Goal: Task Accomplishment & Management: Complete application form

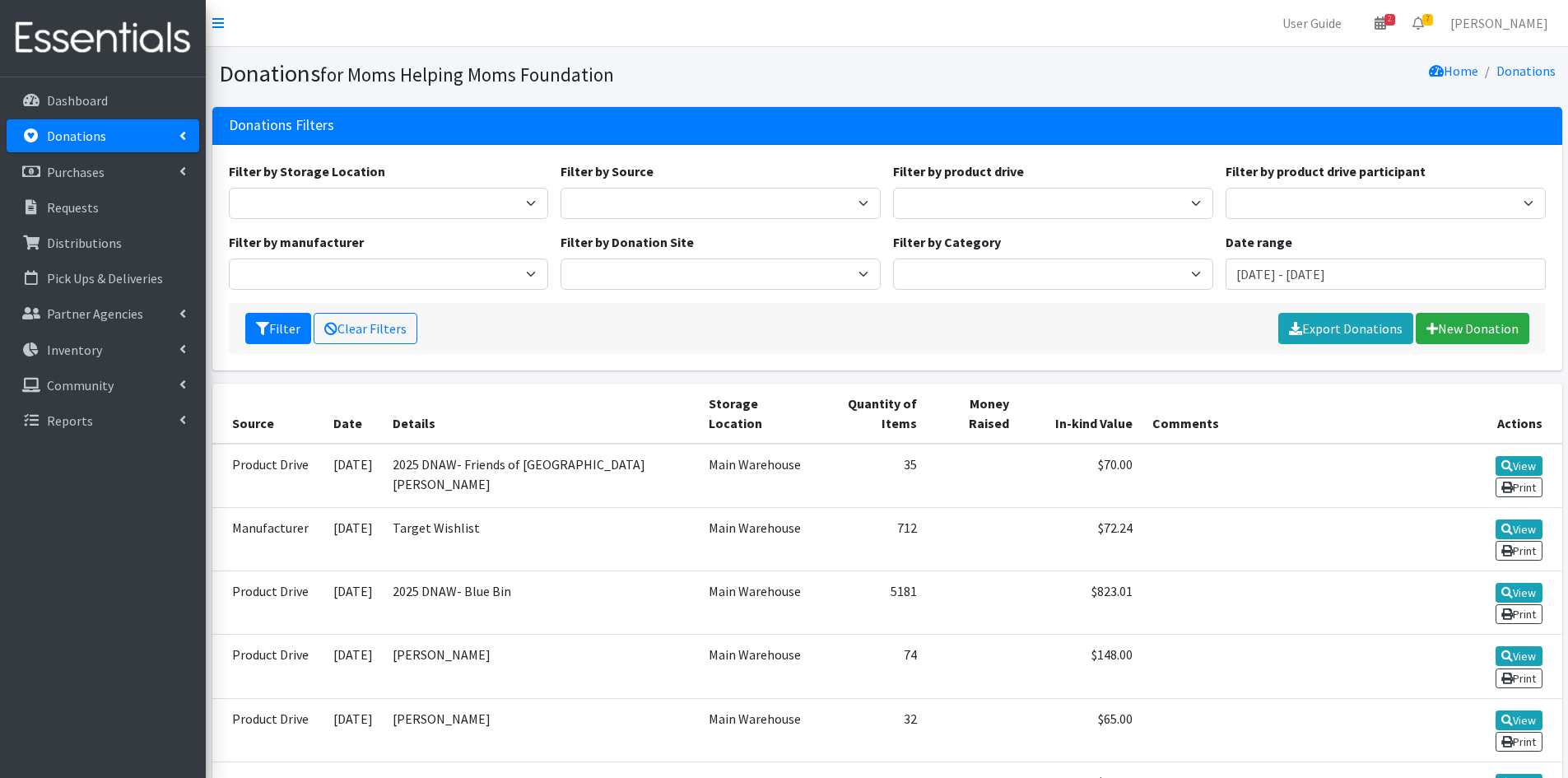
click at [172, 141] on link "Donations" at bounding box center [103, 136] width 193 height 33
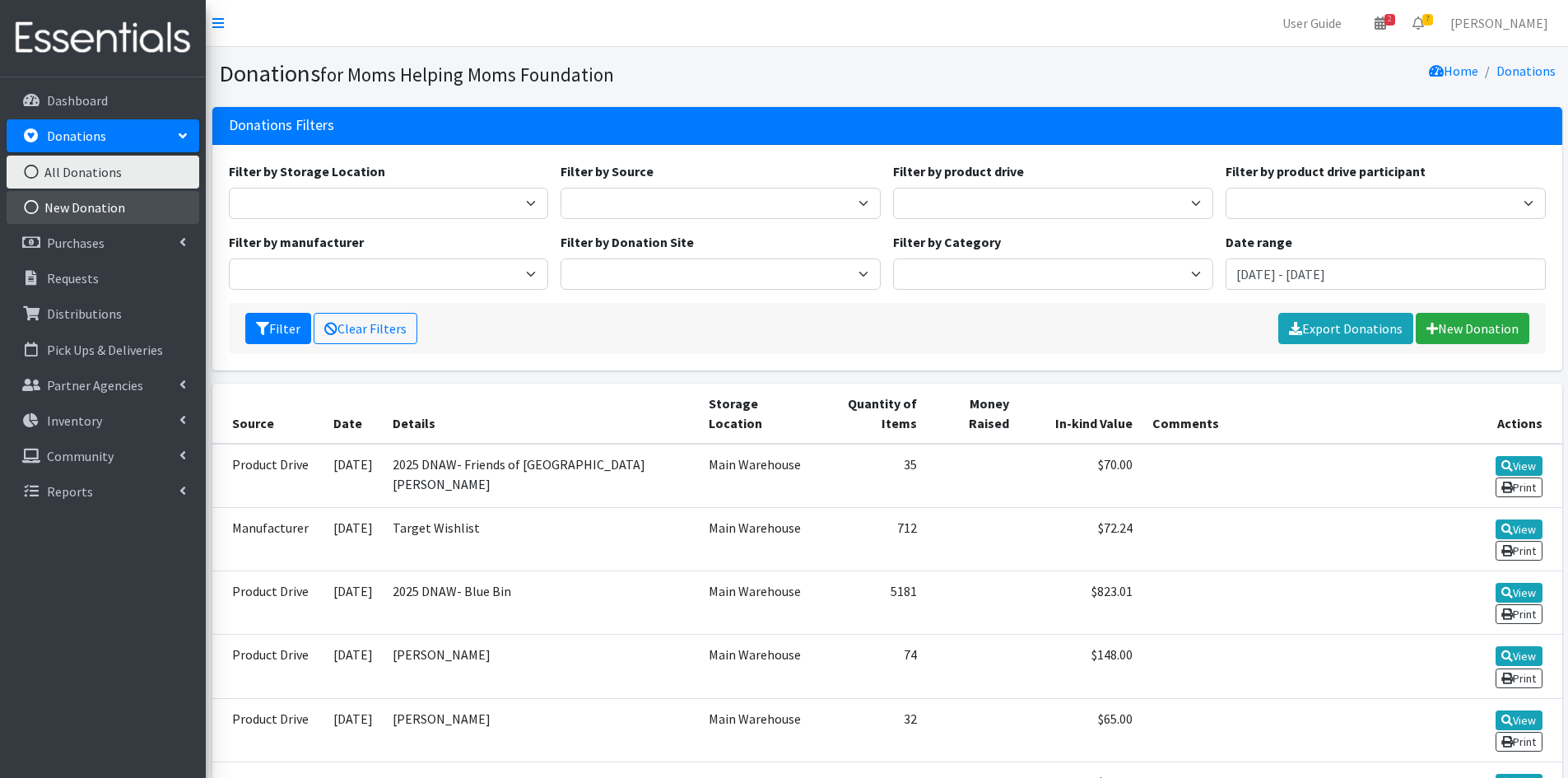
click at [95, 207] on link "New Donation" at bounding box center [103, 207] width 193 height 33
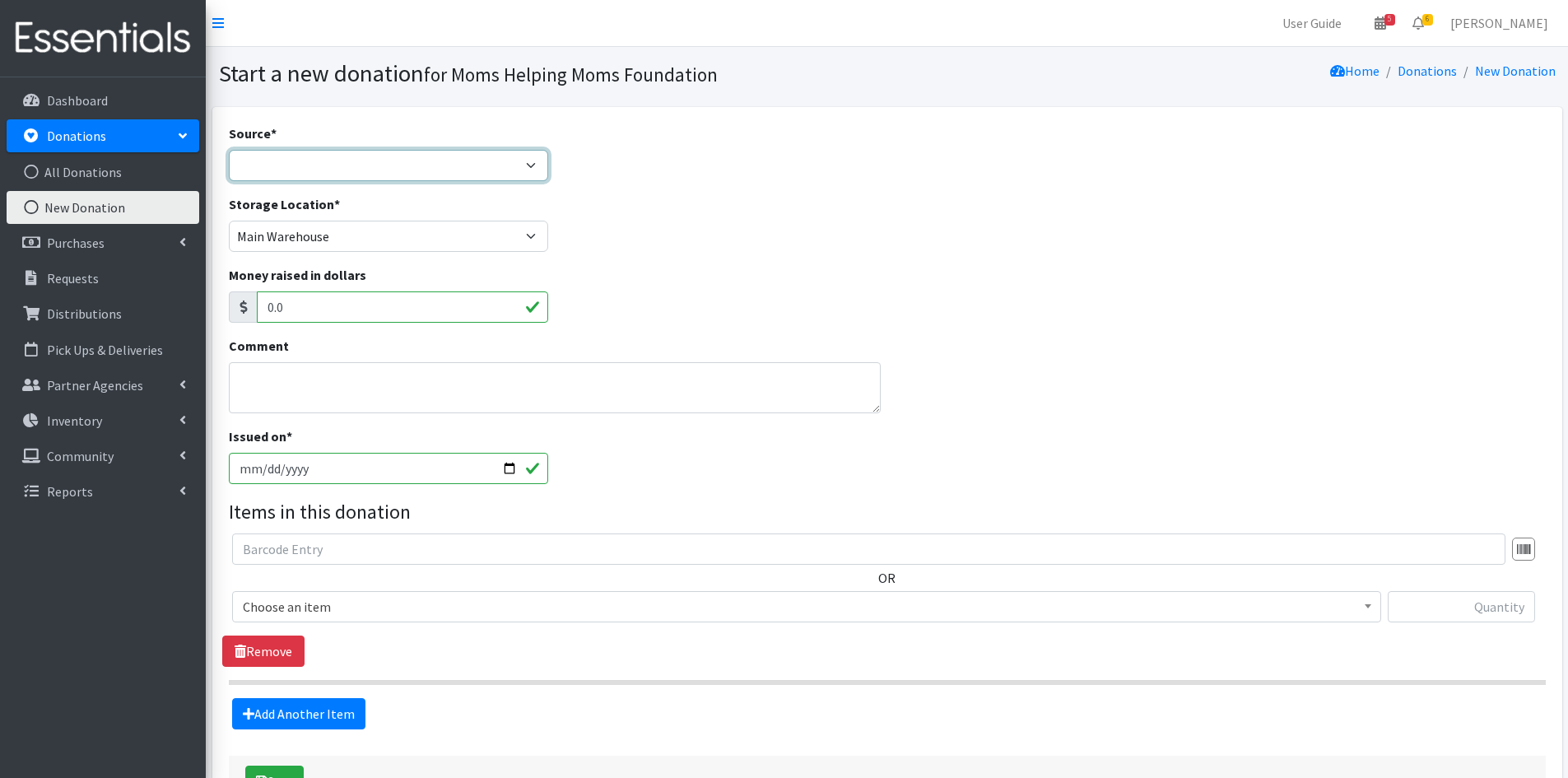
click at [532, 168] on select "Product Drive Manufacturer Donation Site Misc. Donation" at bounding box center [389, 165] width 321 height 31
select select "Product Drive"
click at [229, 150] on select "Product Drive Manufacturer Donation Site Misc. Donation" at bounding box center [389, 165] width 321 height 31
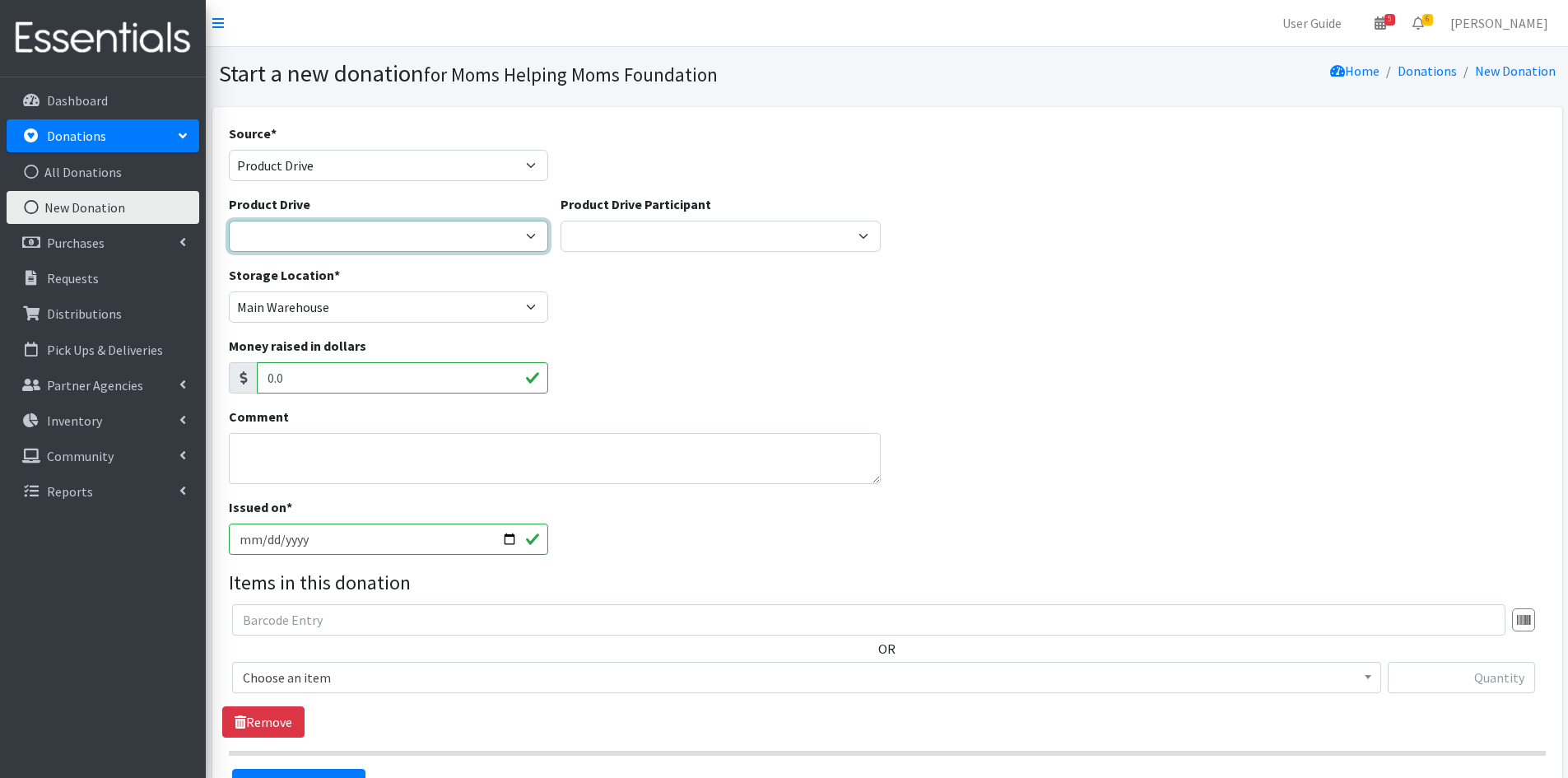
click at [534, 236] on select "2012 MOTHER'S DAY Zeta Phi Beta Sorority (virtual) 2021 HOLIDAY DRIVE AWR Week …" at bounding box center [389, 236] width 321 height 31
click at [229, 220] on select "2012 MOTHER'S DAY Zeta Phi Beta Sorority (virtual) 2021 HOLIDAY DRIVE AWR Week …" at bounding box center [389, 236] width 321 height 31
click at [531, 238] on select "2012 MOTHER'S DAY Zeta Phi Beta Sorority (virtual) 2021 HOLIDAY DRIVE AWR Week …" at bounding box center [389, 236] width 321 height 31
select select "3497"
click at [229, 220] on select "2012 MOTHER'S DAY Zeta Phi Beta Sorority (virtual) 2021 HOLIDAY DRIVE AWR Week …" at bounding box center [389, 236] width 321 height 31
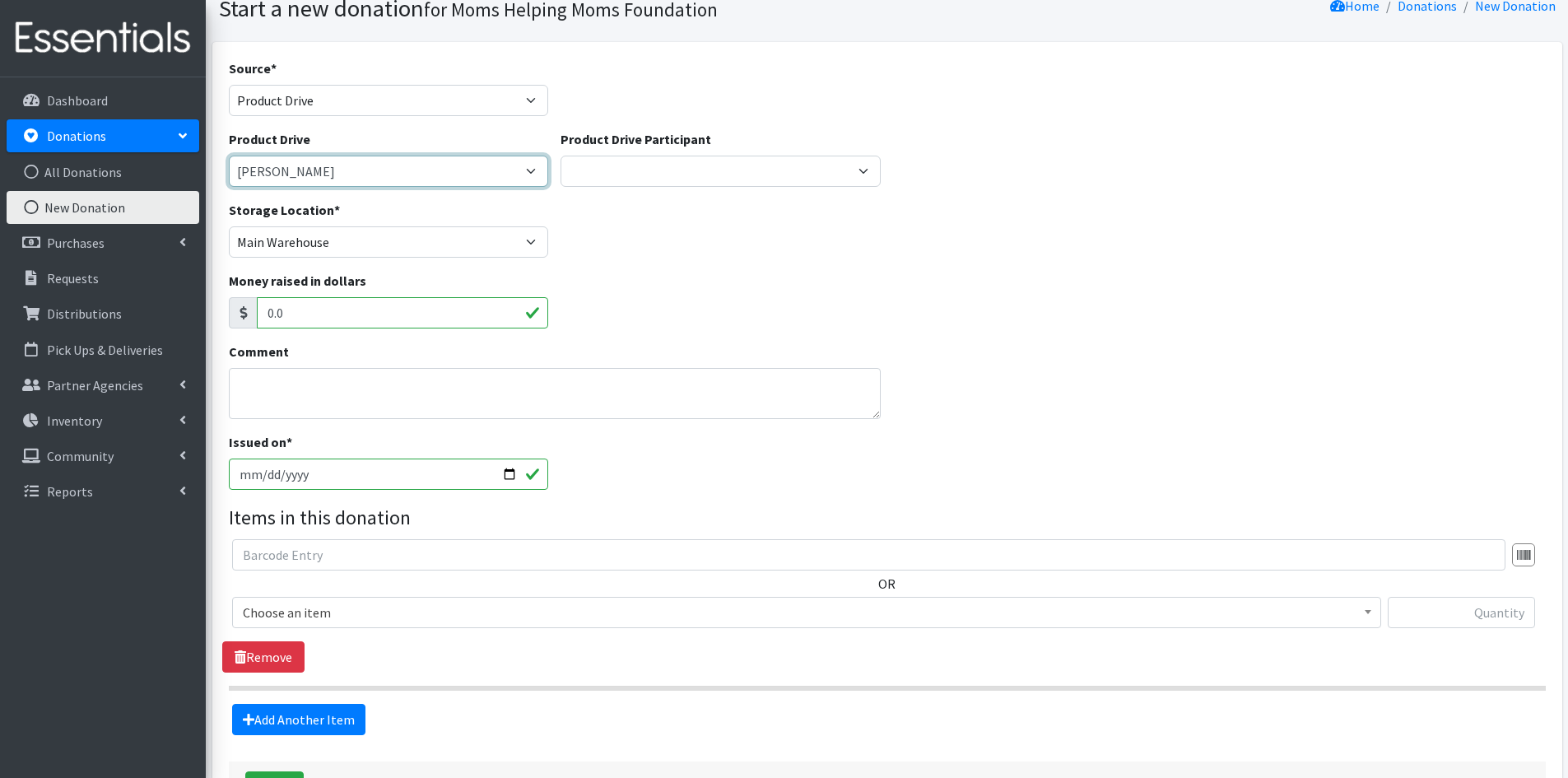
scroll to position [165, 0]
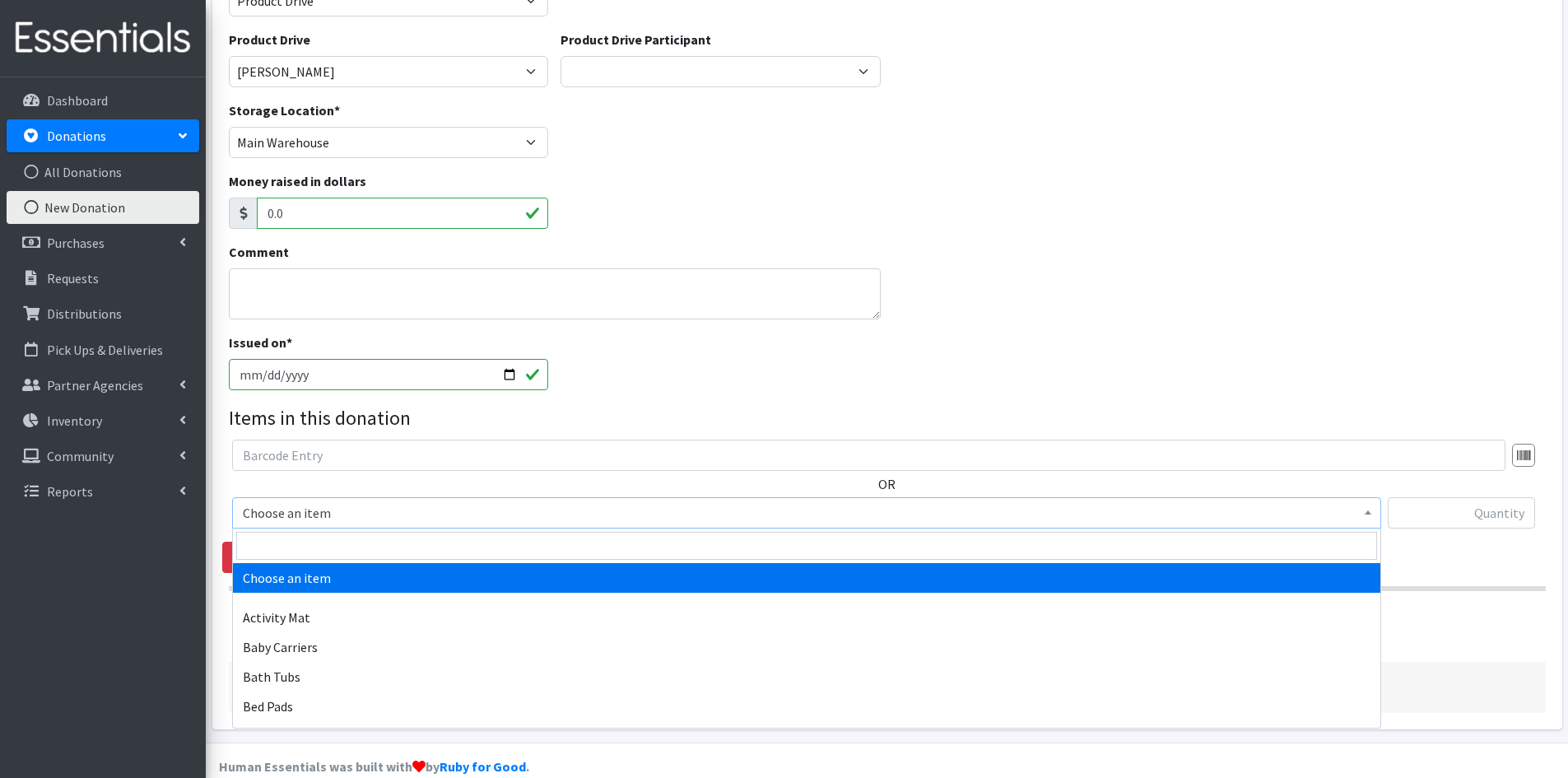
click at [1370, 514] on b at bounding box center [1368, 513] width 7 height 4
click at [1434, 506] on input "text" at bounding box center [1461, 513] width 147 height 31
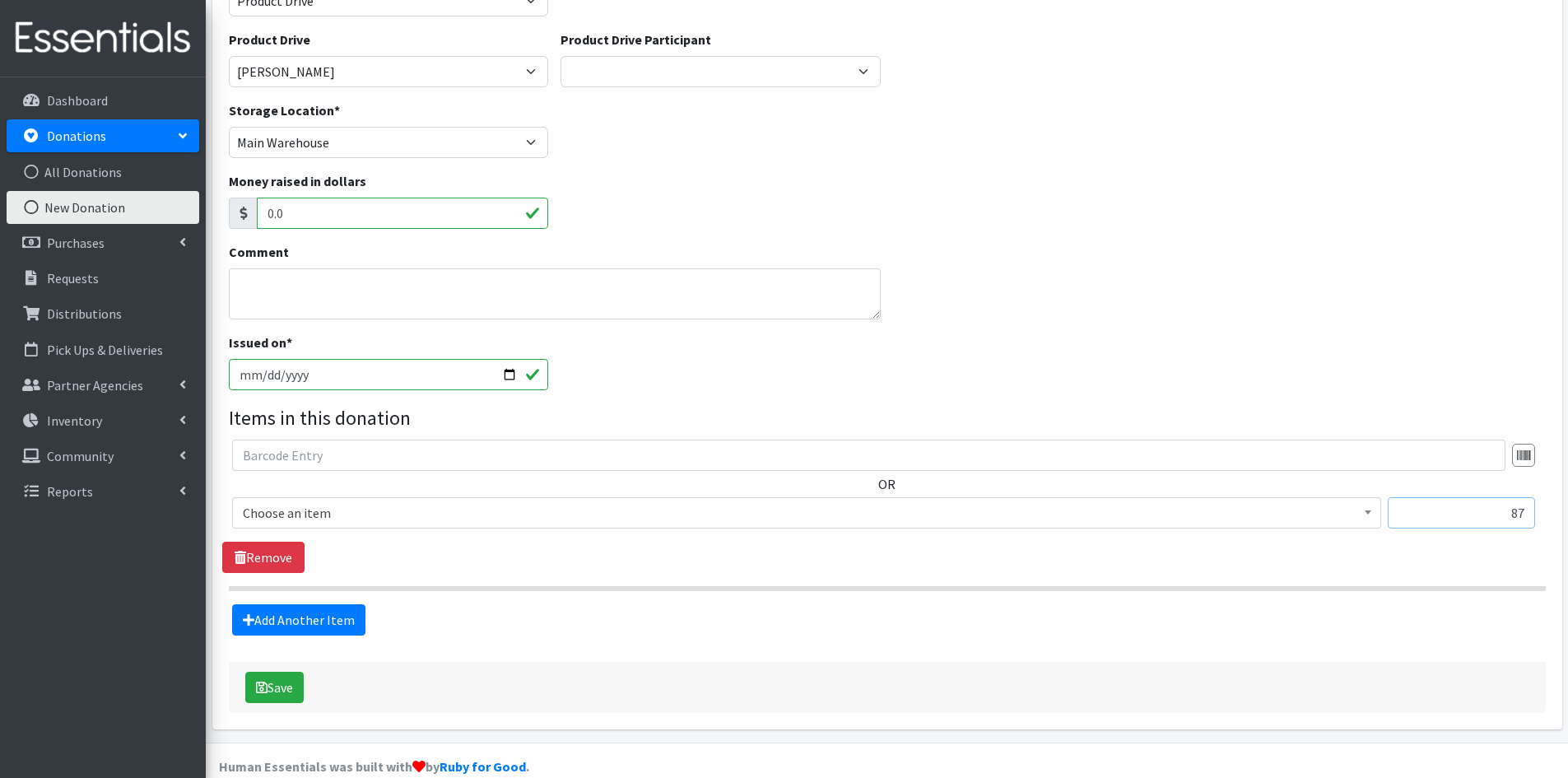
type input "87"
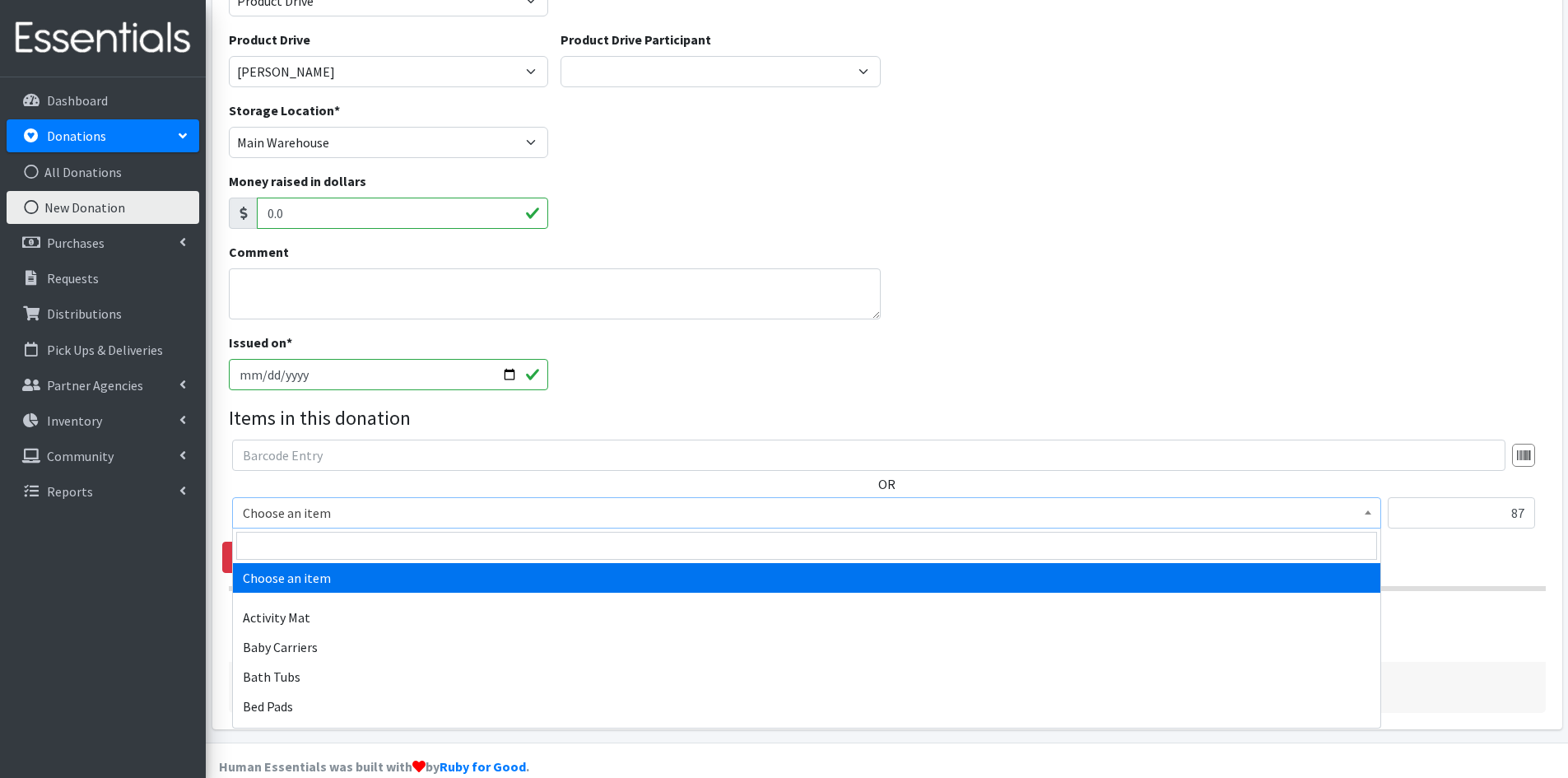
click at [1364, 507] on span at bounding box center [1368, 511] width 16 height 26
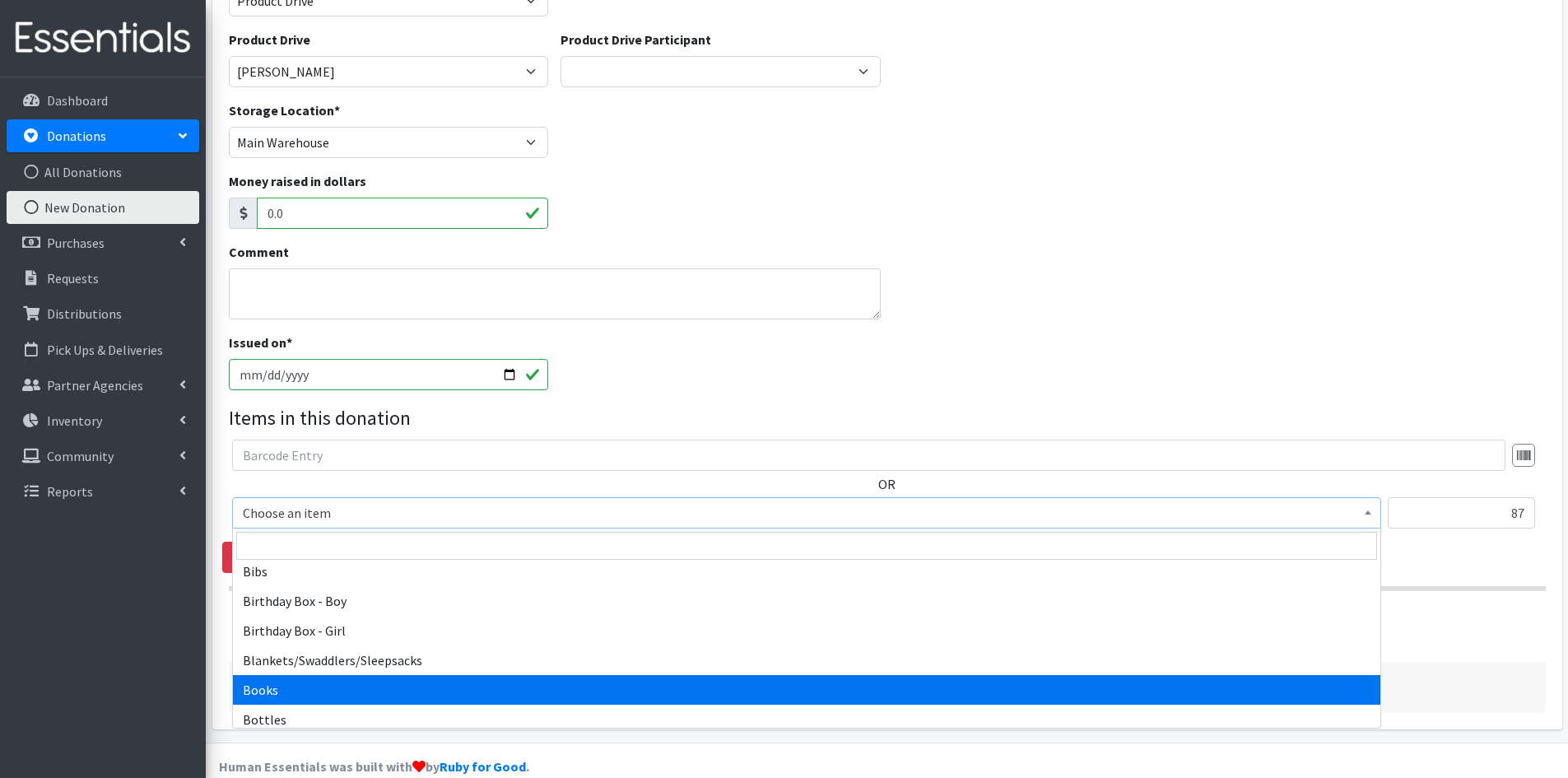
select select "1947"
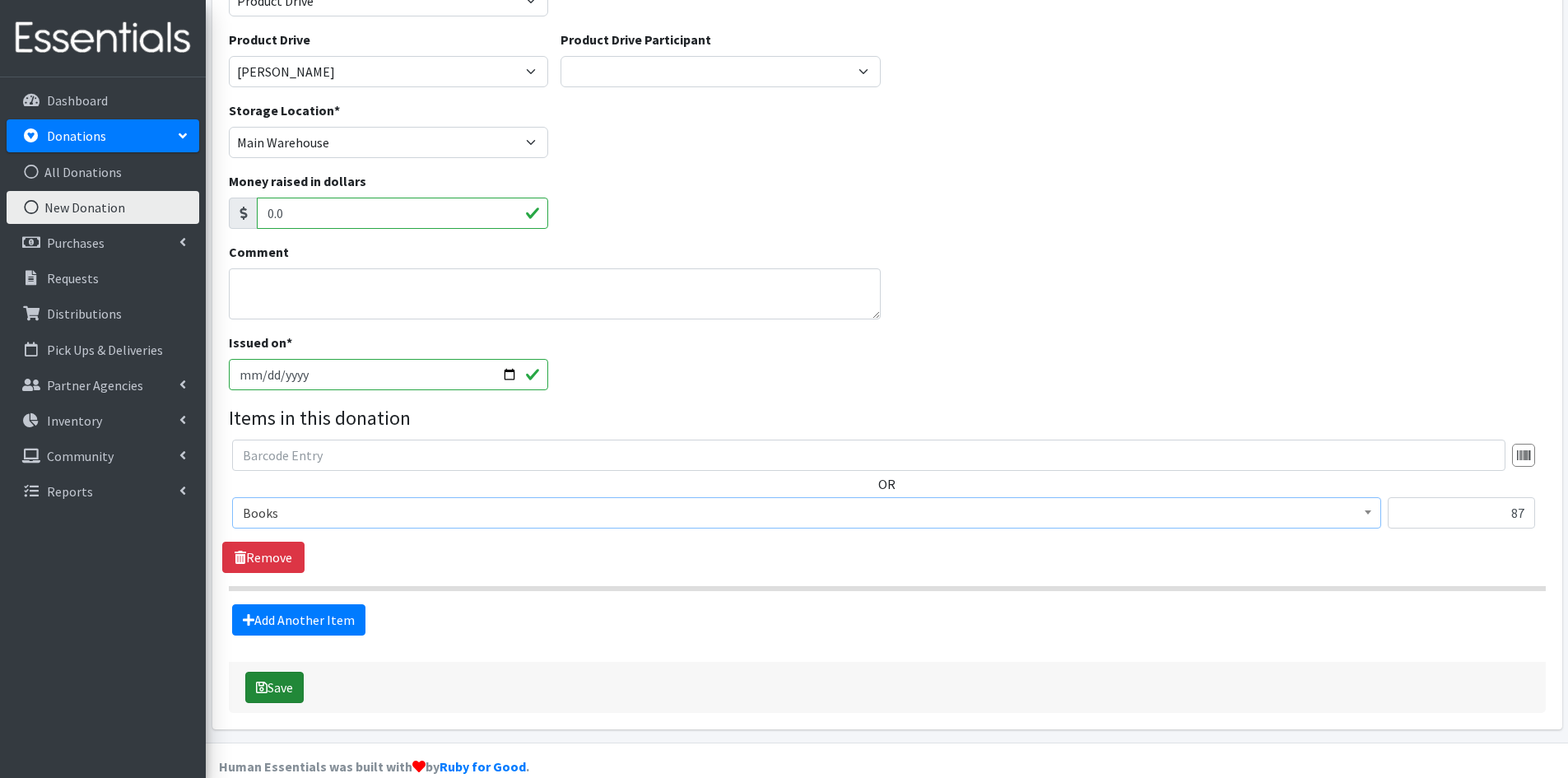
click at [285, 685] on button "Save" at bounding box center [275, 687] width 59 height 31
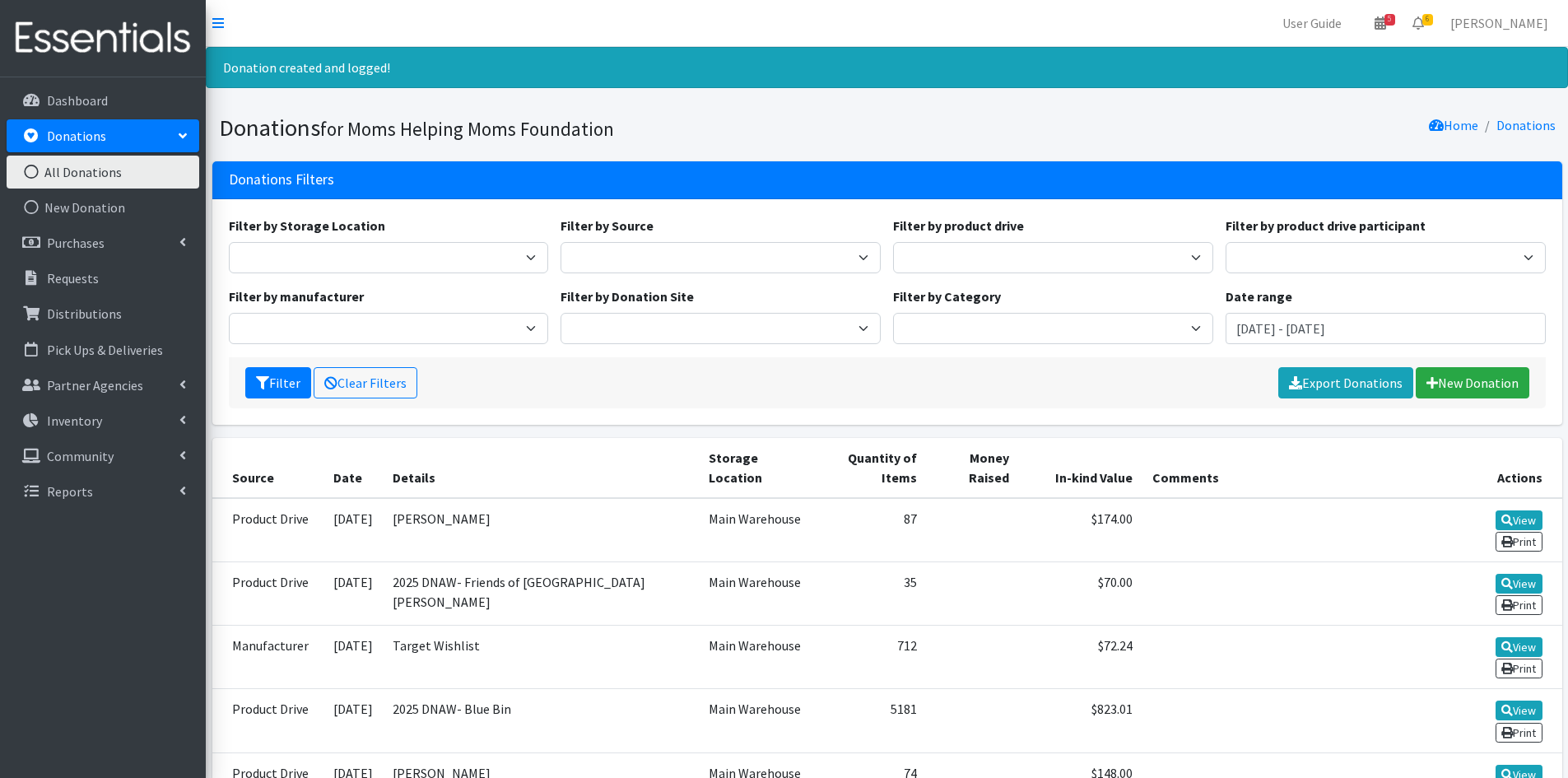
click at [156, 174] on link "All Donations" at bounding box center [103, 172] width 193 height 33
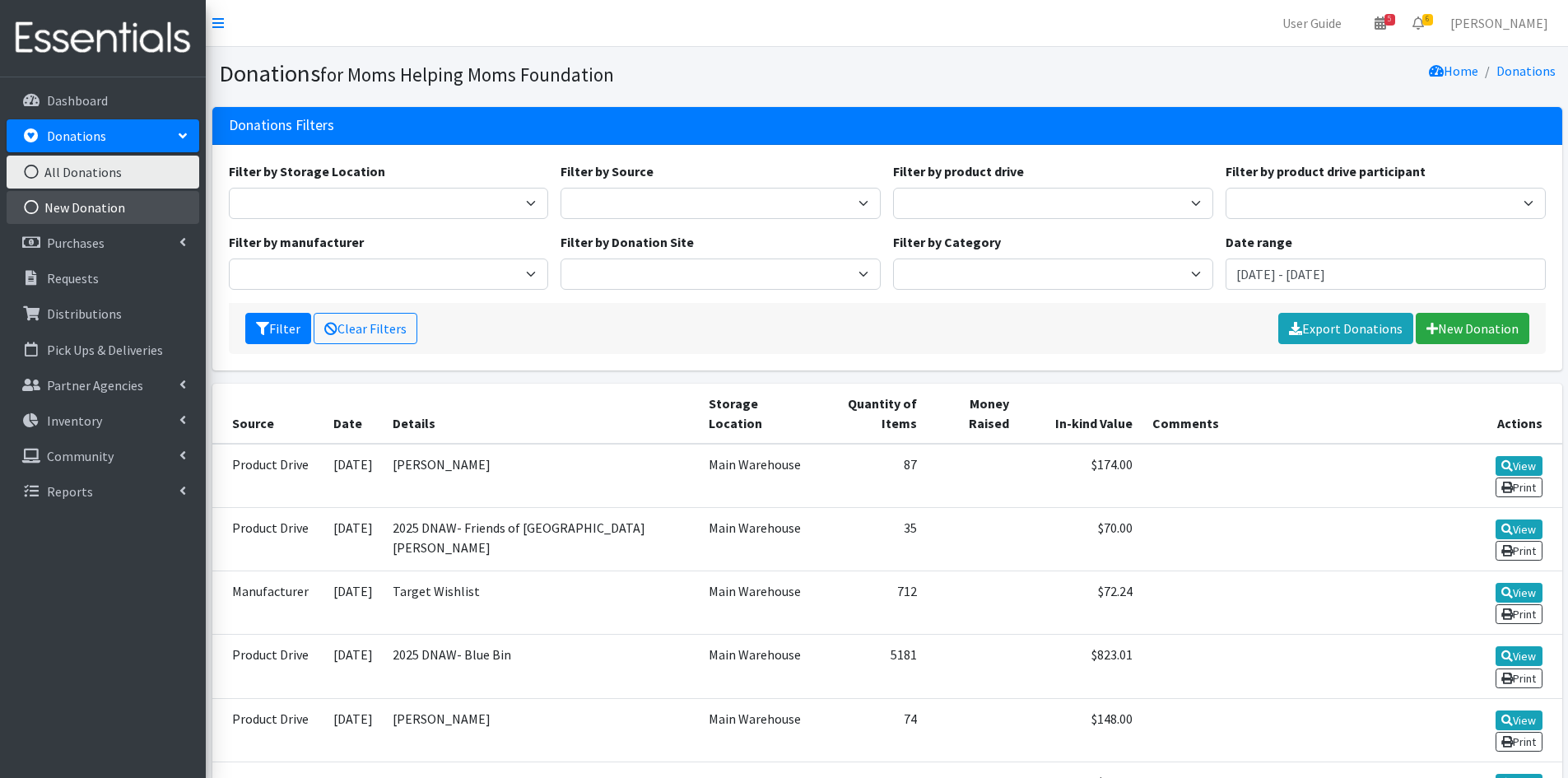
click at [156, 202] on link "New Donation" at bounding box center [103, 207] width 193 height 33
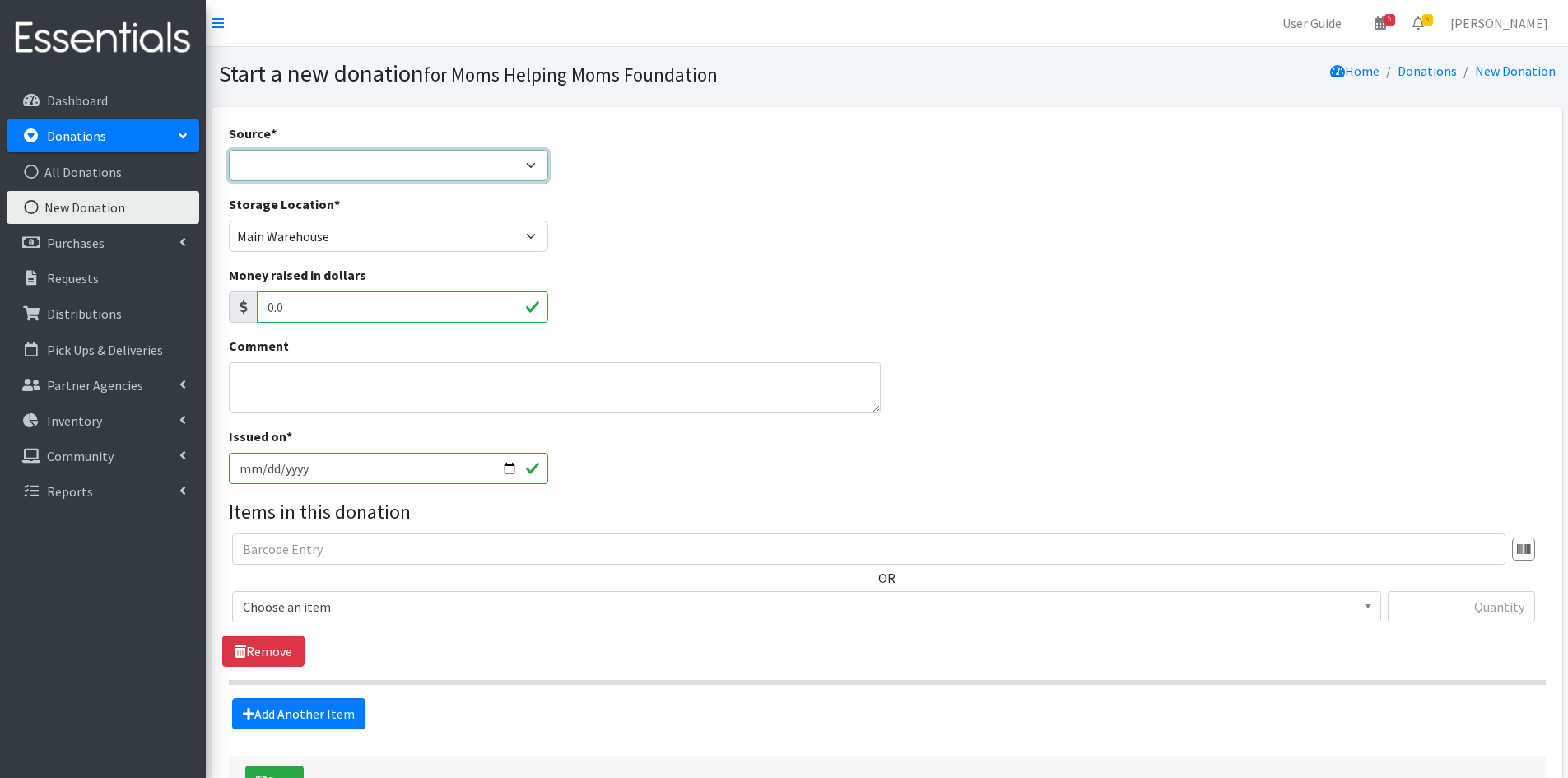
click at [532, 166] on select "Product Drive Manufacturer Donation Site Misc. Donation" at bounding box center [389, 165] width 321 height 31
select select "Manufacturer"
click at [229, 150] on select "Product Drive Manufacturer Donation Site Misc. Donation" at bounding box center [389, 165] width 321 height 31
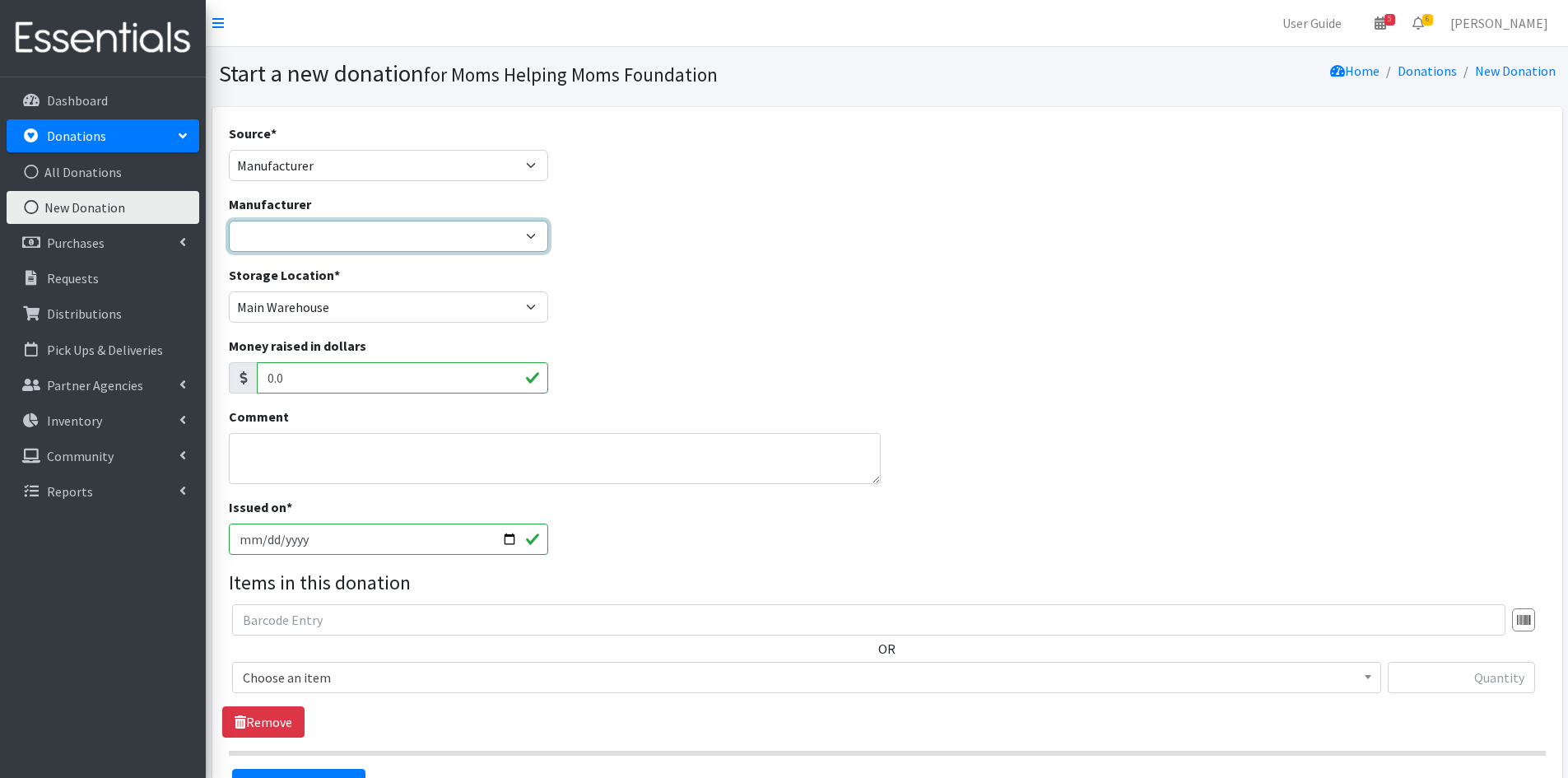
click at [534, 236] on select "Alliance for Period Supplies Amazon Wishlist Baby2Baby Birthday Box Bridges of …" at bounding box center [389, 236] width 321 height 31
select select "88"
click at [229, 220] on select "Alliance for Period Supplies Amazon Wishlist Baby2Baby Birthday Box Bridges of …" at bounding box center [389, 236] width 321 height 31
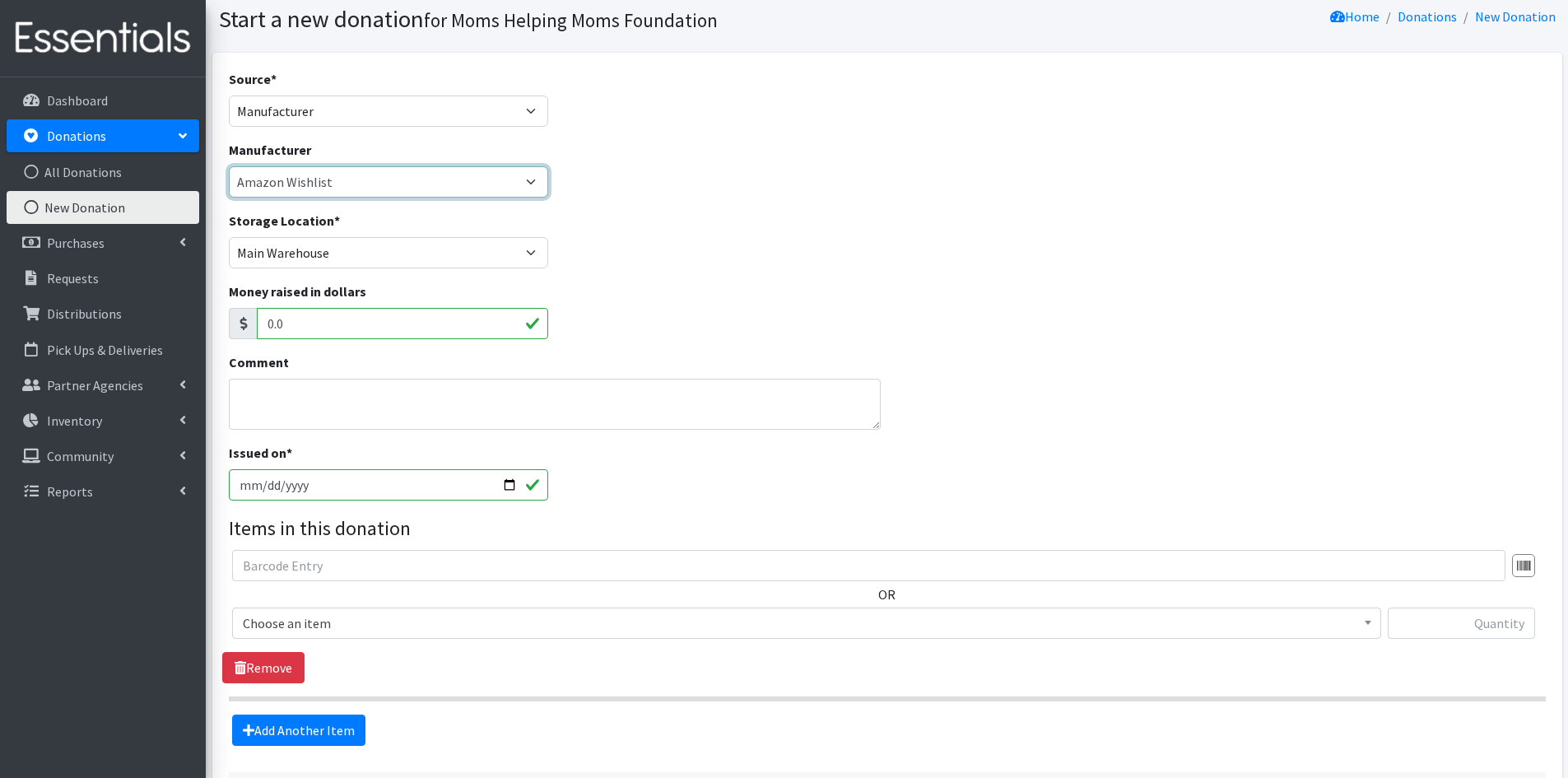
scroll to position [82, 0]
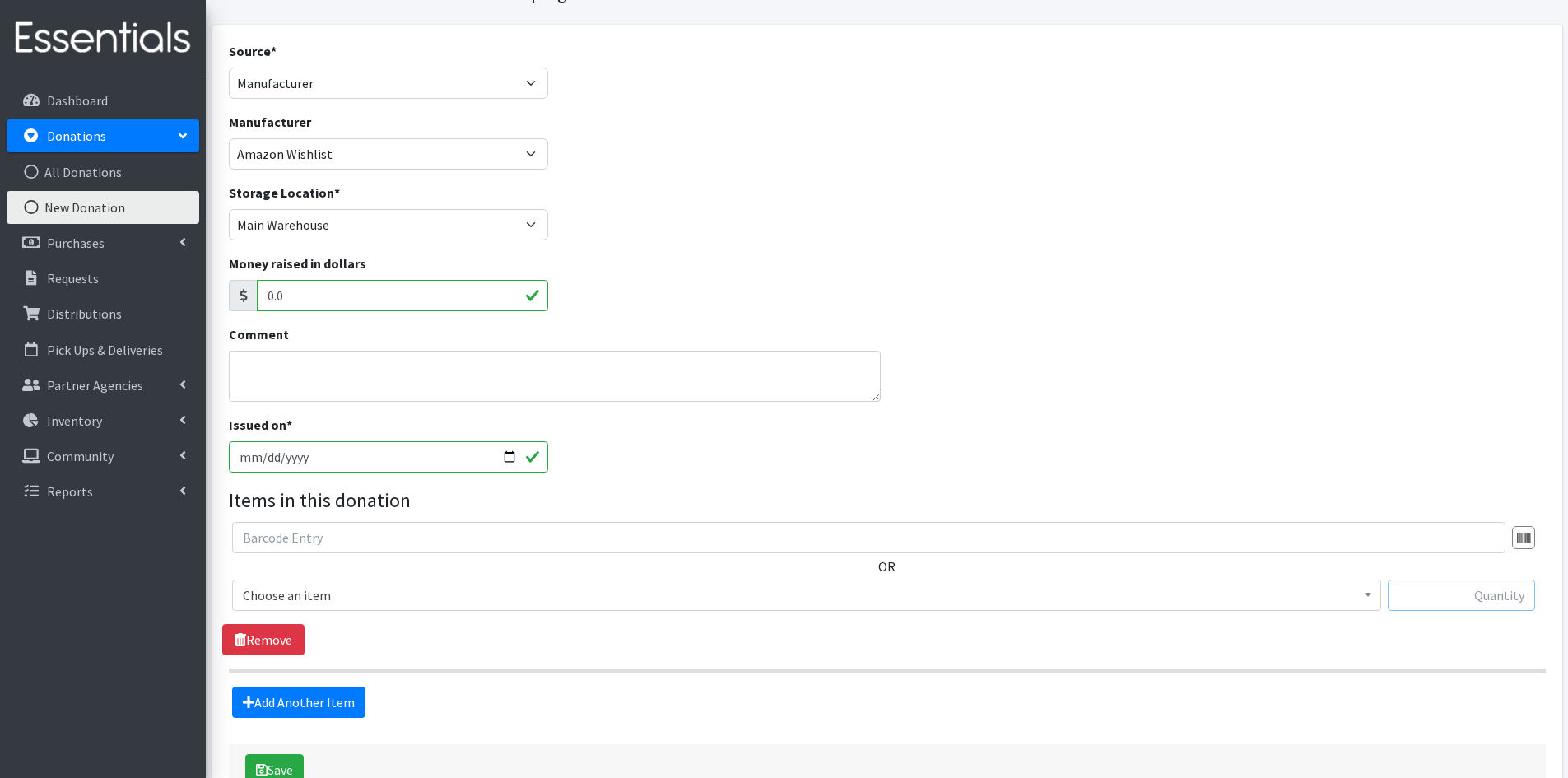
click at [1429, 601] on input "text" at bounding box center [1461, 596] width 147 height 31
type input "7"
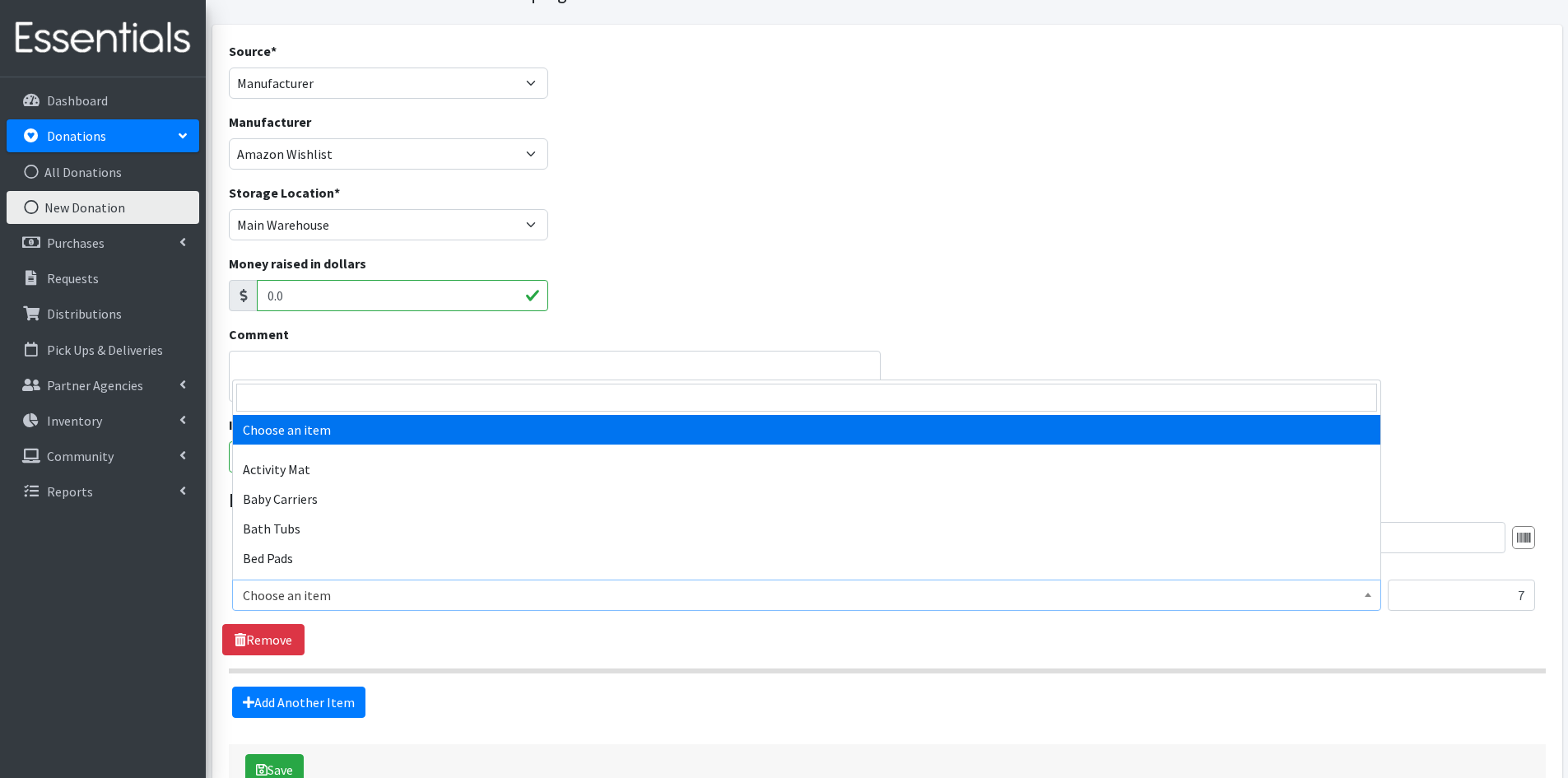
click at [1368, 598] on span at bounding box center [1368, 594] width 16 height 26
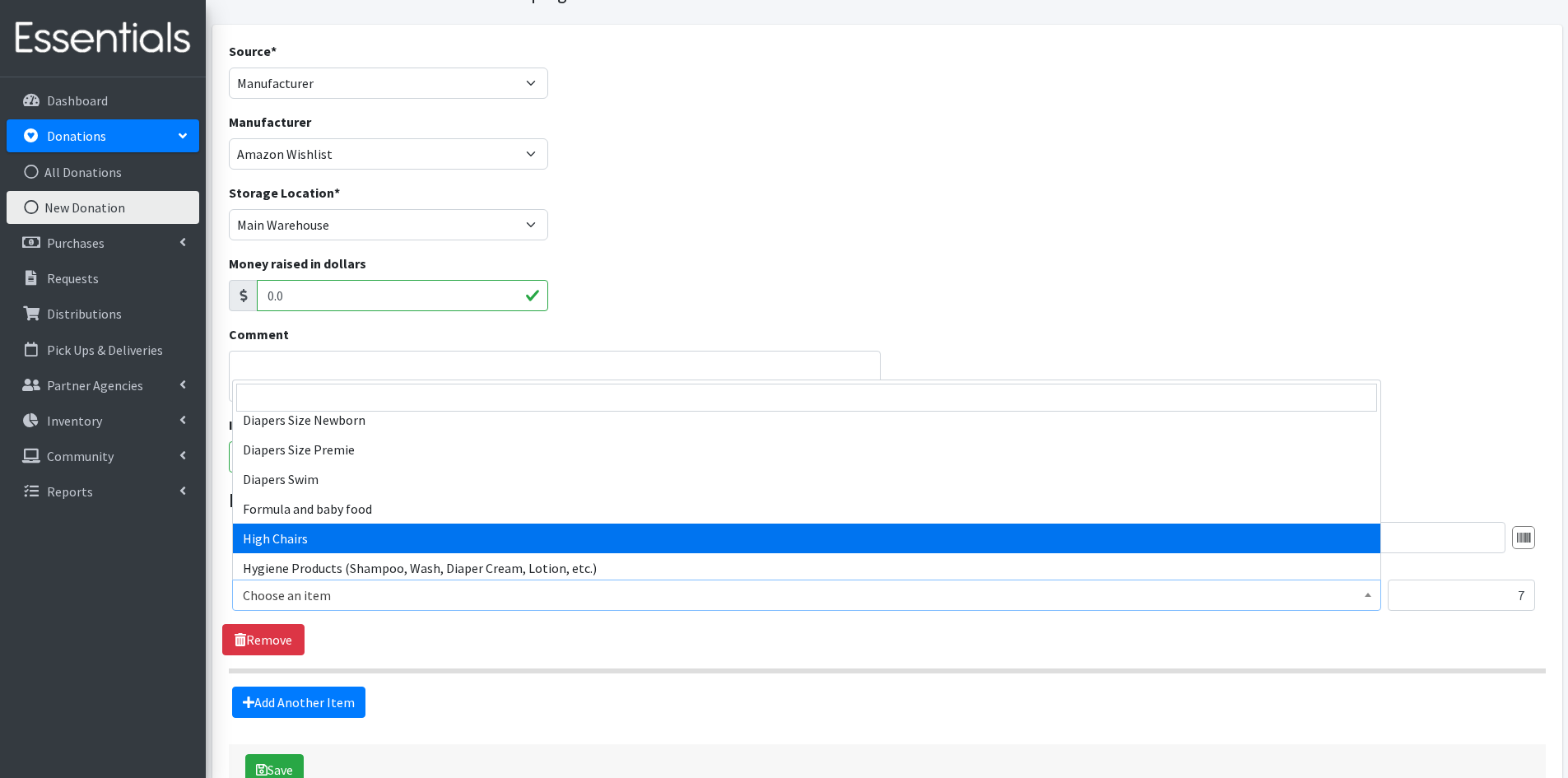
scroll to position [2058, 0]
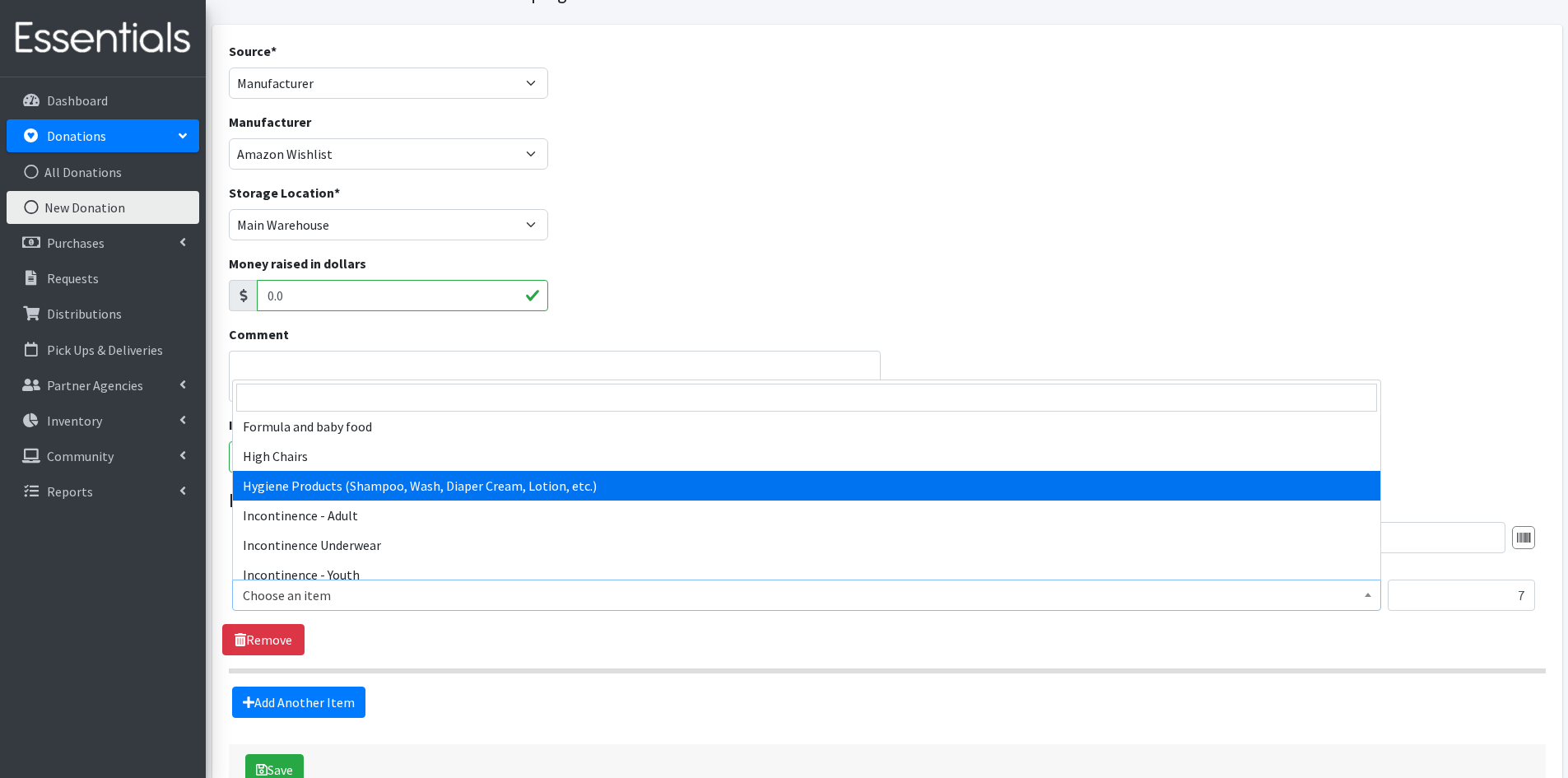
select select "5659"
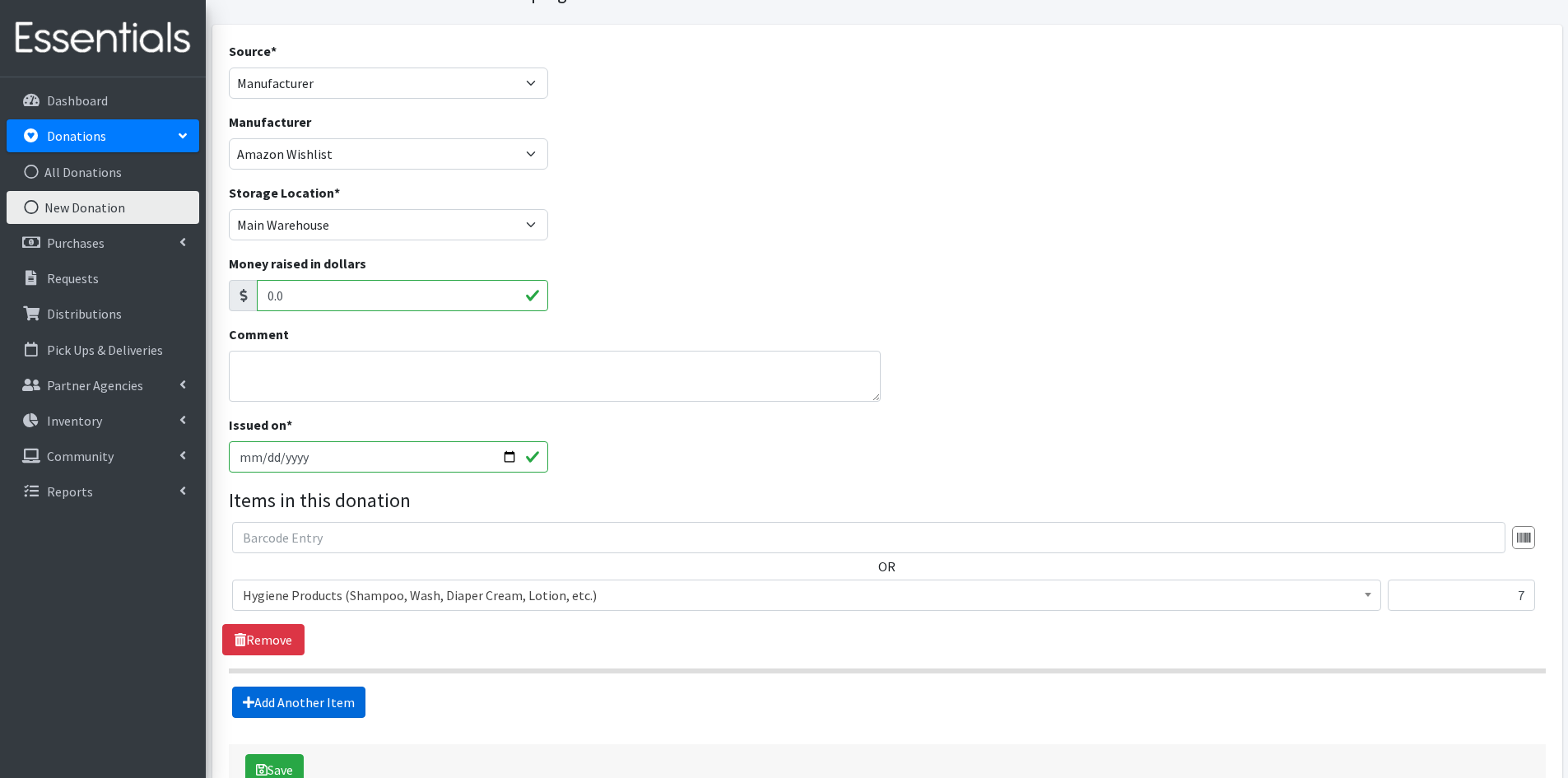
click at [323, 700] on link "Add Another Item" at bounding box center [299, 702] width 133 height 31
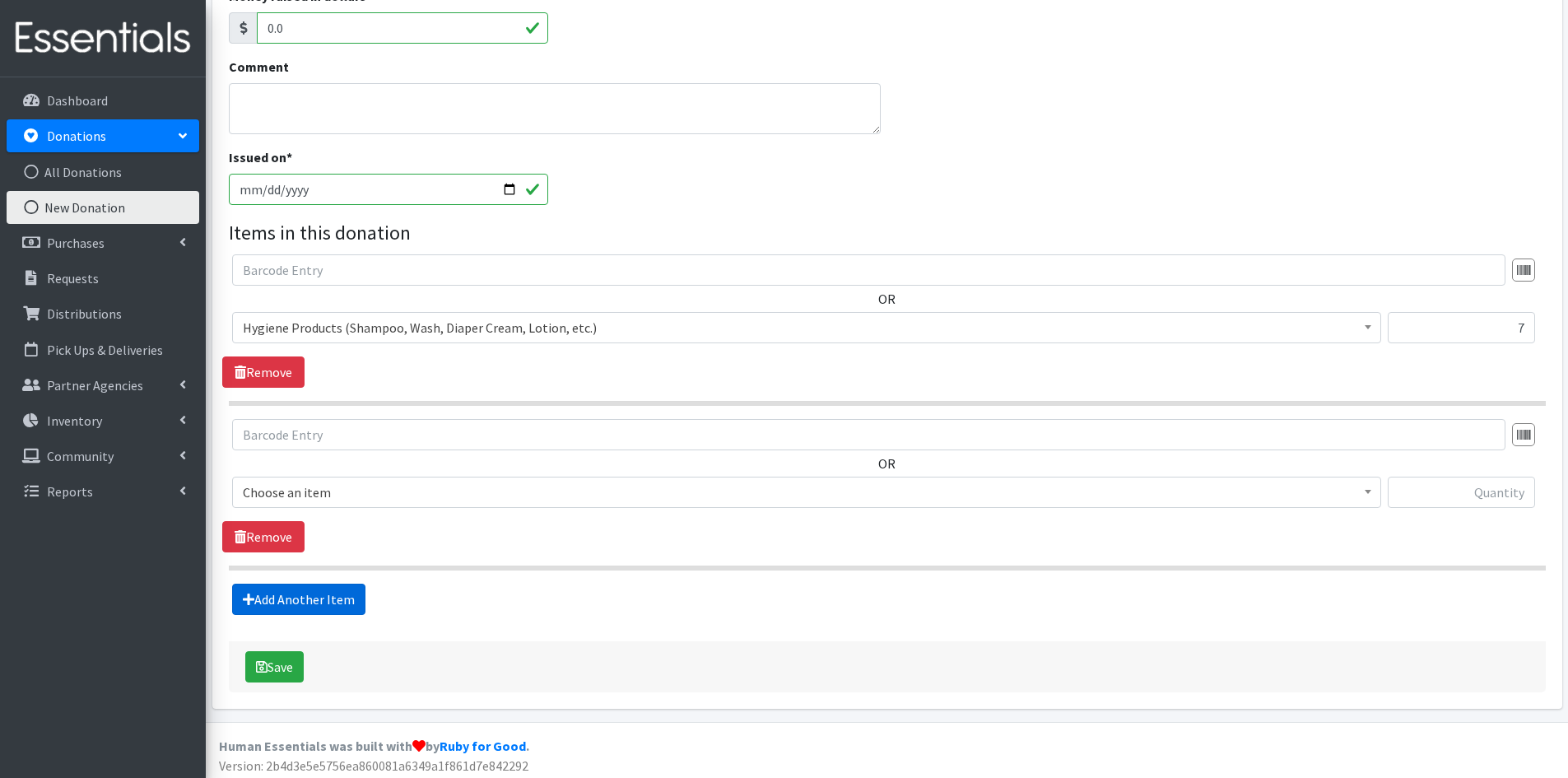
scroll to position [355, 0]
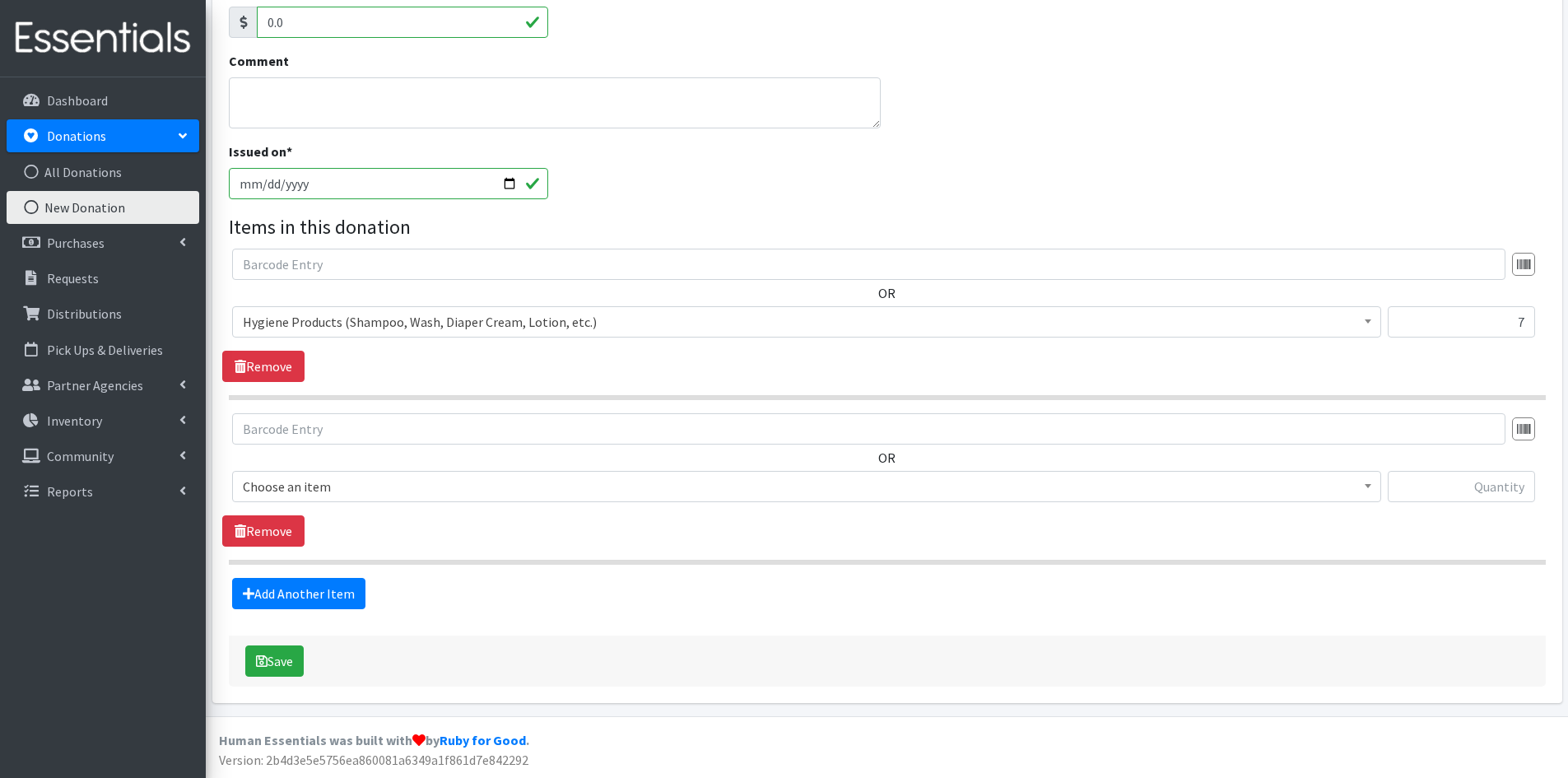
click at [1365, 493] on span at bounding box center [1368, 485] width 16 height 26
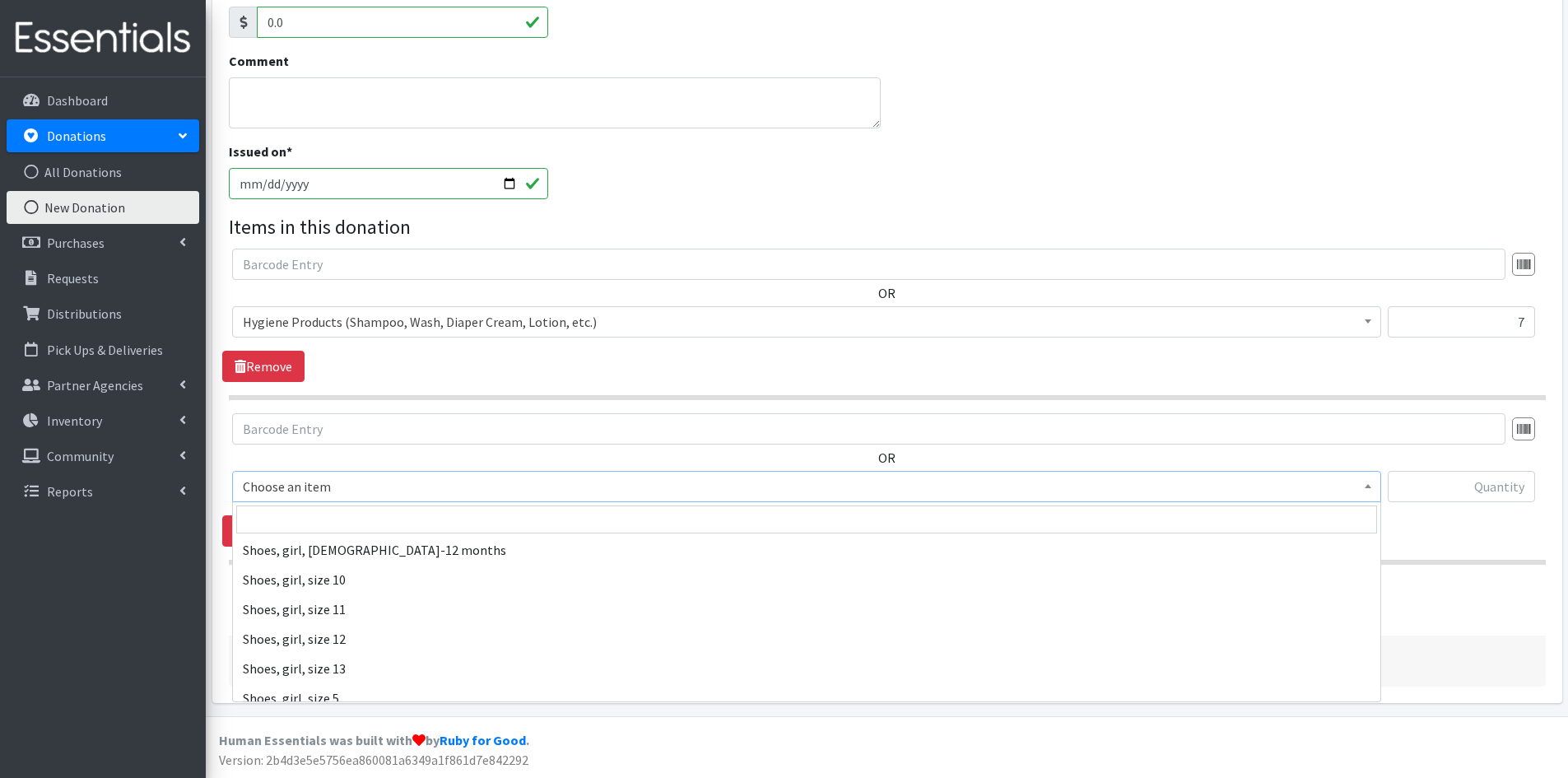
scroll to position [3788, 0]
click at [1373, 487] on span at bounding box center [1368, 485] width 16 height 26
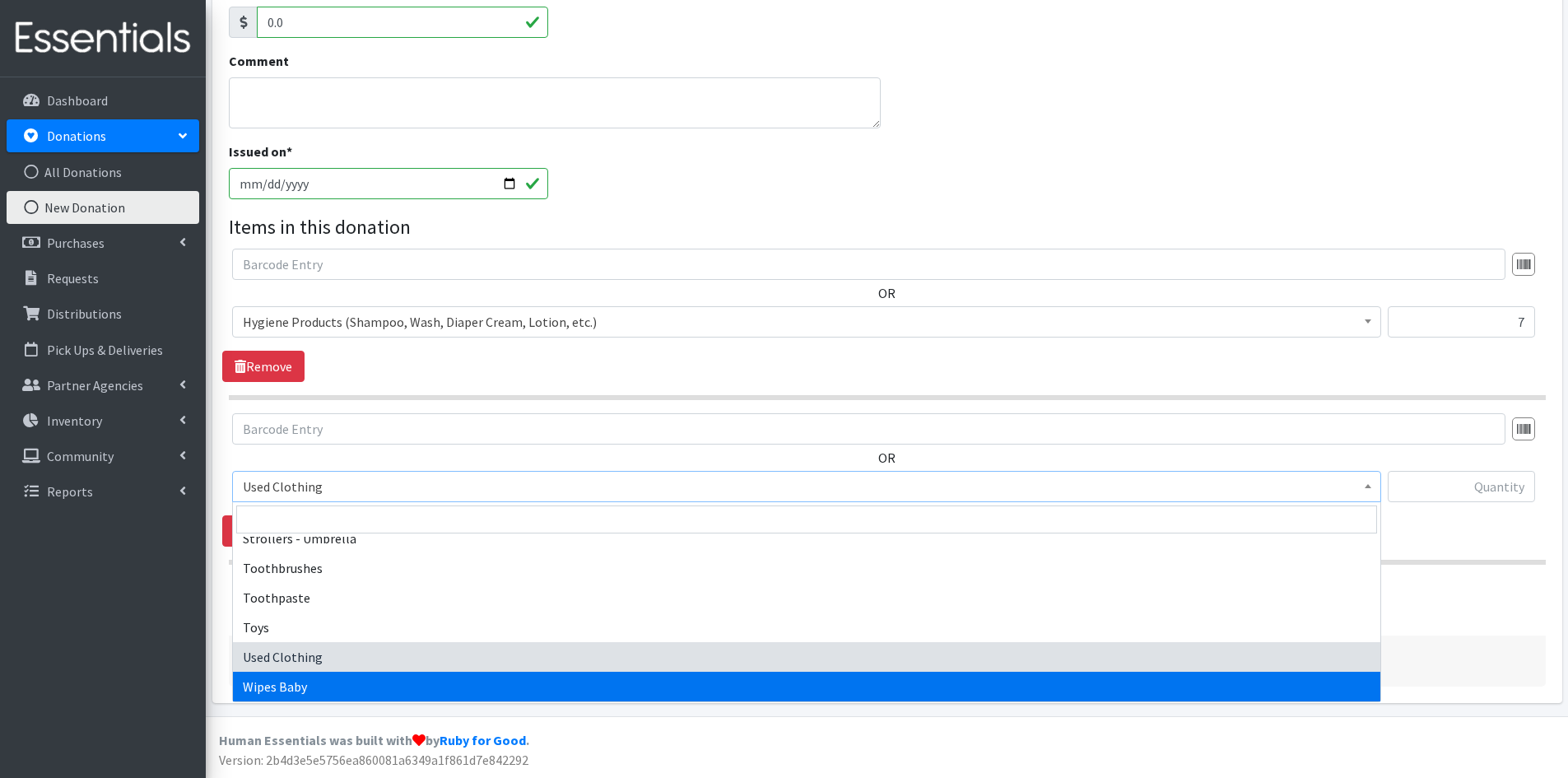
select select "1929"
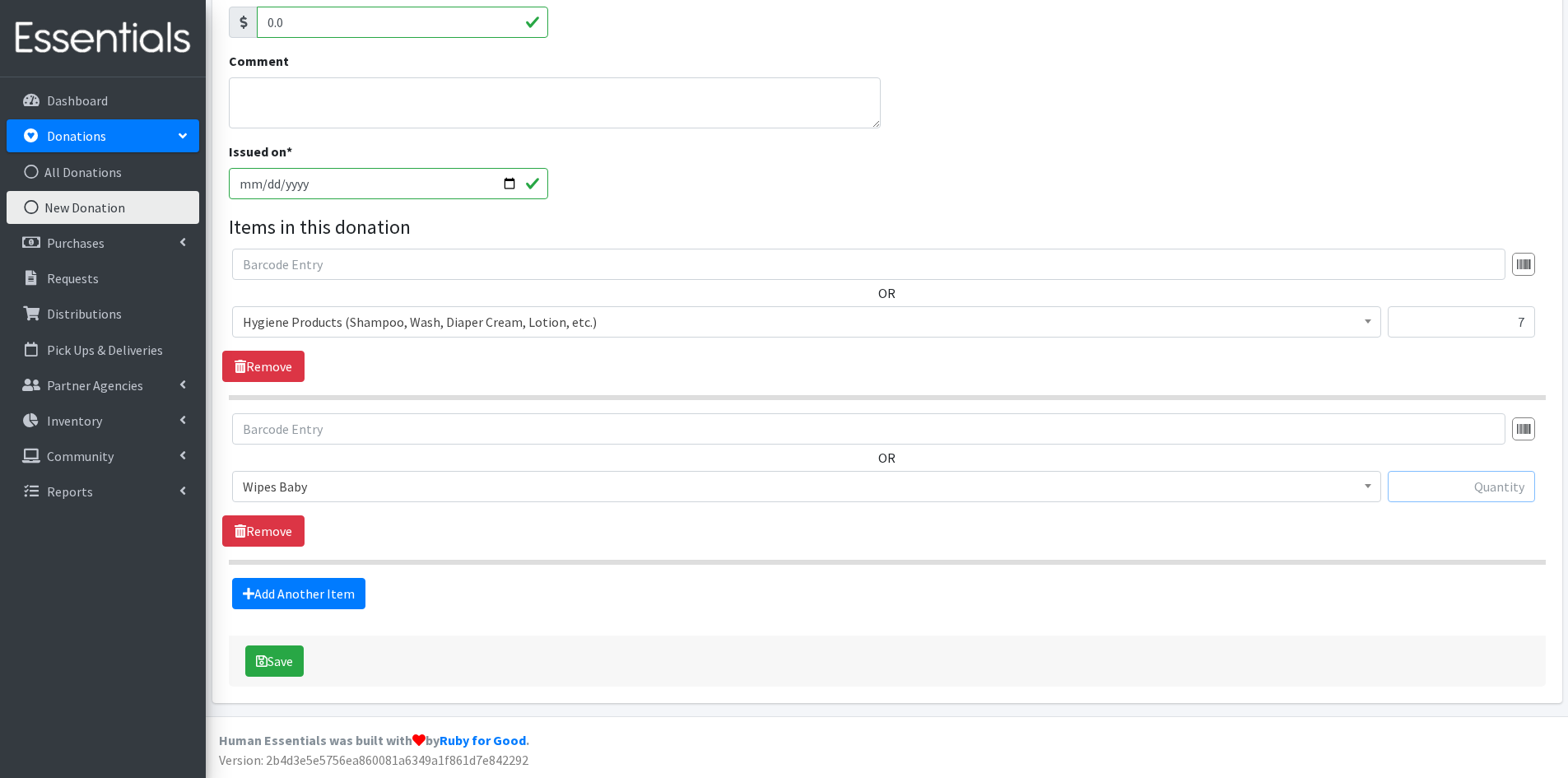
click at [1417, 475] on input "text" at bounding box center [1461, 487] width 147 height 31
type input "1464"
click at [325, 583] on link "Add Another Item" at bounding box center [299, 594] width 133 height 31
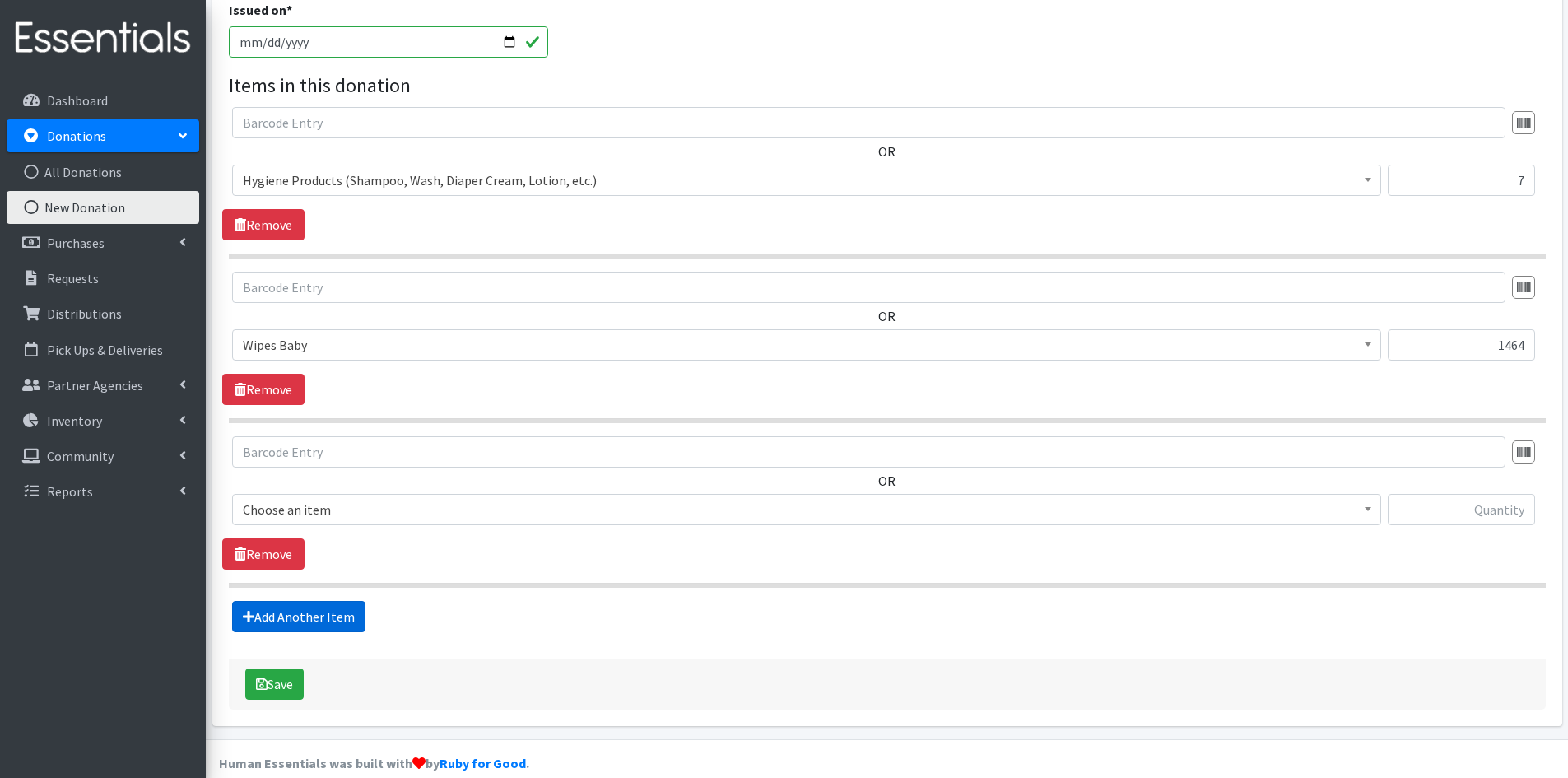
scroll to position [520, 0]
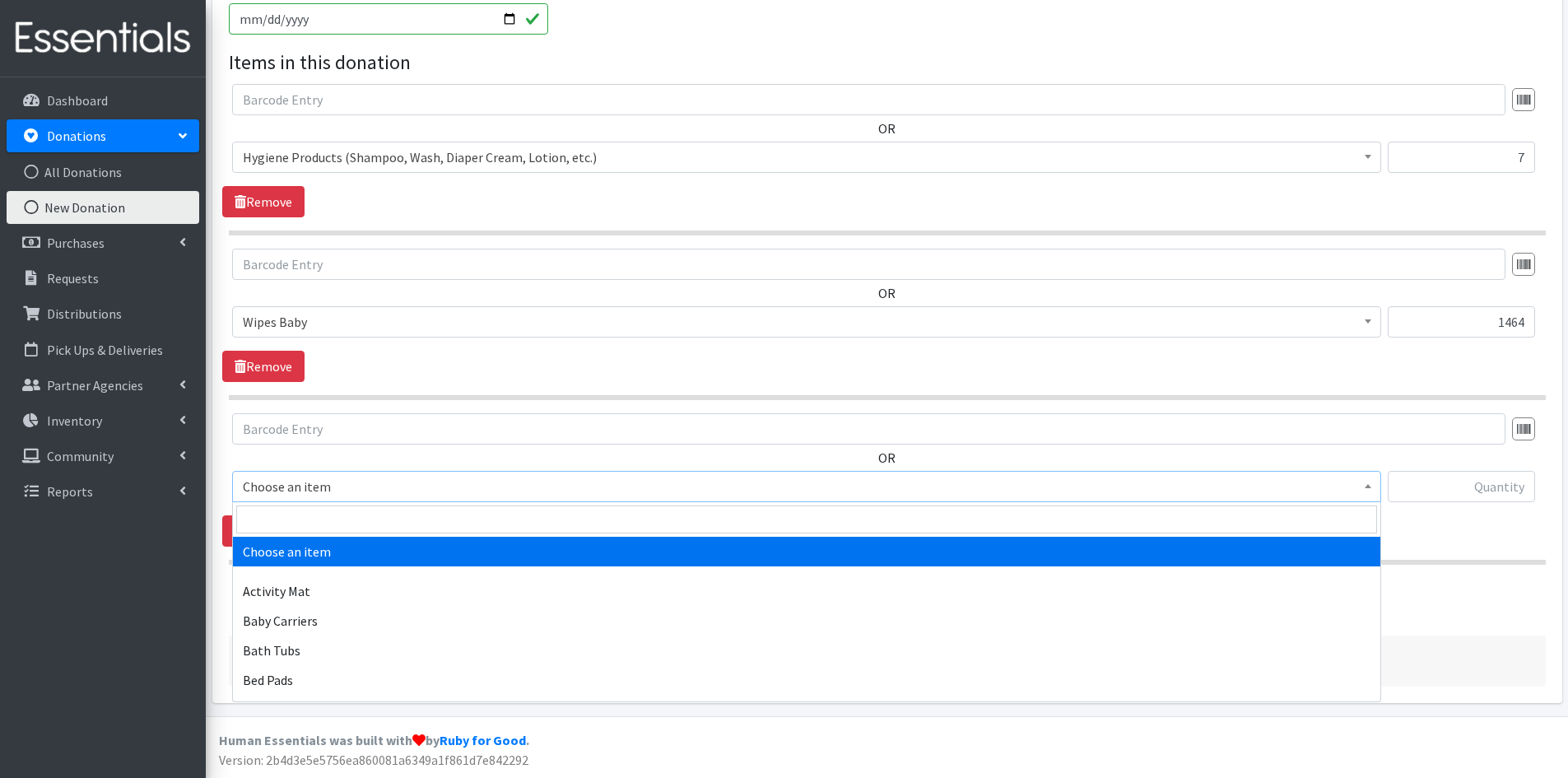
click at [1368, 482] on span at bounding box center [1368, 485] width 16 height 26
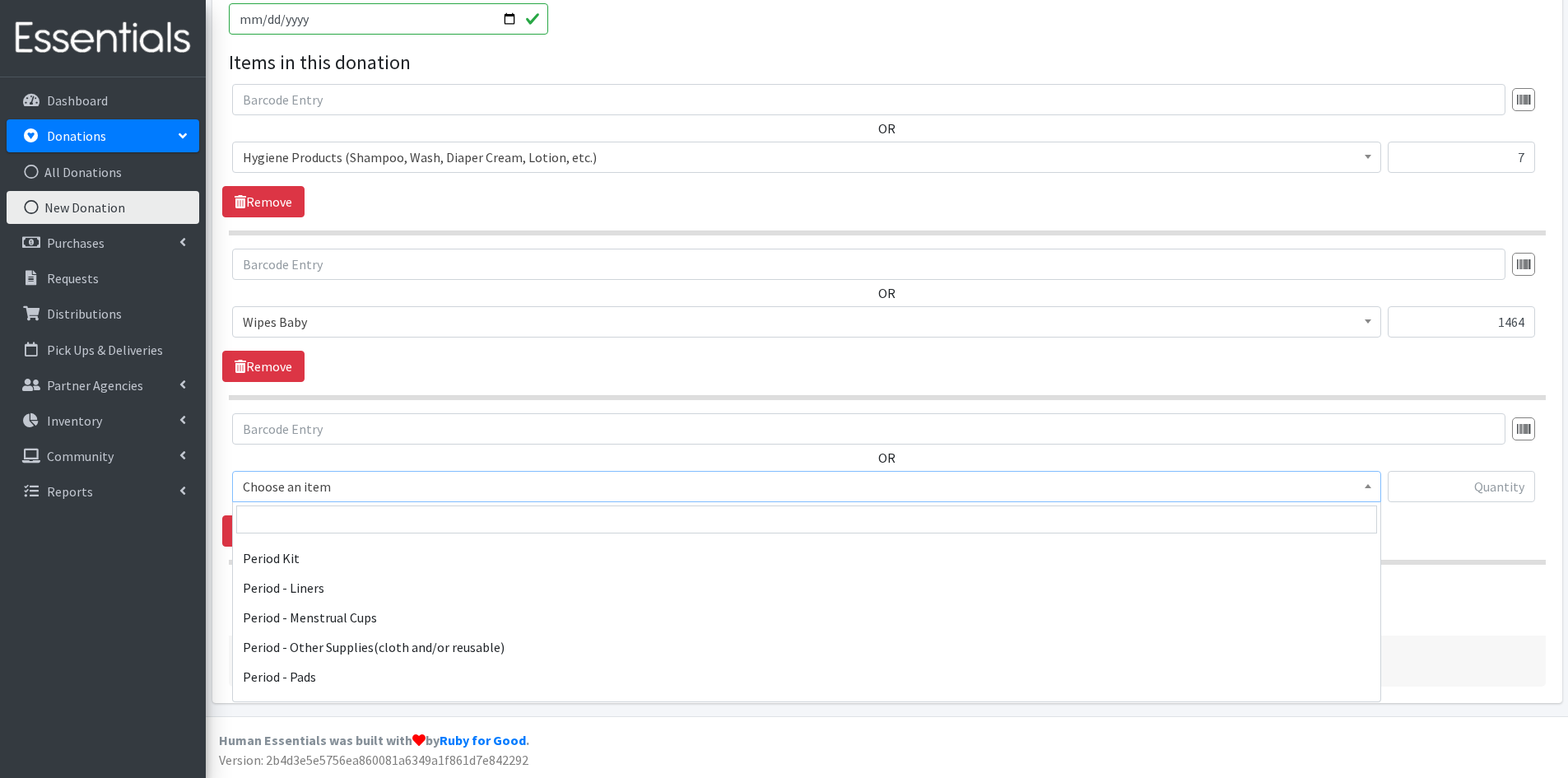
scroll to position [2553, 0]
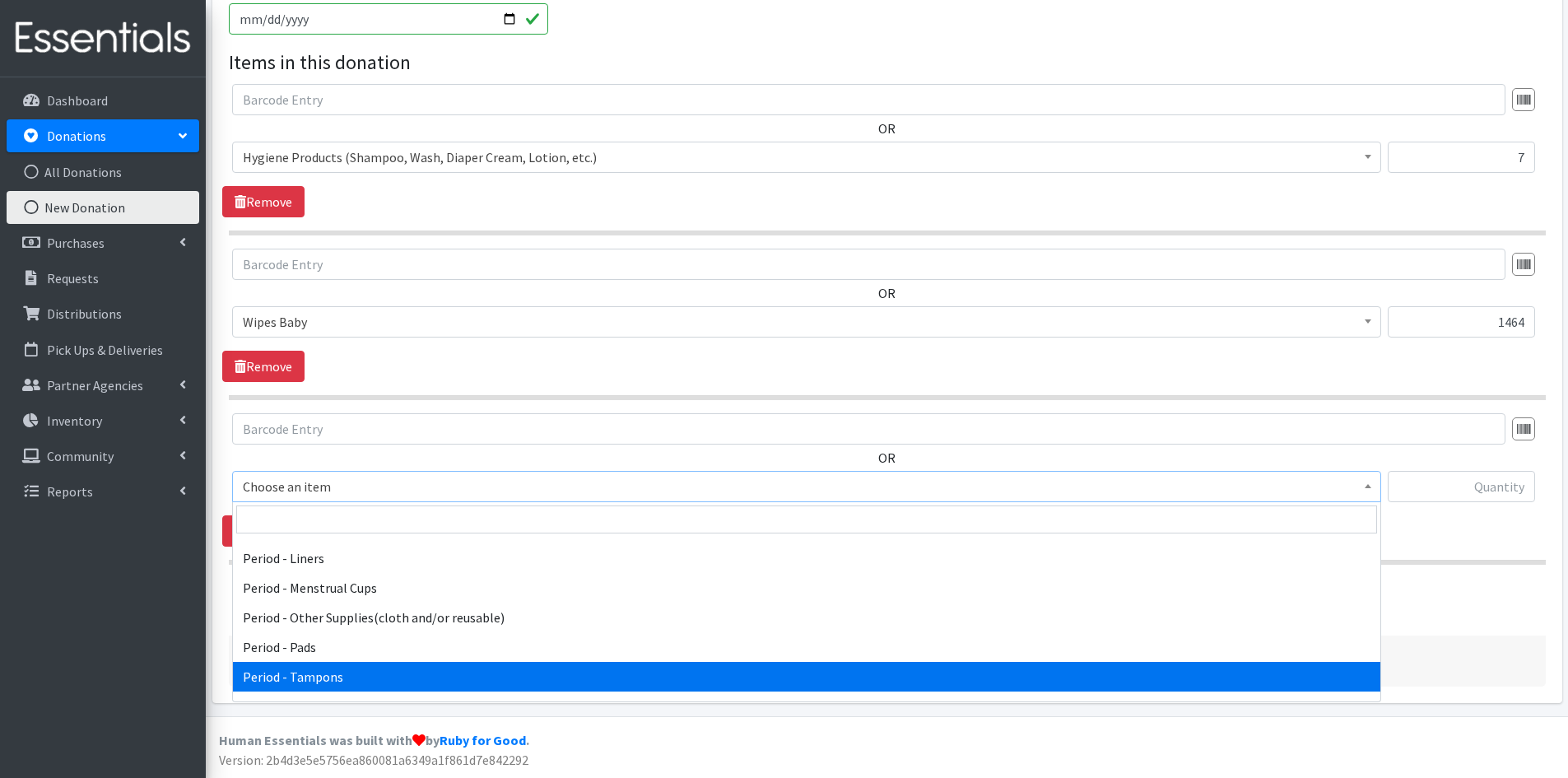
select select "5773"
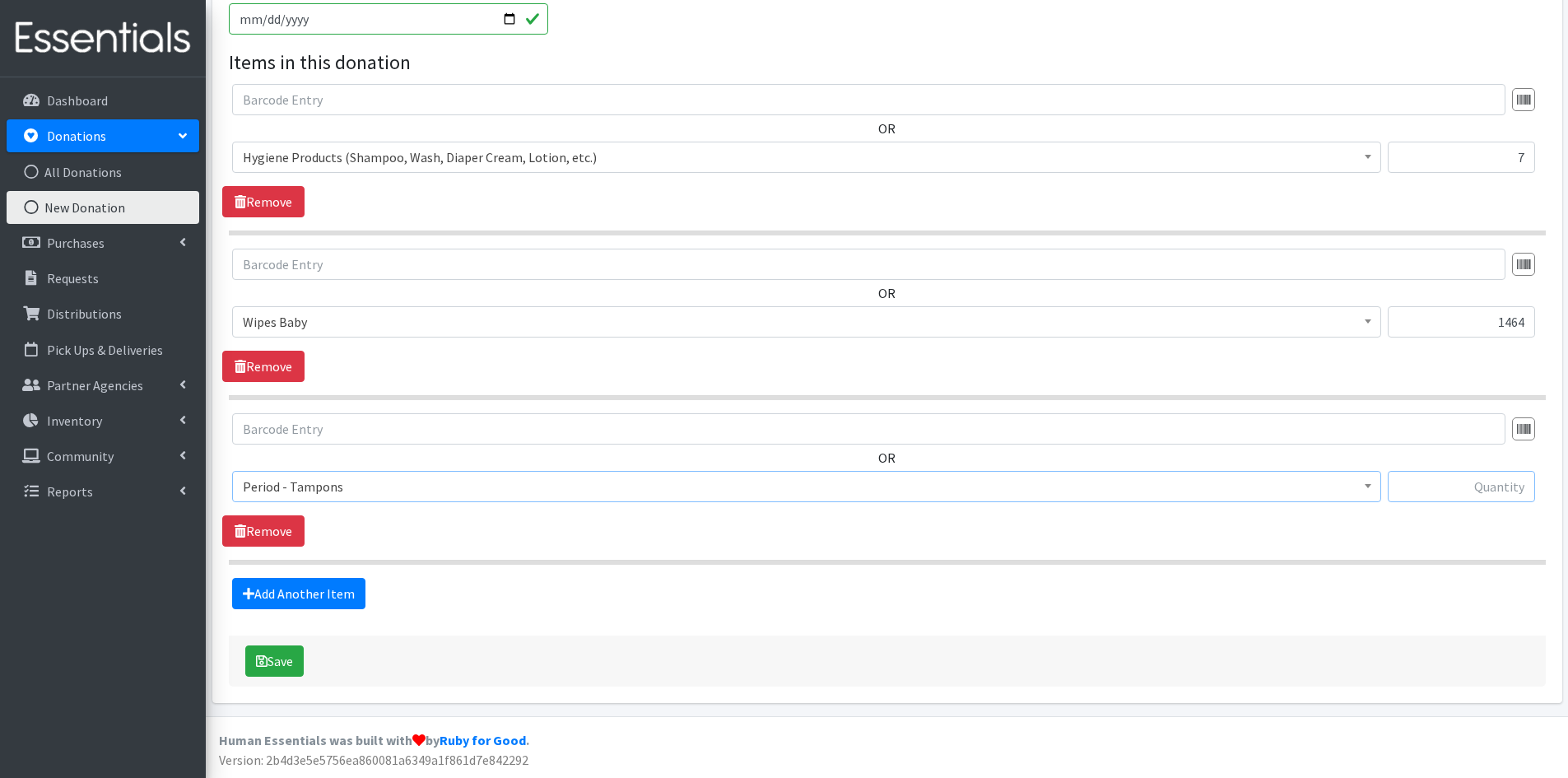
click at [1429, 487] on input "text" at bounding box center [1461, 487] width 147 height 31
type input "136"
click at [302, 597] on link "Add Another Item" at bounding box center [299, 594] width 133 height 31
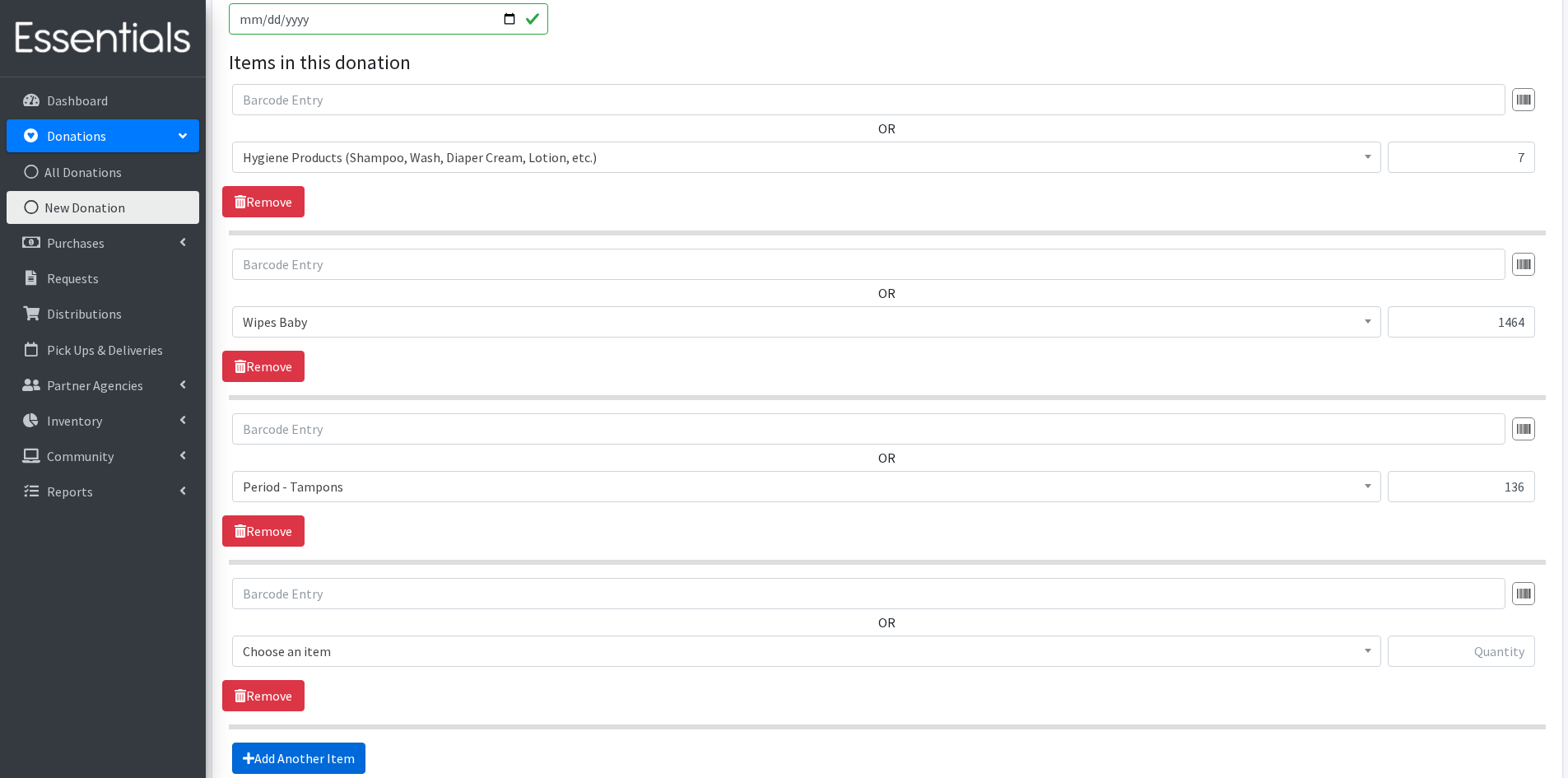
scroll to position [685, 0]
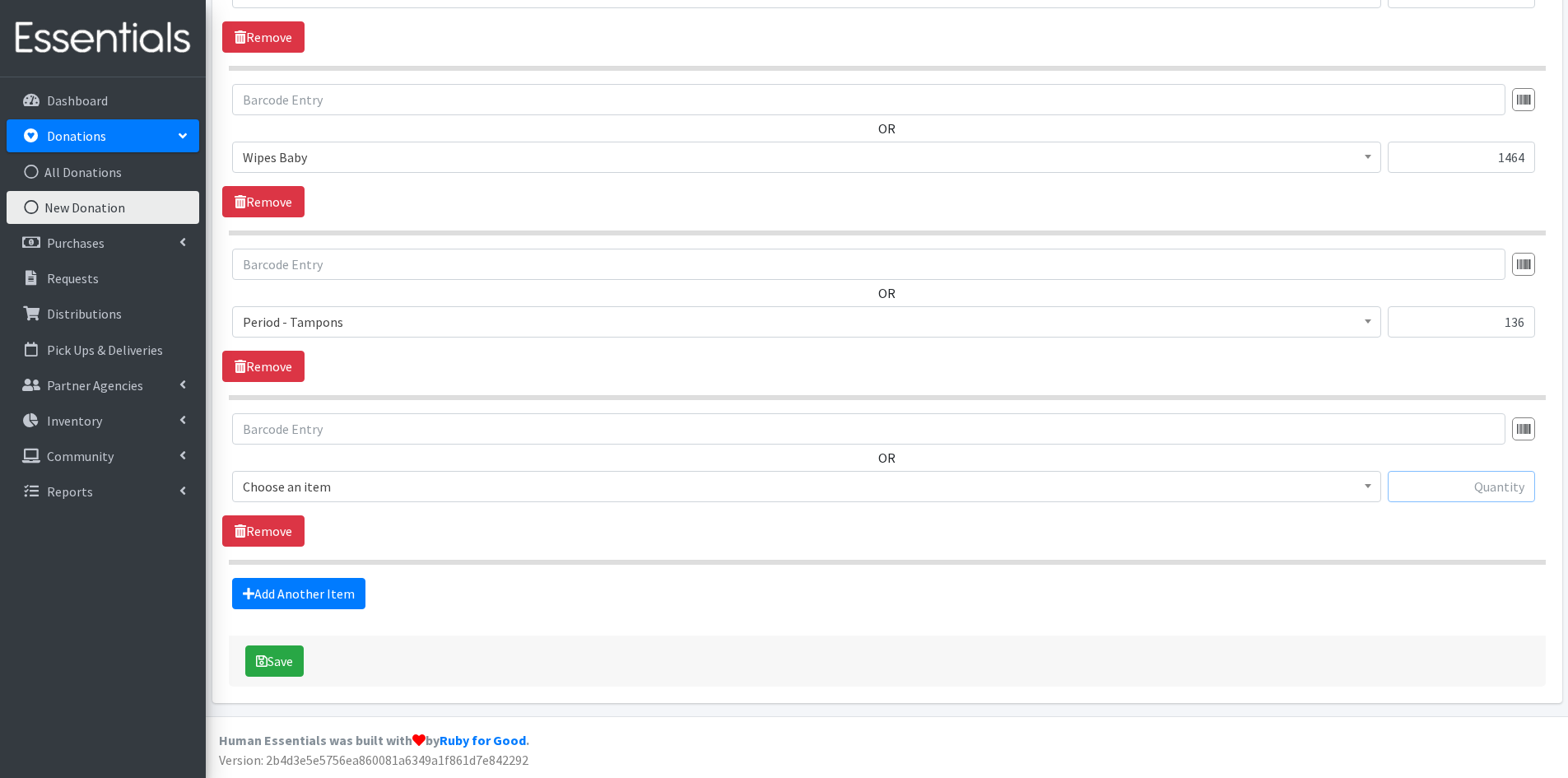
click at [1477, 479] on input "text" at bounding box center [1461, 487] width 147 height 31
type input "280"
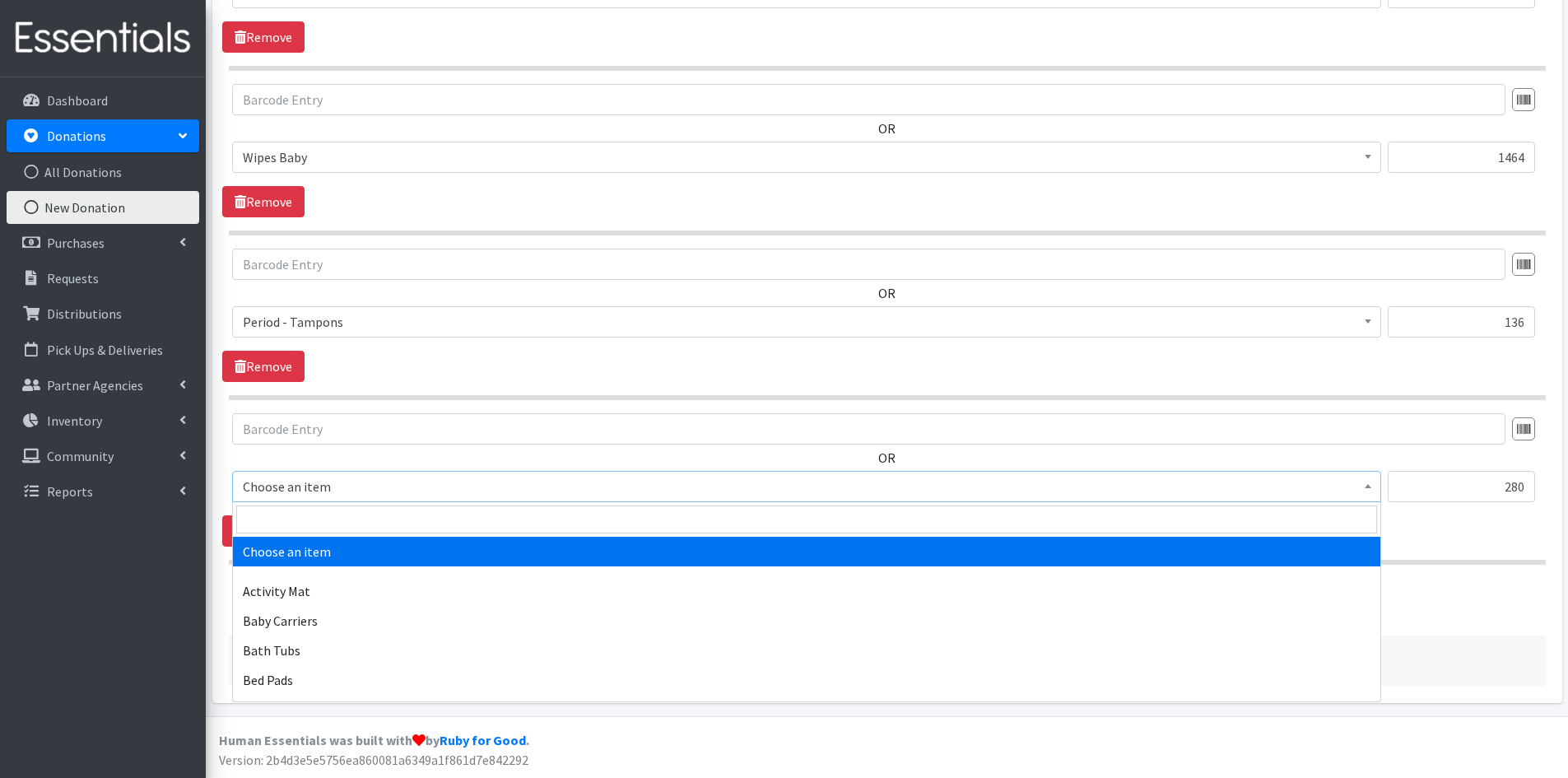
click at [1371, 487] on span at bounding box center [1368, 485] width 16 height 26
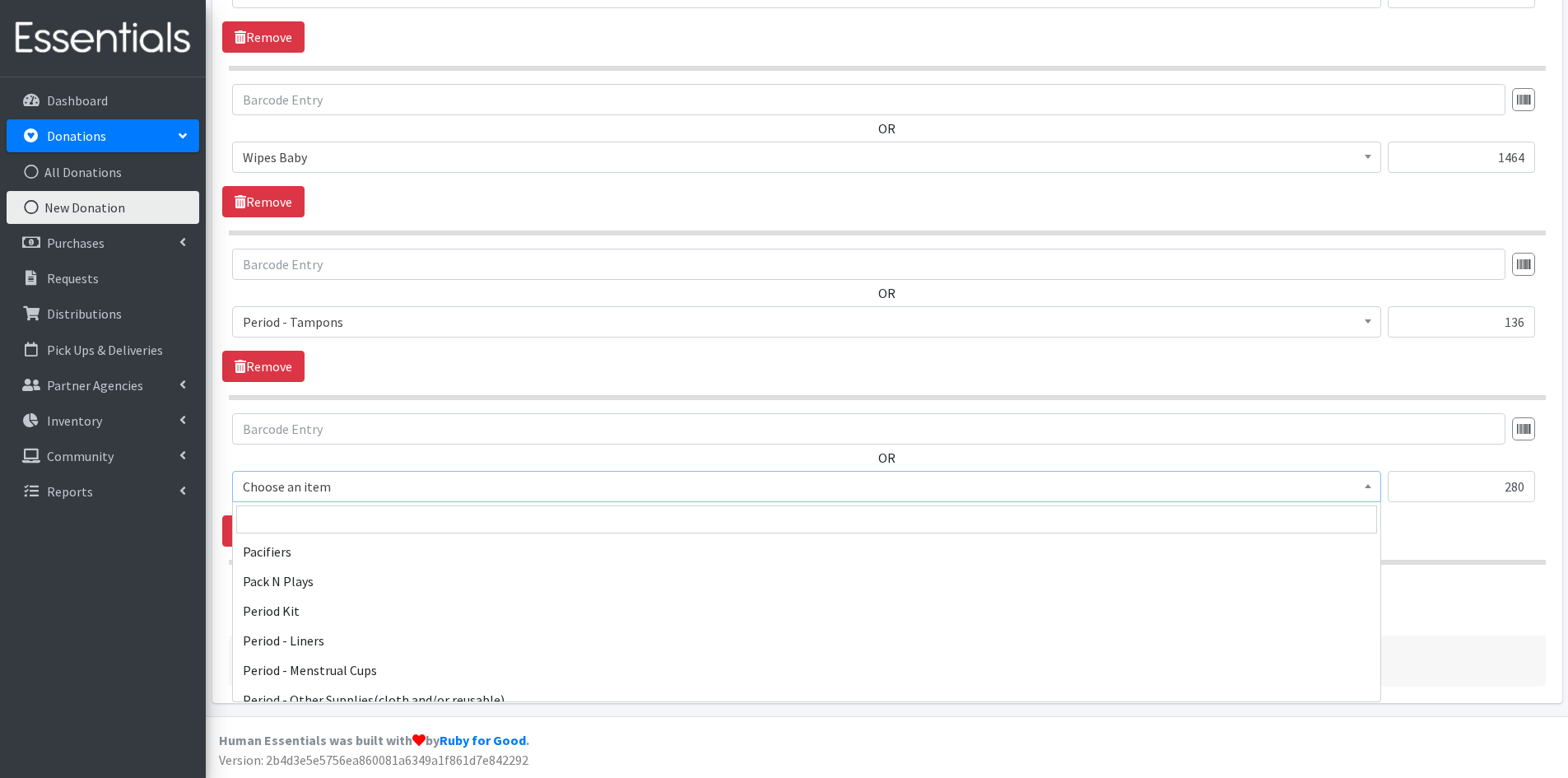
scroll to position [2553, 0]
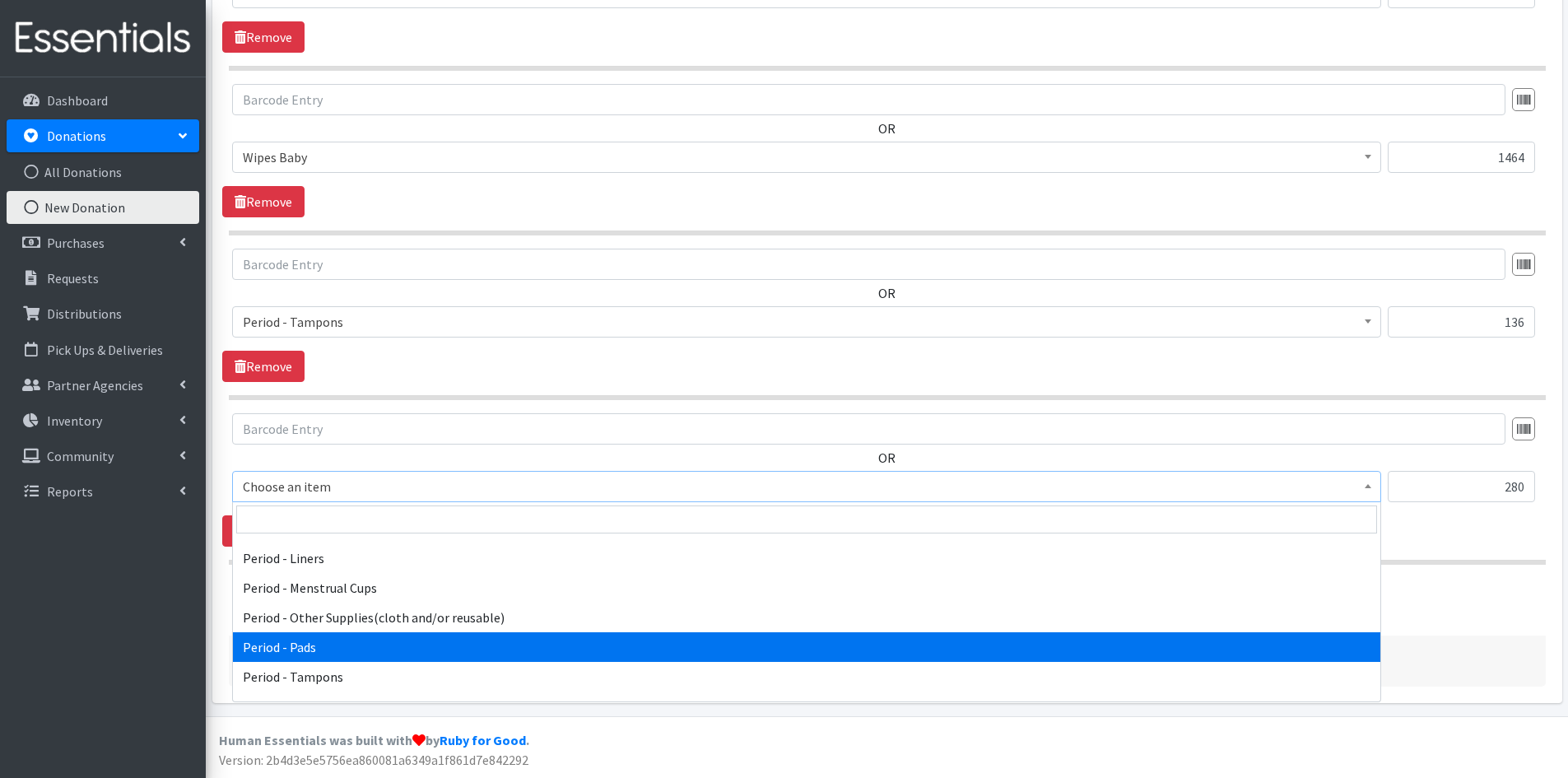
select select "5772"
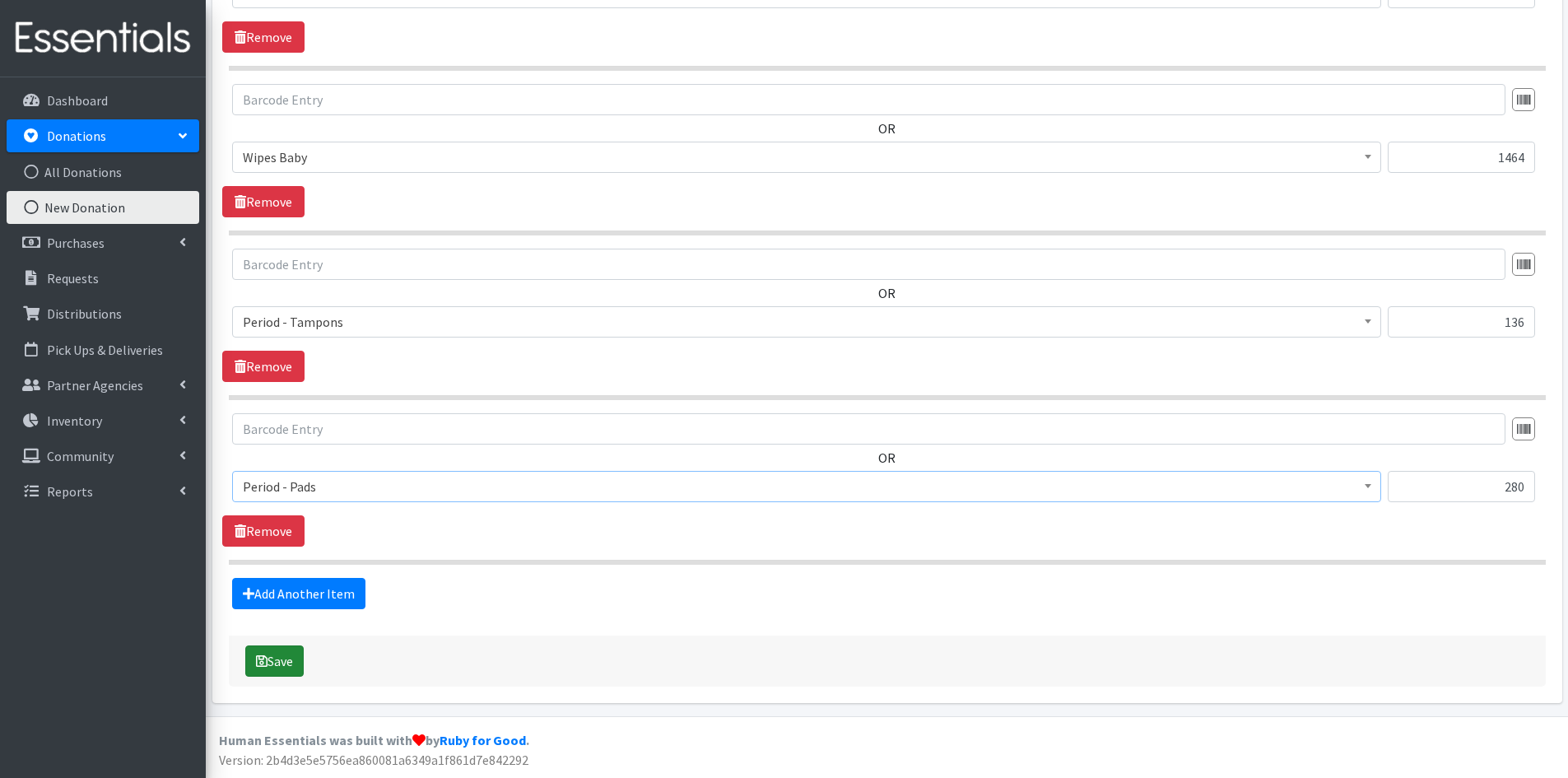
click at [275, 651] on button "Save" at bounding box center [275, 661] width 59 height 31
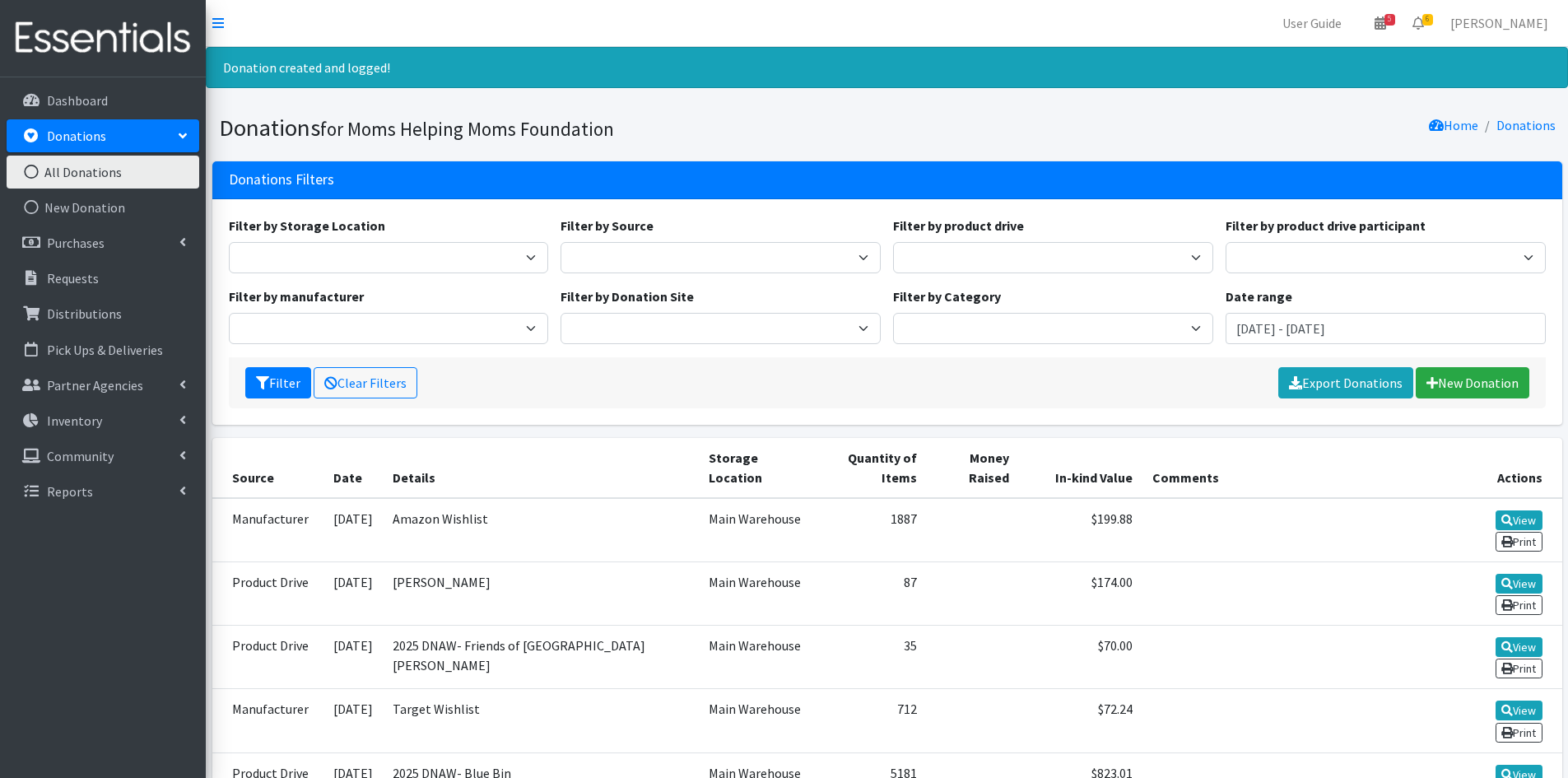
click at [172, 165] on link "All Donations" at bounding box center [103, 172] width 193 height 33
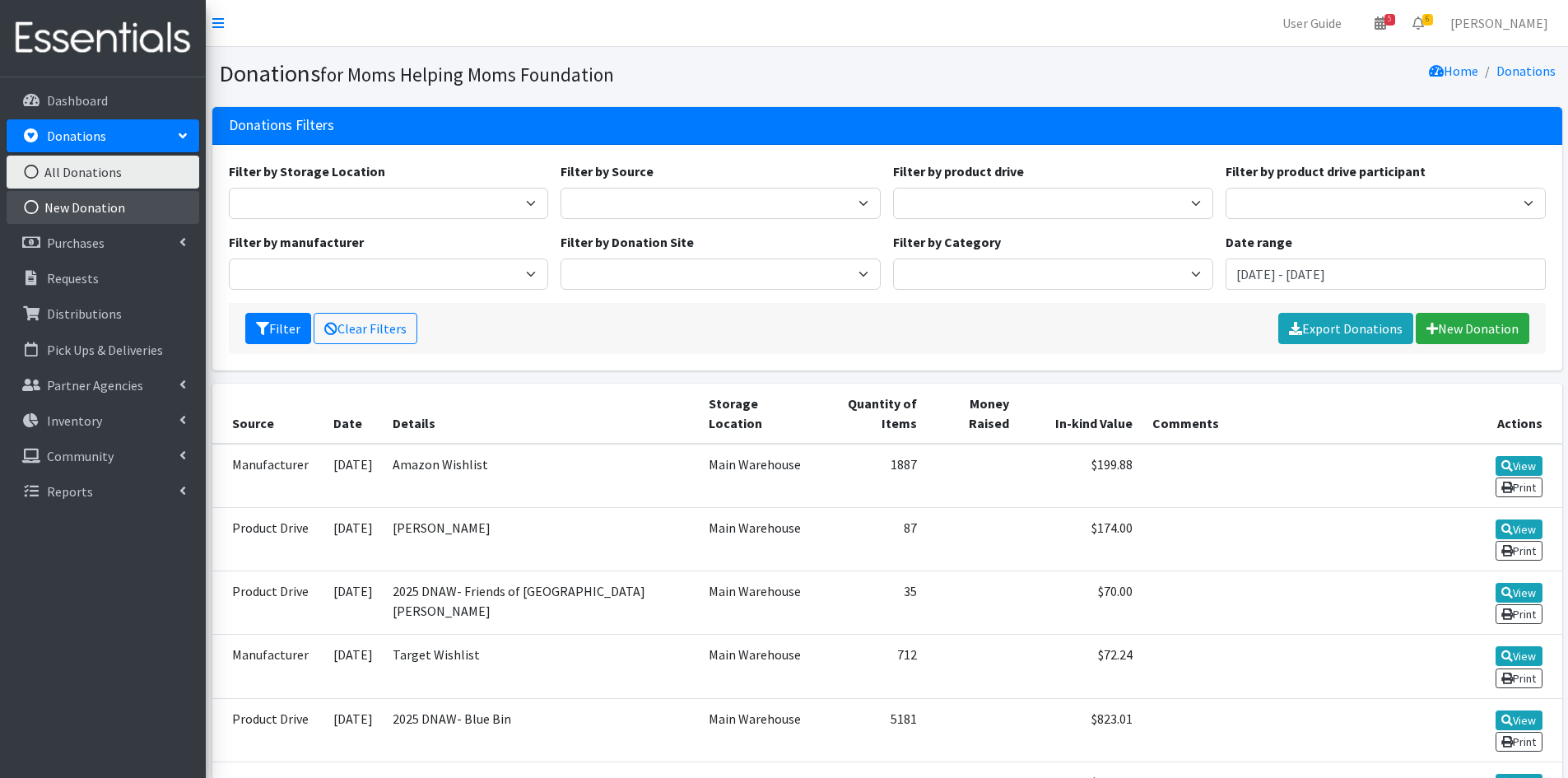
click at [89, 206] on link "New Donation" at bounding box center [103, 207] width 193 height 33
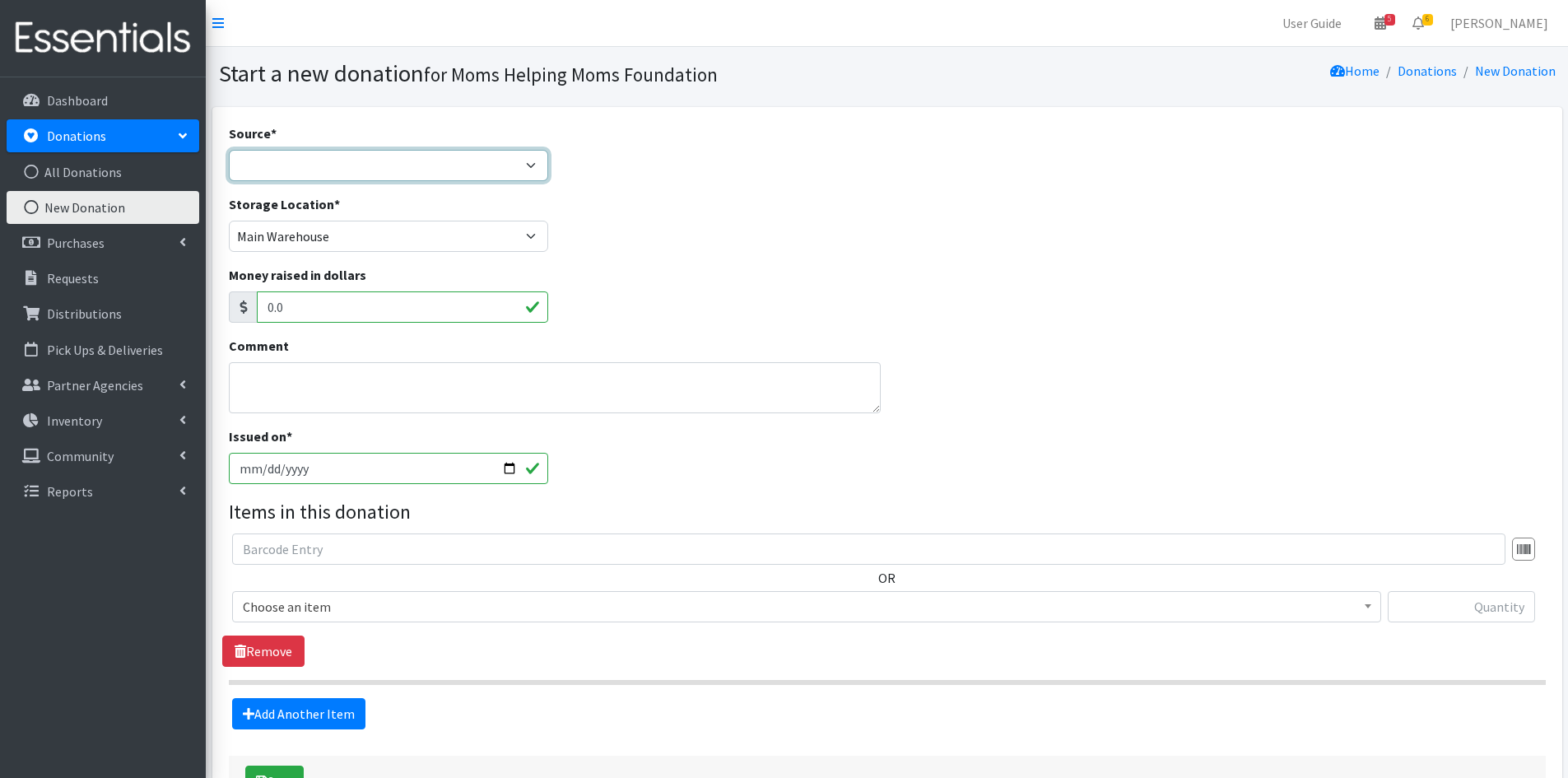
click at [531, 161] on select "Product Drive Manufacturer Donation Site Misc. Donation" at bounding box center [389, 165] width 321 height 31
select select "Product Drive"
click at [229, 150] on select "Product Drive Manufacturer Donation Site Misc. Donation" at bounding box center [389, 165] width 321 height 31
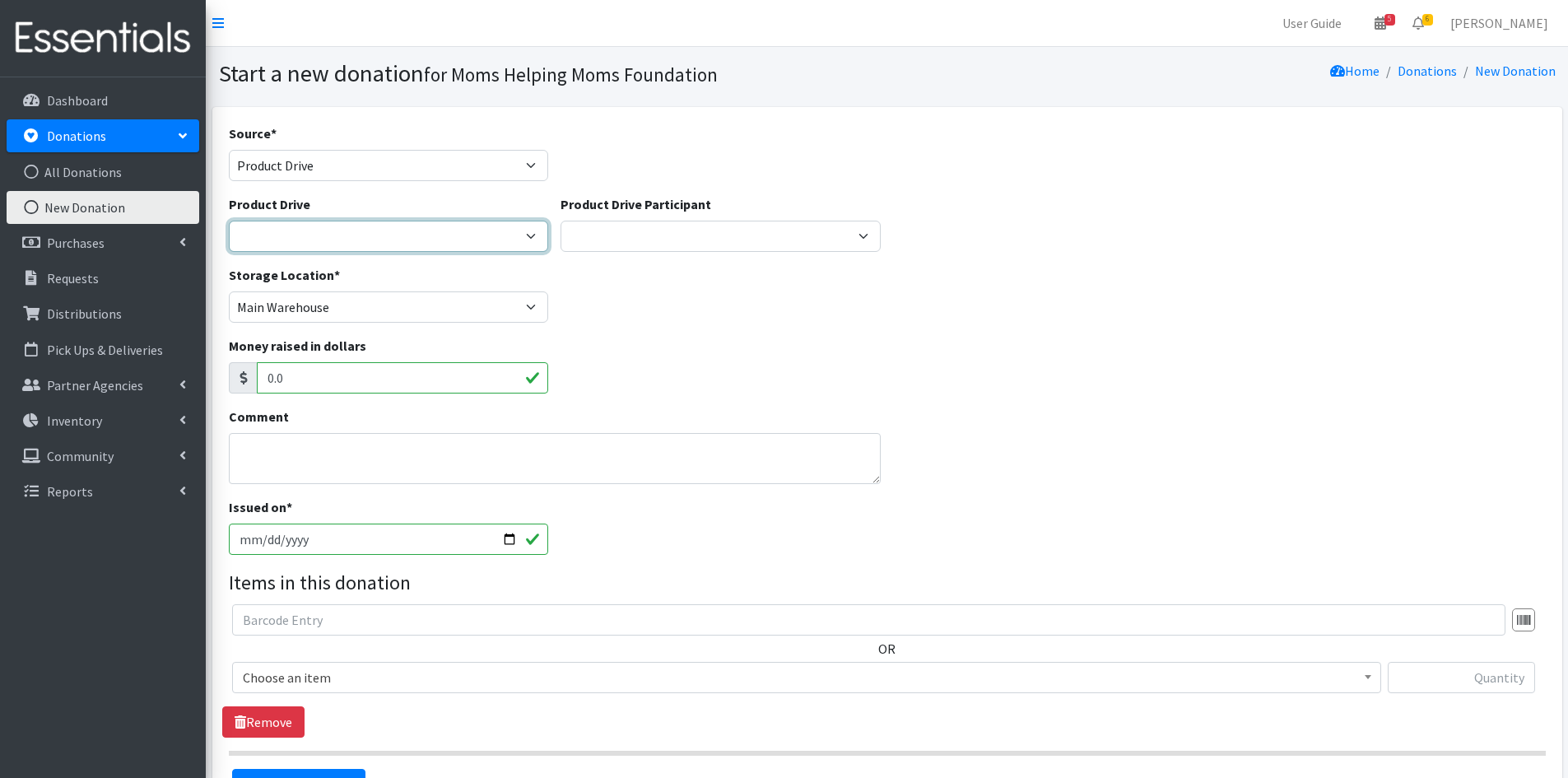
click at [530, 234] on select "2012 MOTHER'S DAY Zeta Phi Beta Sorority (virtual) 2021 HOLIDAY DRIVE AWR Week …" at bounding box center [389, 236] width 321 height 31
select select "3517"
click at [229, 220] on select "2012 MOTHER'S DAY Zeta Phi Beta Sorority (virtual) 2021 HOLIDAY DRIVE AWR Week …" at bounding box center [389, 236] width 321 height 31
click at [1364, 674] on span at bounding box center [1368, 676] width 16 height 26
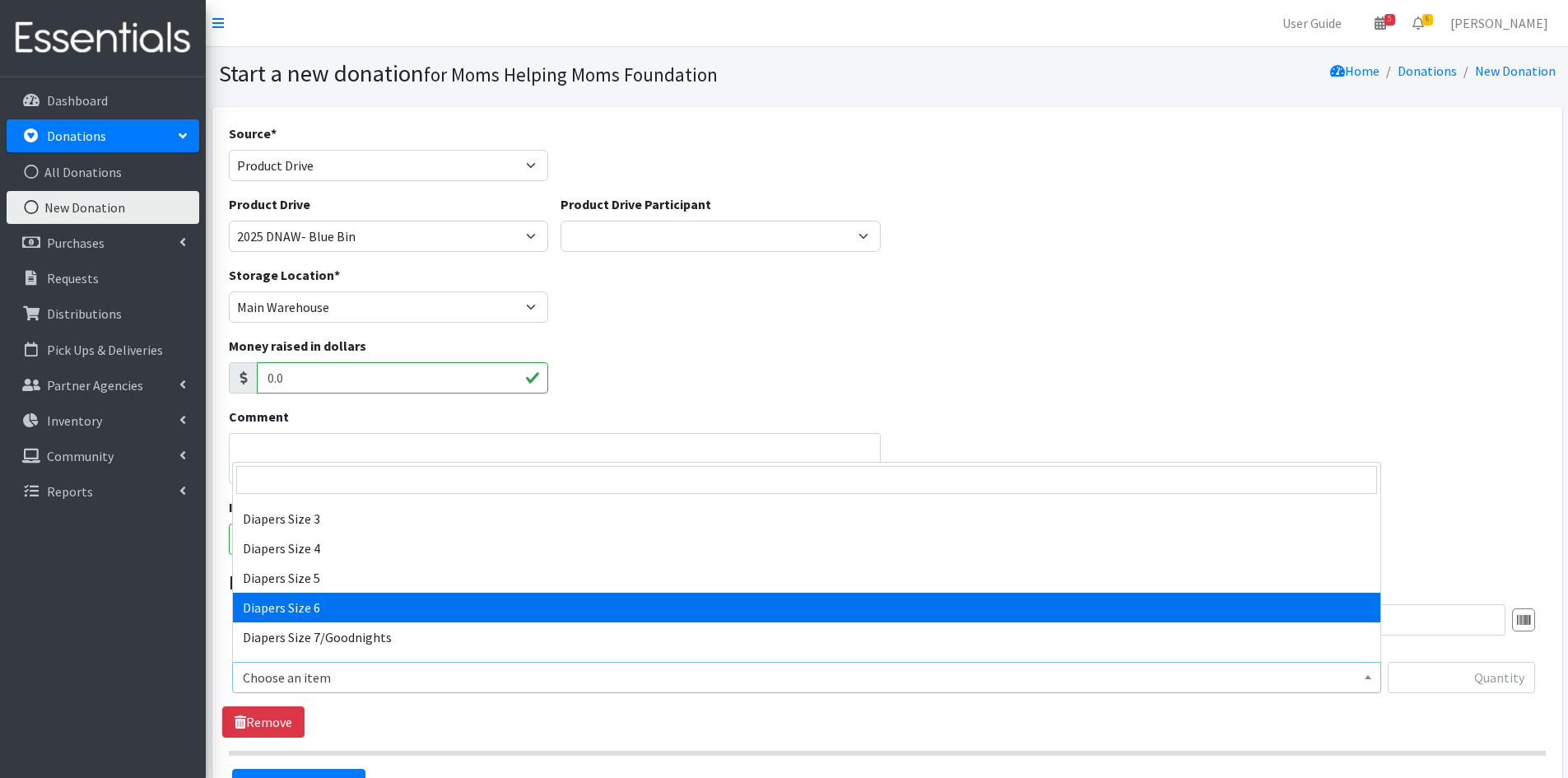
scroll to position [1894, 0]
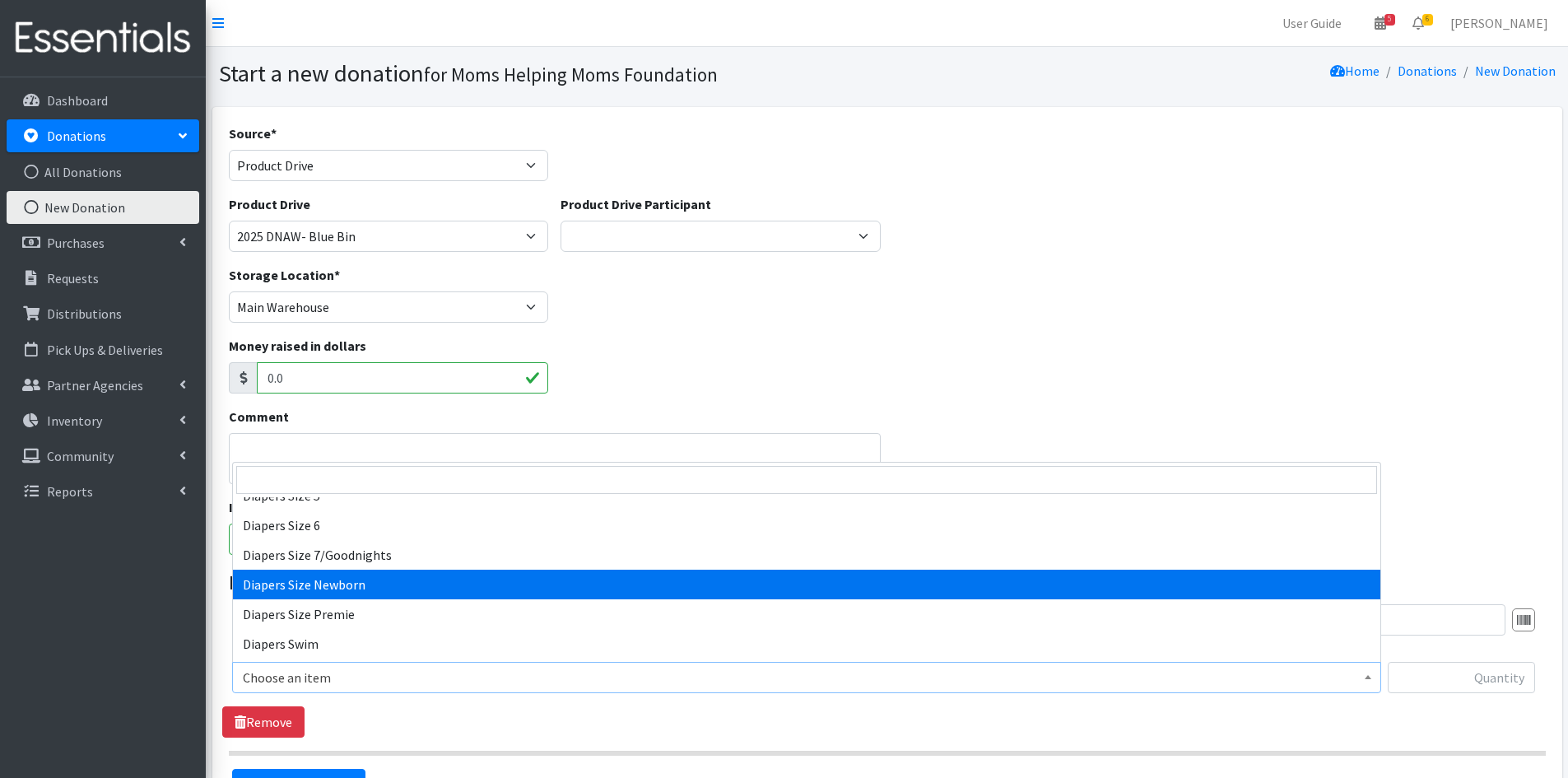
select select "1963"
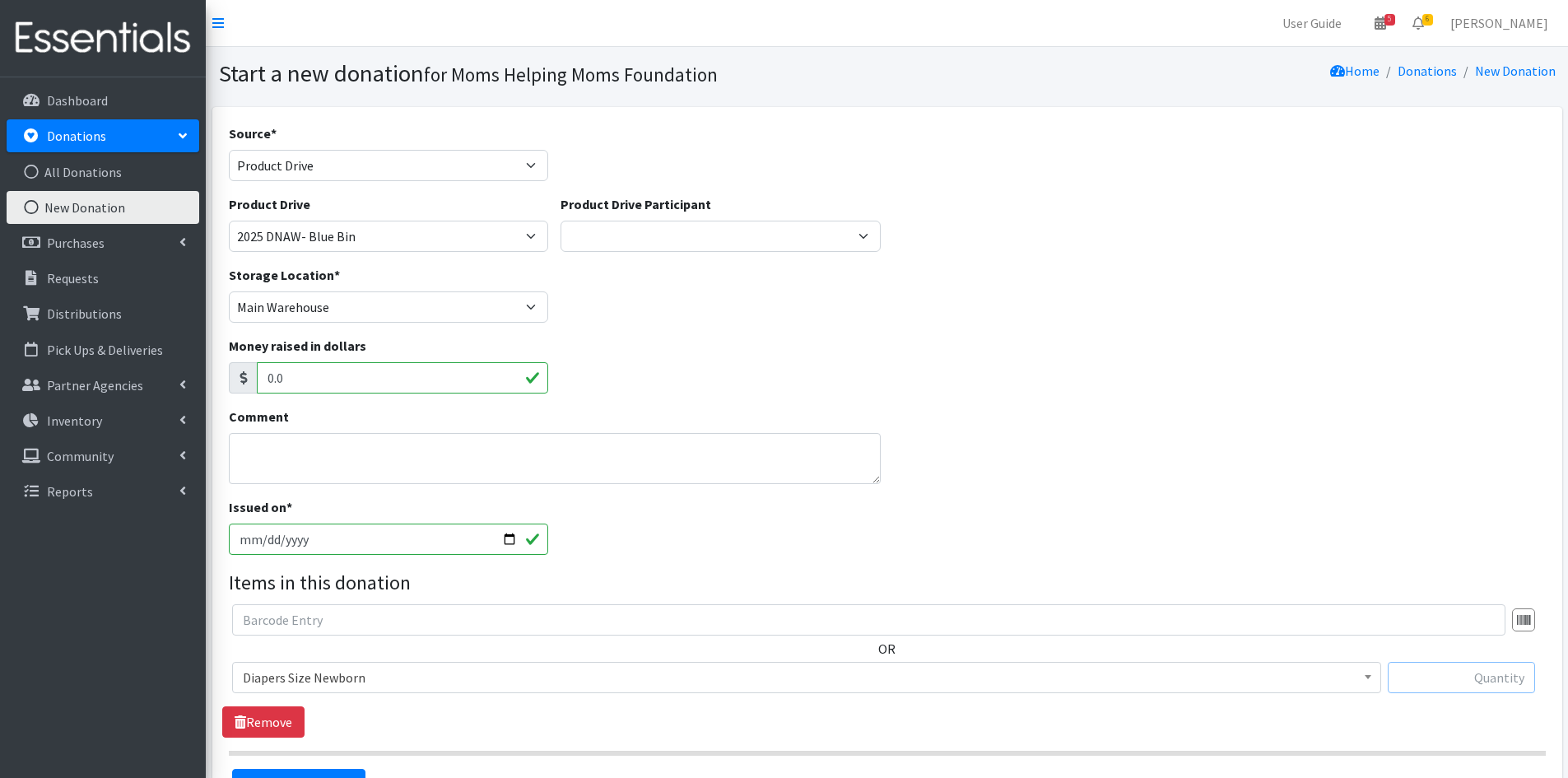
click at [1425, 671] on input "text" at bounding box center [1461, 678] width 147 height 31
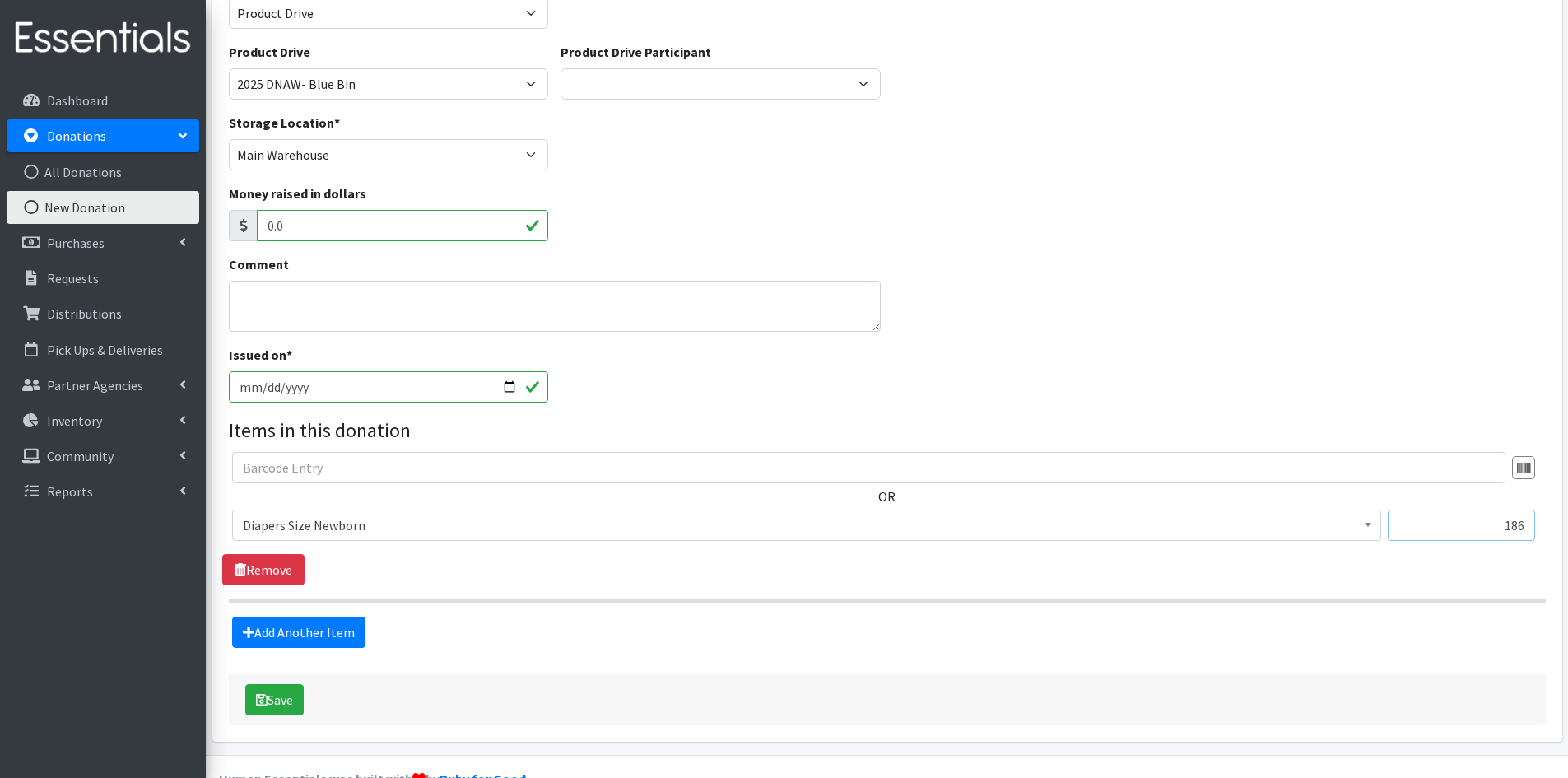
scroll to position [165, 0]
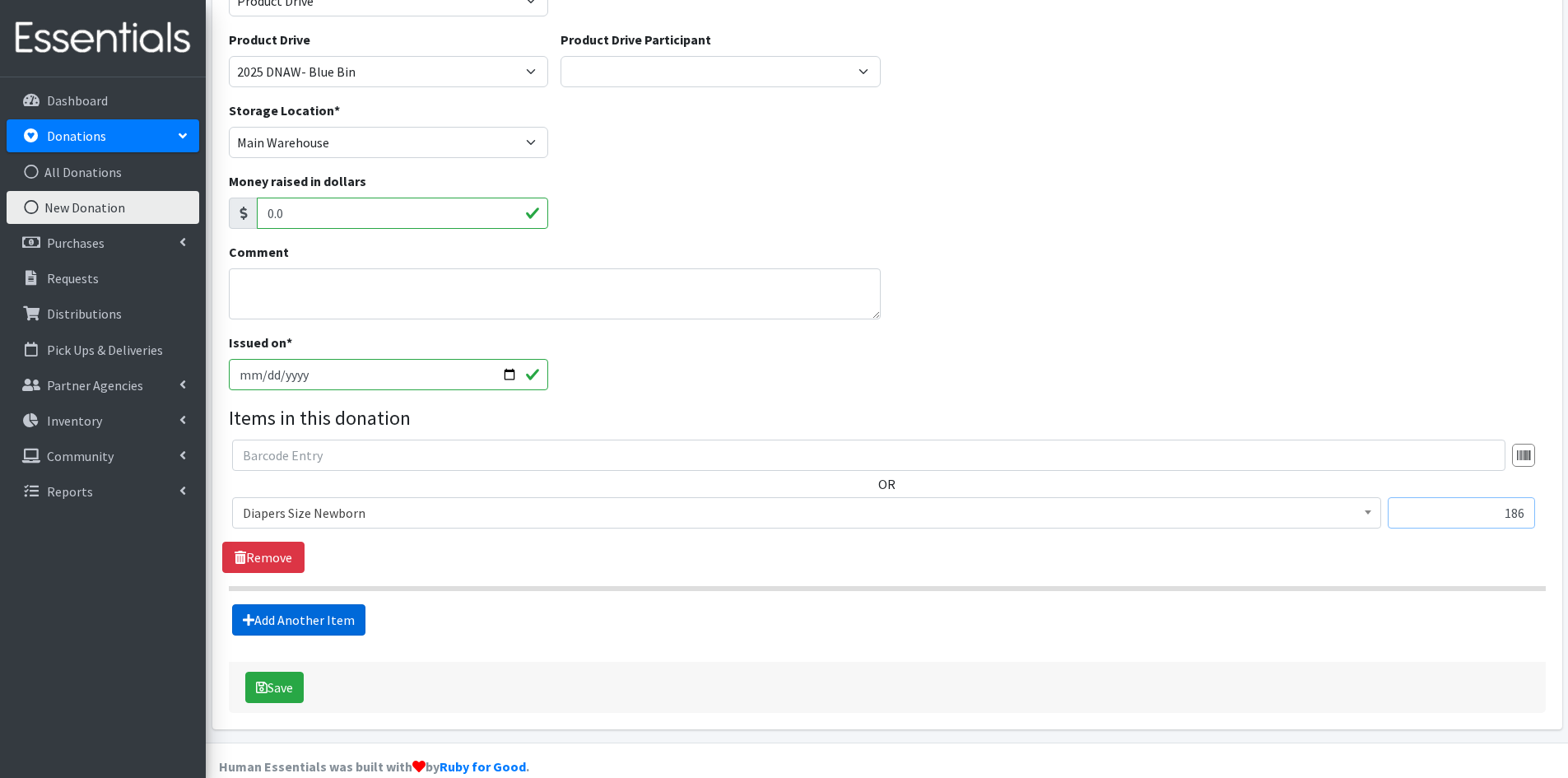
type input "186"
click at [282, 621] on link "Add Another Item" at bounding box center [299, 620] width 133 height 31
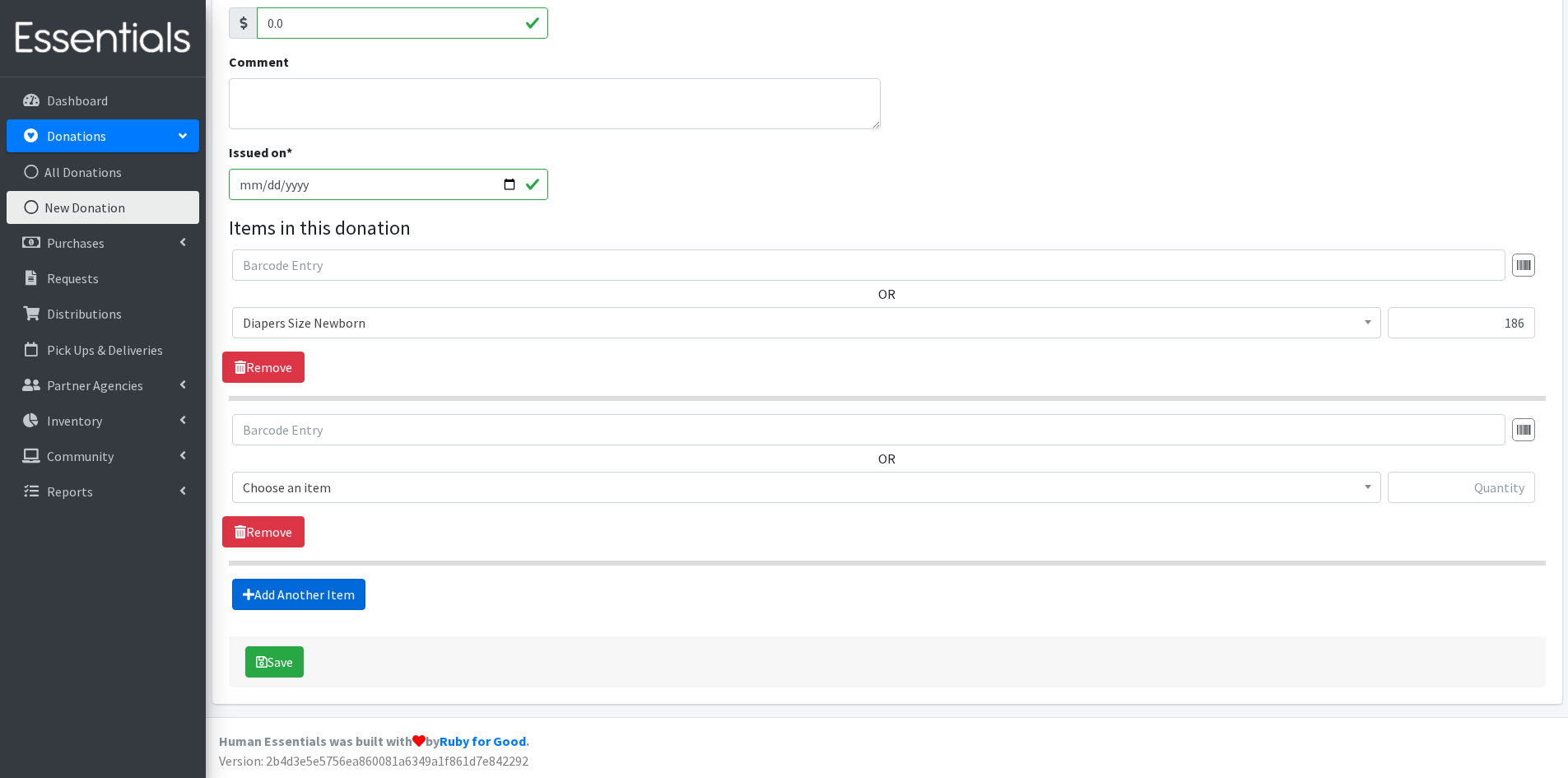
scroll to position [355, 0]
click at [1418, 483] on input "text" at bounding box center [1461, 487] width 147 height 31
type input "185"
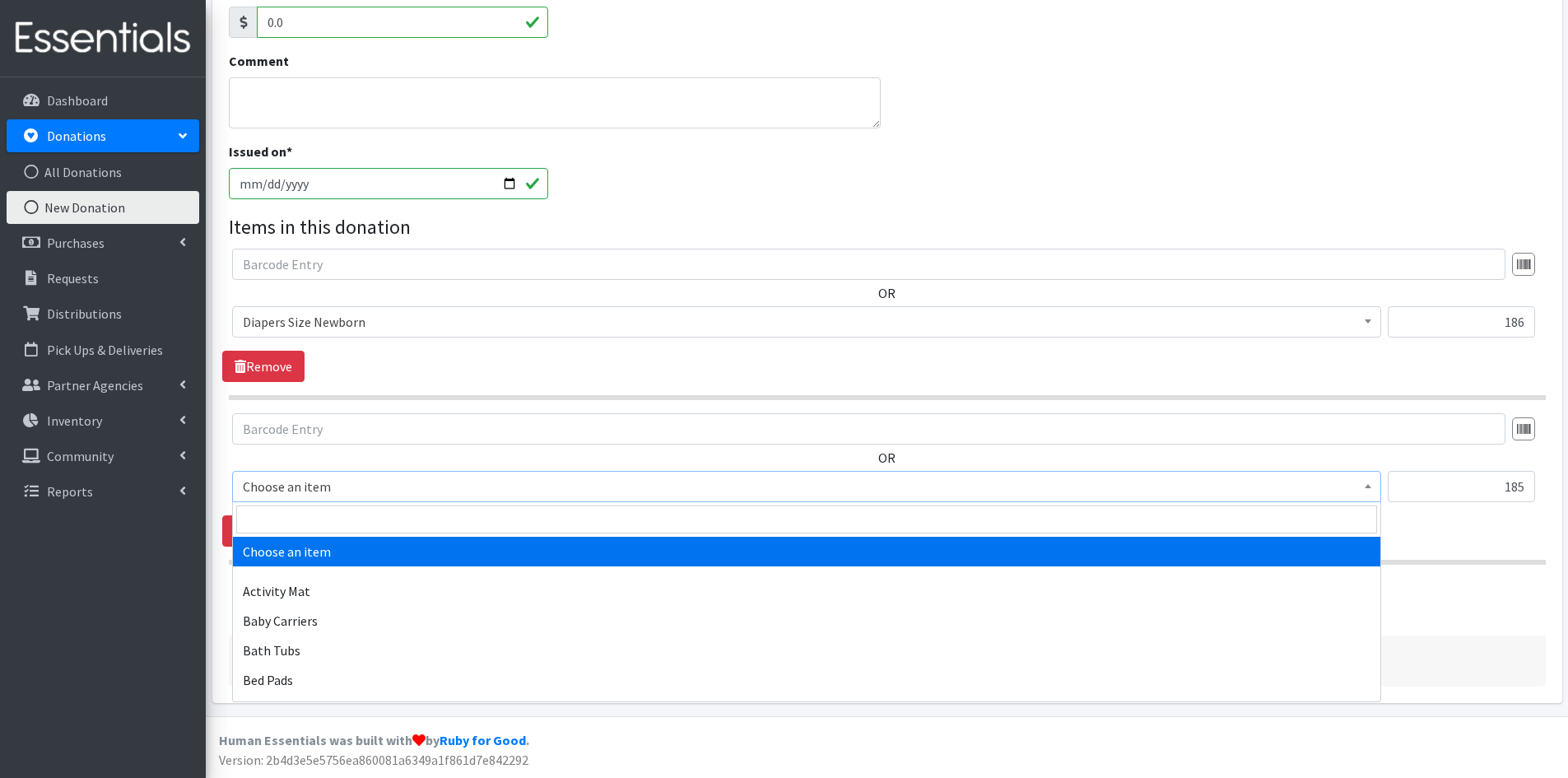
click at [1368, 482] on span at bounding box center [1368, 485] width 16 height 26
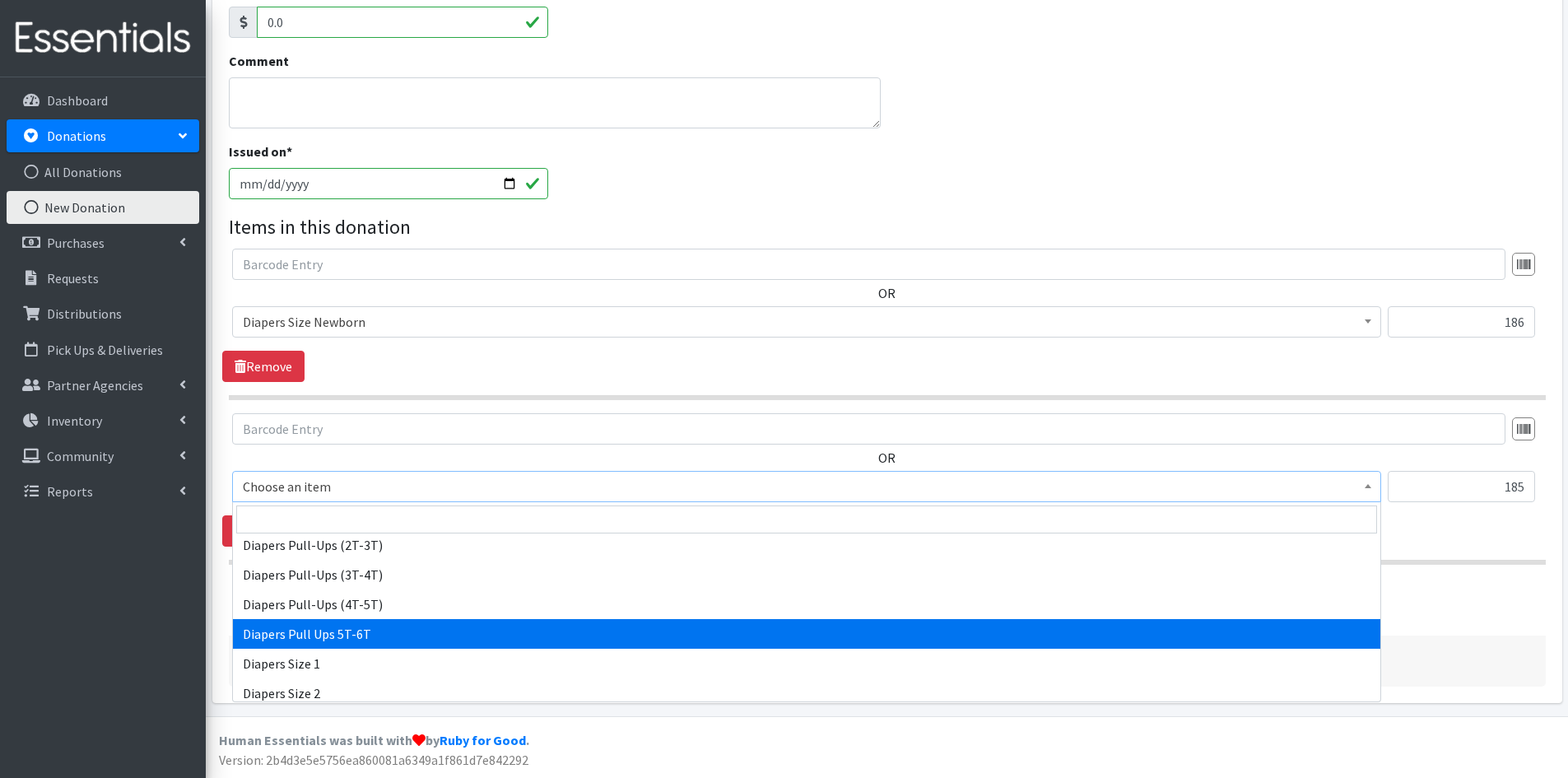
scroll to position [1729, 0]
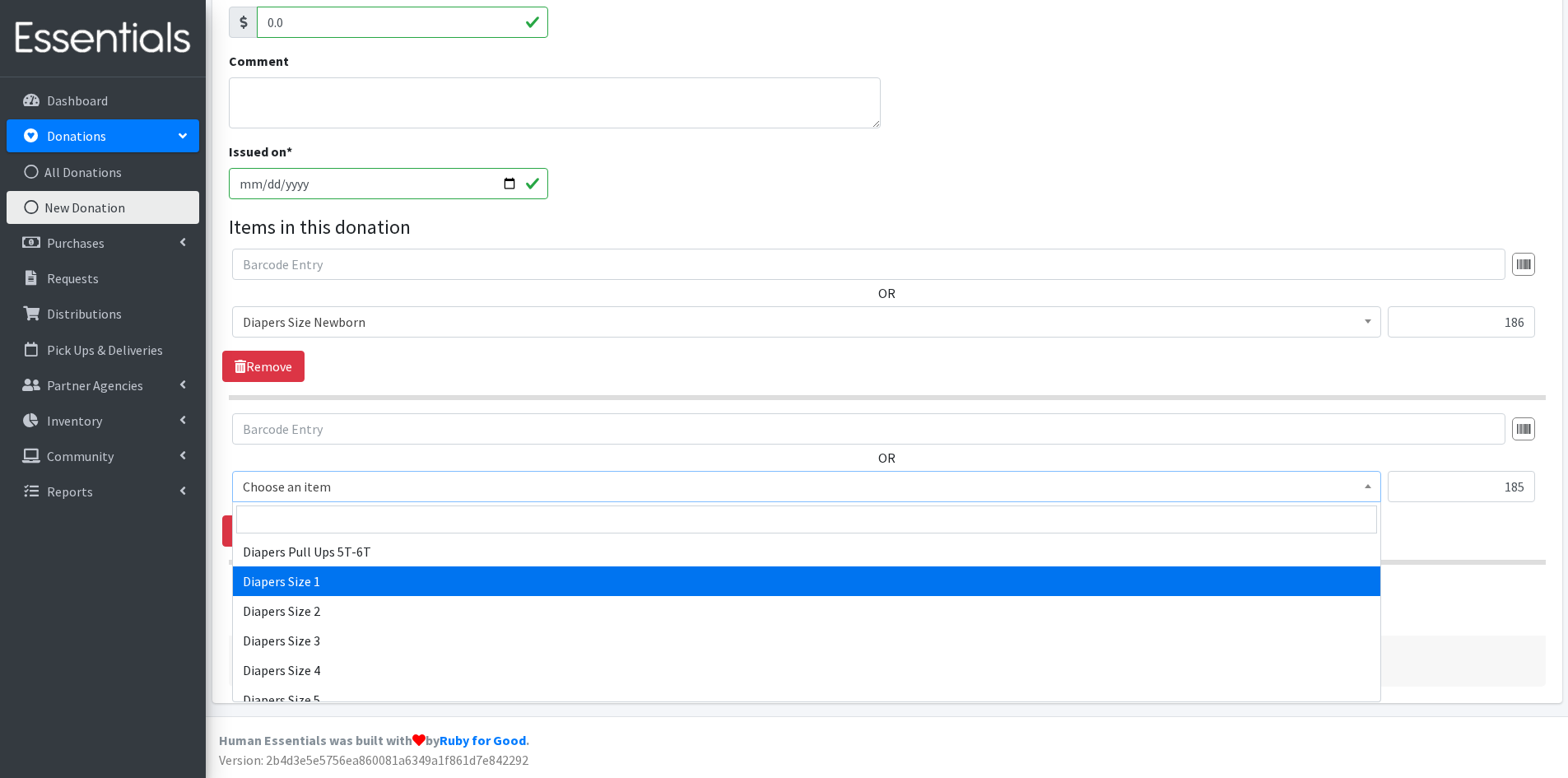
select select "1964"
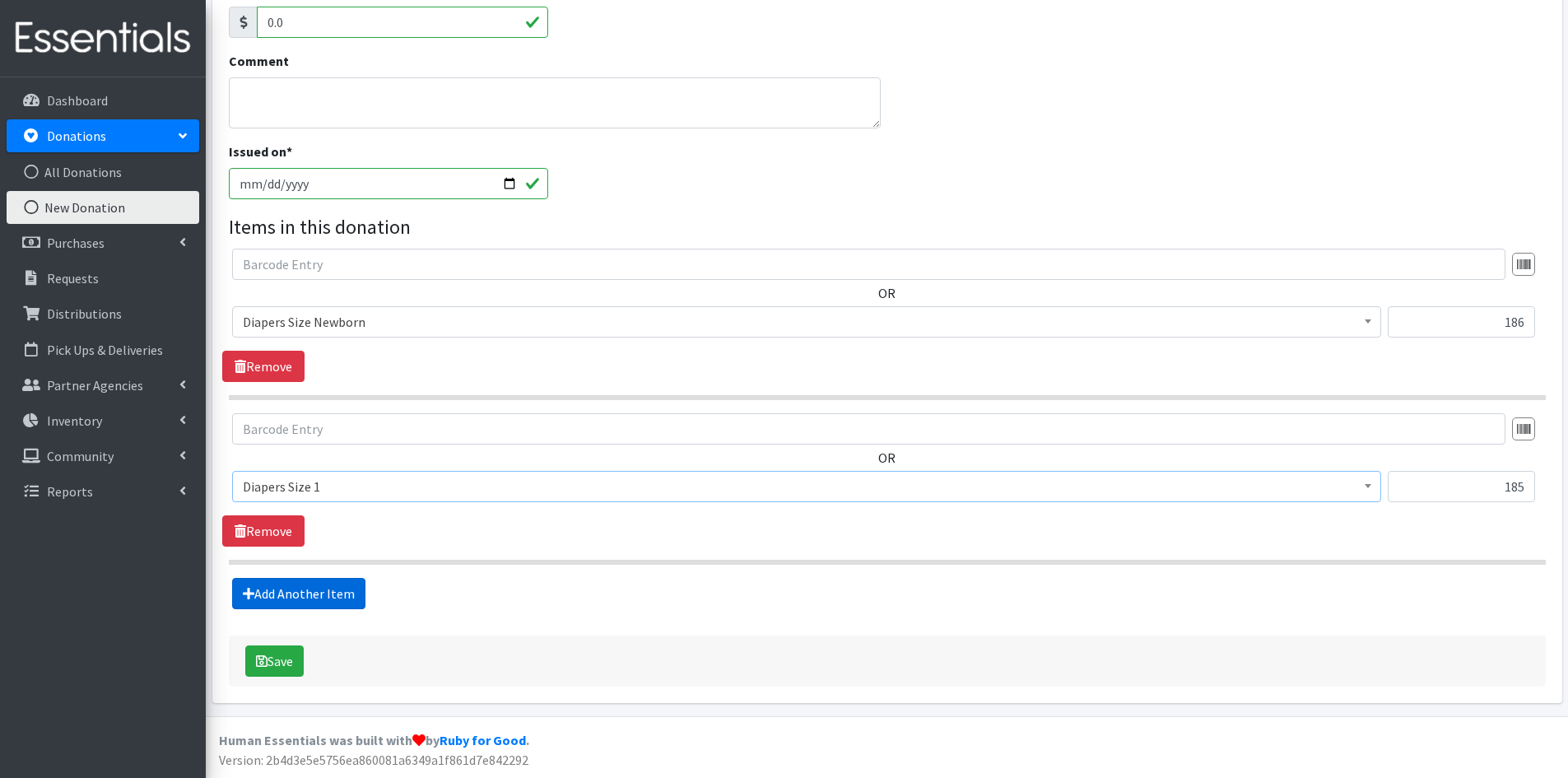
click at [278, 594] on link "Add Another Item" at bounding box center [299, 594] width 133 height 31
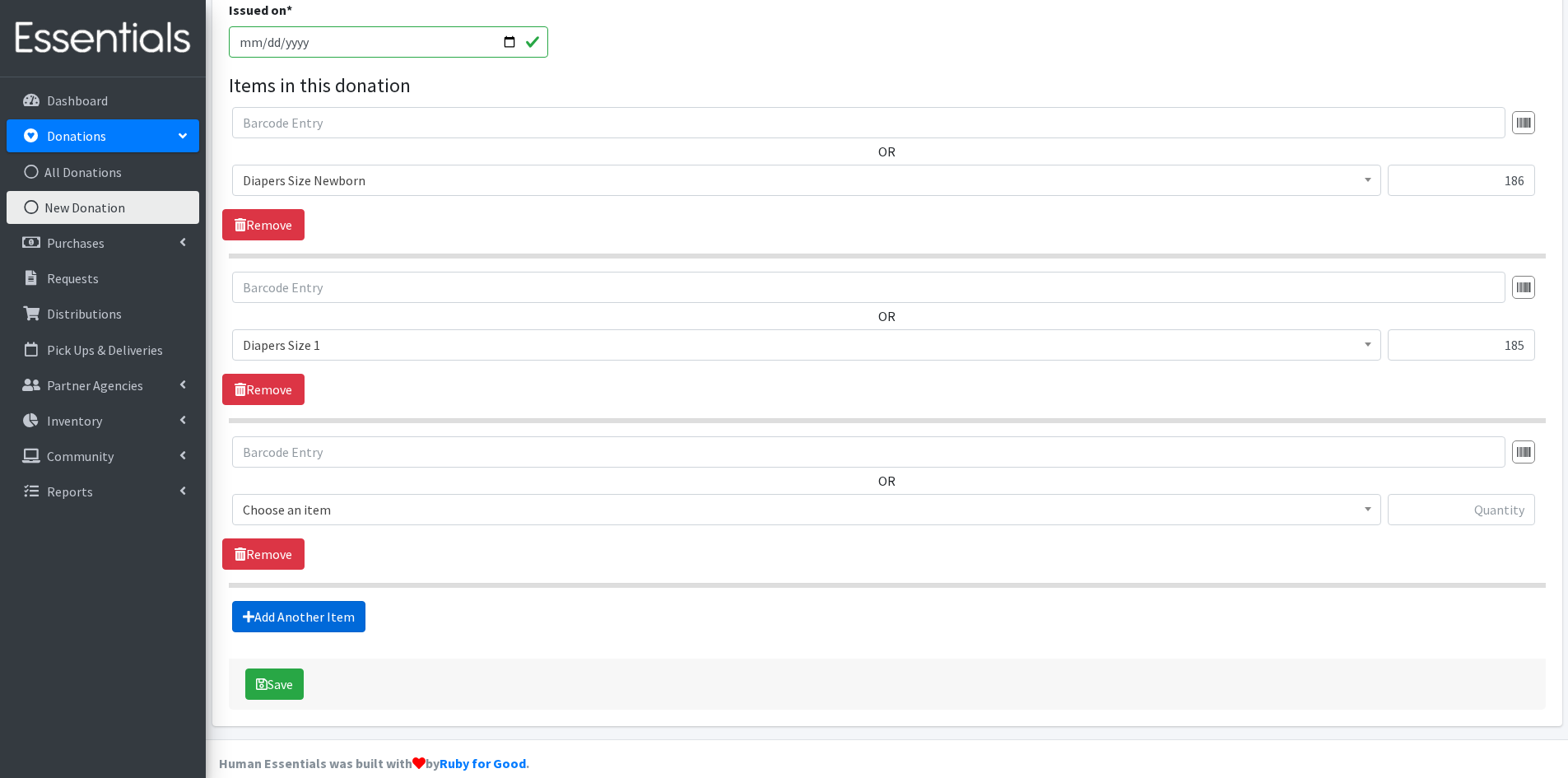
scroll to position [520, 0]
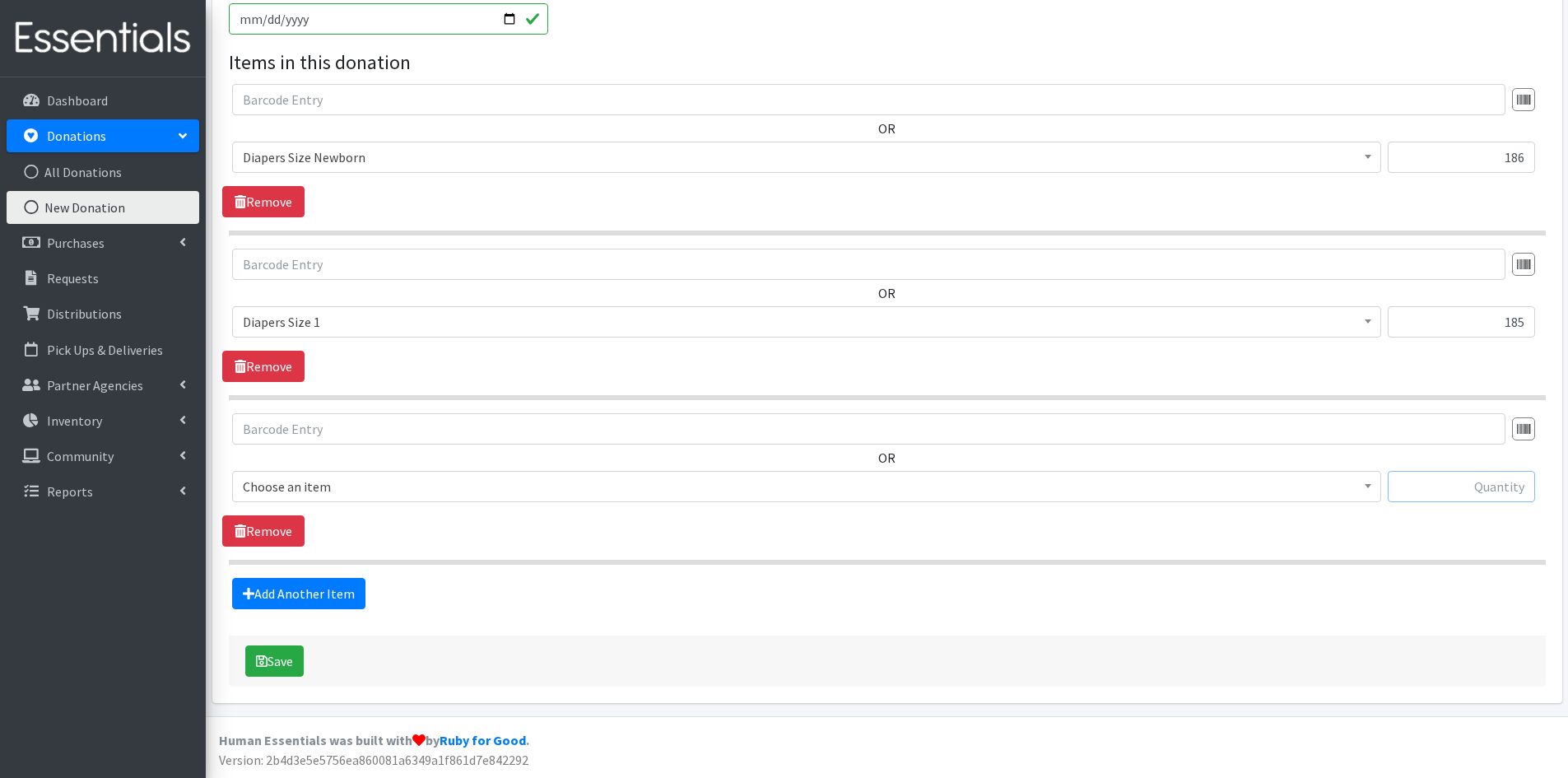
click at [1420, 490] on input "text" at bounding box center [1461, 487] width 147 height 31
type input "60"
click at [1367, 484] on b at bounding box center [1368, 486] width 7 height 4
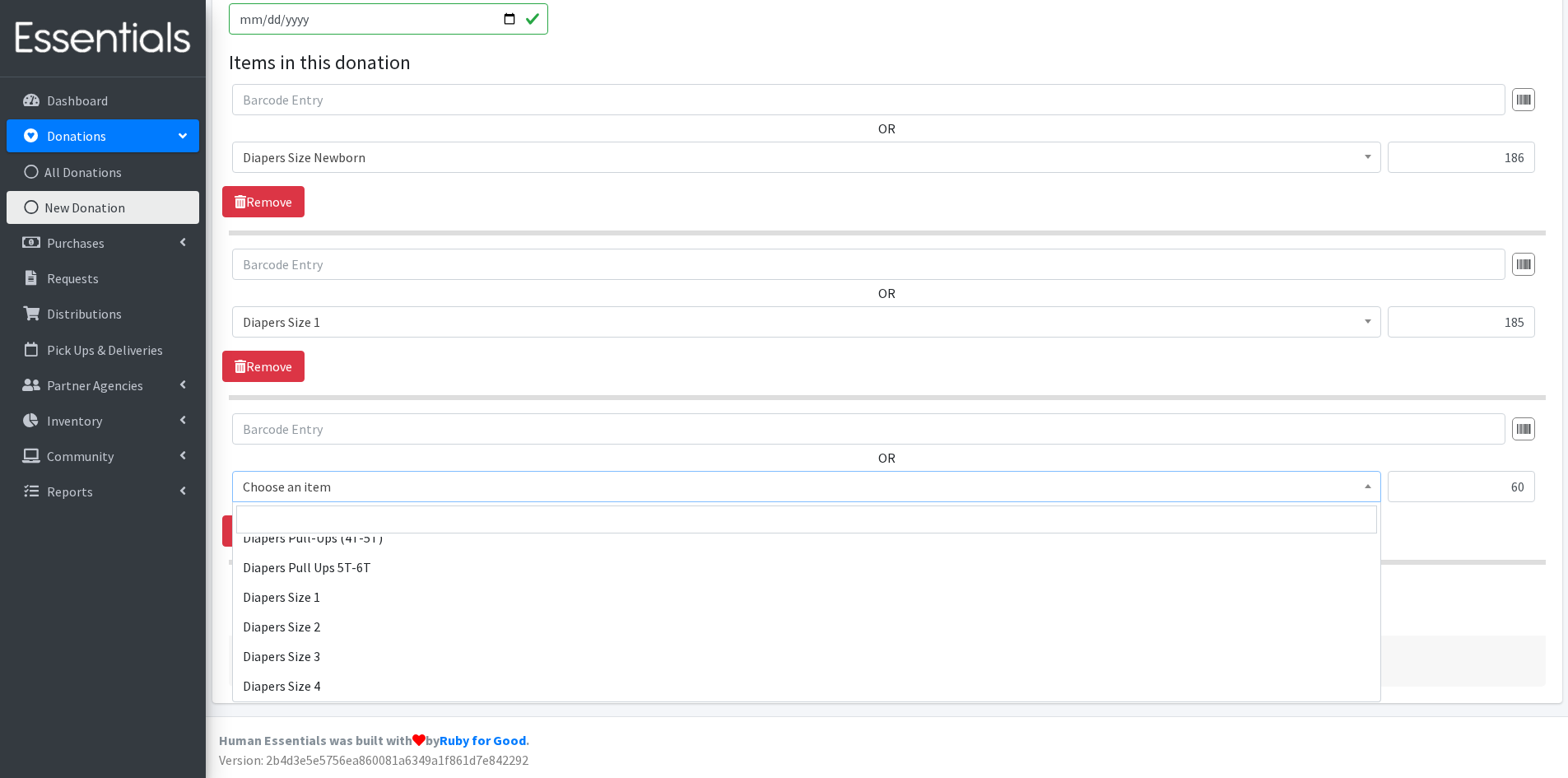
scroll to position [1729, 0]
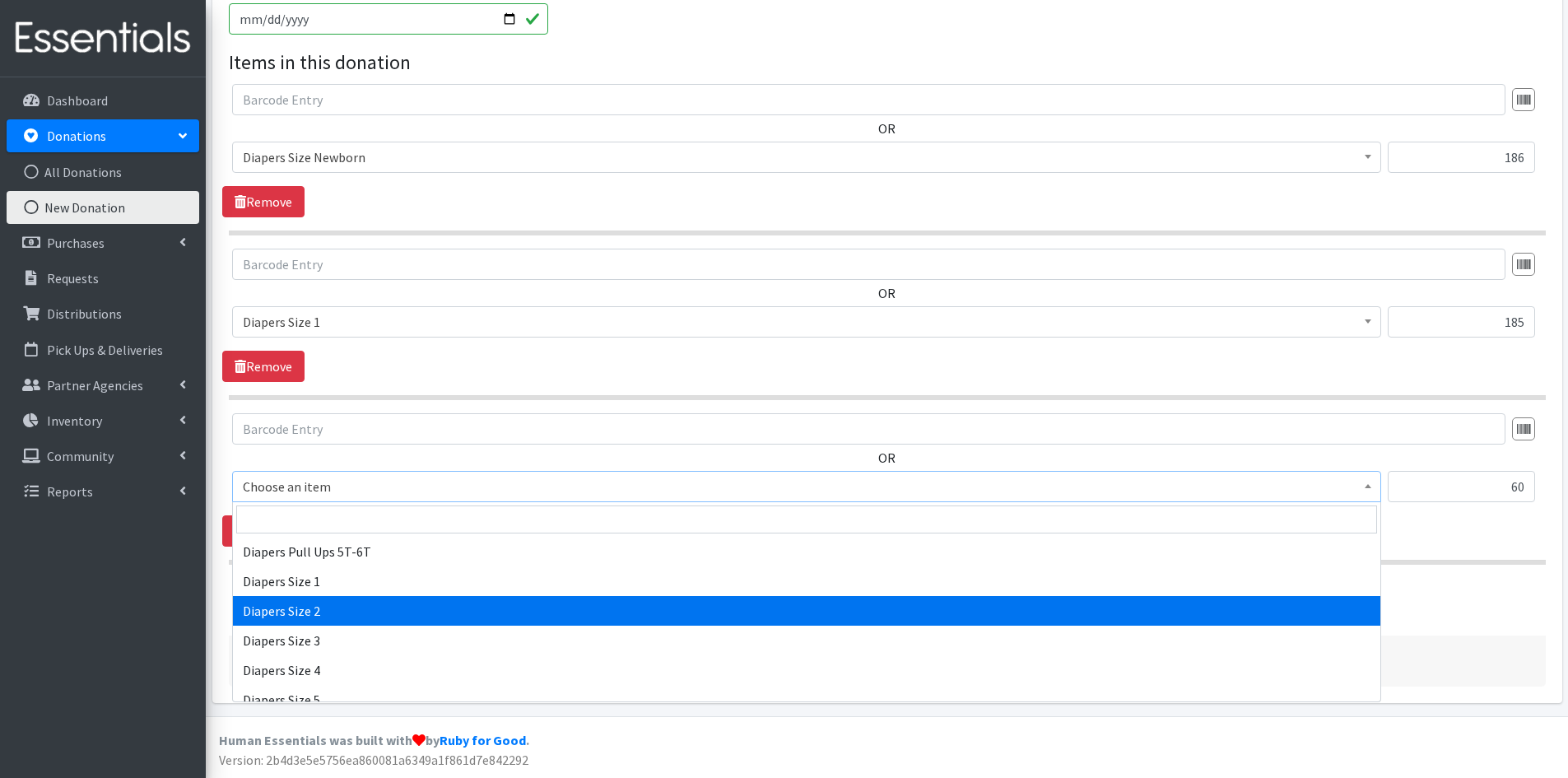
select select "1965"
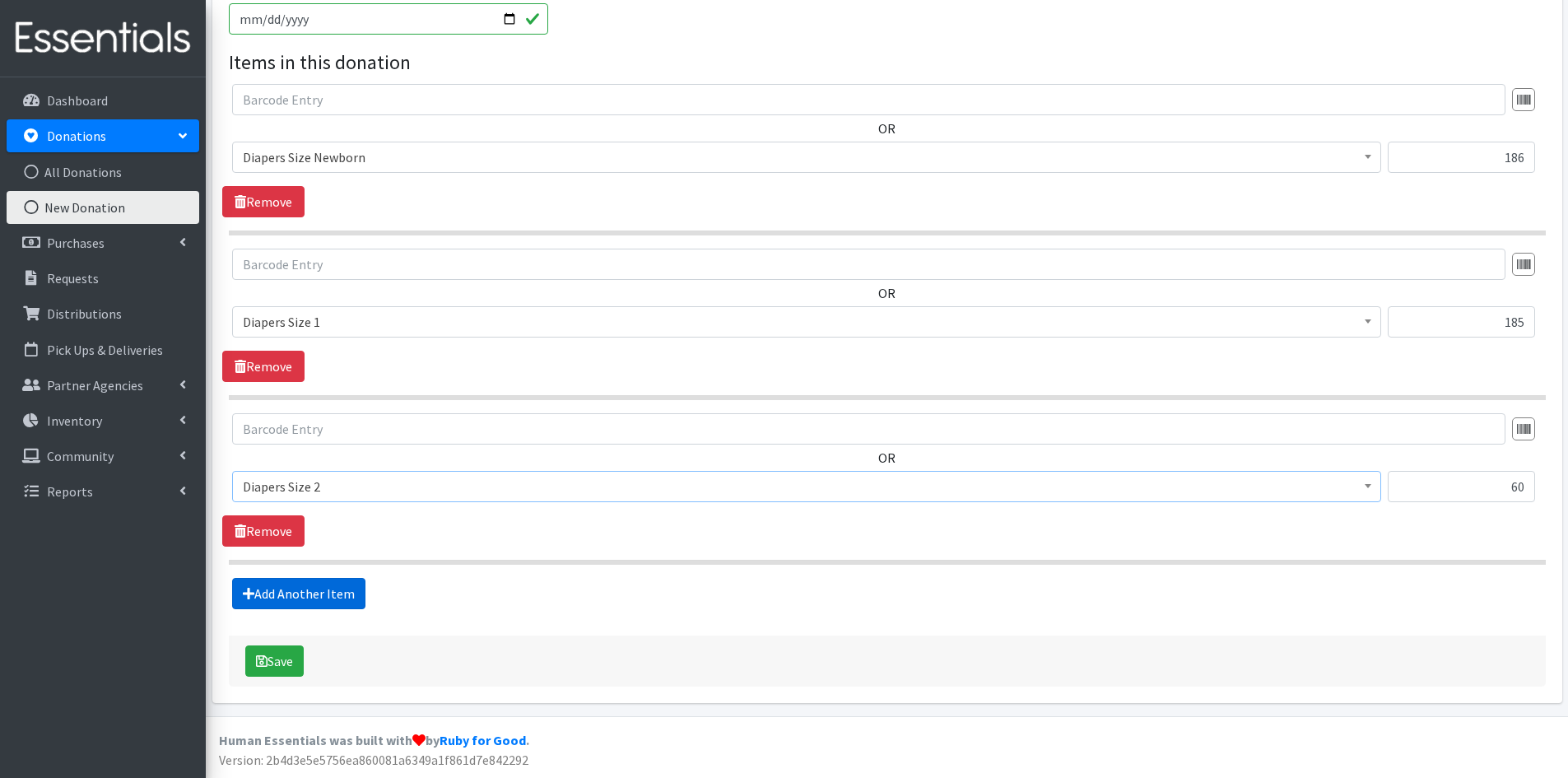
click at [300, 594] on link "Add Another Item" at bounding box center [299, 594] width 133 height 31
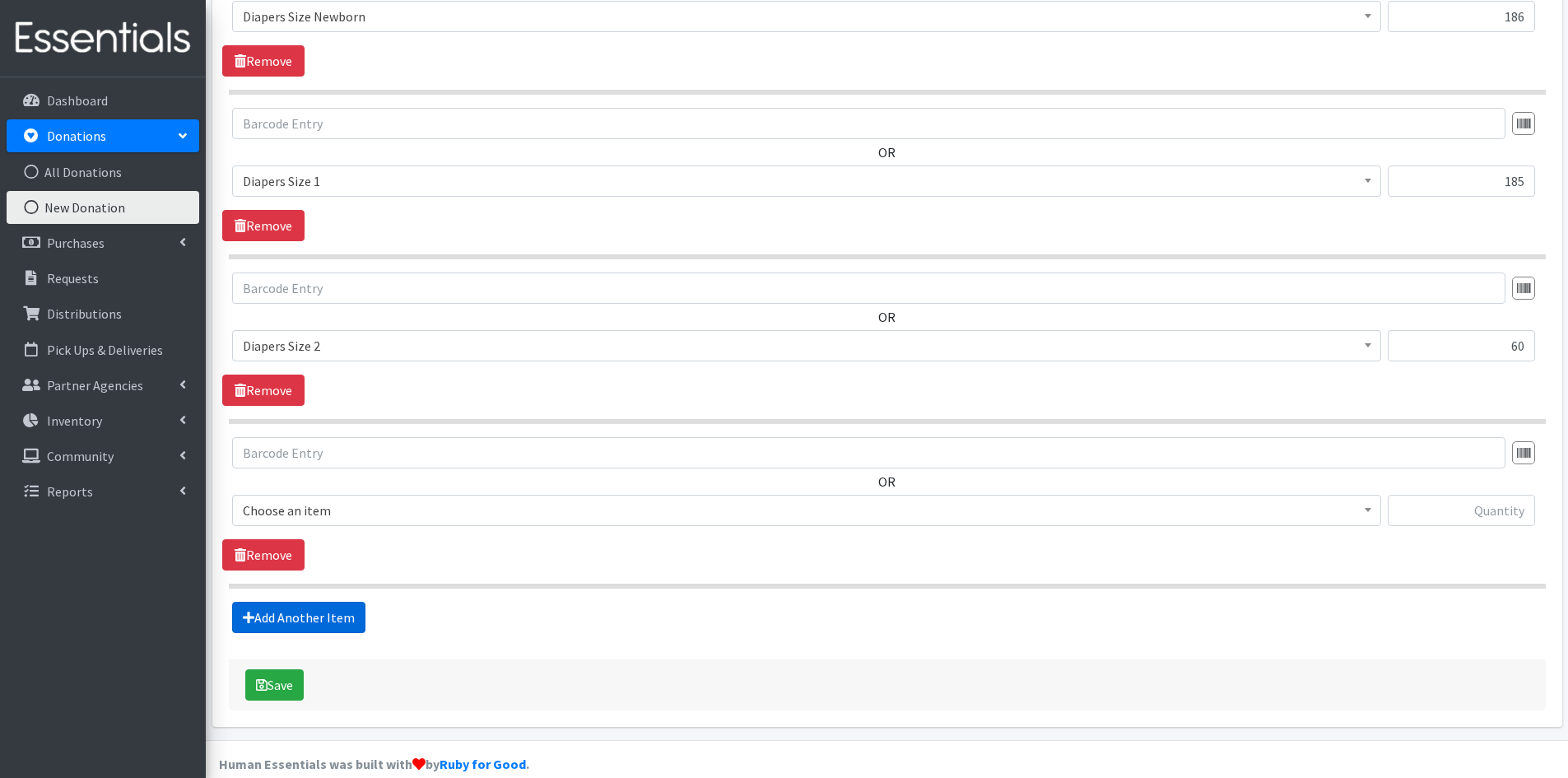
scroll to position [685, 0]
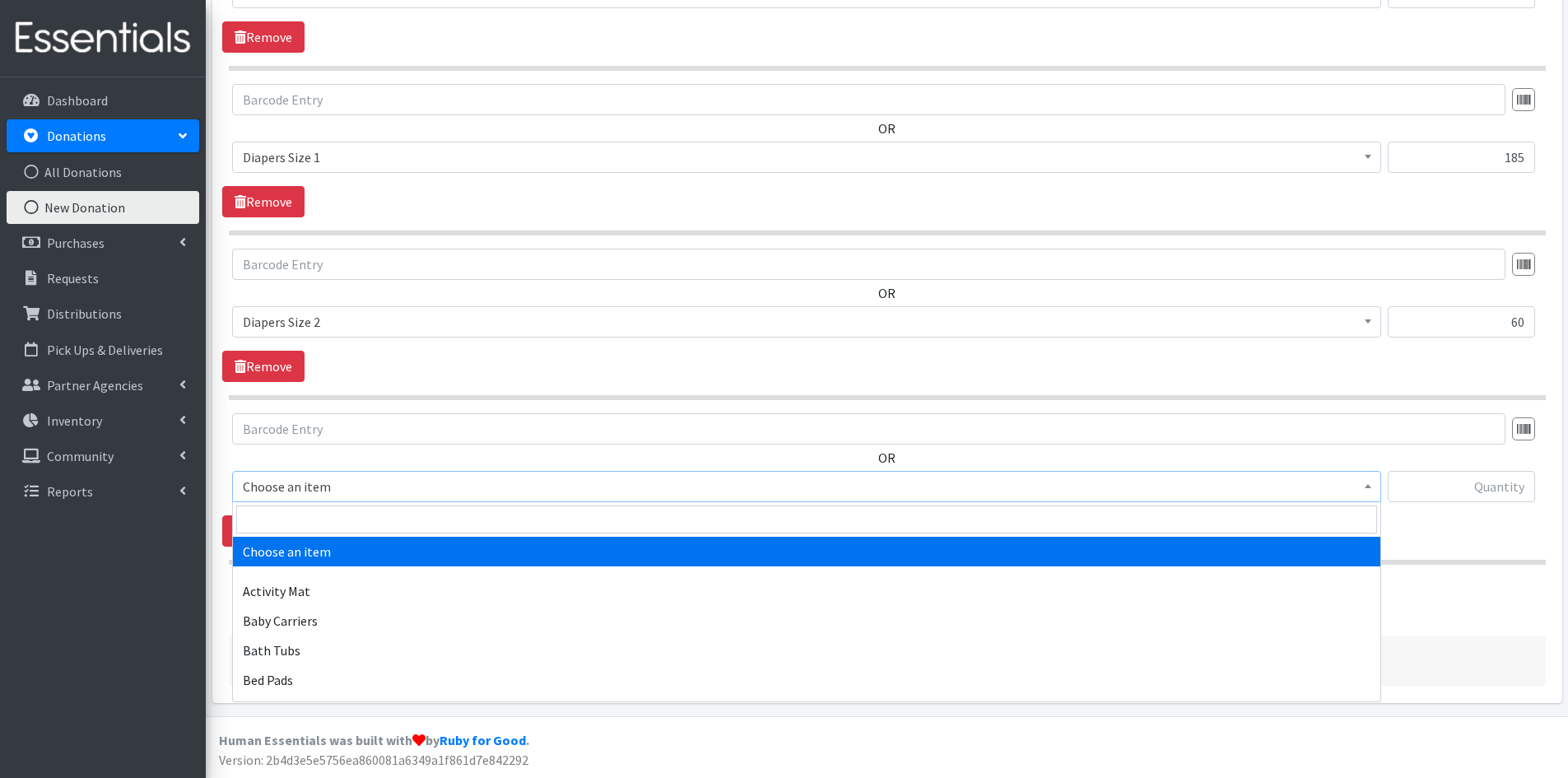
click at [1377, 485] on span "Choose an item" at bounding box center [807, 487] width 1149 height 31
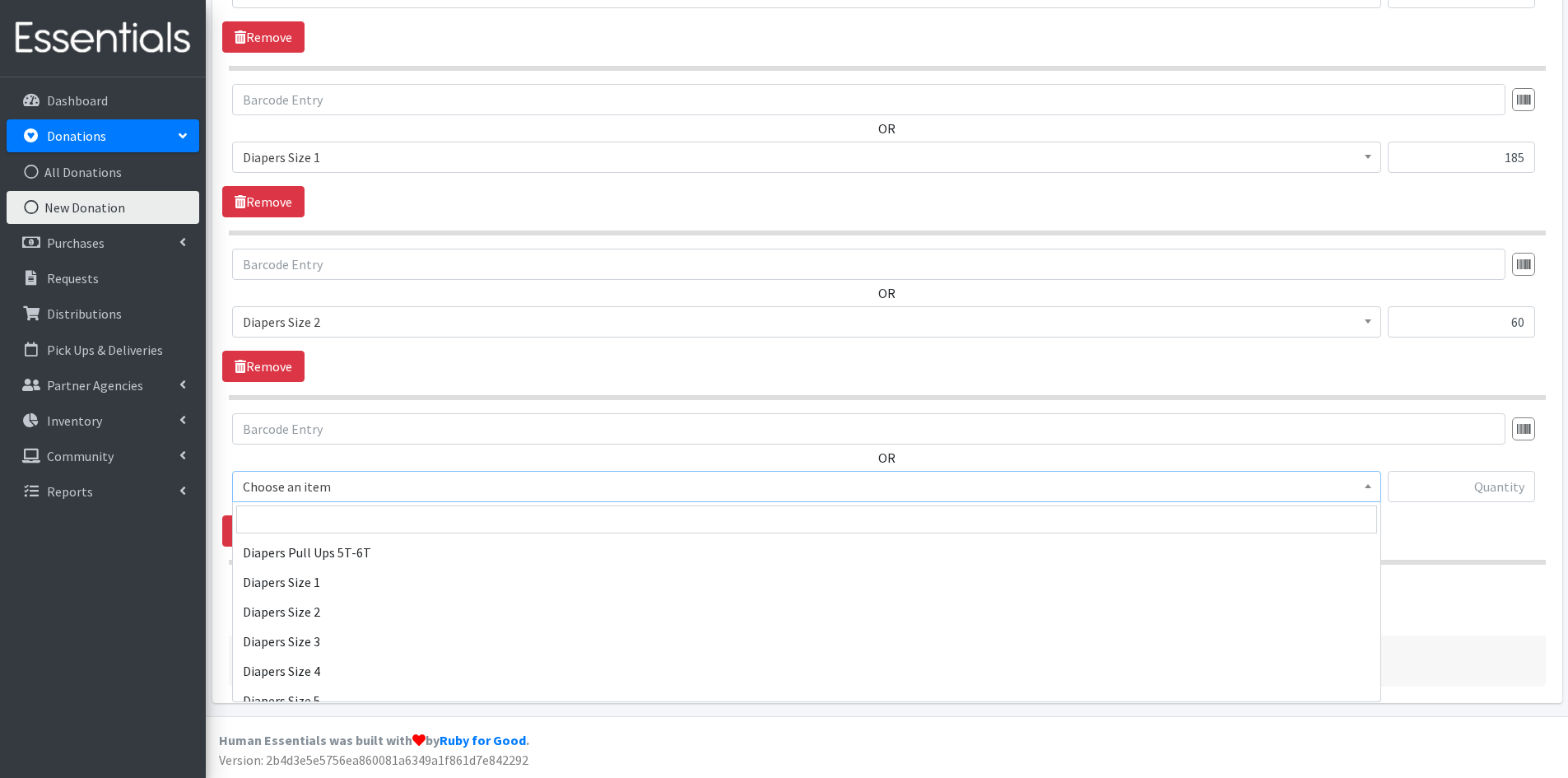
scroll to position [1812, 0]
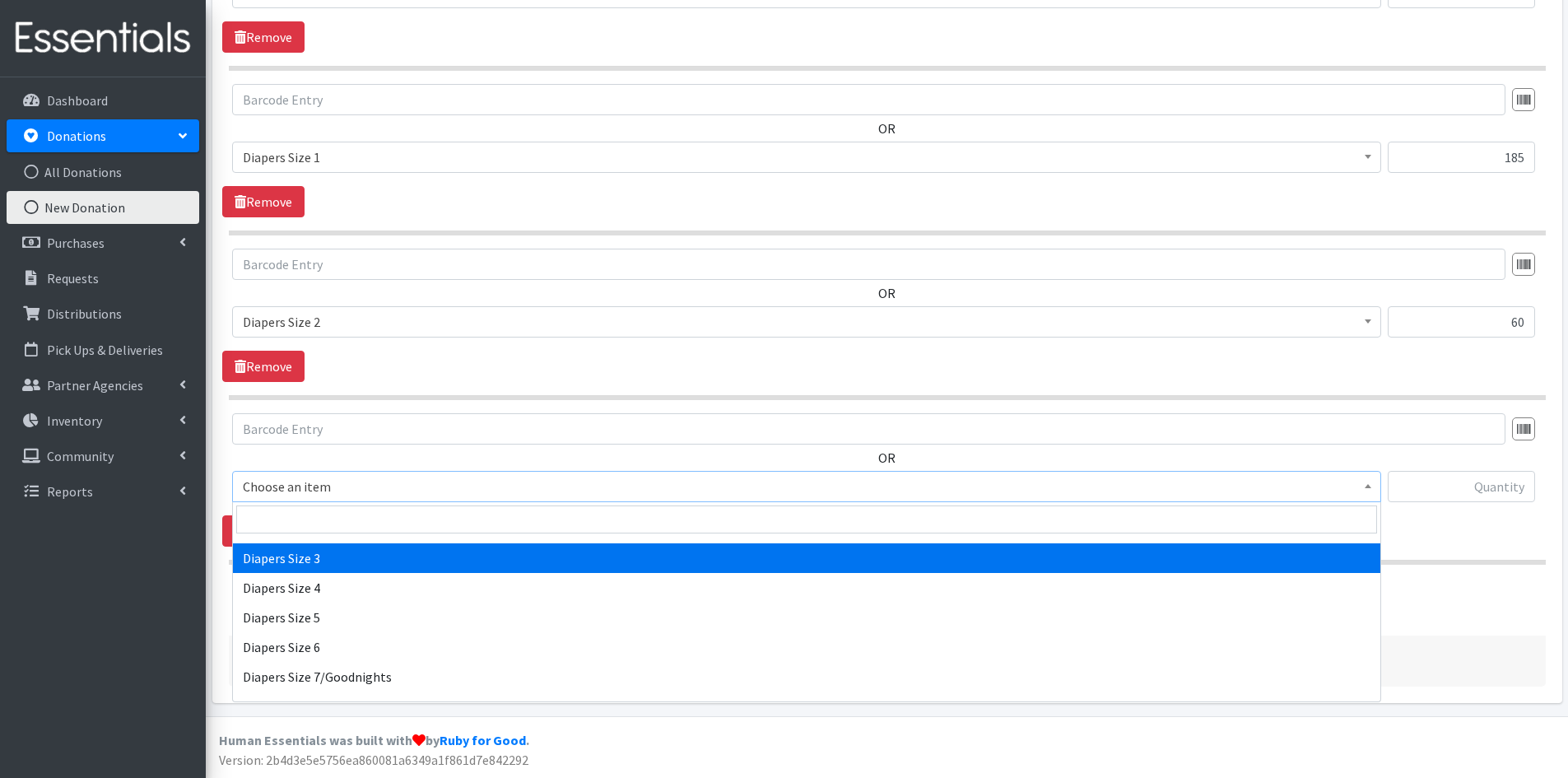
select select "1966"
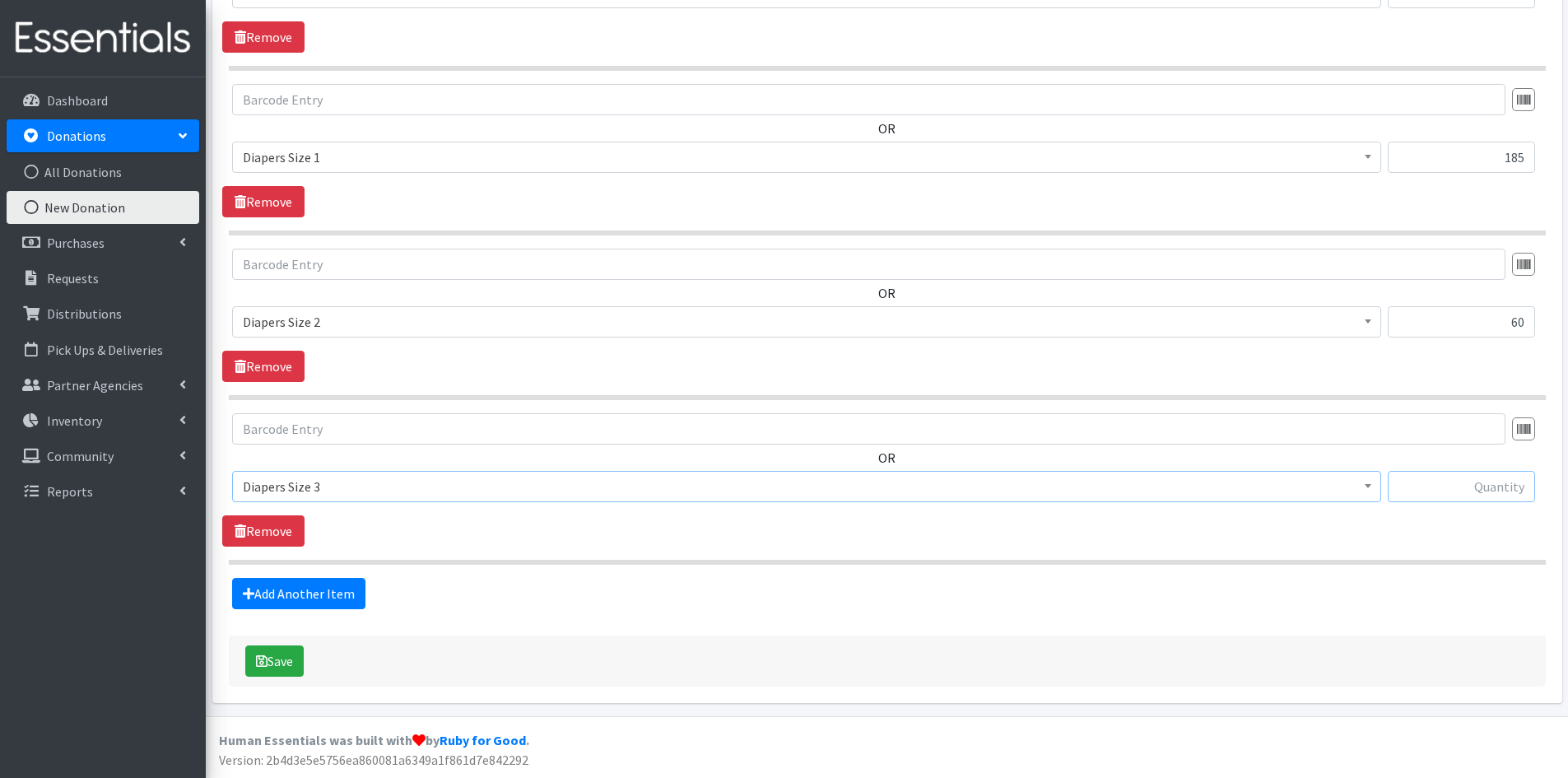
click at [1416, 481] on input "text" at bounding box center [1461, 487] width 147 height 31
type input "65"
click at [304, 596] on link "Add Another Item" at bounding box center [299, 594] width 133 height 31
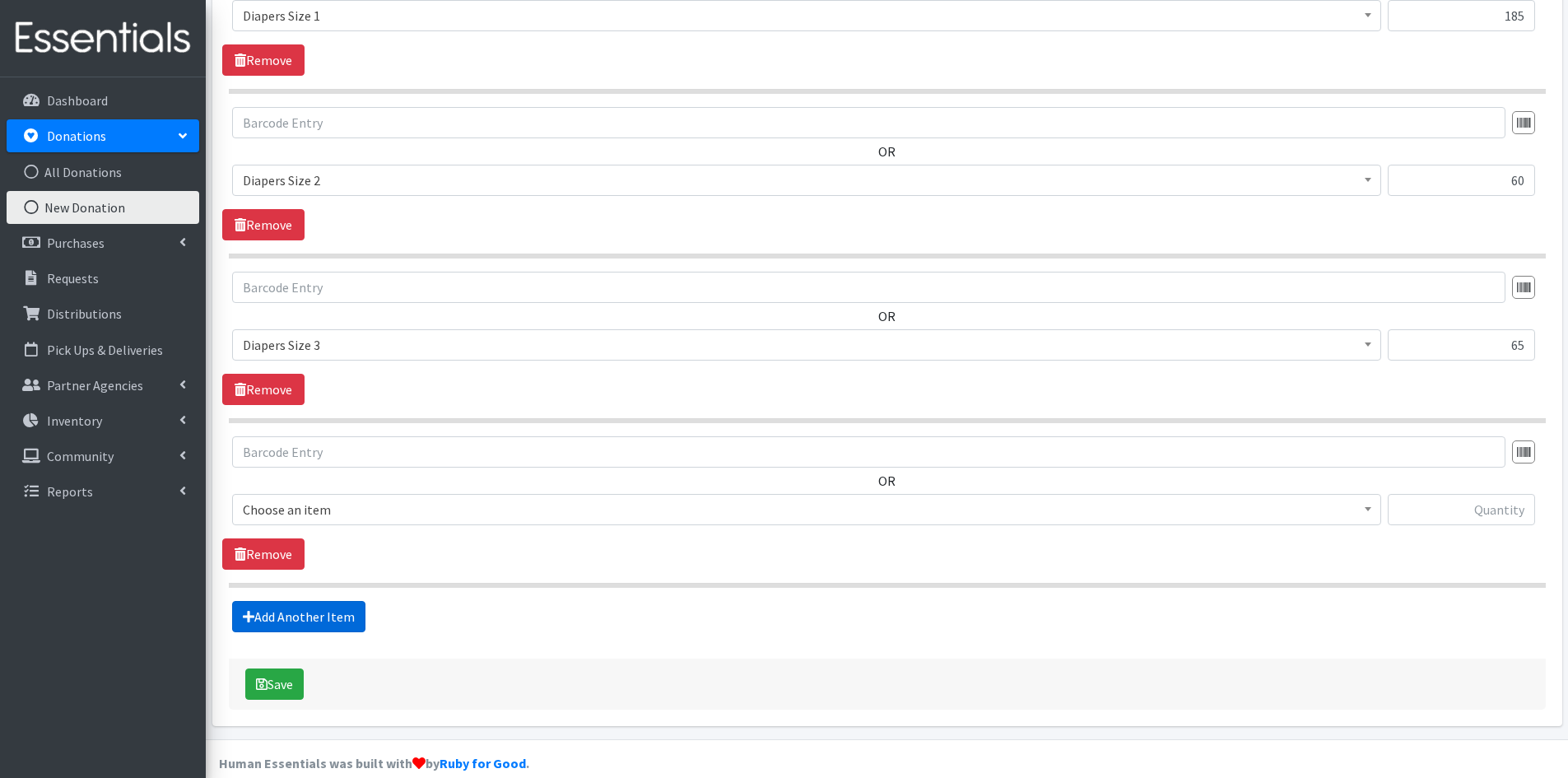
scroll to position [850, 0]
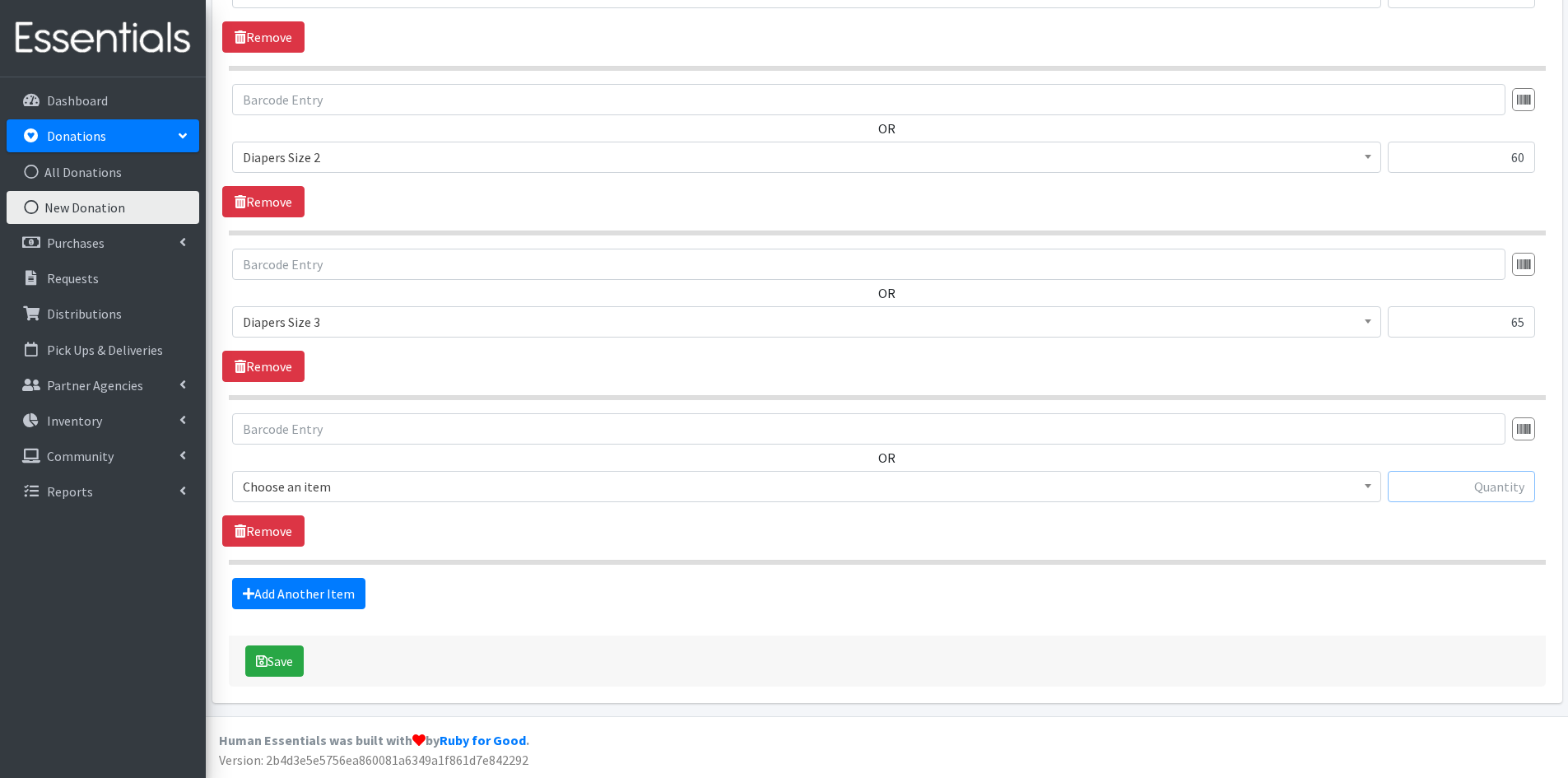
click at [1463, 475] on input "text" at bounding box center [1461, 487] width 147 height 31
type input "64"
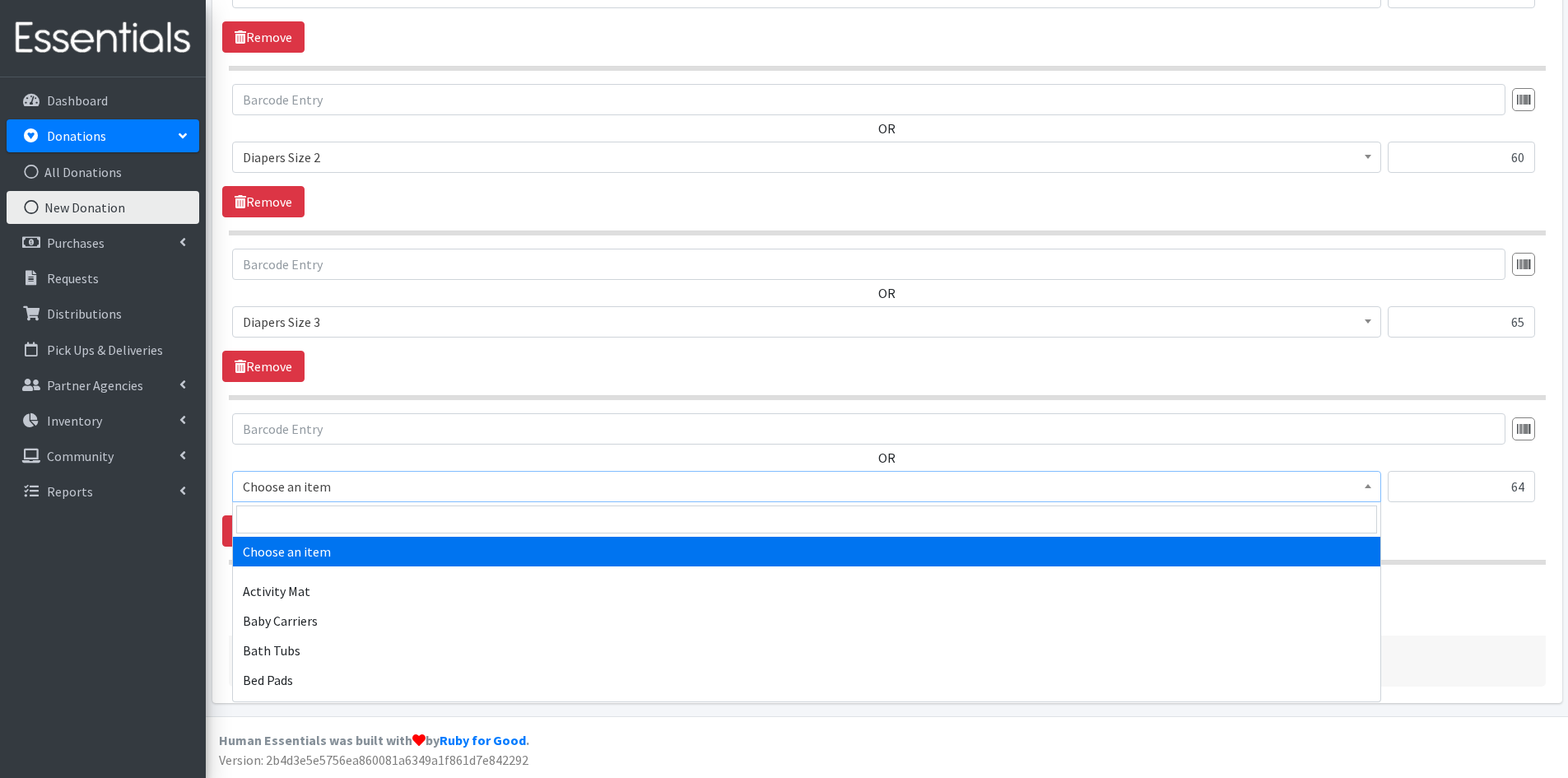
click at [1371, 490] on span at bounding box center [1368, 485] width 16 height 26
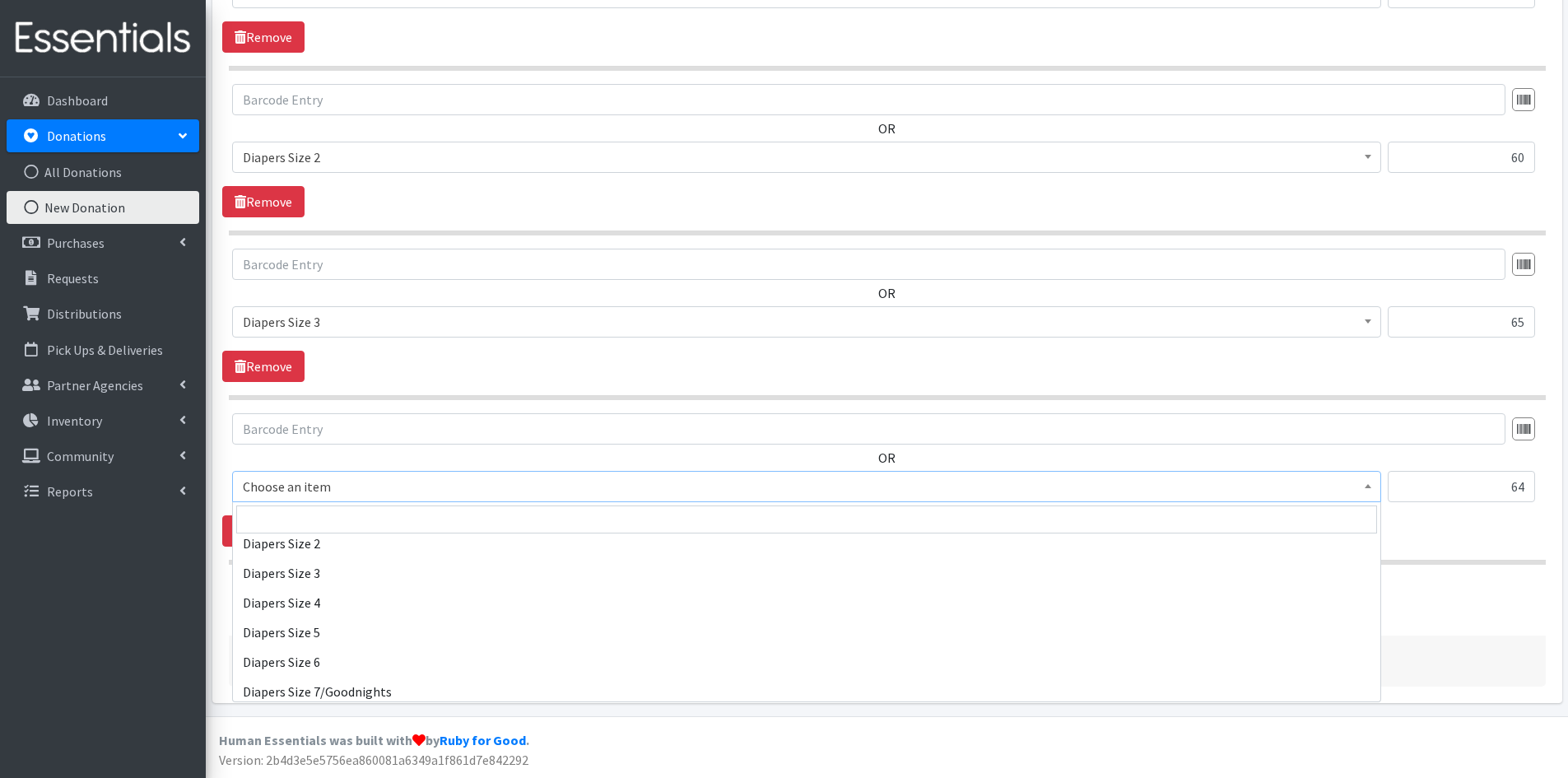
scroll to position [1812, 0]
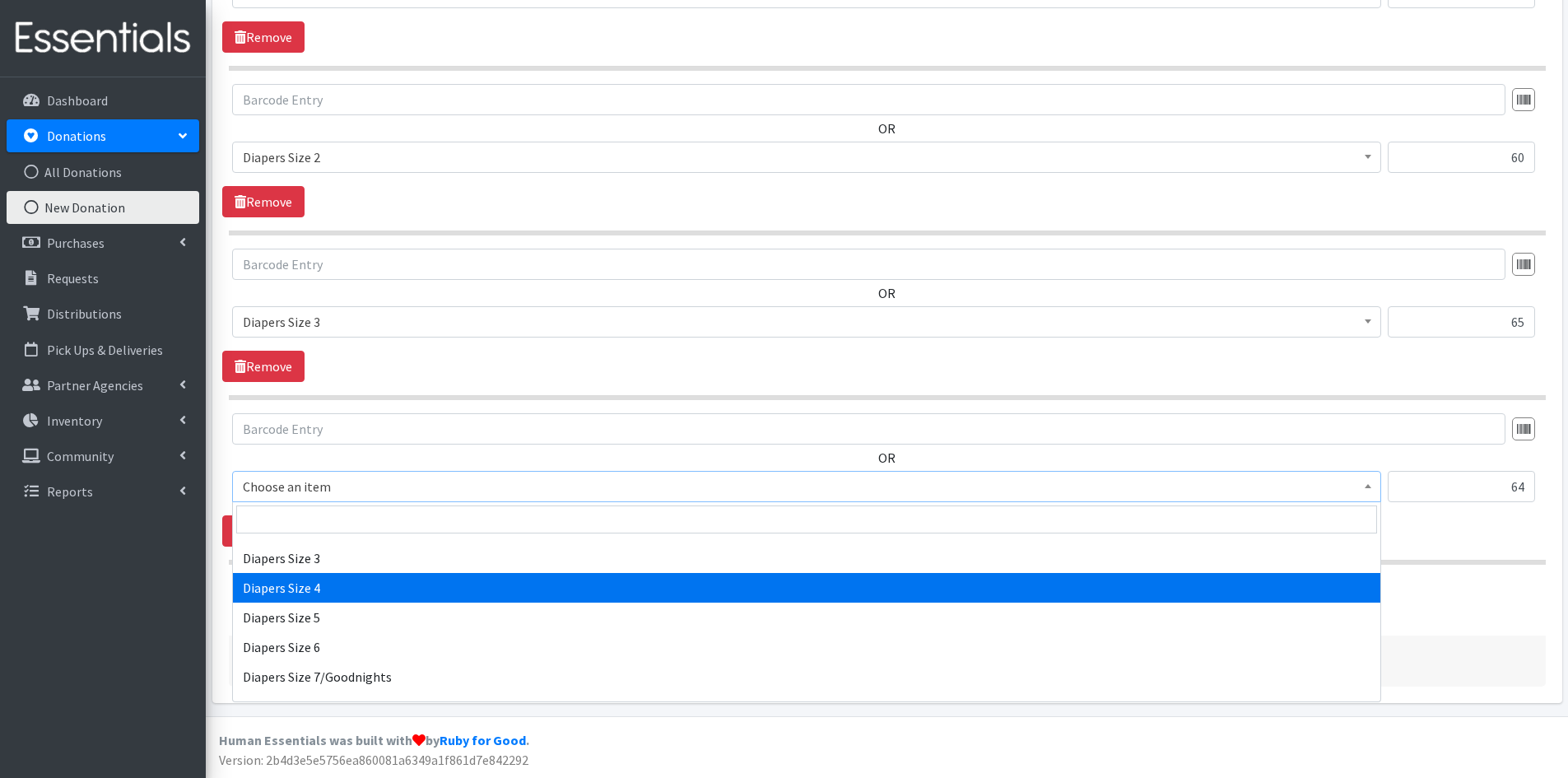
select select "1967"
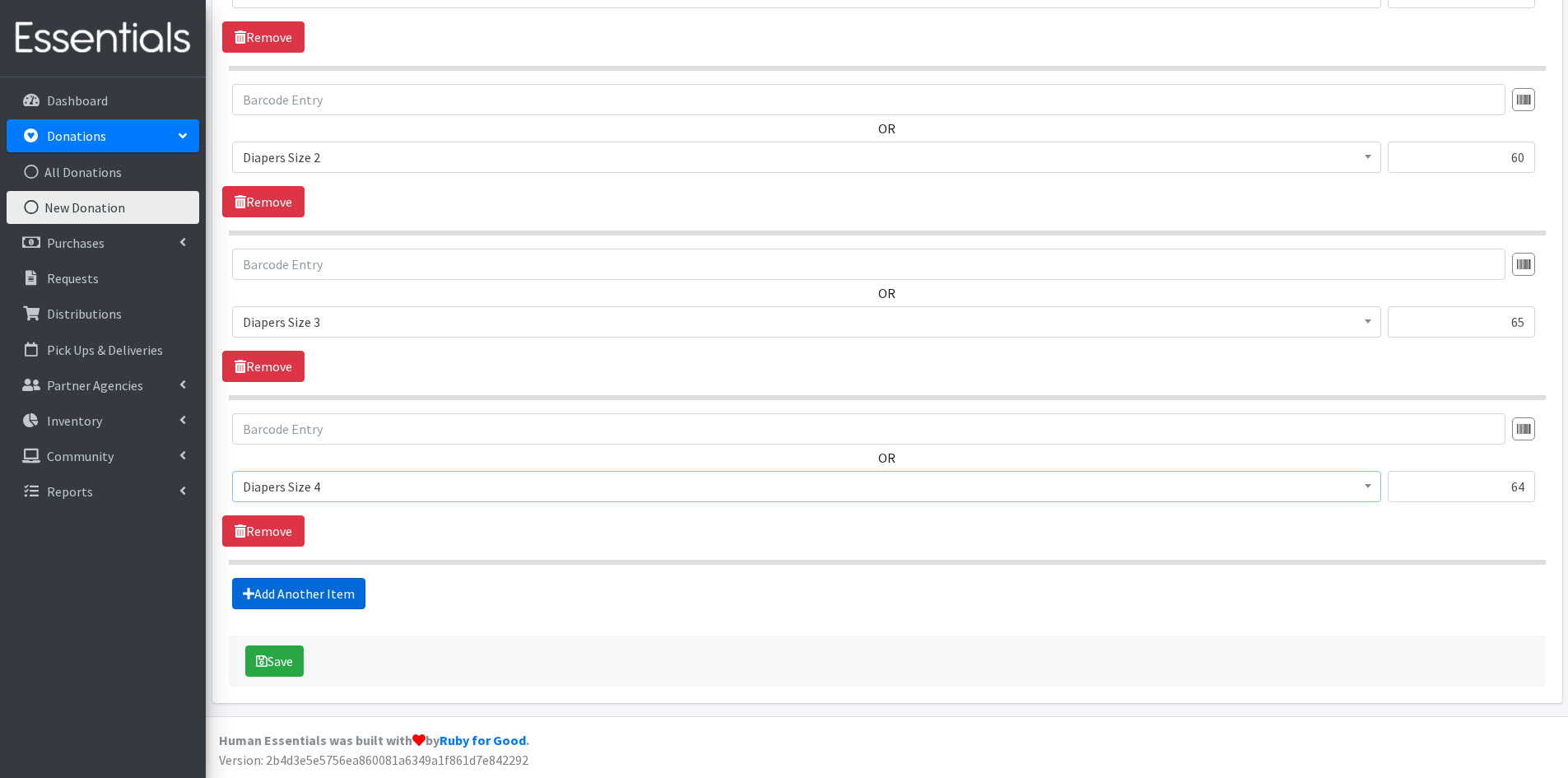
click at [310, 597] on link "Add Another Item" at bounding box center [299, 594] width 133 height 31
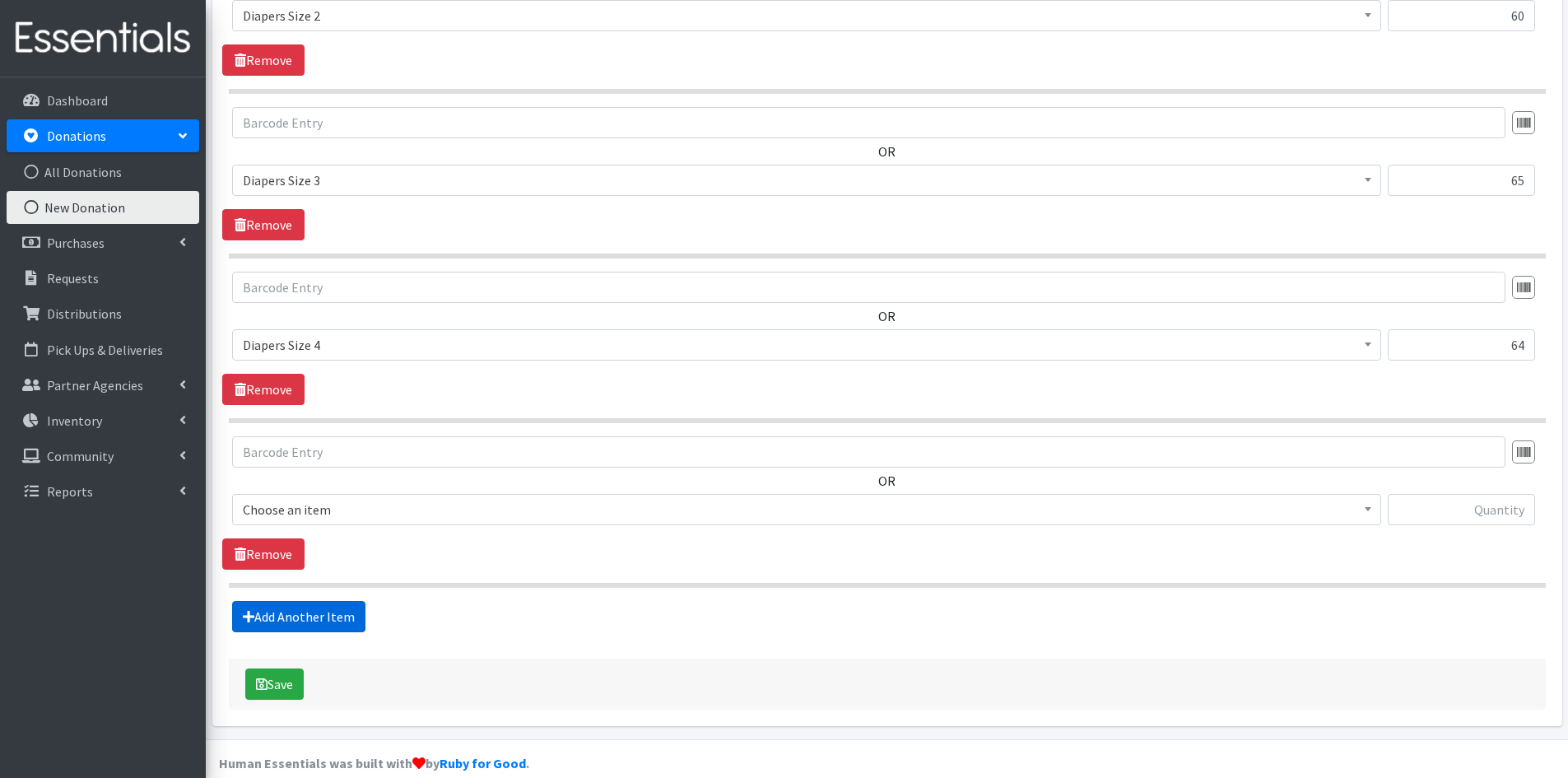
scroll to position [1014, 0]
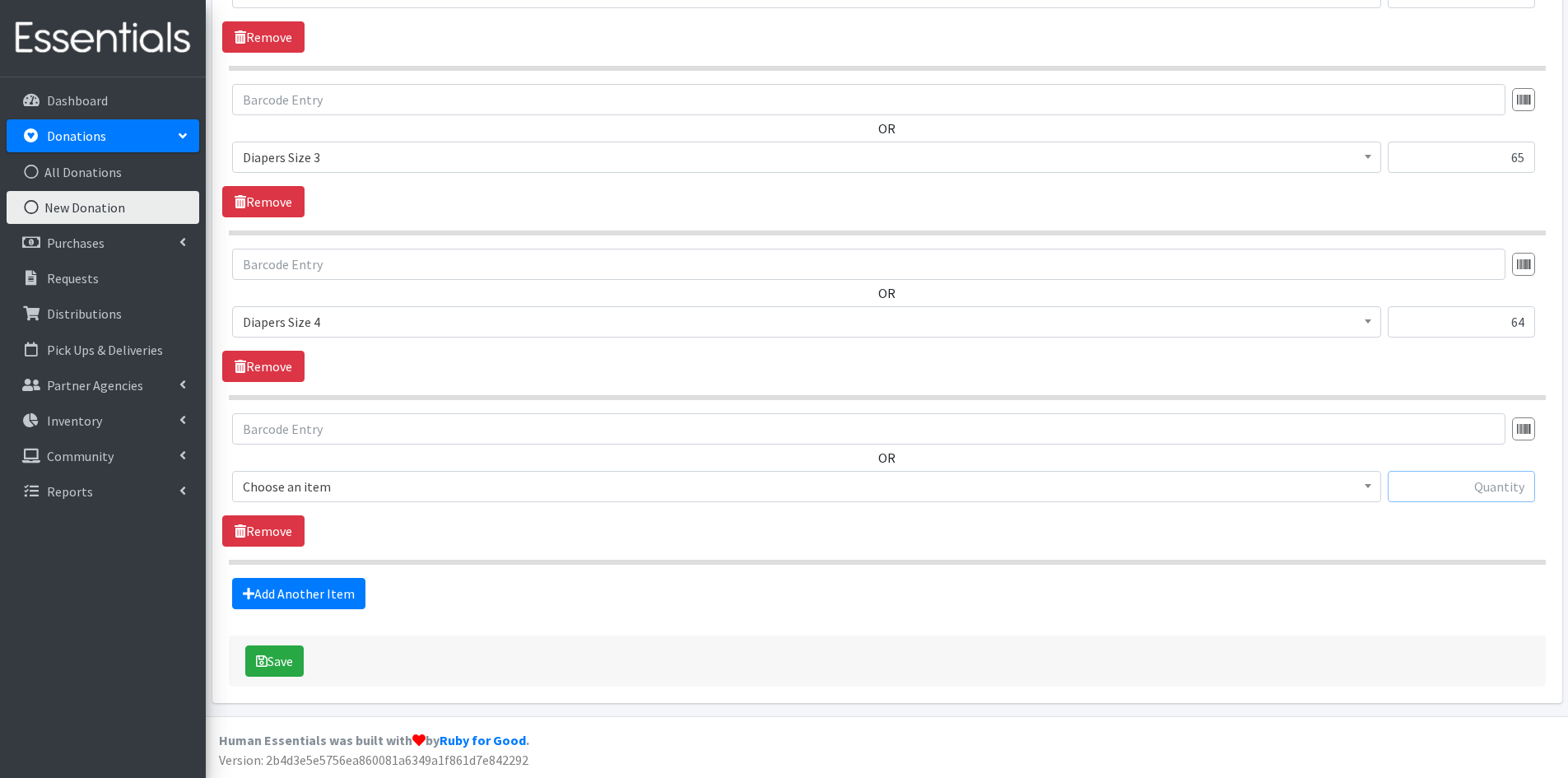
click at [1427, 487] on input "text" at bounding box center [1461, 487] width 147 height 31
type input "129"
click at [1374, 486] on span at bounding box center [1368, 485] width 16 height 26
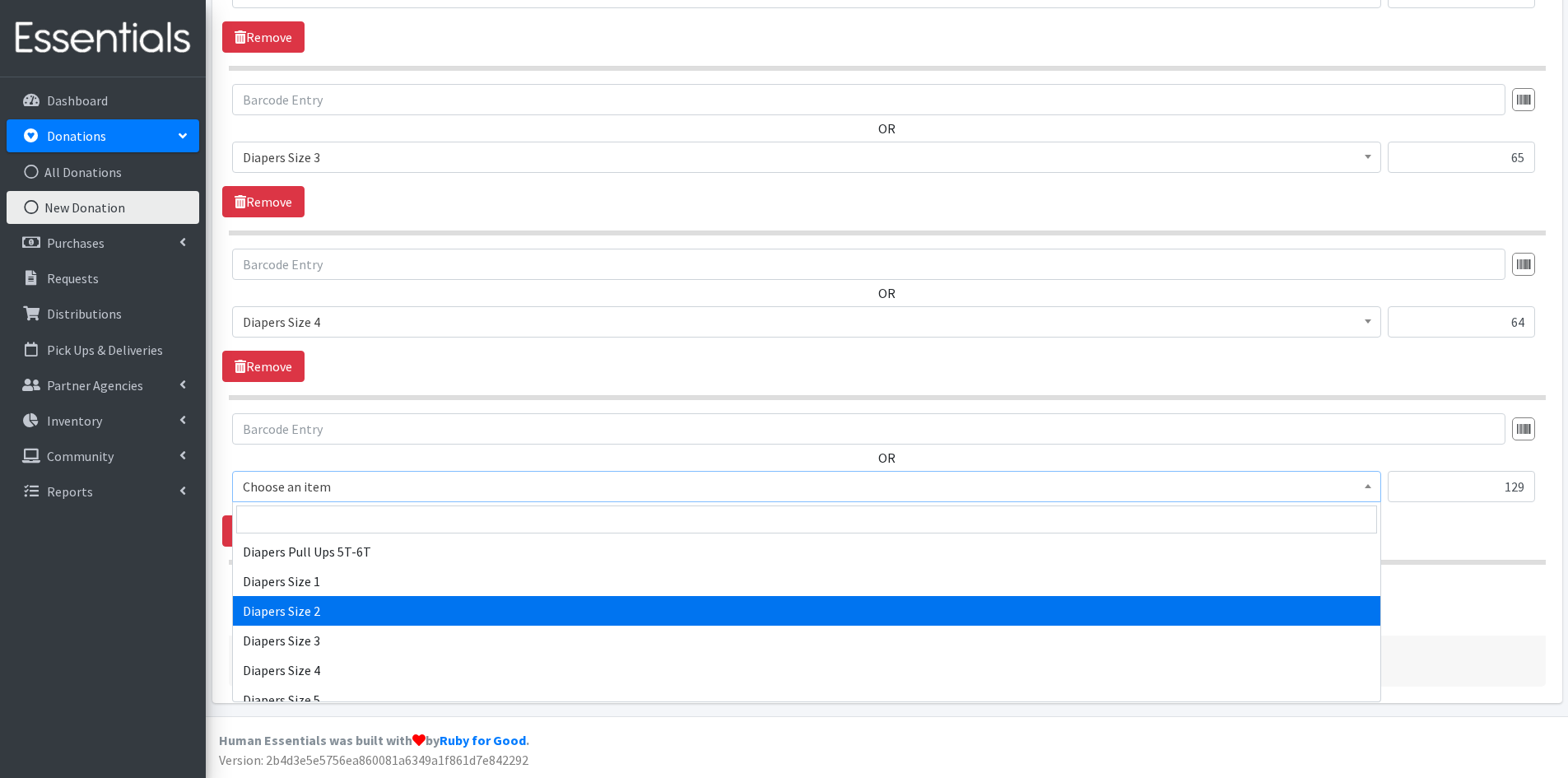
scroll to position [1812, 0]
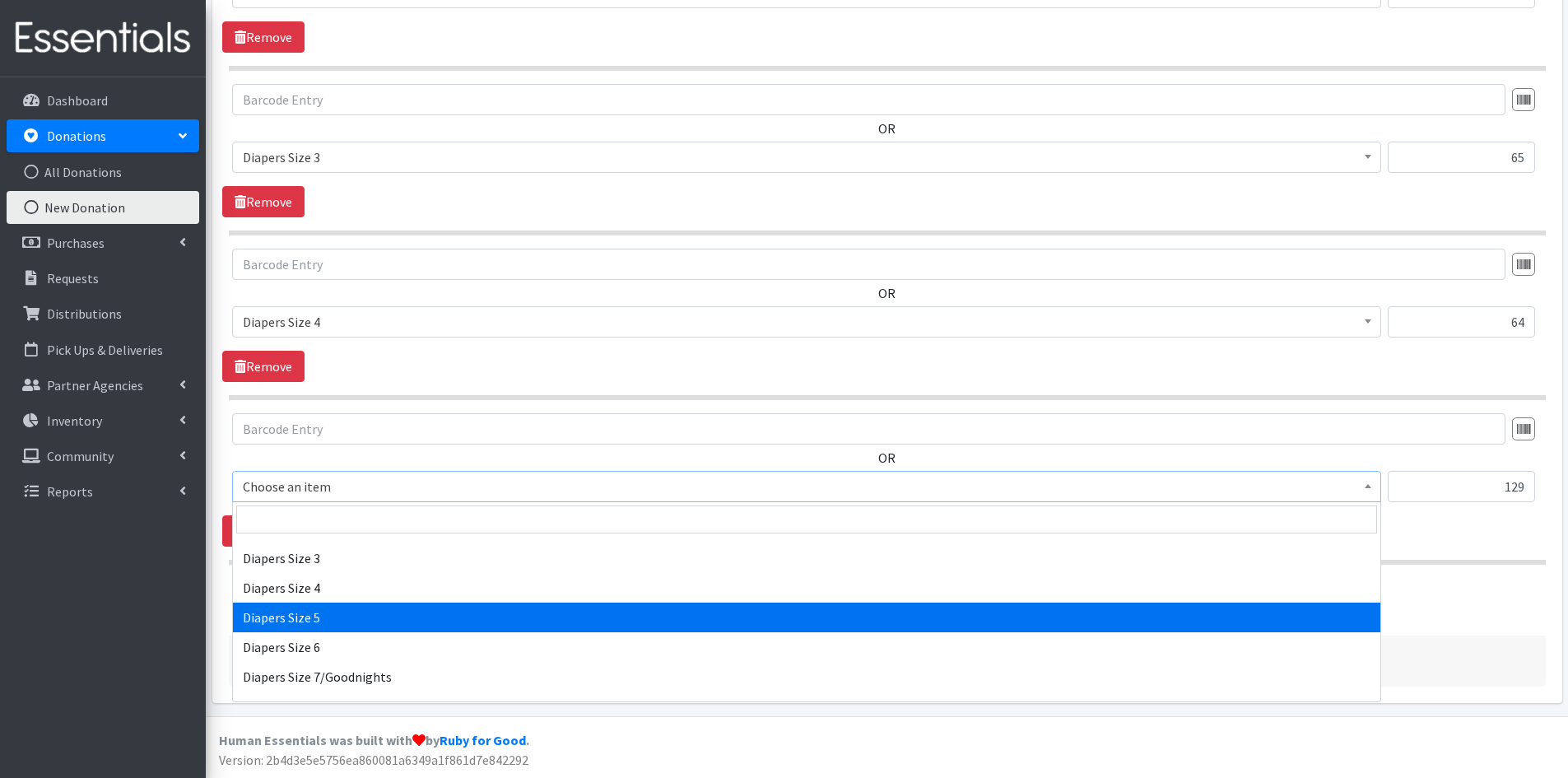
select select "1968"
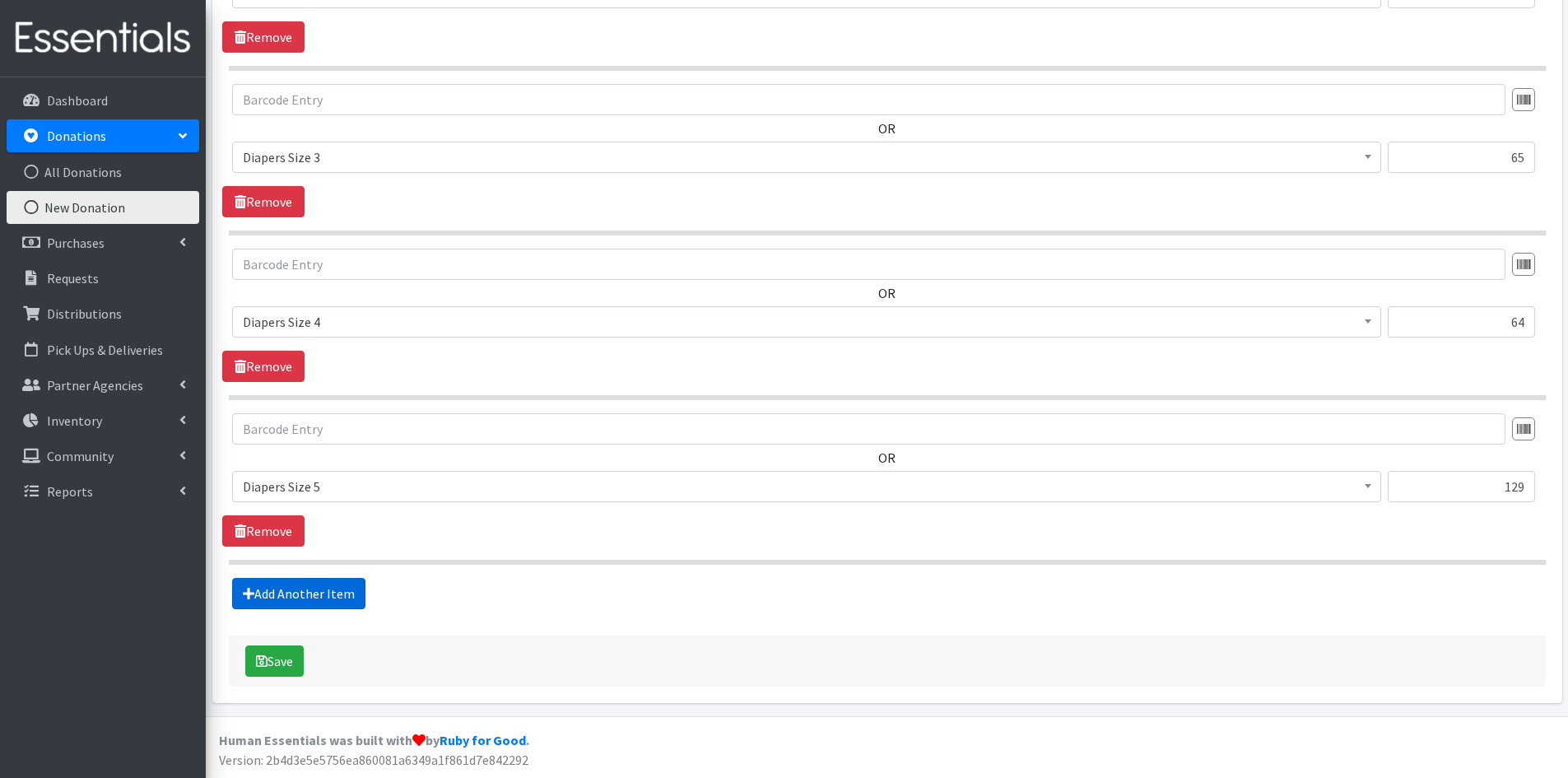
click at [319, 584] on link "Add Another Item" at bounding box center [299, 594] width 133 height 31
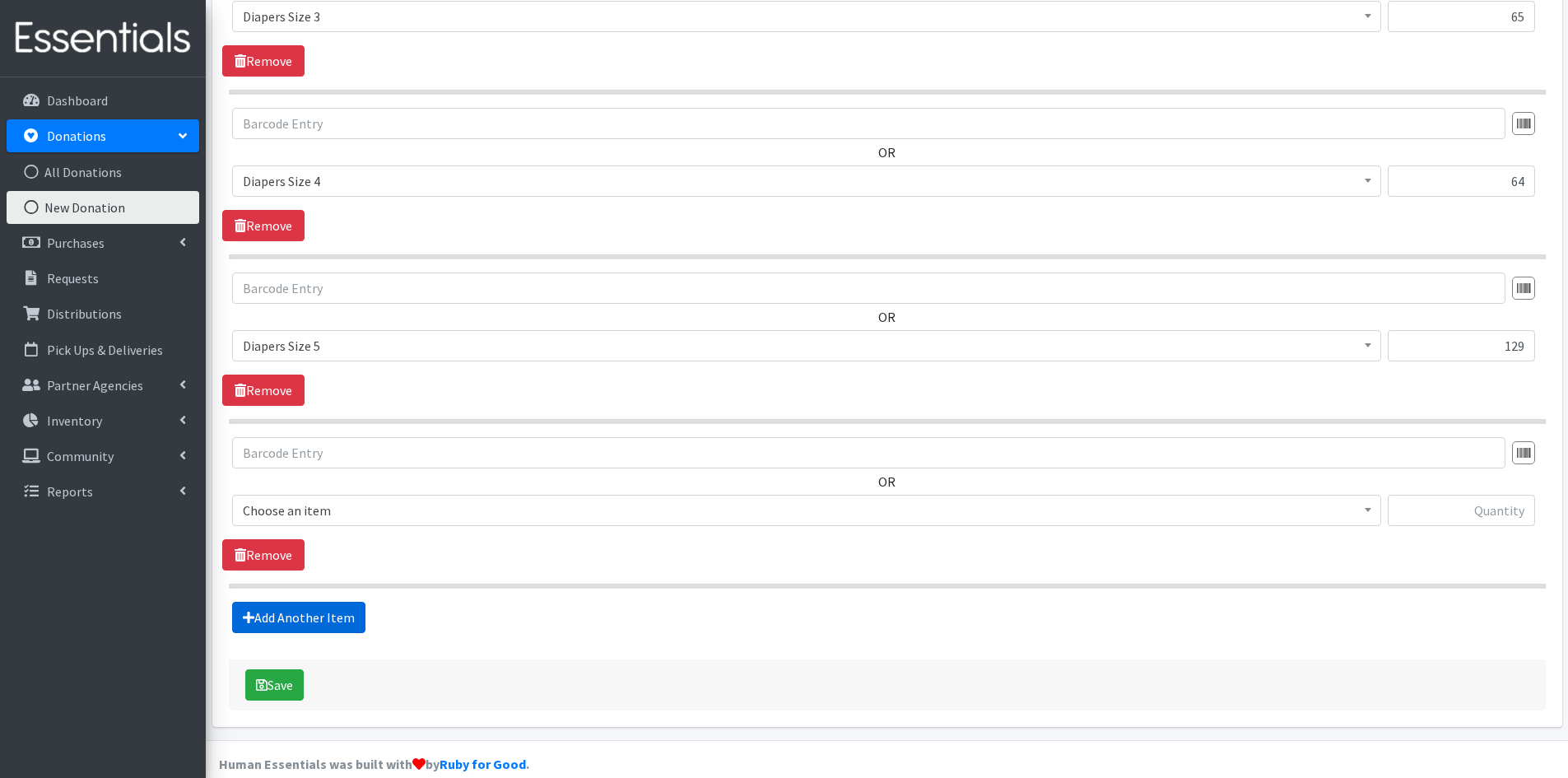
scroll to position [1179, 0]
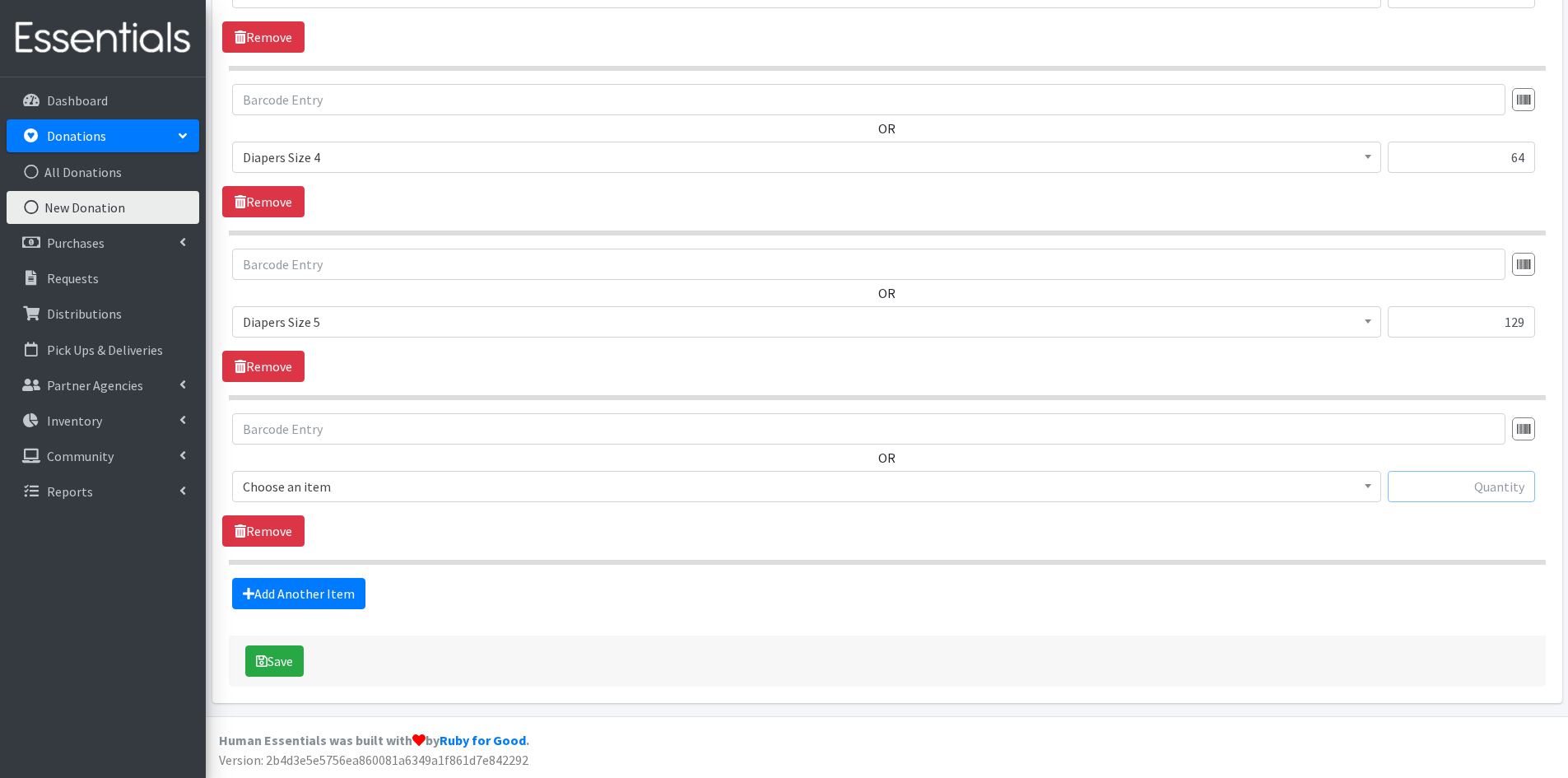
click at [1437, 494] on input "text" at bounding box center [1461, 487] width 147 height 31
type input "61"
click at [1367, 489] on span at bounding box center [1368, 485] width 16 height 26
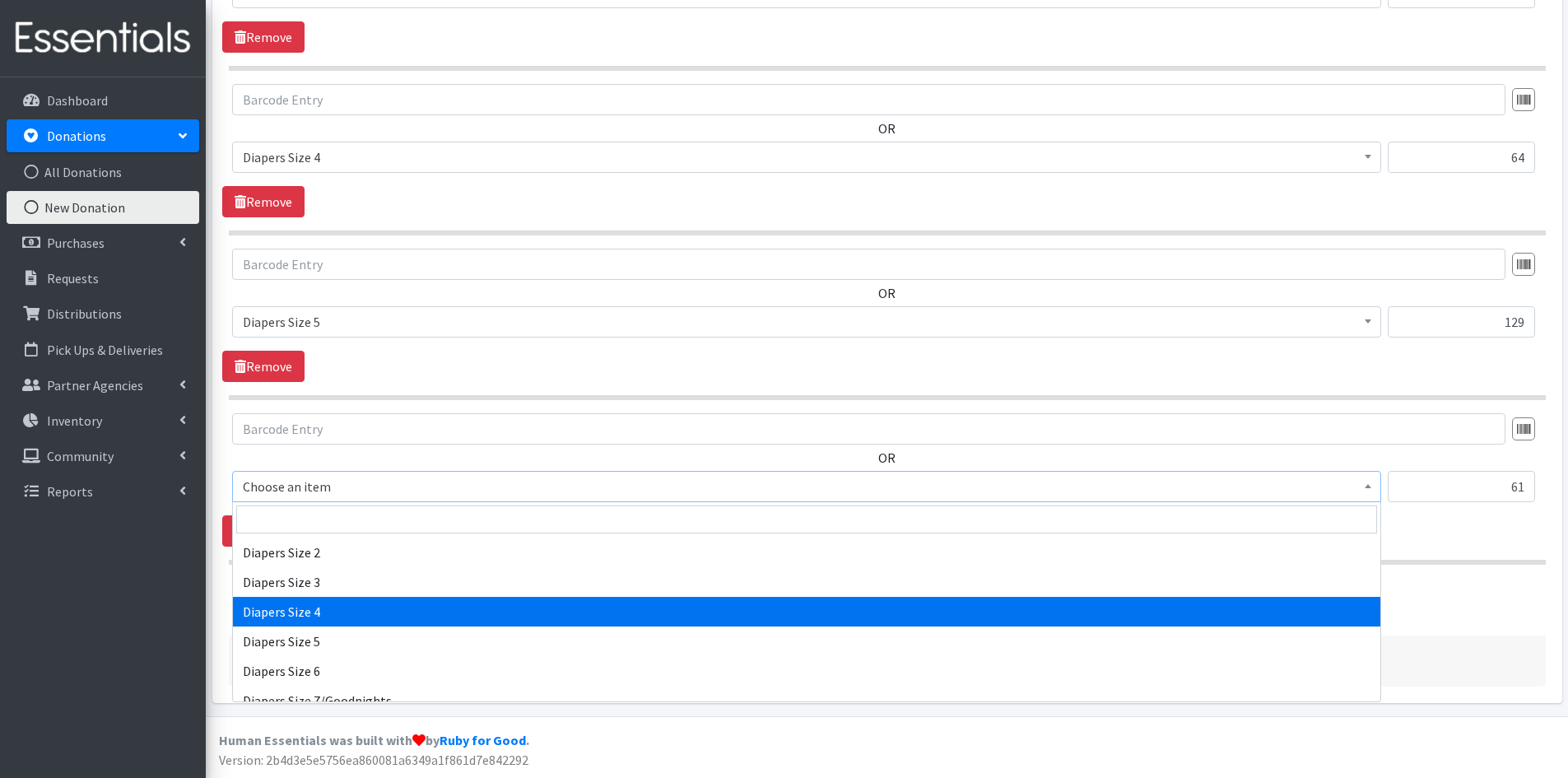
scroll to position [1894, 0]
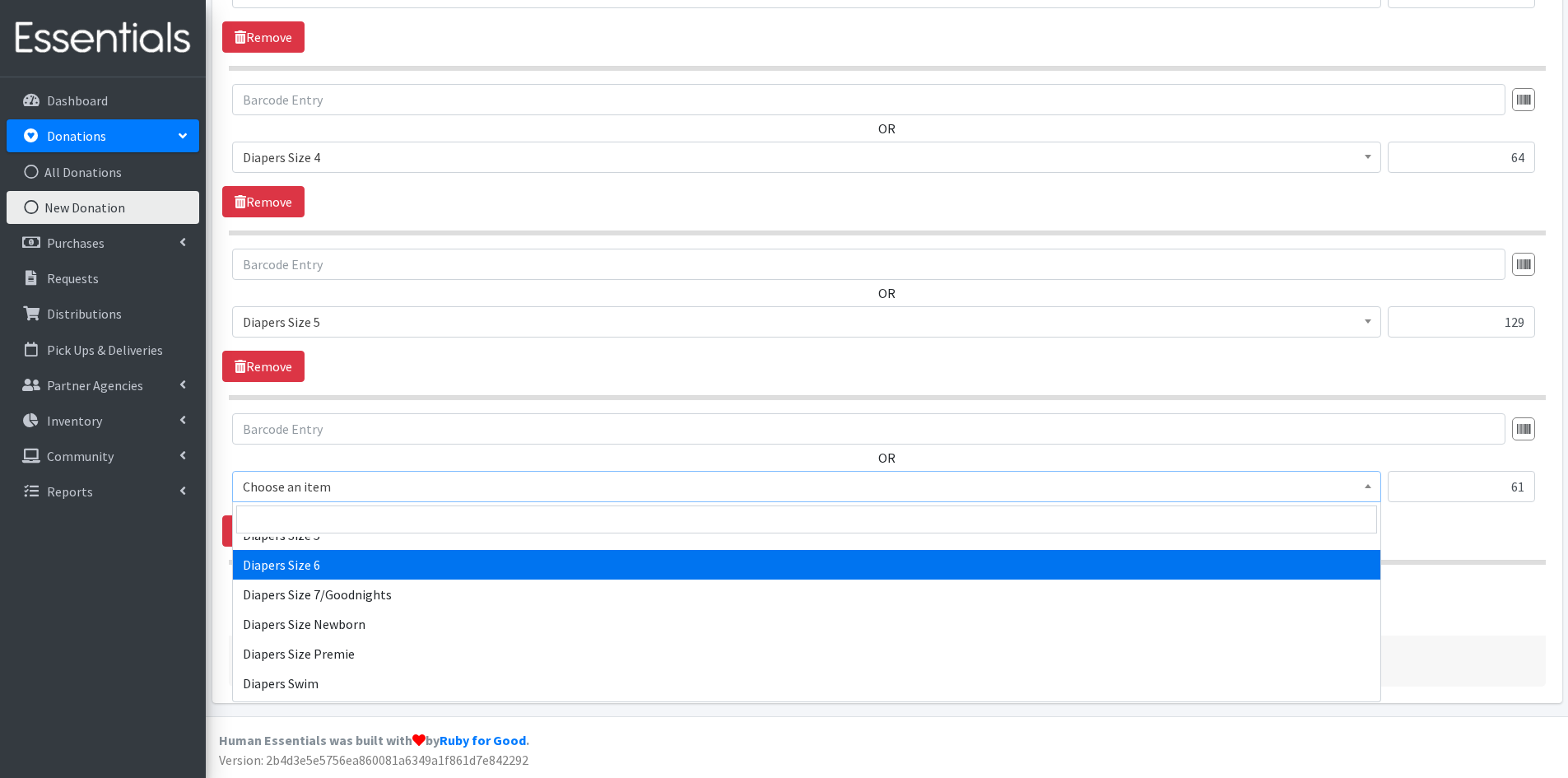
select select "1969"
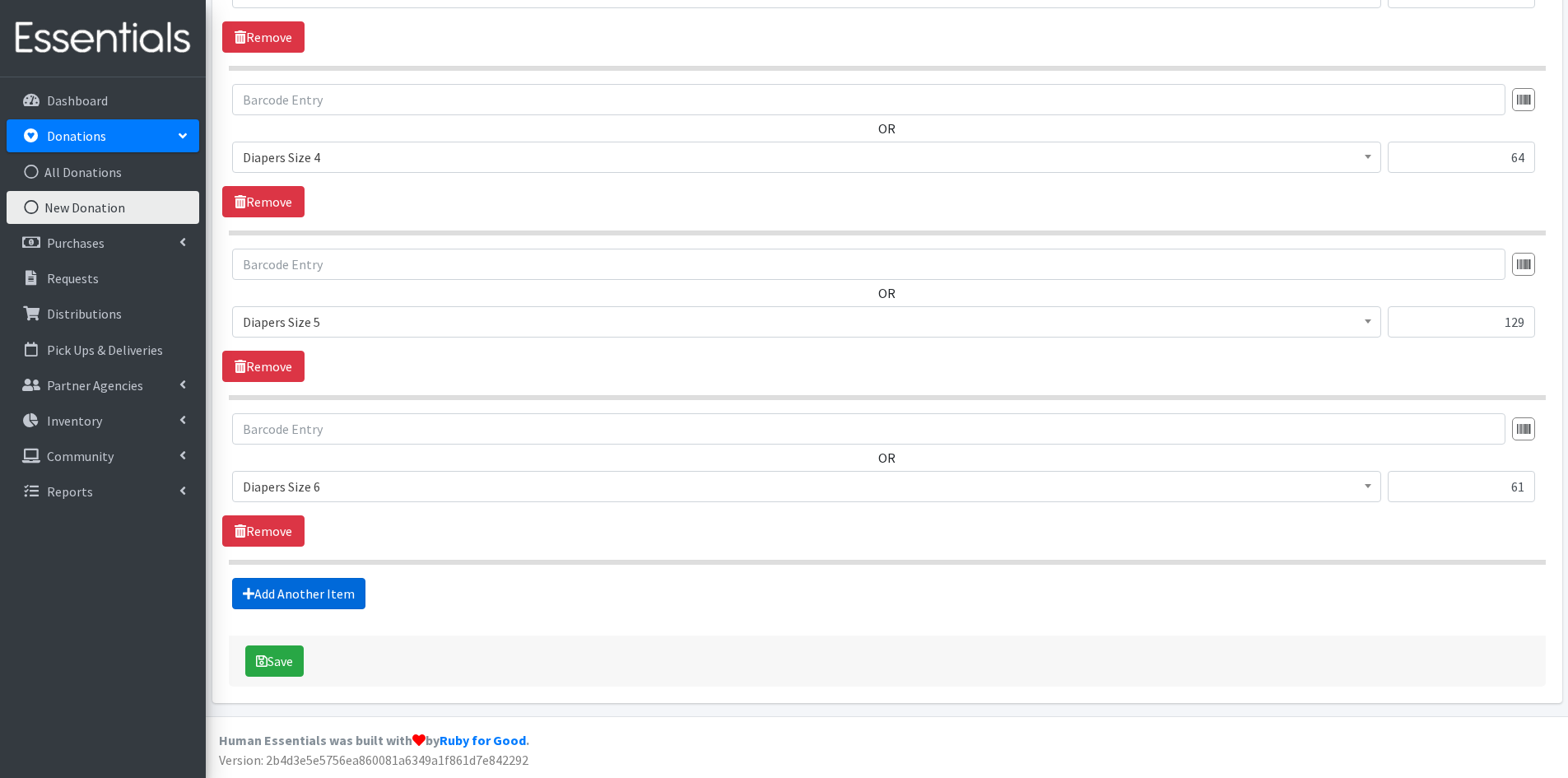
click at [321, 598] on link "Add Another Item" at bounding box center [299, 594] width 133 height 31
click at [1414, 485] on input "text" at bounding box center [1461, 487] width 147 height 31
type input "28"
click at [1367, 487] on b at bounding box center [1368, 486] width 7 height 4
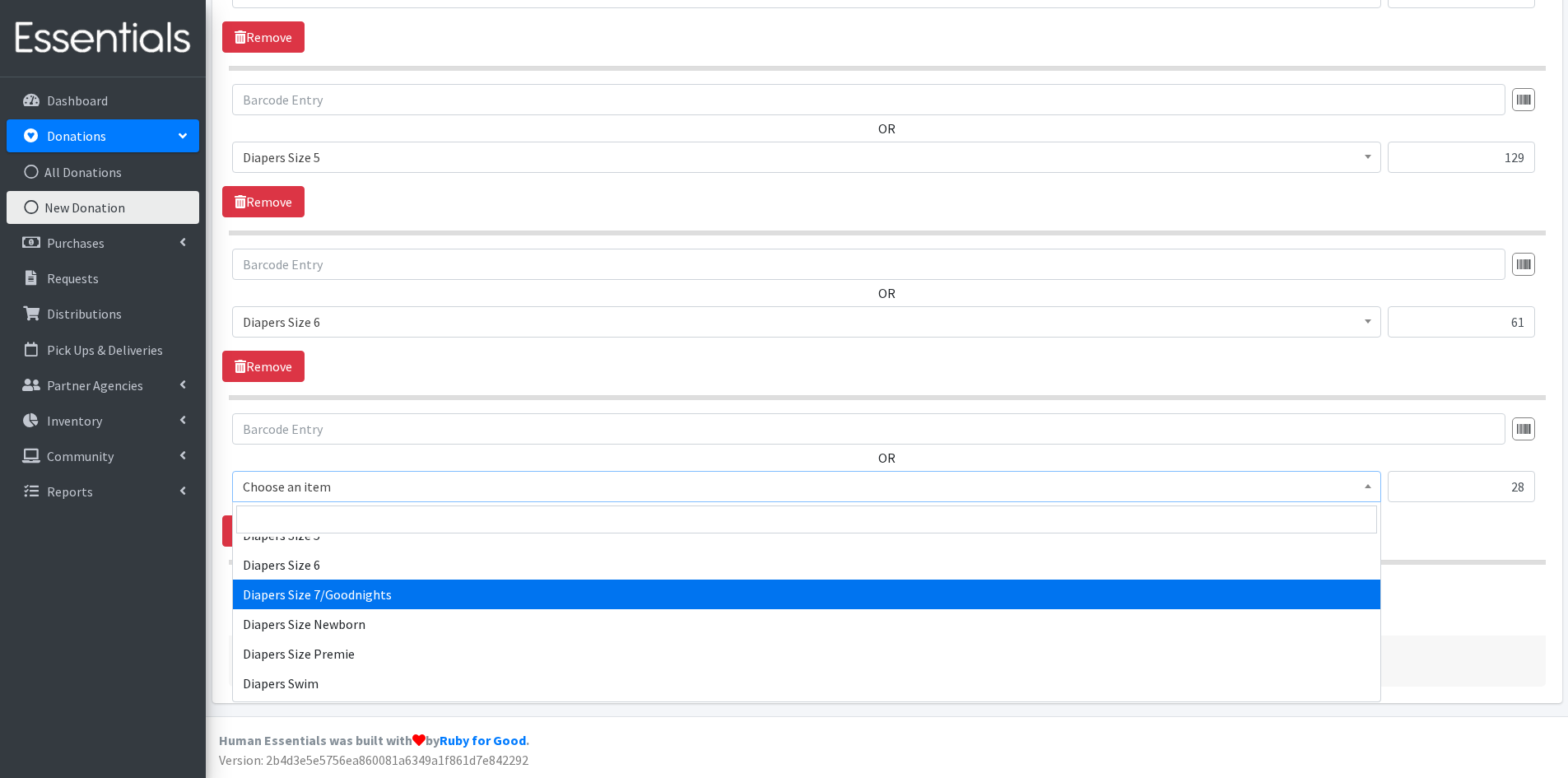
scroll to position [1976, 0]
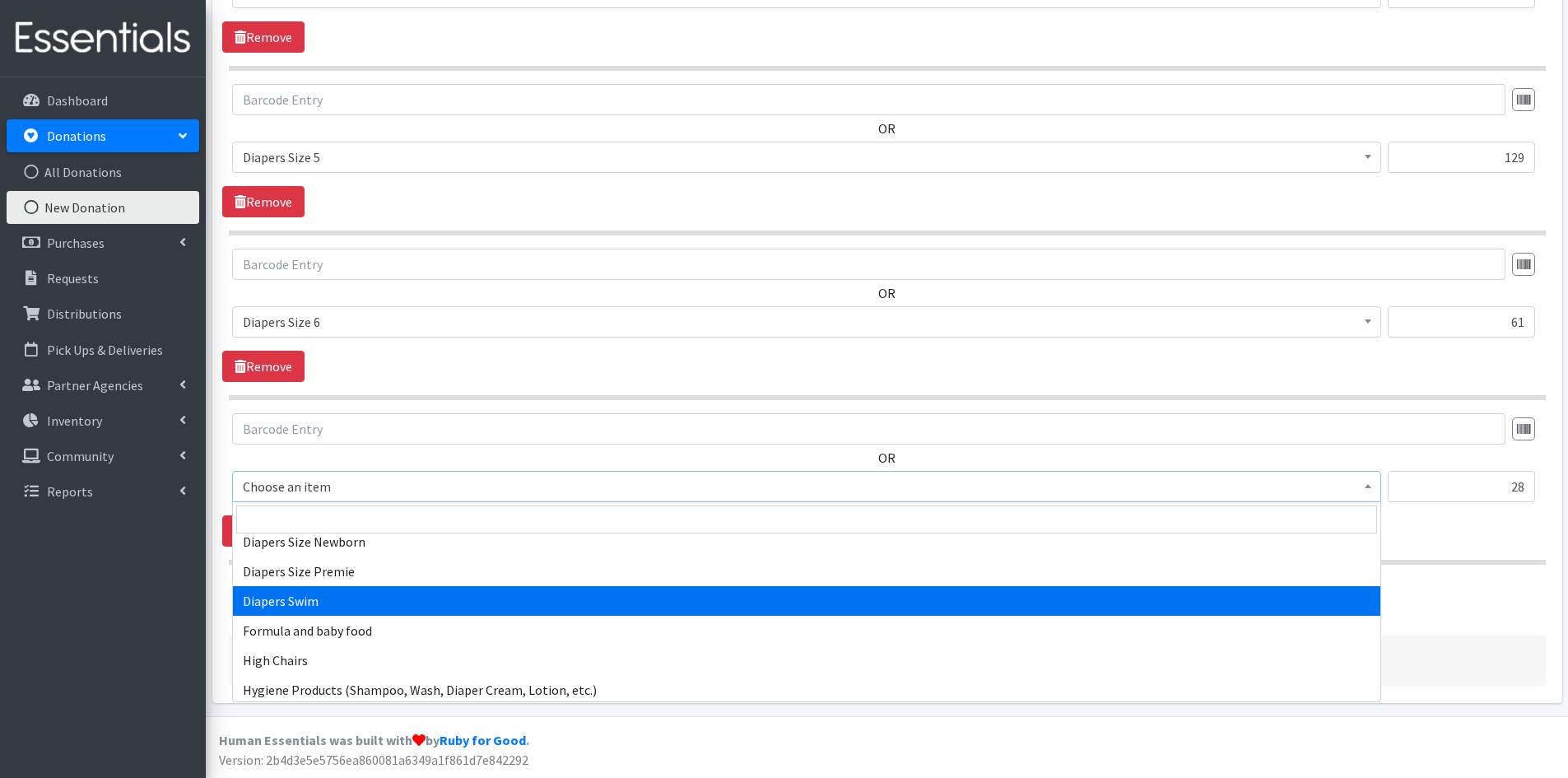
select select "309"
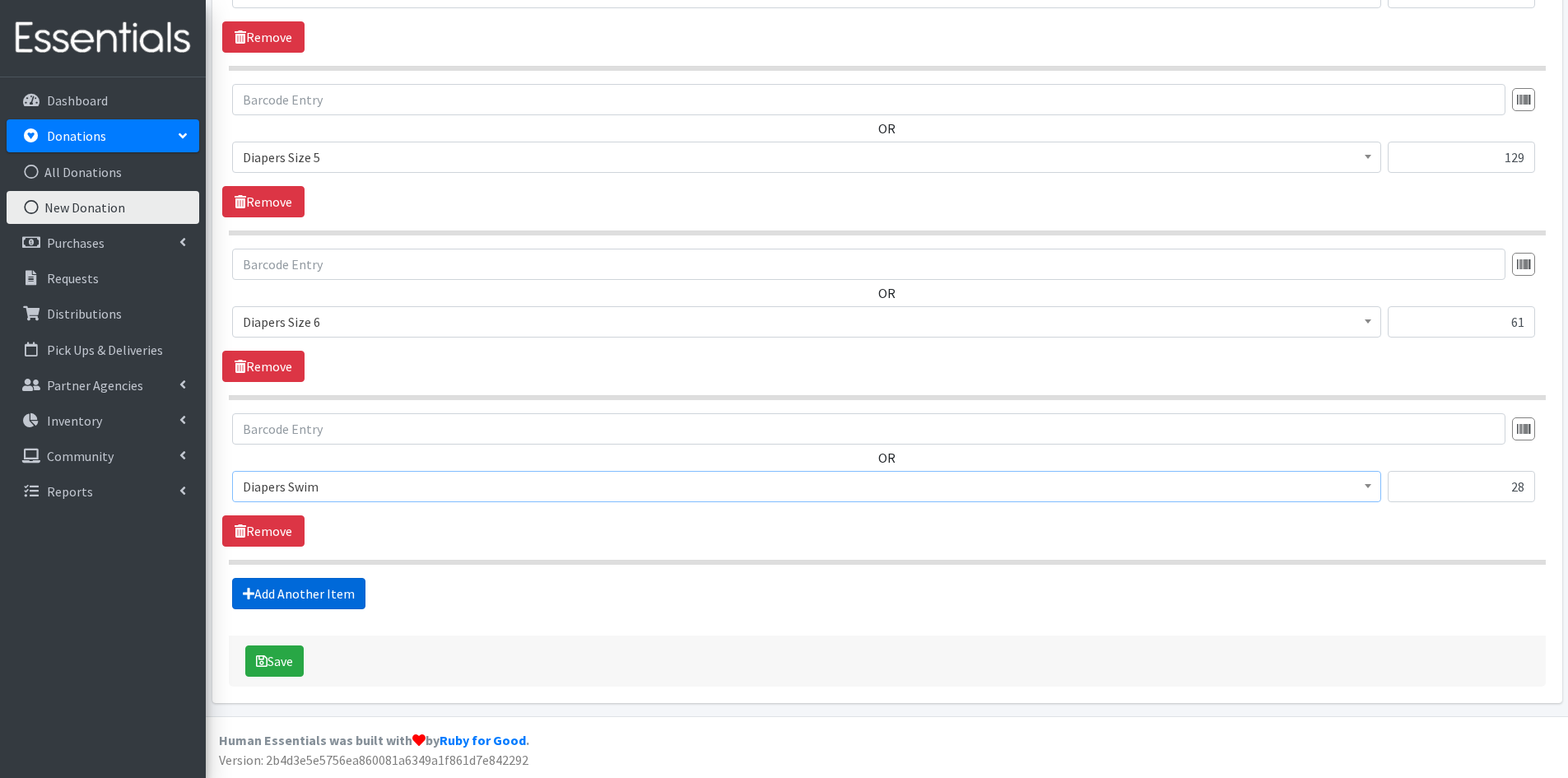
click at [294, 597] on link "Add Another Item" at bounding box center [299, 594] width 133 height 31
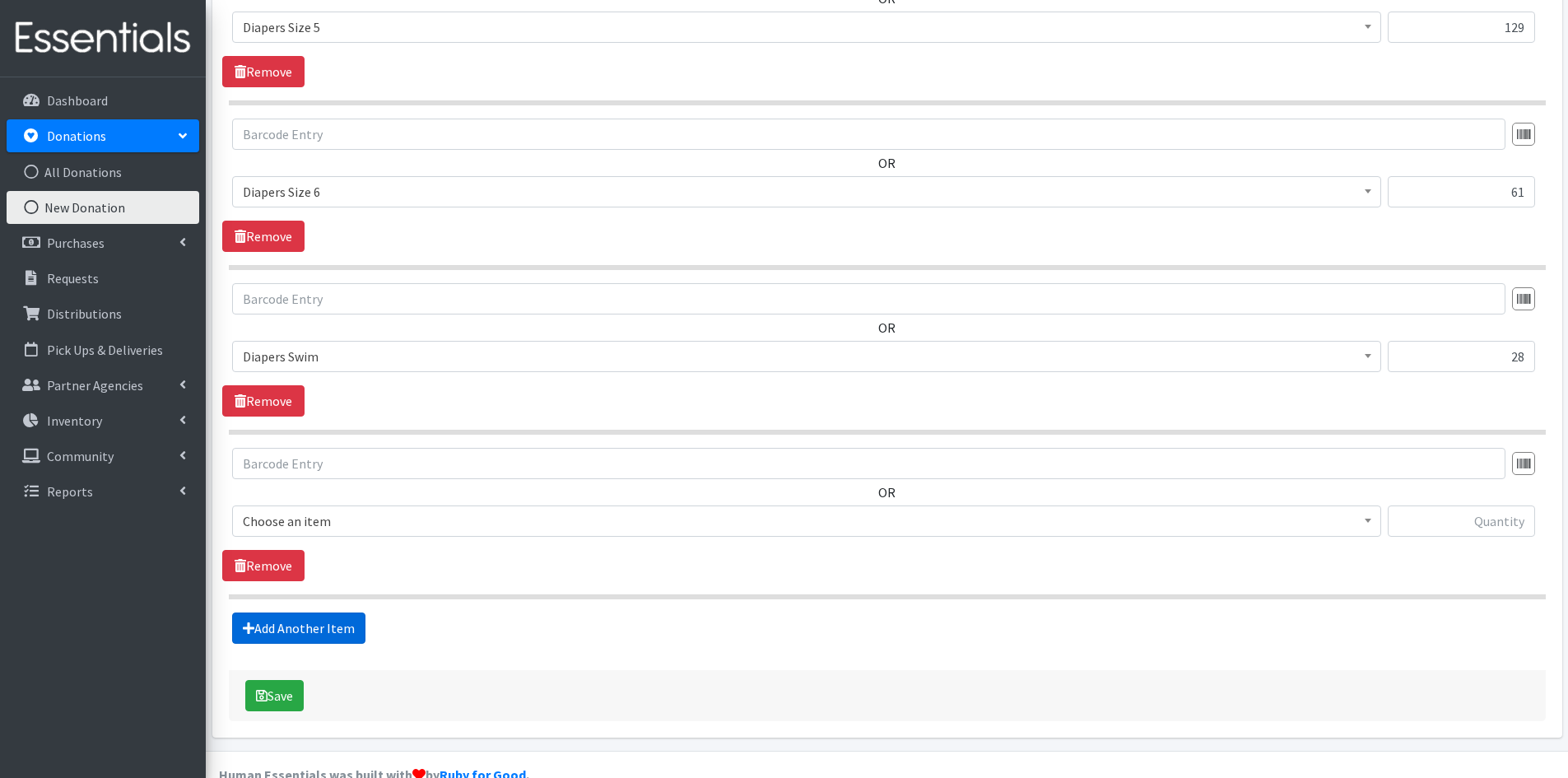
scroll to position [1508, 0]
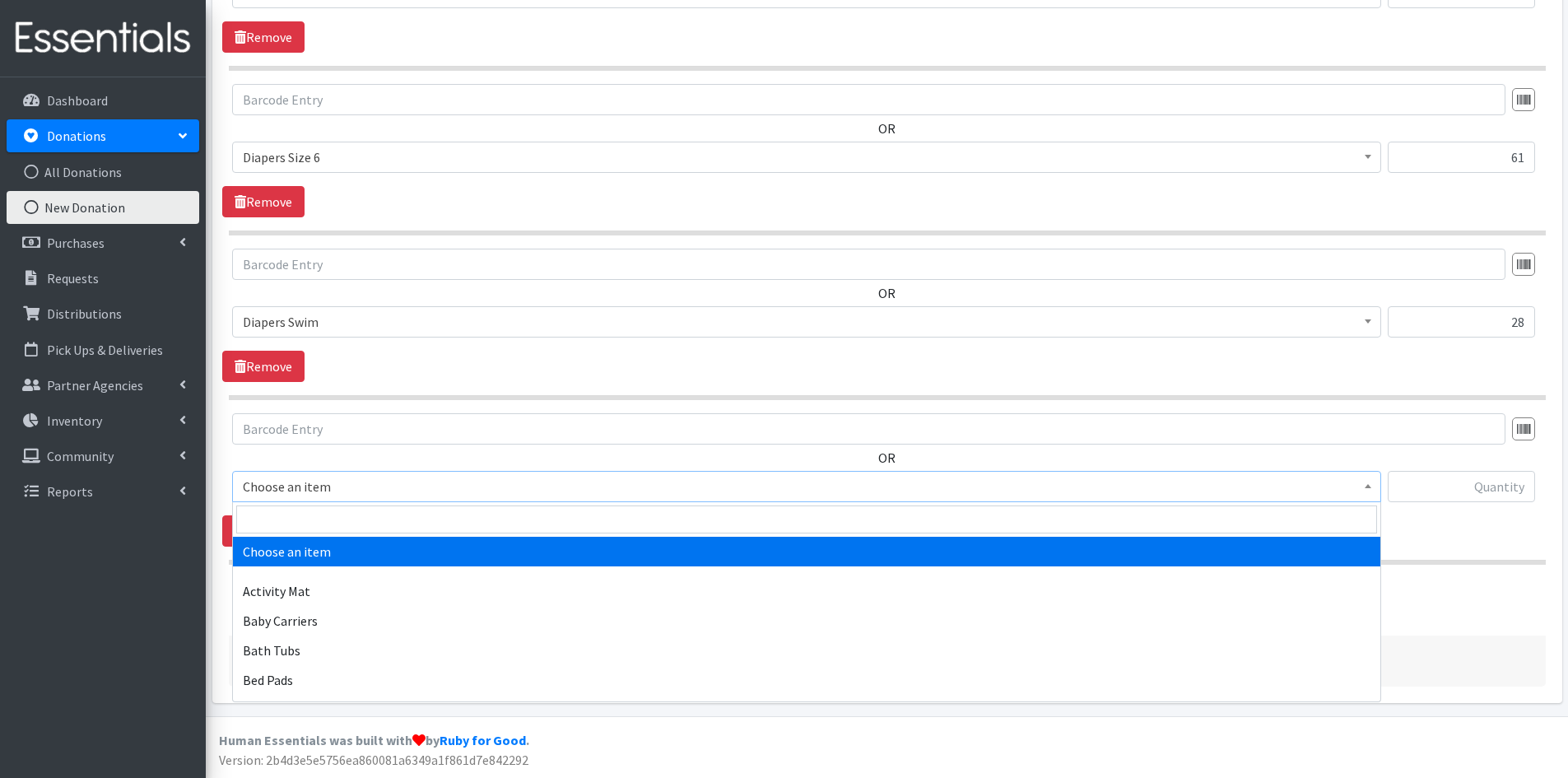
click at [1371, 481] on span at bounding box center [1368, 485] width 16 height 26
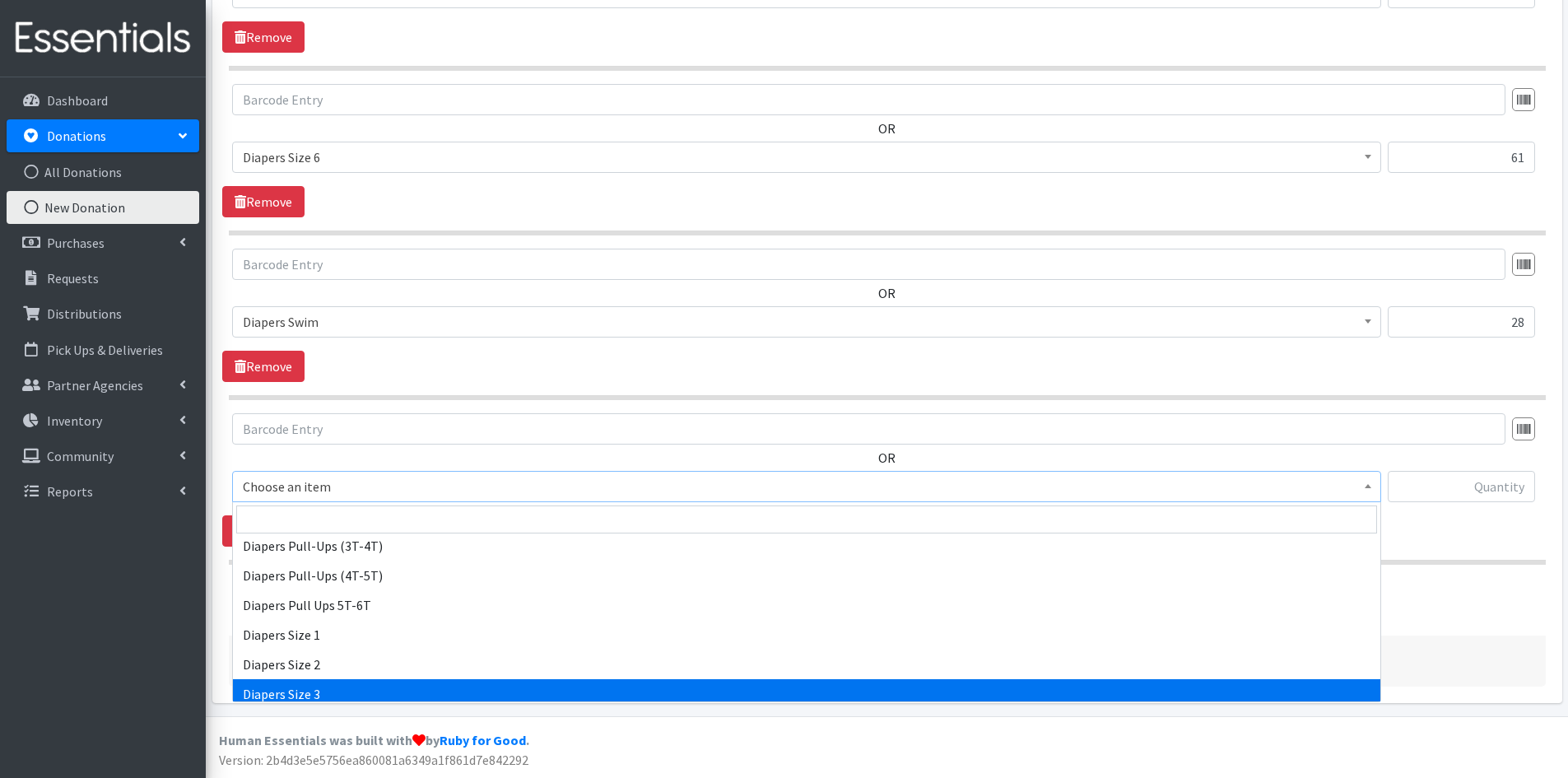
scroll to position [1647, 0]
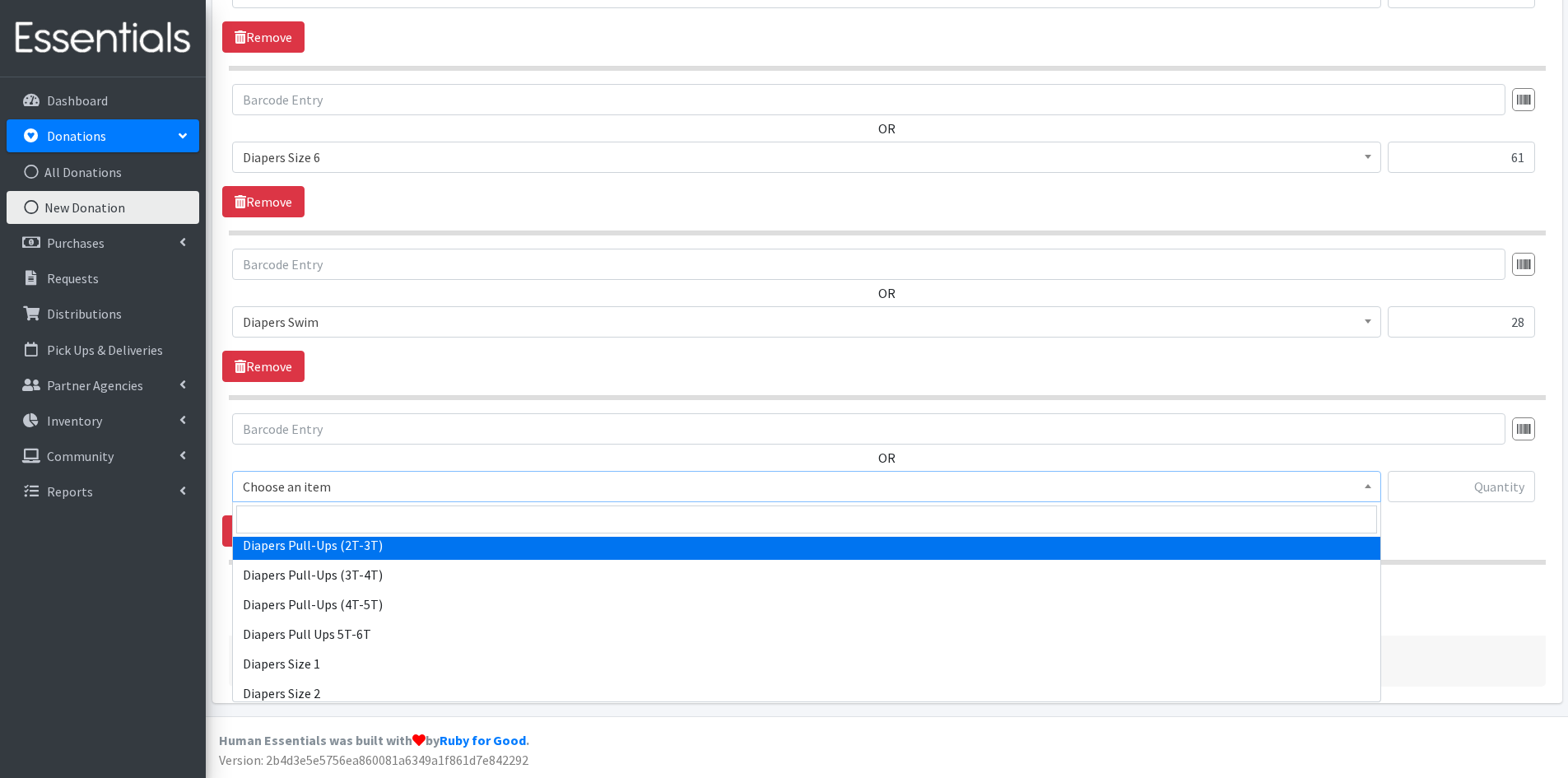
select select "1971"
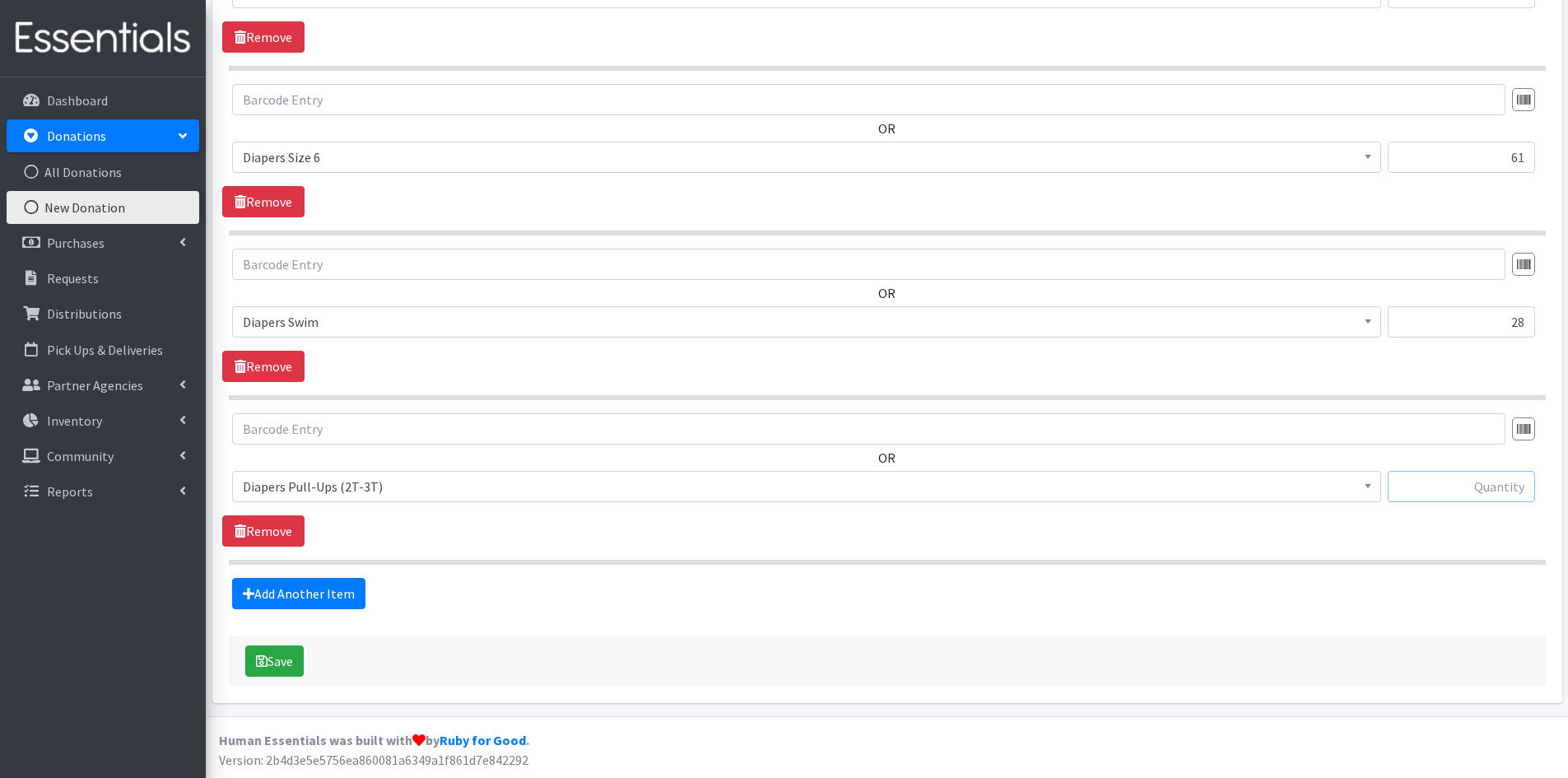
click at [1401, 480] on input "text" at bounding box center [1461, 487] width 147 height 31
type input "42"
click at [277, 599] on link "Add Another Item" at bounding box center [299, 594] width 133 height 31
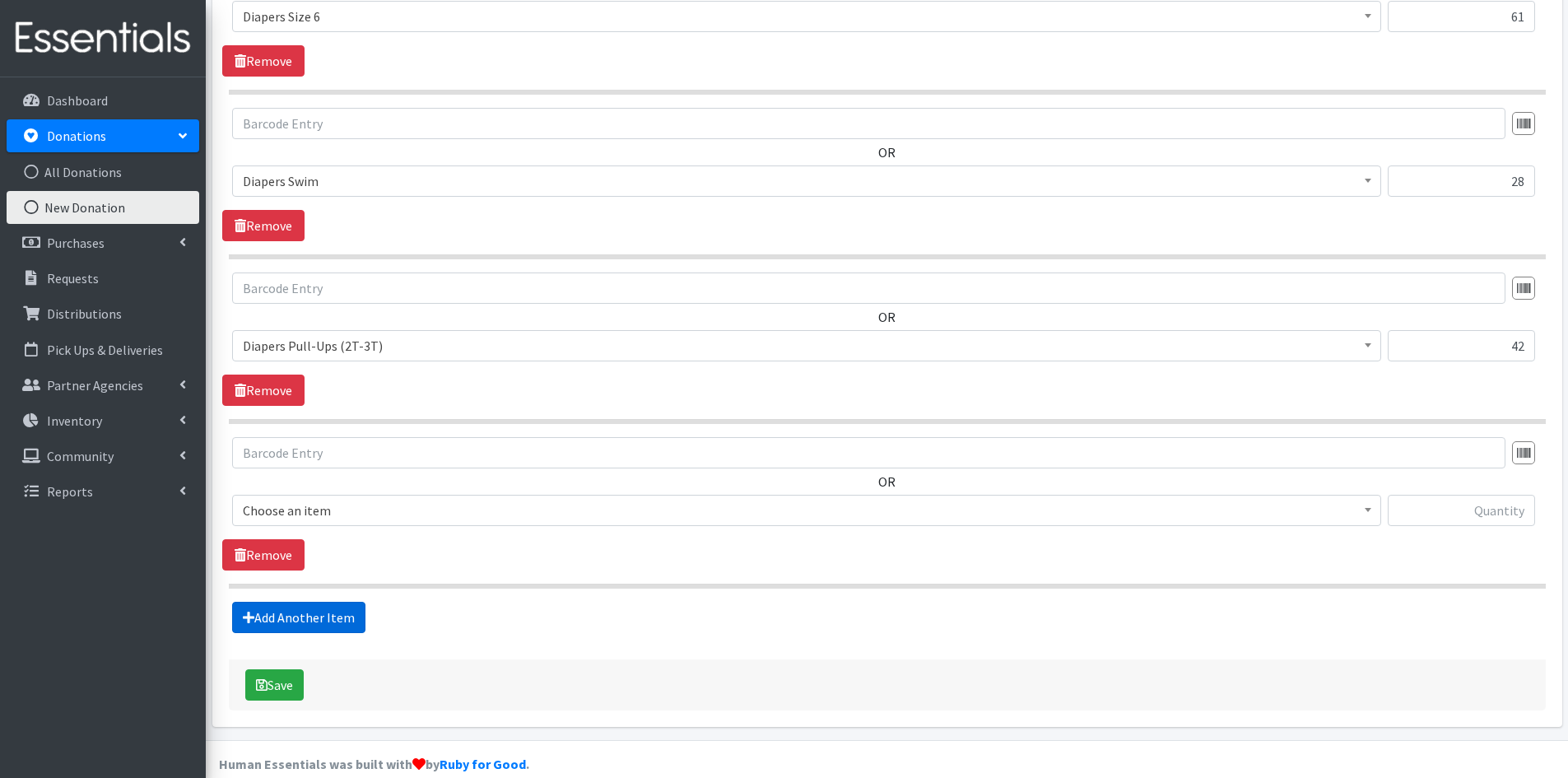
scroll to position [1673, 0]
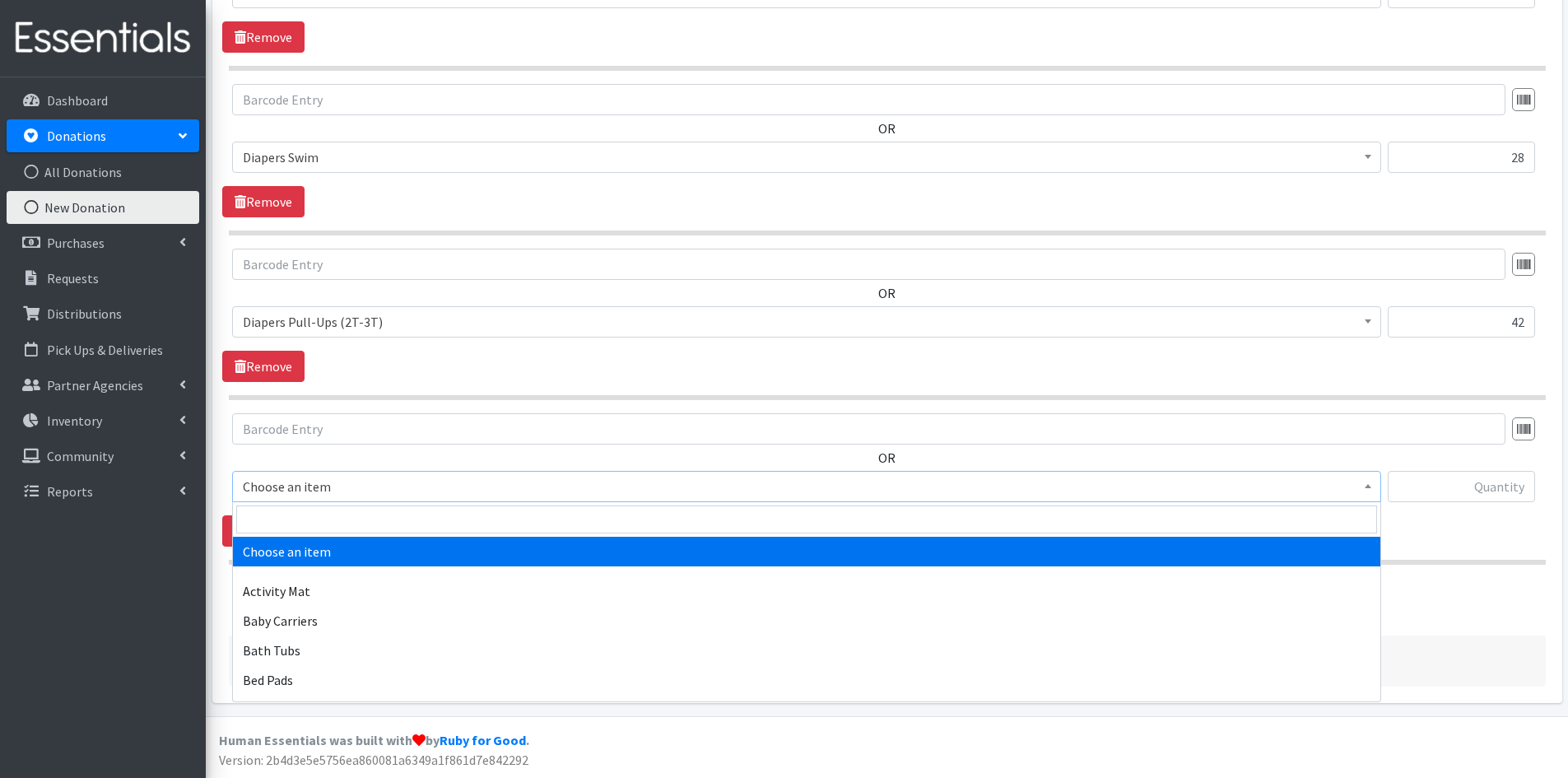
click at [1371, 489] on span at bounding box center [1368, 485] width 16 height 26
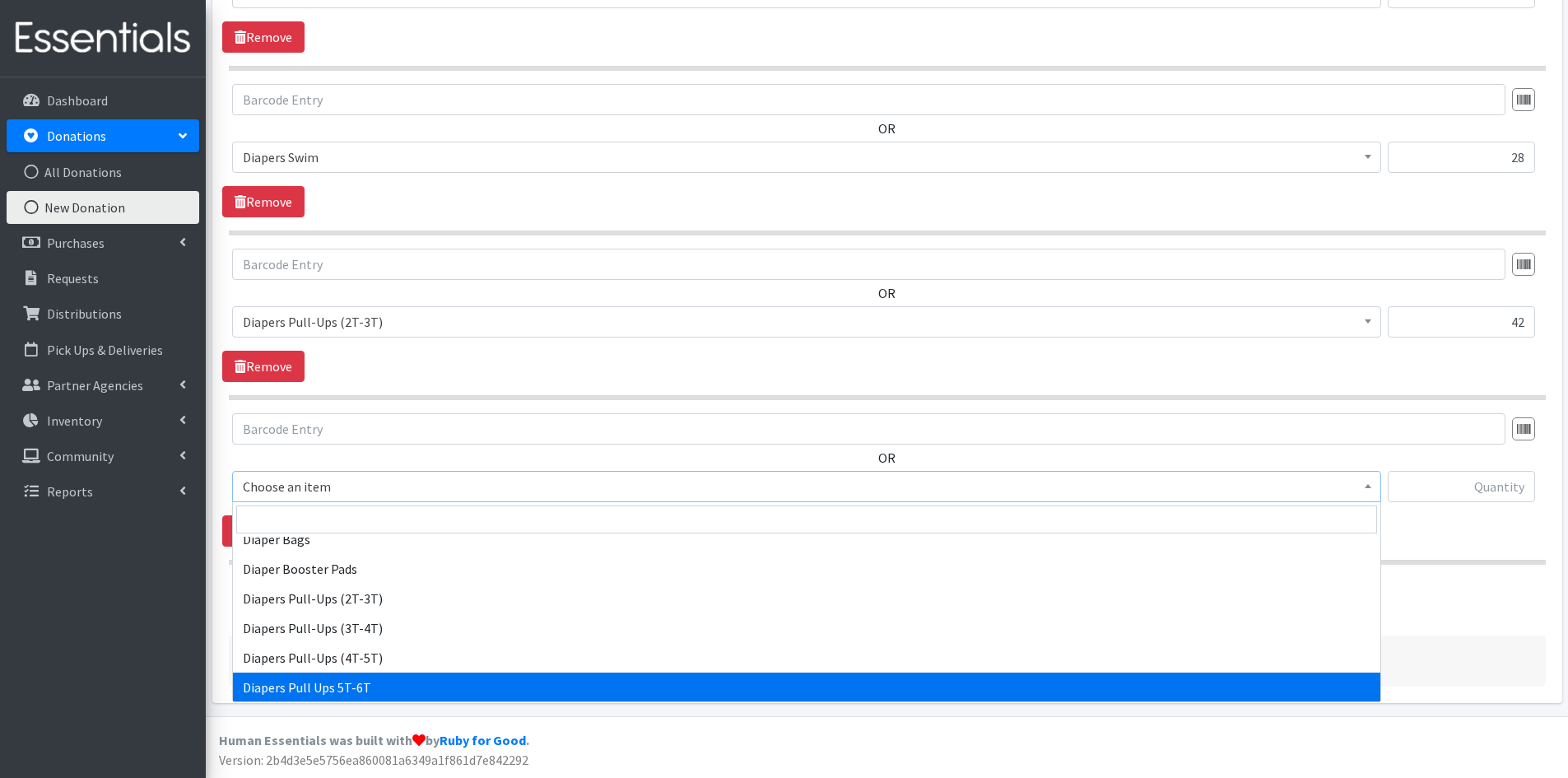
scroll to position [1565, 0]
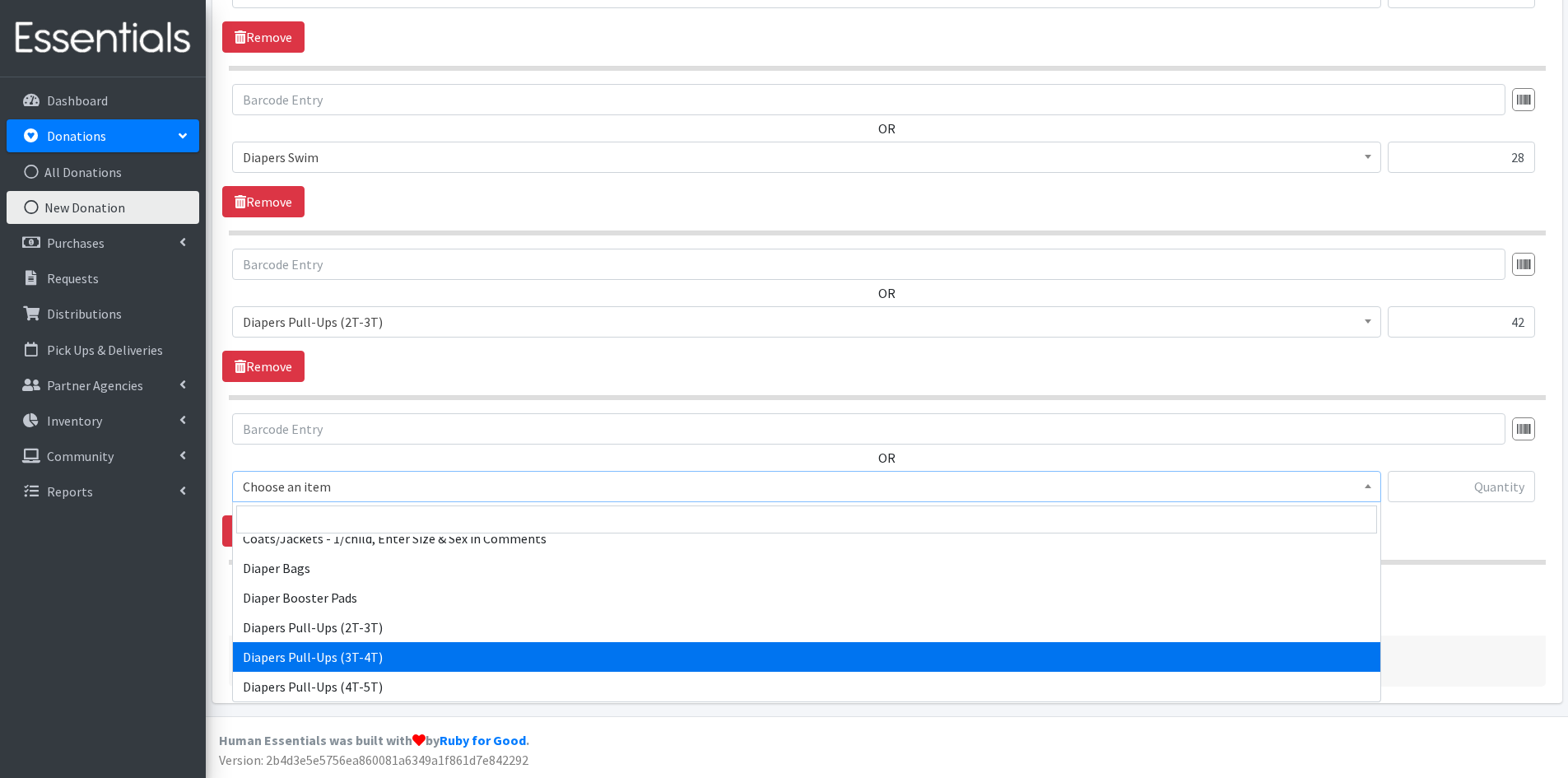
select select "1972"
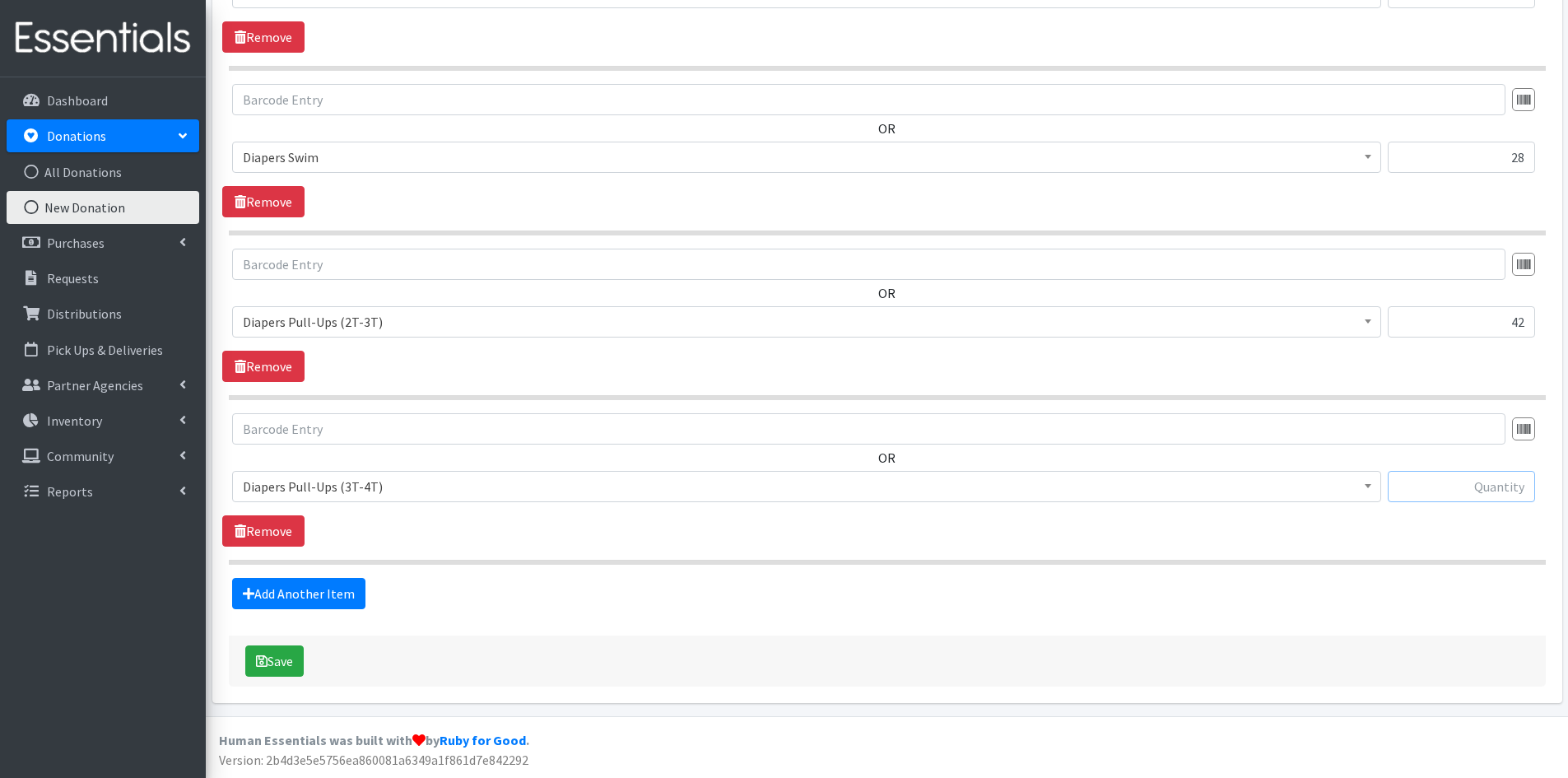
click at [1478, 488] on input "text" at bounding box center [1461, 487] width 147 height 31
type input "146"
click at [318, 587] on link "Add Another Item" at bounding box center [299, 594] width 133 height 31
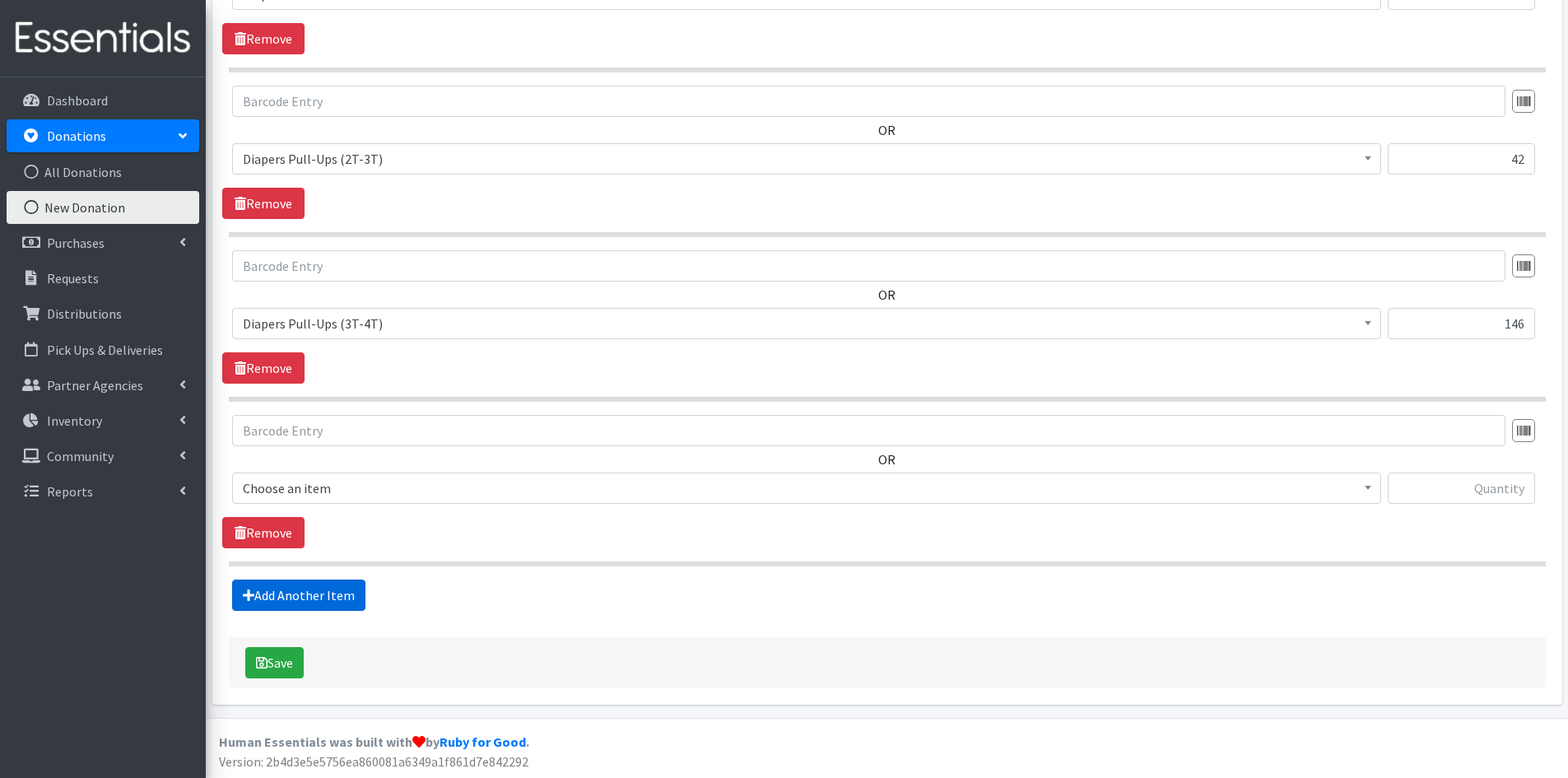
scroll to position [1838, 0]
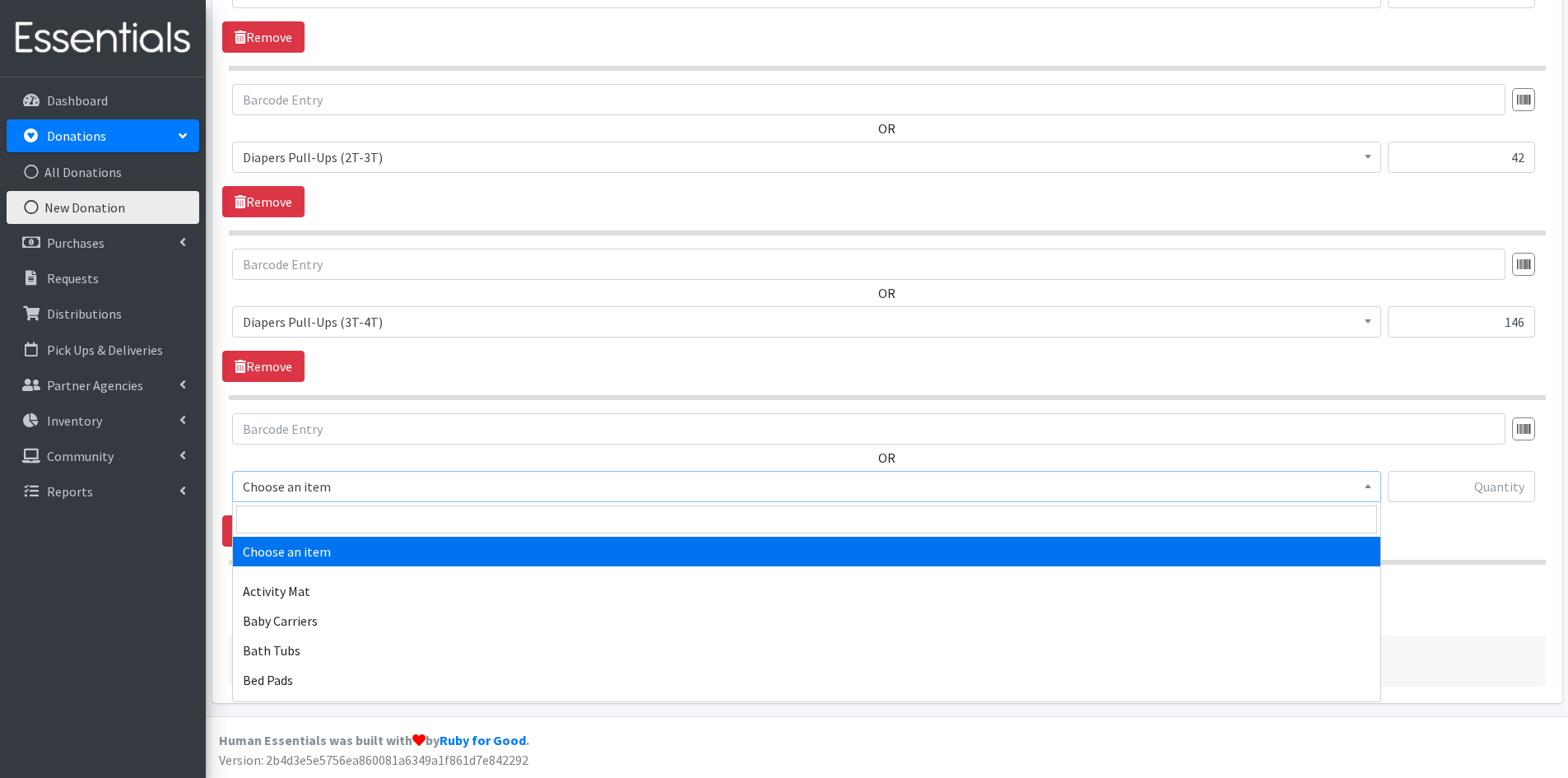
click at [1365, 487] on b at bounding box center [1368, 486] width 7 height 4
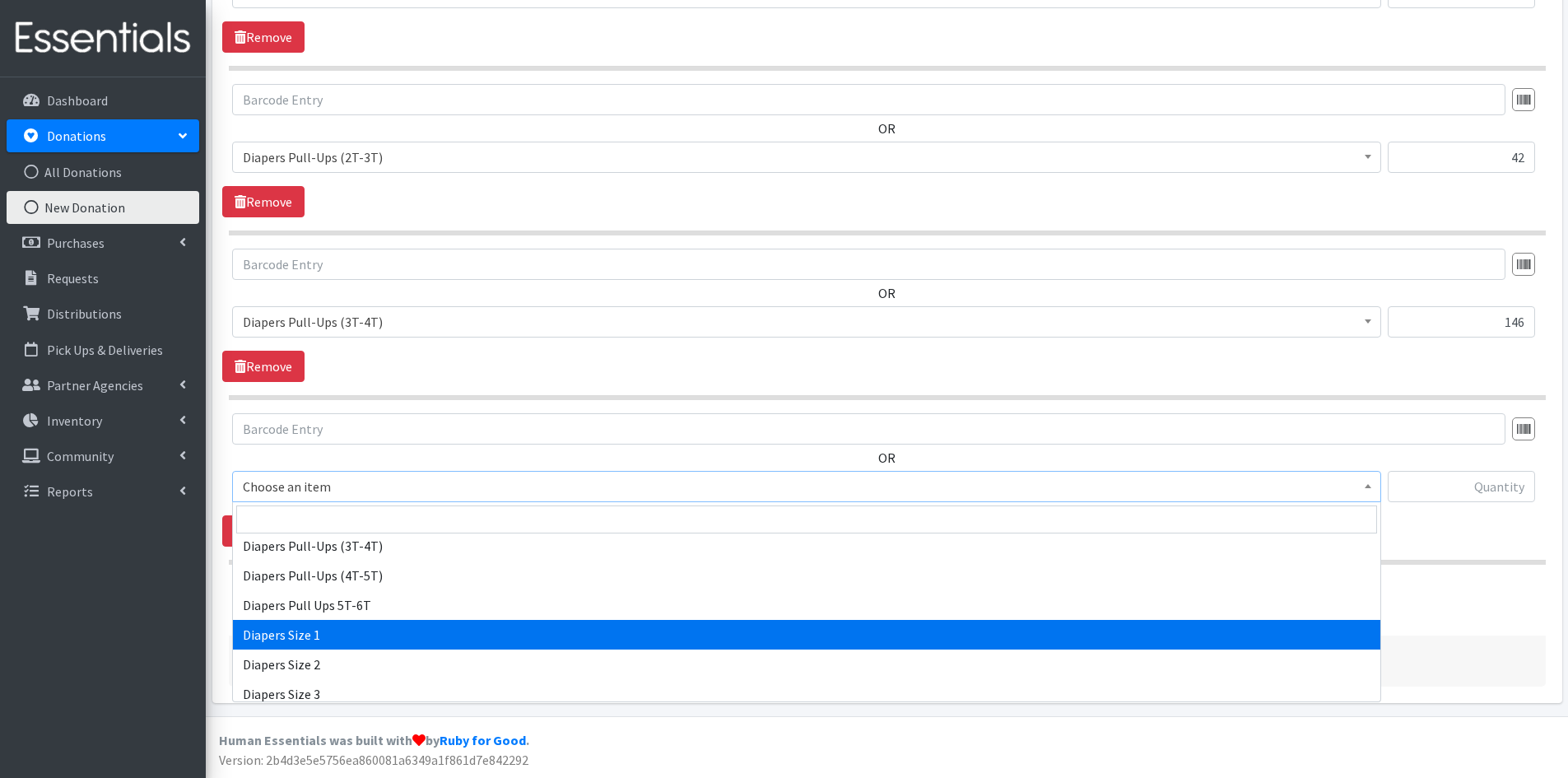
scroll to position [1647, 0]
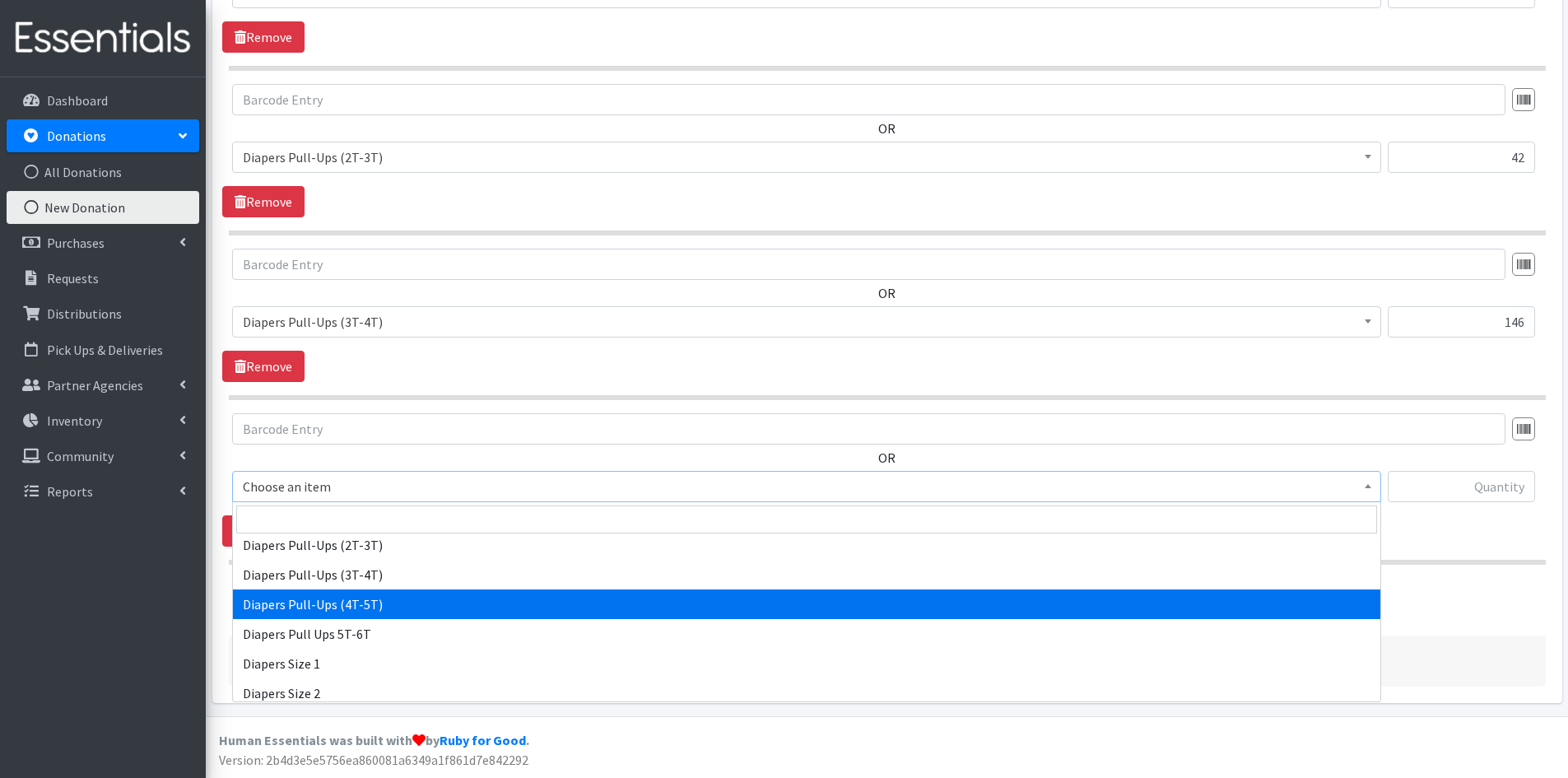
select select "1973"
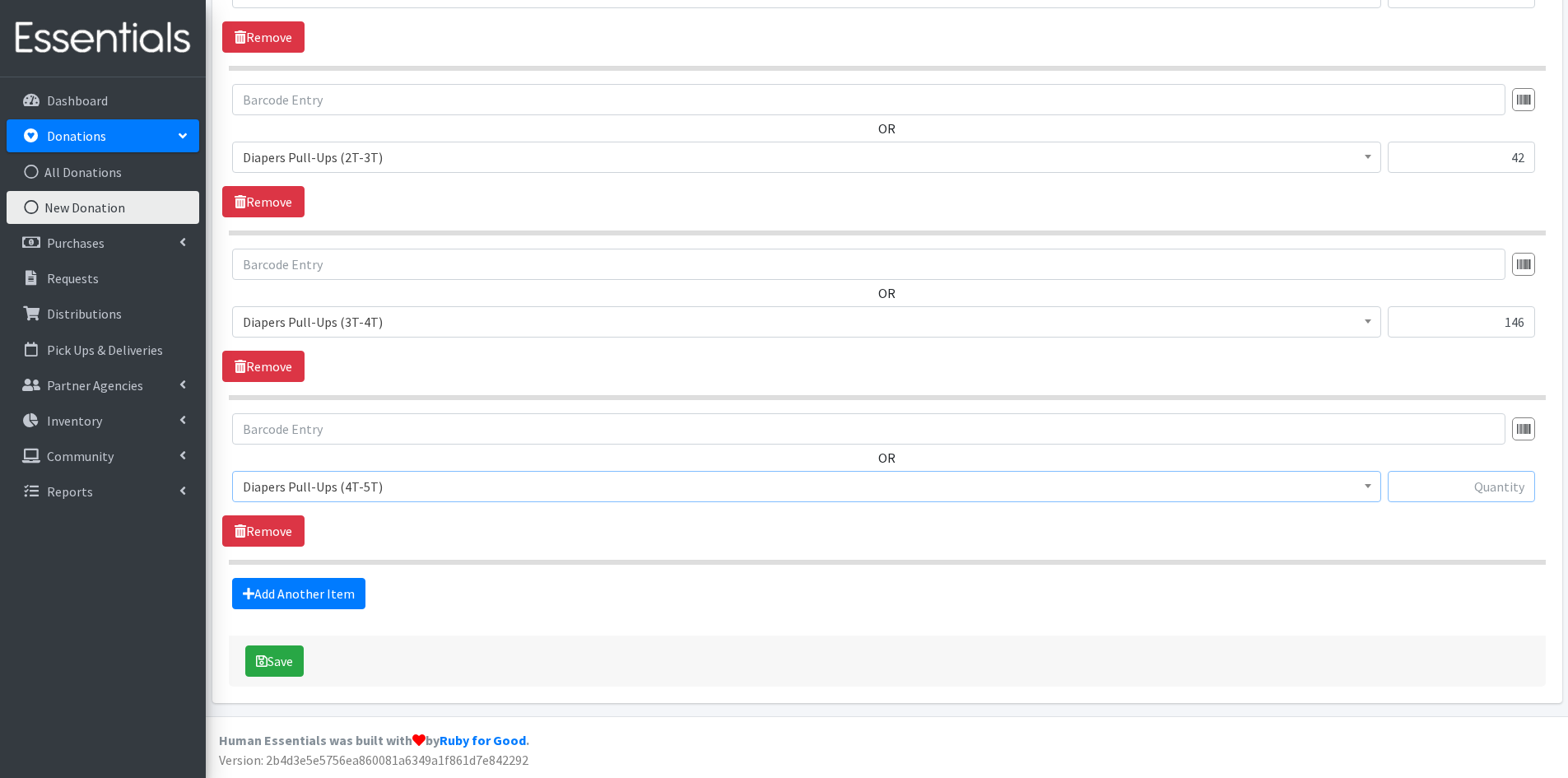
click at [1446, 494] on input "text" at bounding box center [1461, 487] width 147 height 31
type input "30"
click at [277, 661] on button "Save" at bounding box center [275, 661] width 59 height 31
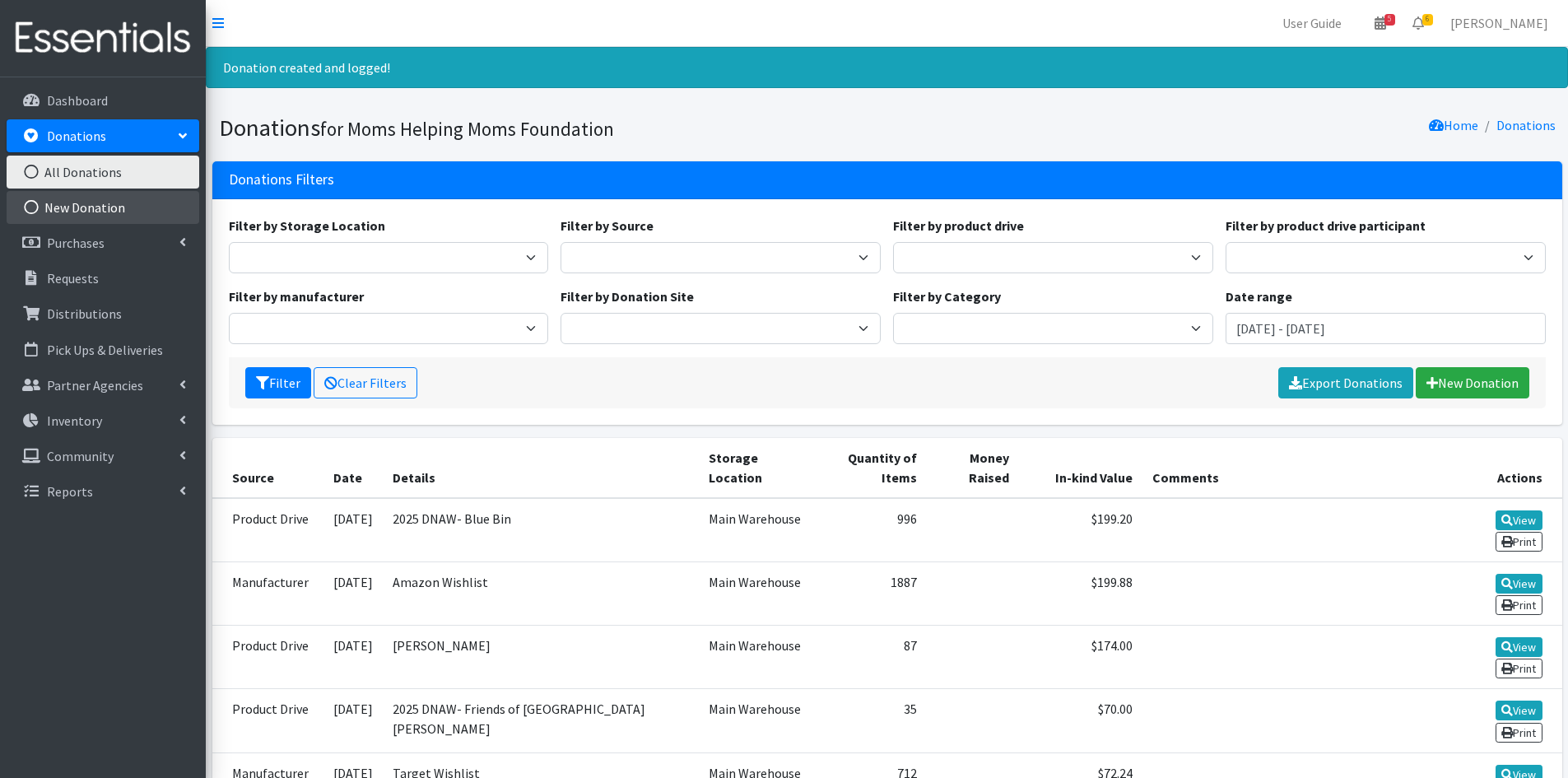
click at [124, 204] on link "New Donation" at bounding box center [103, 207] width 193 height 33
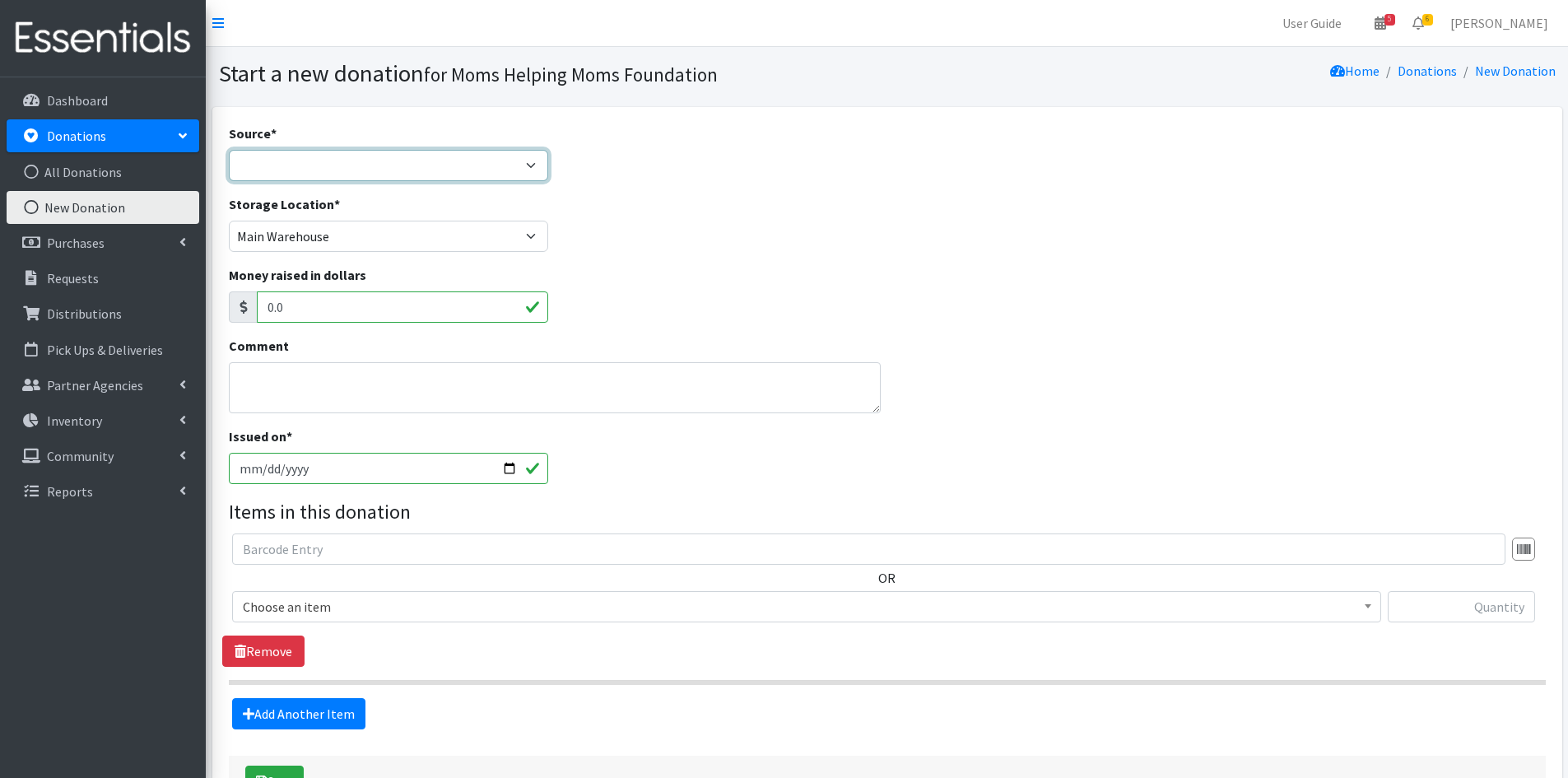
click at [532, 166] on select "Product Drive Manufacturer Donation Site Misc. Donation" at bounding box center [389, 165] width 321 height 31
select select "Product Drive"
click at [229, 150] on select "Product Drive Manufacturer Donation Site Misc. Donation" at bounding box center [389, 165] width 321 height 31
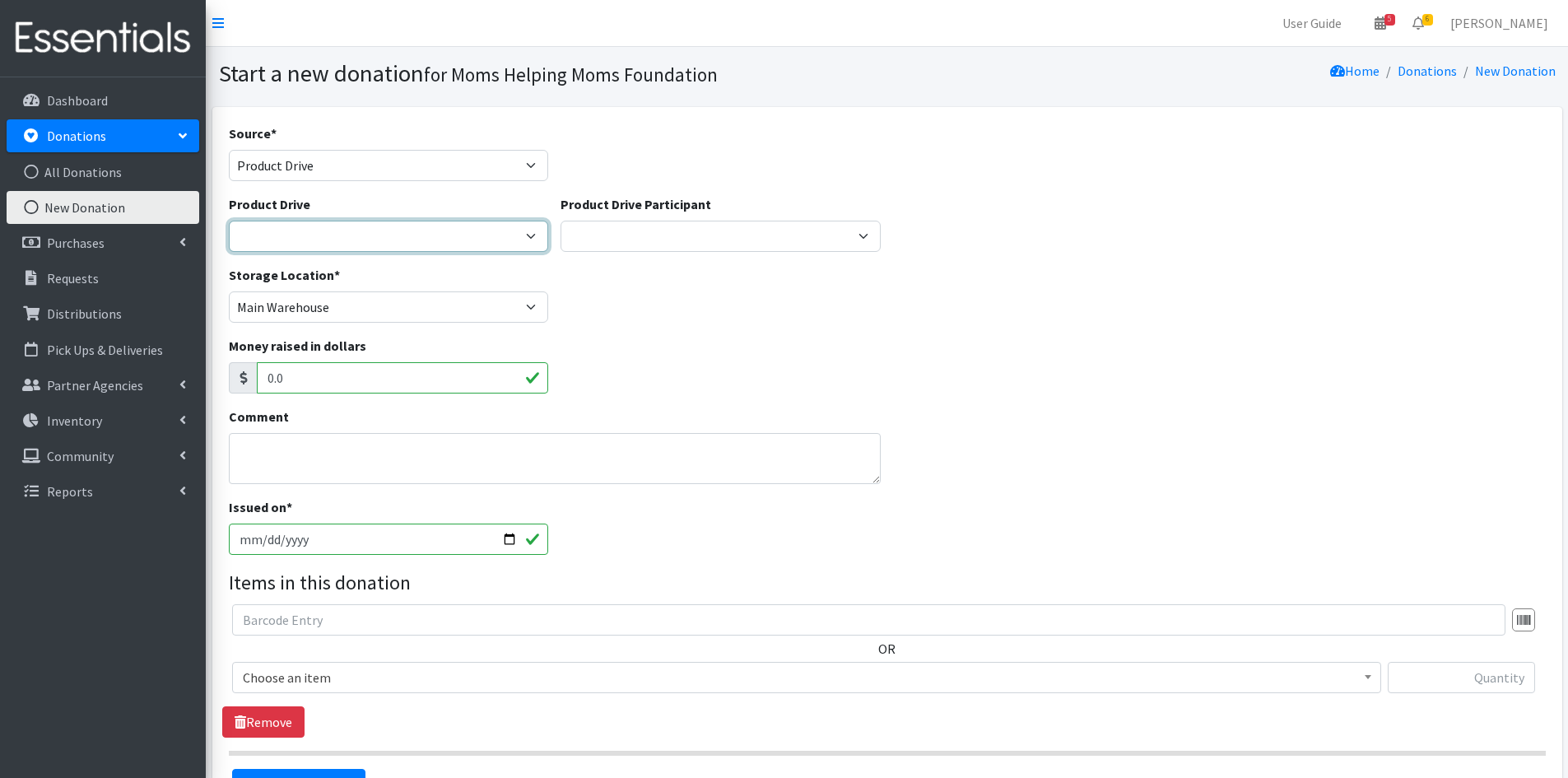
click at [527, 232] on select "[DATE] Zeta Phi Beta Sorority (virtual) 2021 HOLIDAY DRIVE AWR Week of Giving/[…" at bounding box center [389, 236] width 321 height 31
click at [74, 451] on p "Community" at bounding box center [79, 456] width 67 height 16
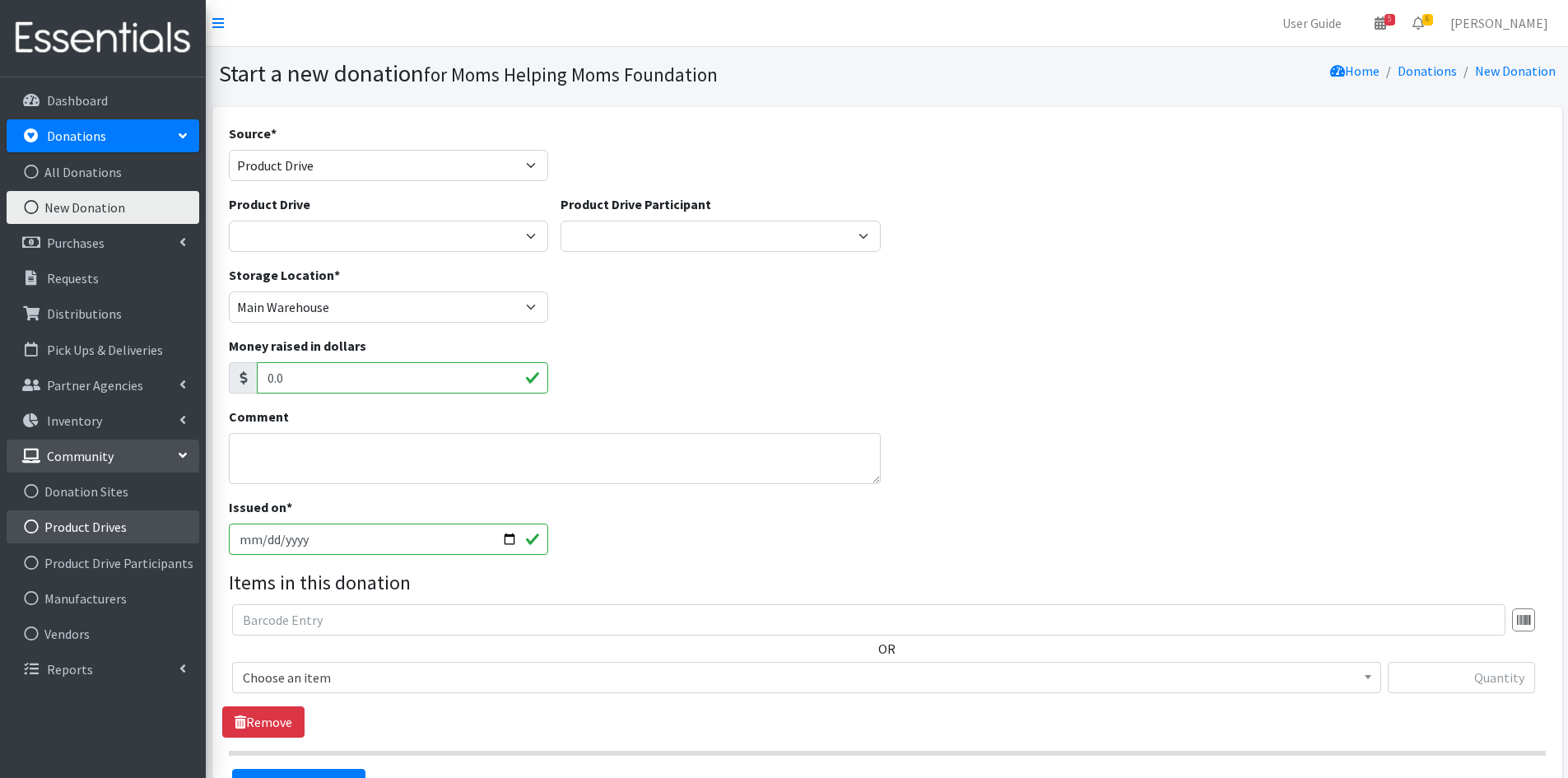
click at [66, 520] on link "Product Drives" at bounding box center [103, 527] width 193 height 33
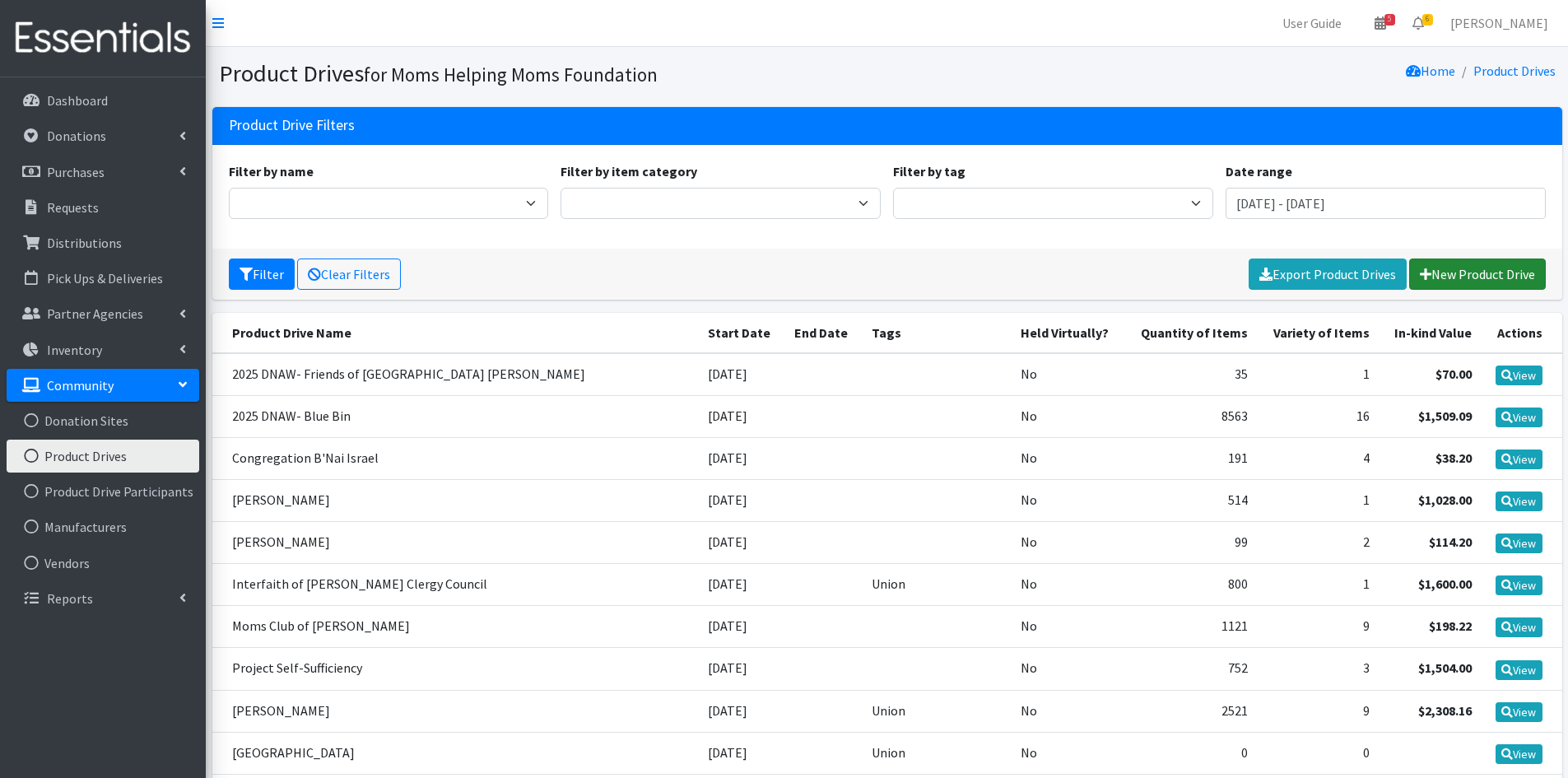
click at [1458, 271] on link "New Product Drive" at bounding box center [1477, 274] width 136 height 31
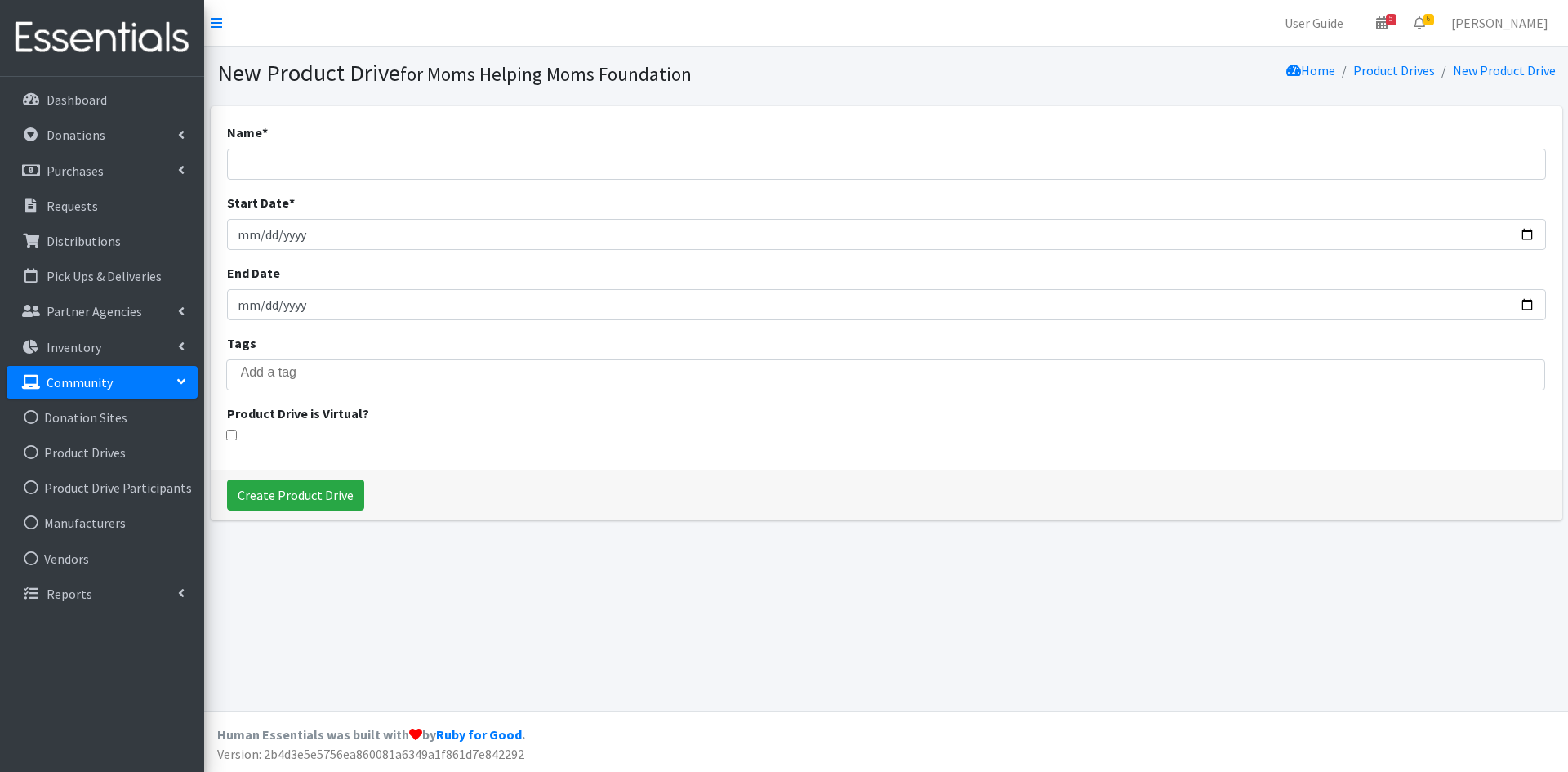
select select
click at [371, 157] on input "Name *" at bounding box center [886, 164] width 1319 height 31
type input "F"
type input "2025 DNAW - Fanwood - [GEOGRAPHIC_DATA]"
click at [301, 238] on input "Start Date *" at bounding box center [886, 234] width 1319 height 31
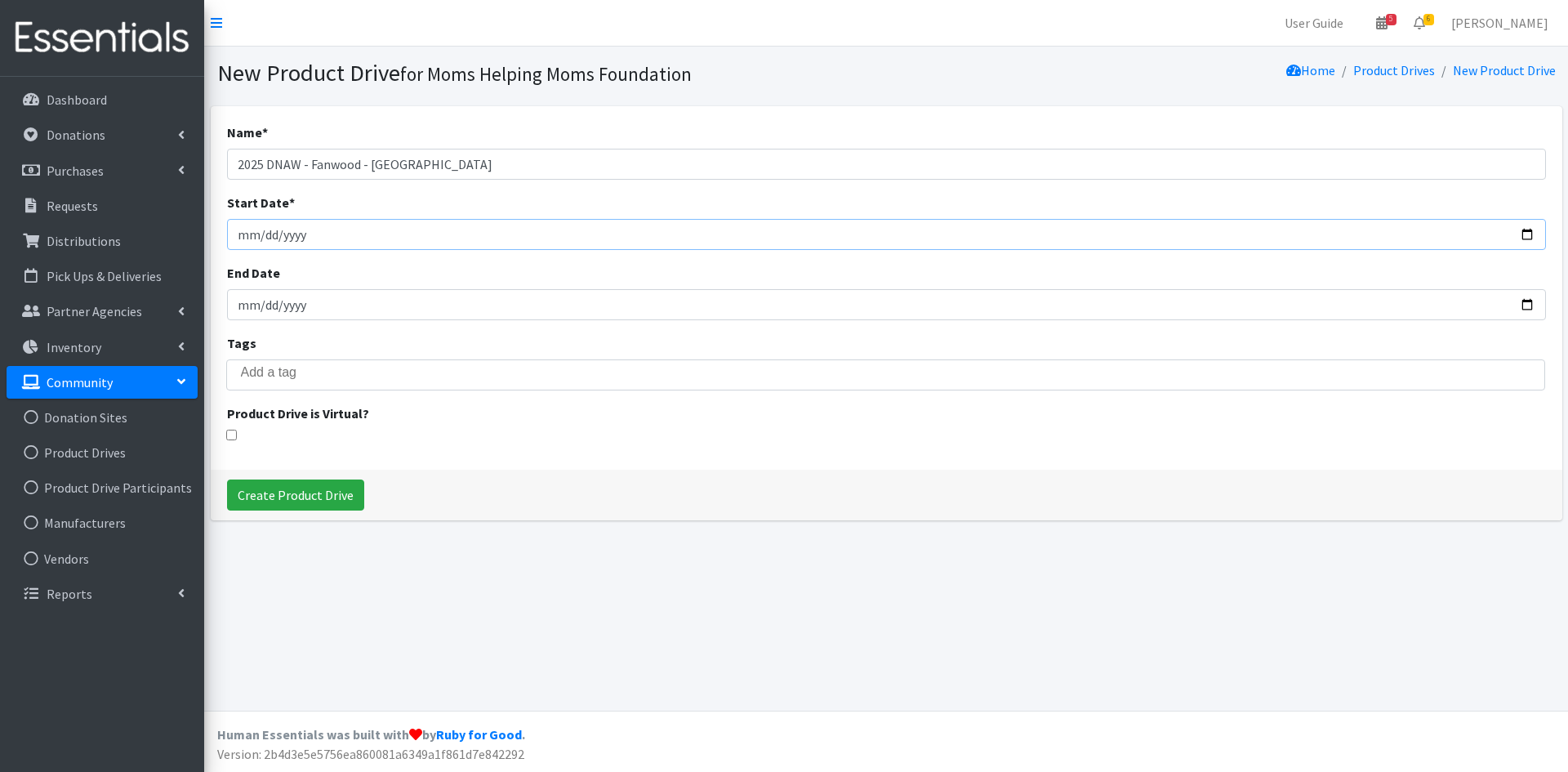
click at [249, 235] on input "Start Date *" at bounding box center [886, 234] width 1319 height 31
type input "2025-09-10"
click at [330, 378] on input "search" at bounding box center [898, 372] width 1313 height 15
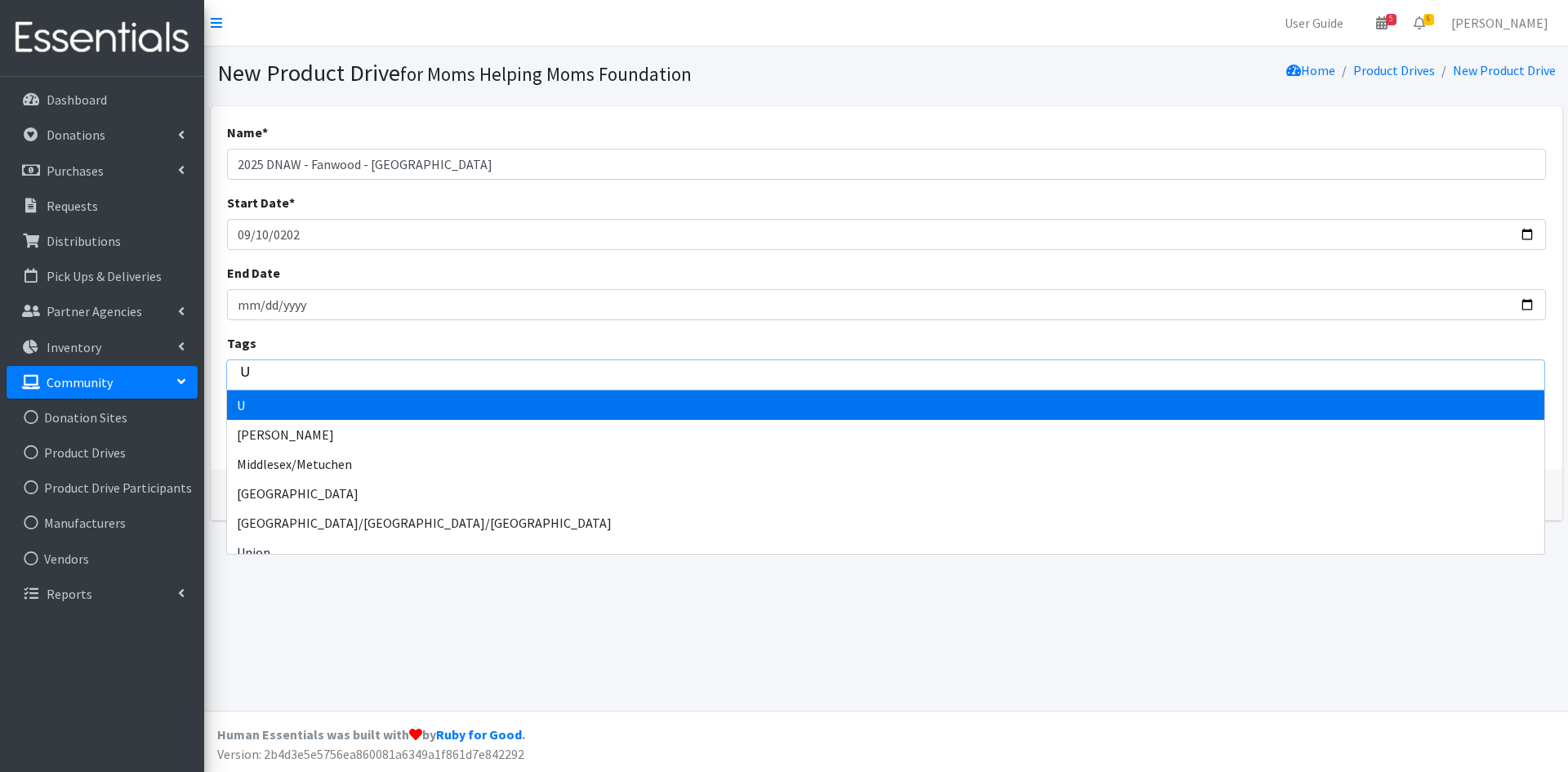
type input "Un"
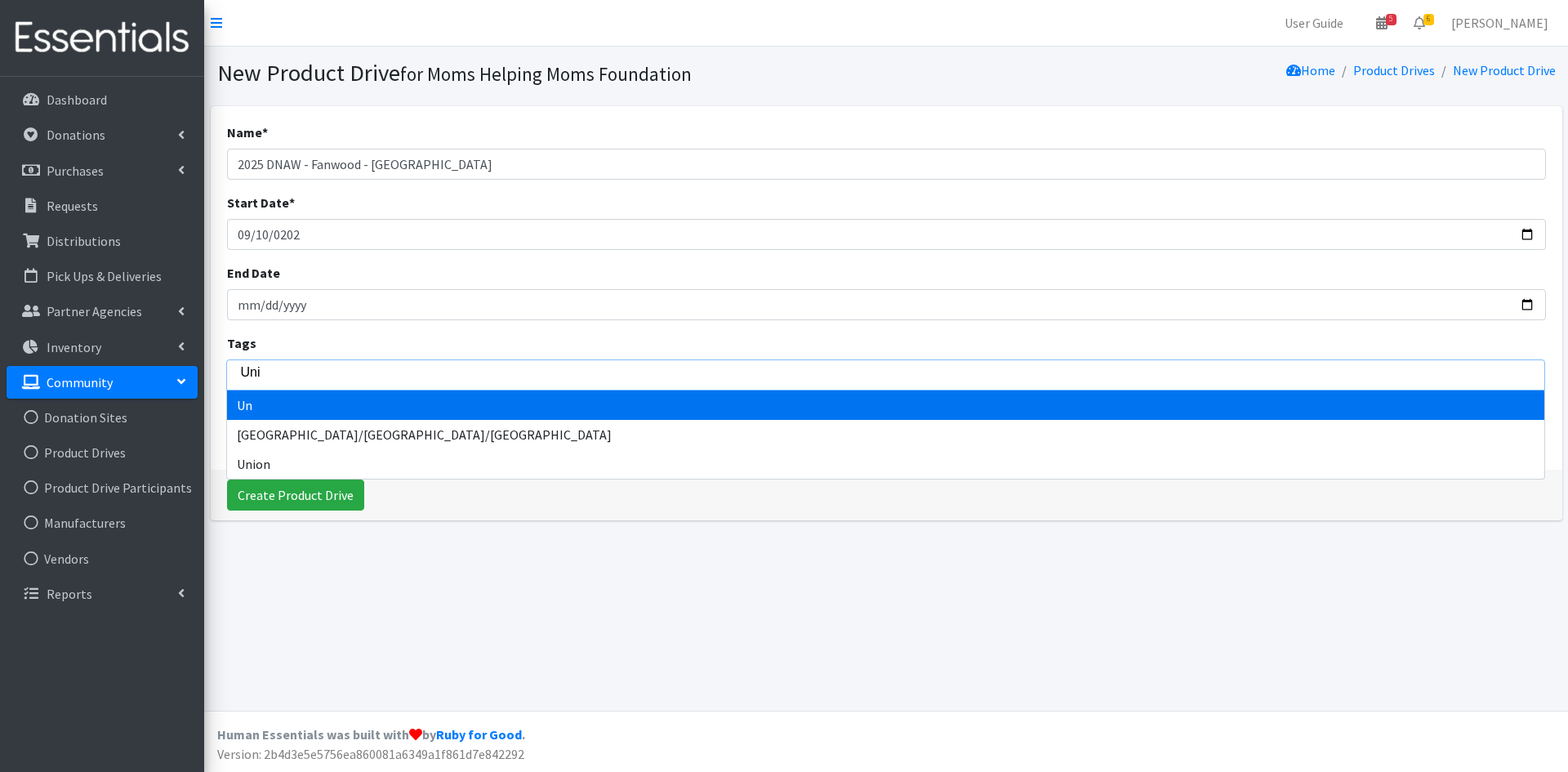
type input "Unio"
type input "Union"
select select "Union"
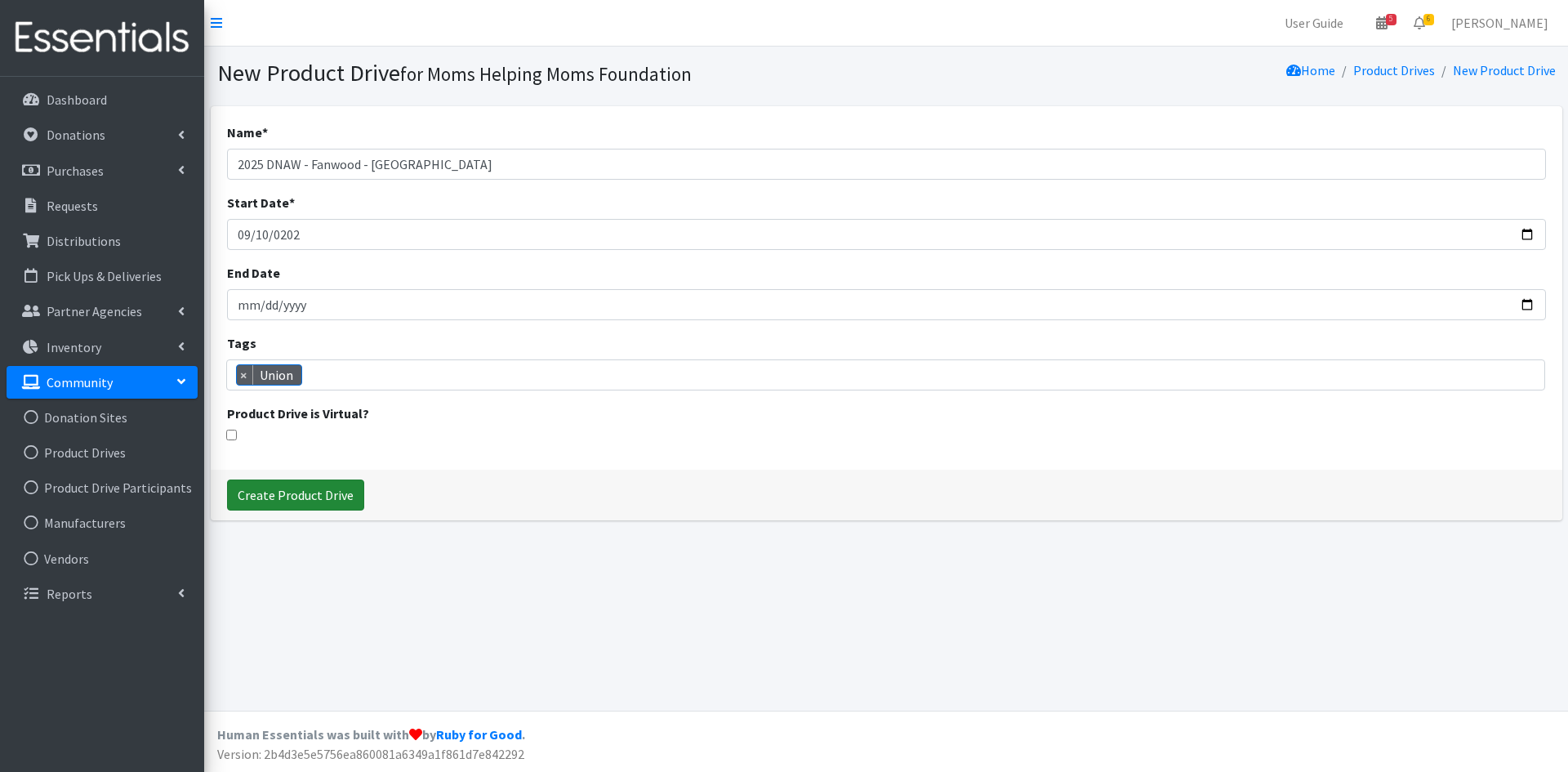
click at [316, 493] on input "Create Product Drive" at bounding box center [296, 495] width 137 height 31
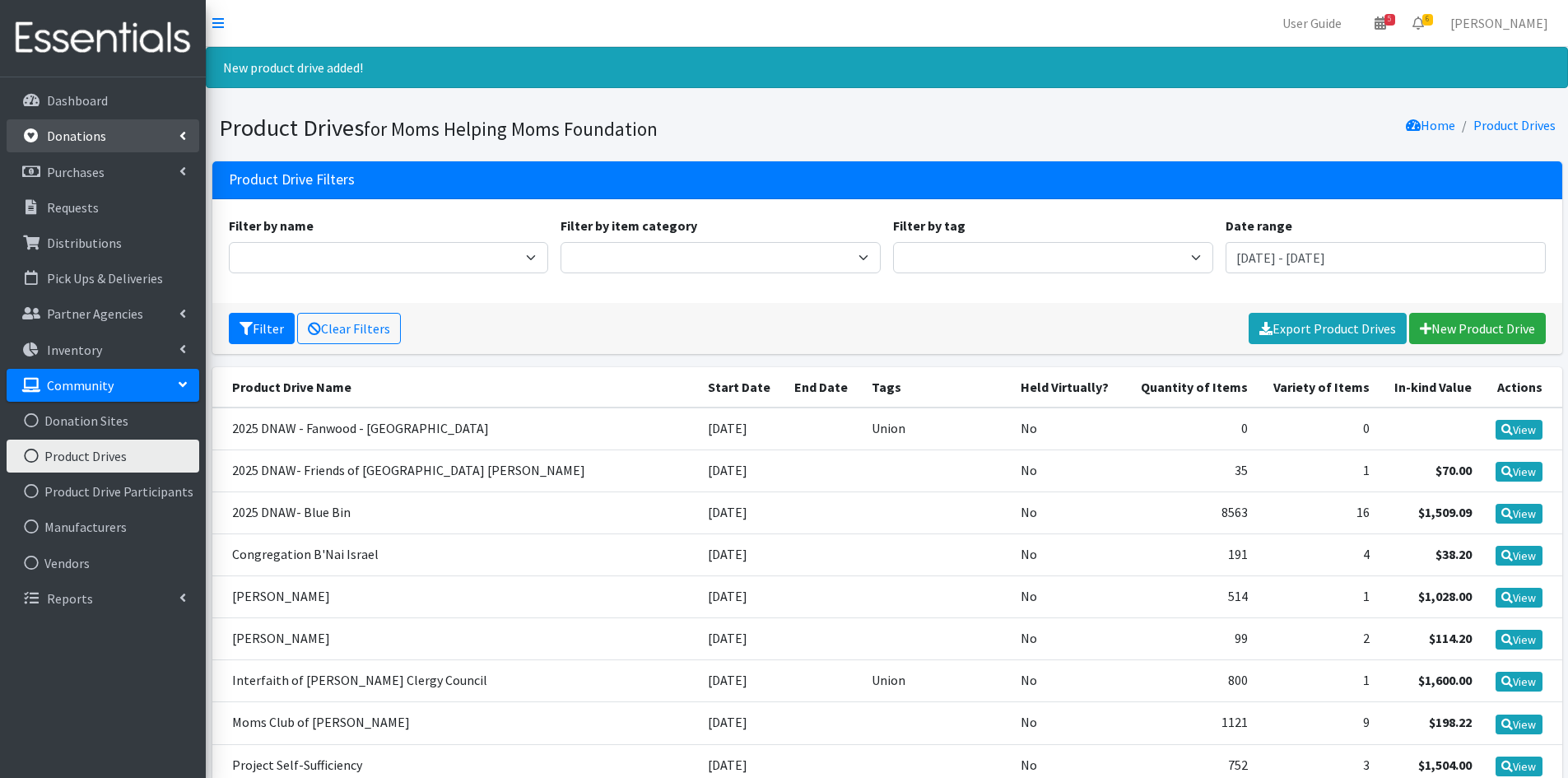
click at [153, 139] on link "Donations" at bounding box center [103, 136] width 193 height 33
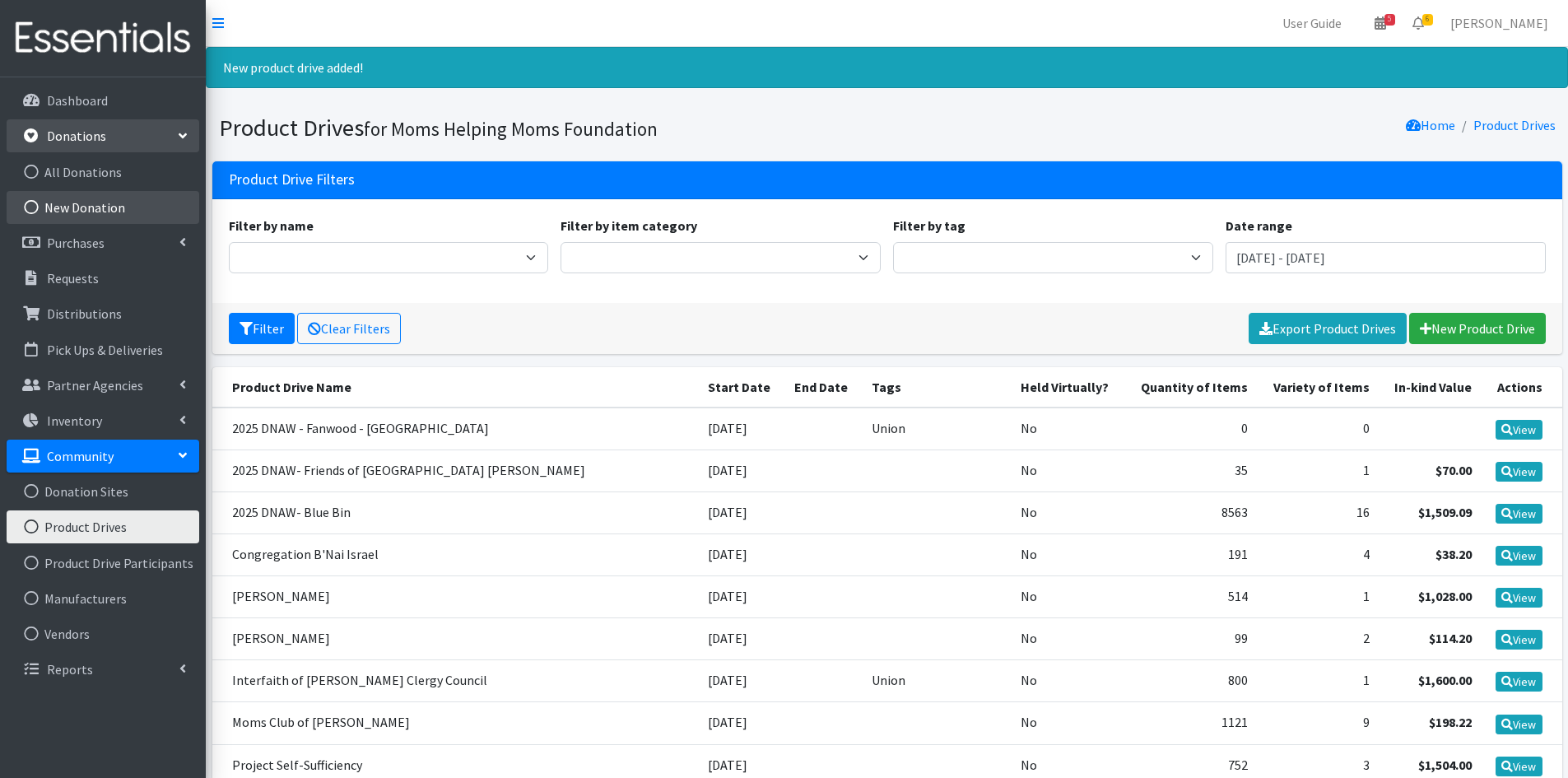
click at [110, 208] on link "New Donation" at bounding box center [103, 207] width 193 height 33
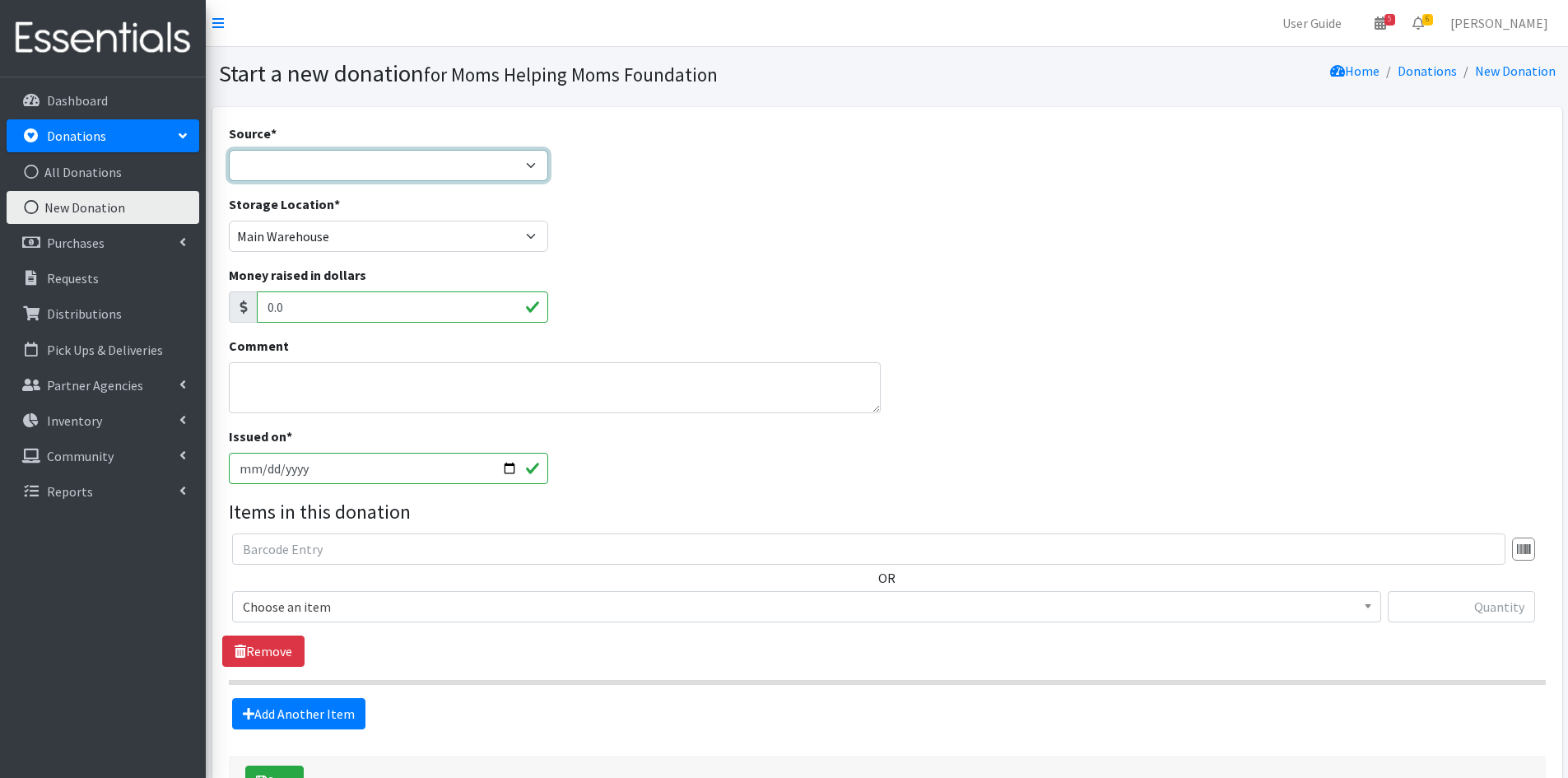
click at [540, 165] on select "Product Drive Manufacturer Donation Site Misc. Donation" at bounding box center [389, 165] width 321 height 31
select select "Product Drive"
click at [229, 150] on select "Product Drive Manufacturer Donation Site Misc. Donation" at bounding box center [389, 165] width 321 height 31
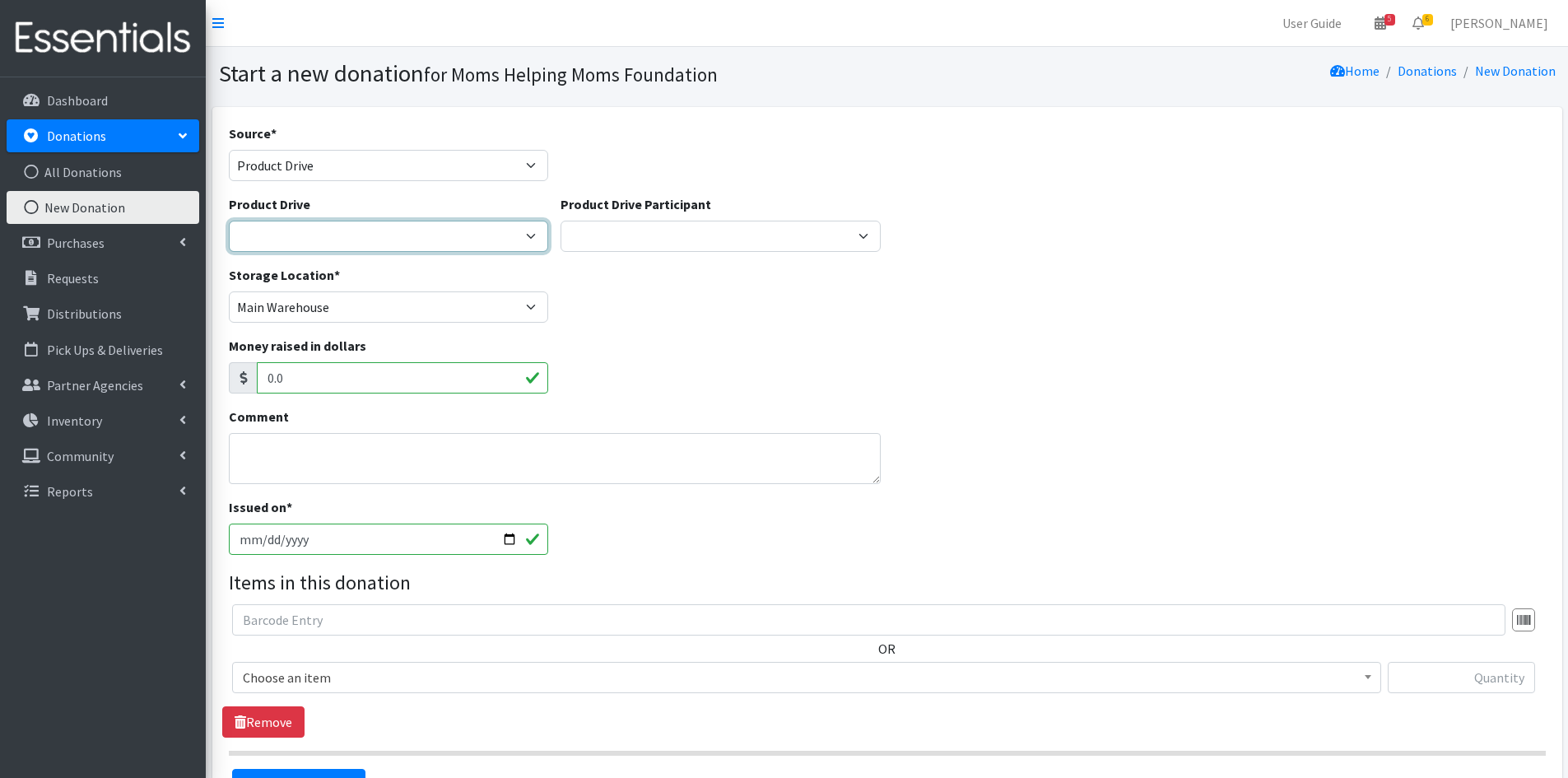
click at [530, 239] on select "[DATE] Zeta Phi Beta Sorority (virtual) 2021 HOLIDAY DRIVE AWR Week of Giving/[…" at bounding box center [389, 236] width 321 height 31
select select "3522"
click at [229, 220] on select "[DATE] Zeta Phi Beta Sorority (virtual) 2021 HOLIDAY DRIVE AWR Week of Giving/[…" at bounding box center [389, 236] width 321 height 31
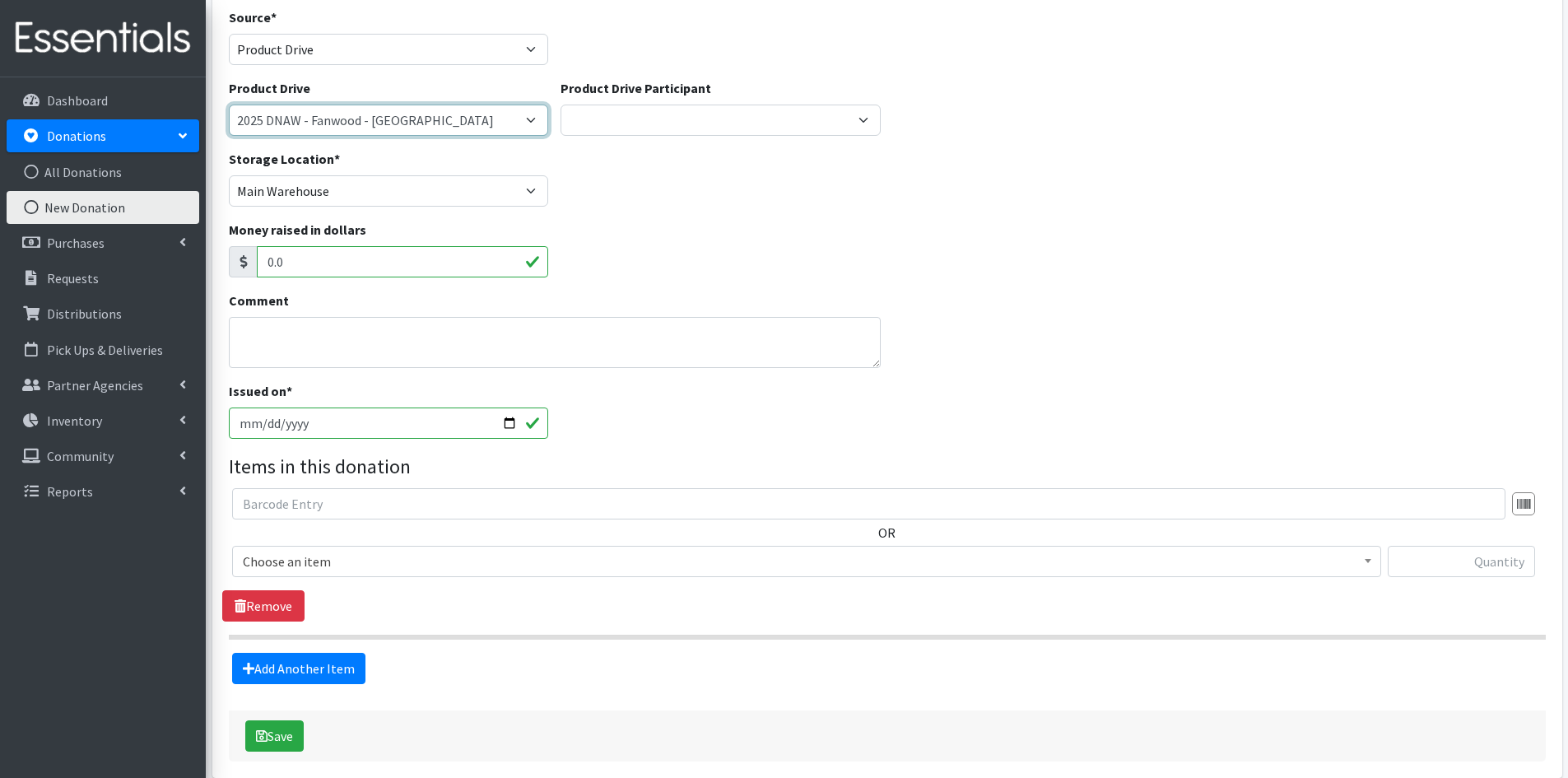
scroll to position [165, 0]
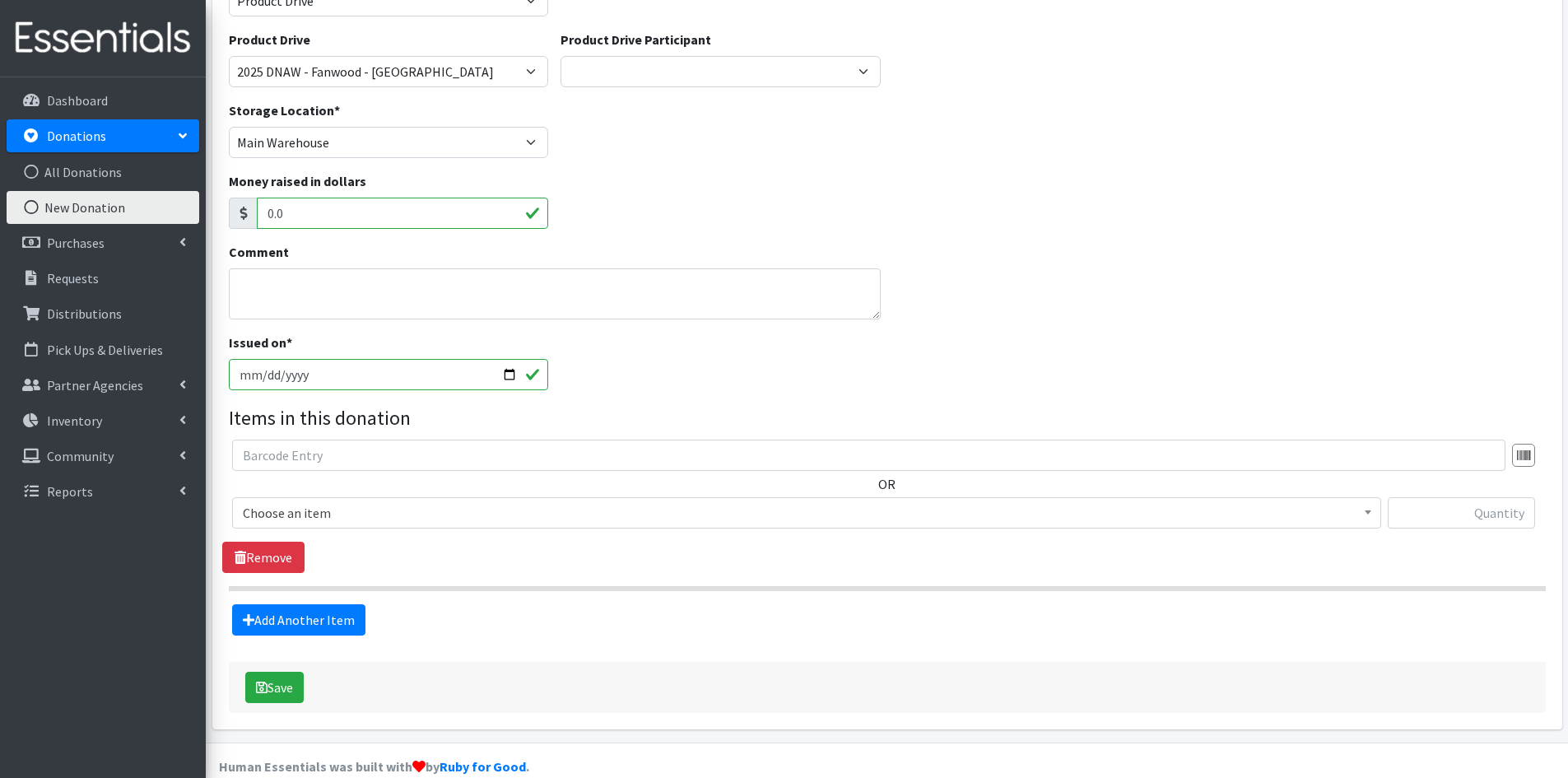
click at [1364, 506] on span at bounding box center [1368, 511] width 16 height 26
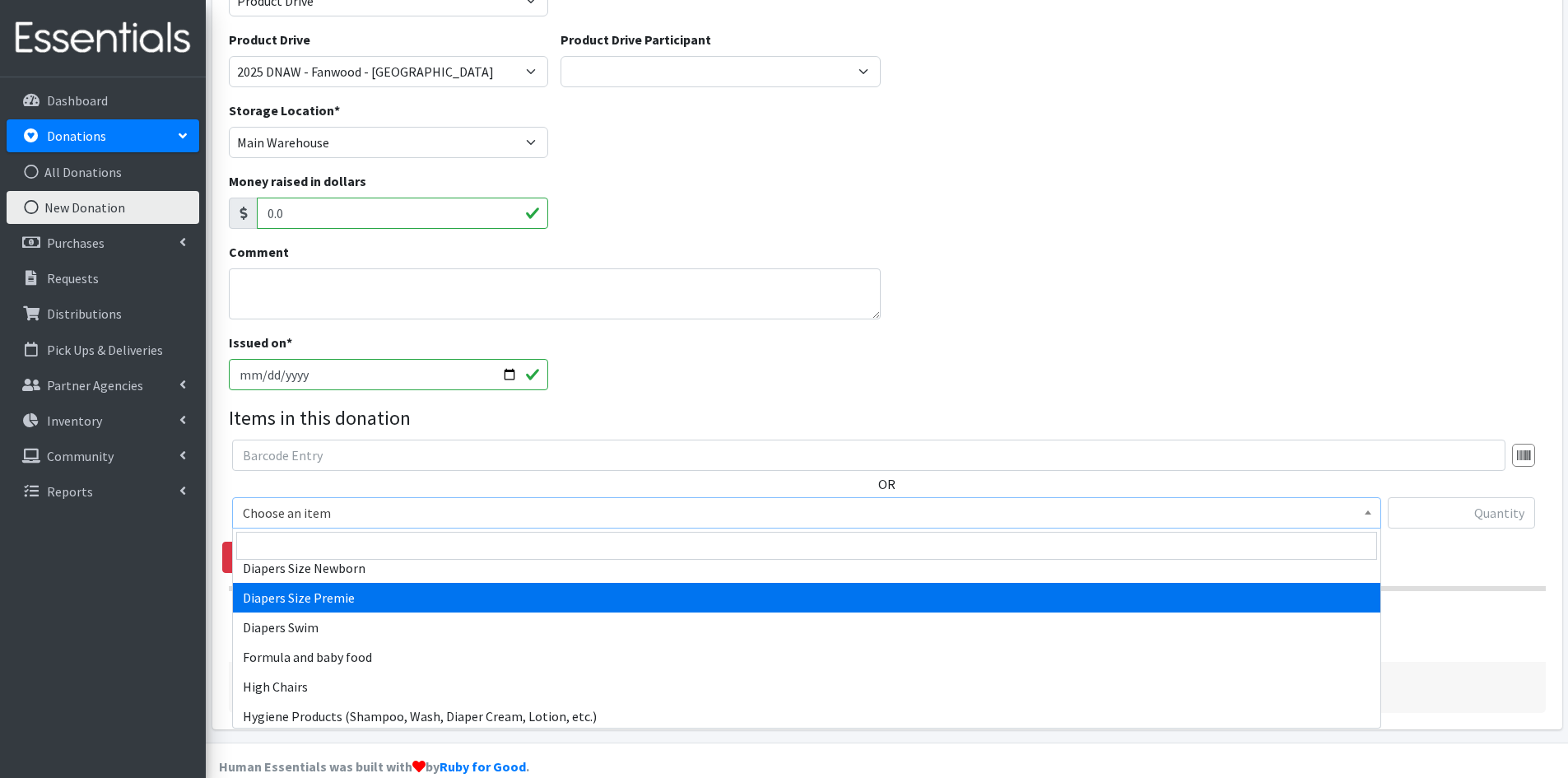
scroll to position [2058, 0]
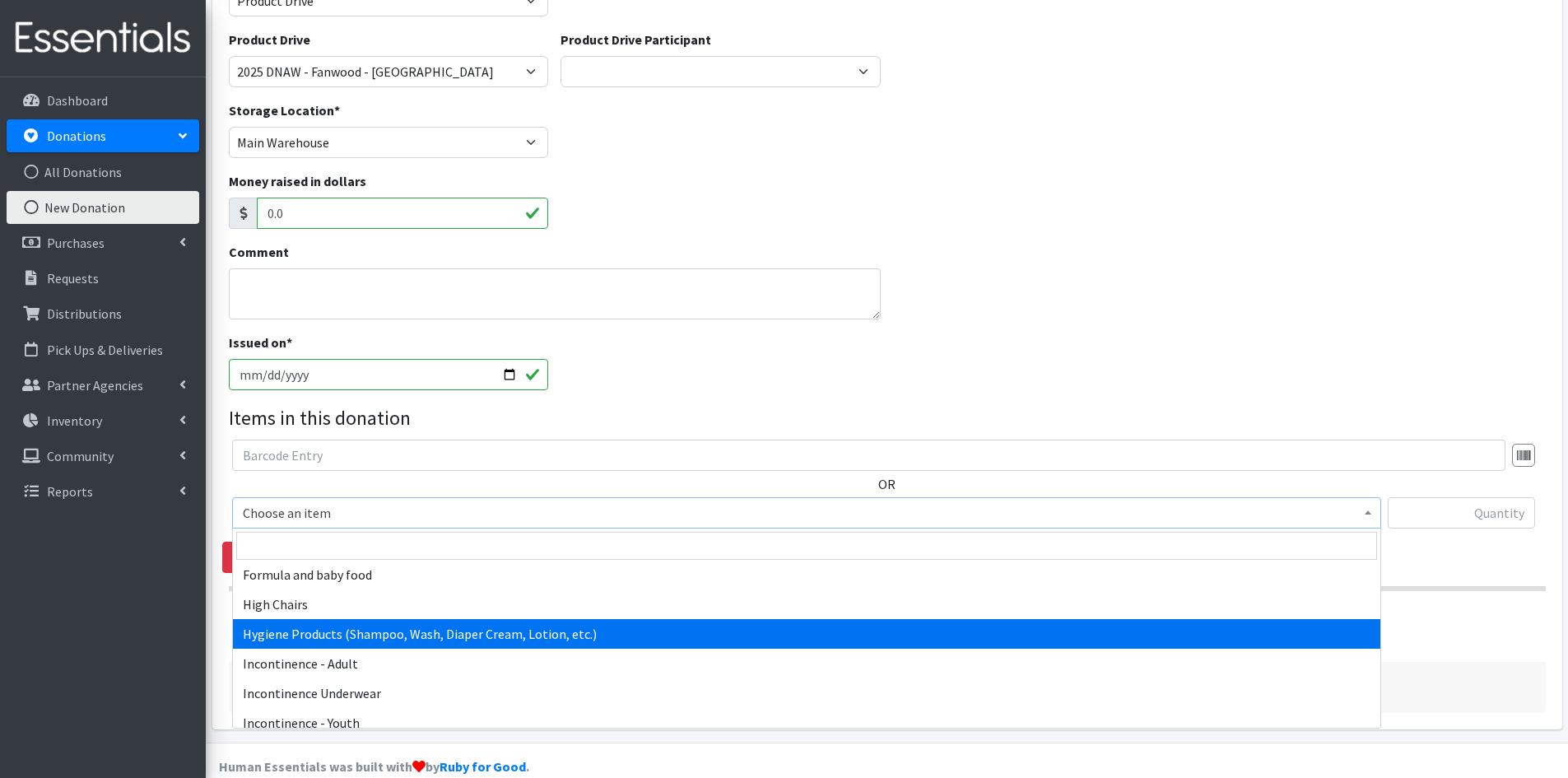
select select "5659"
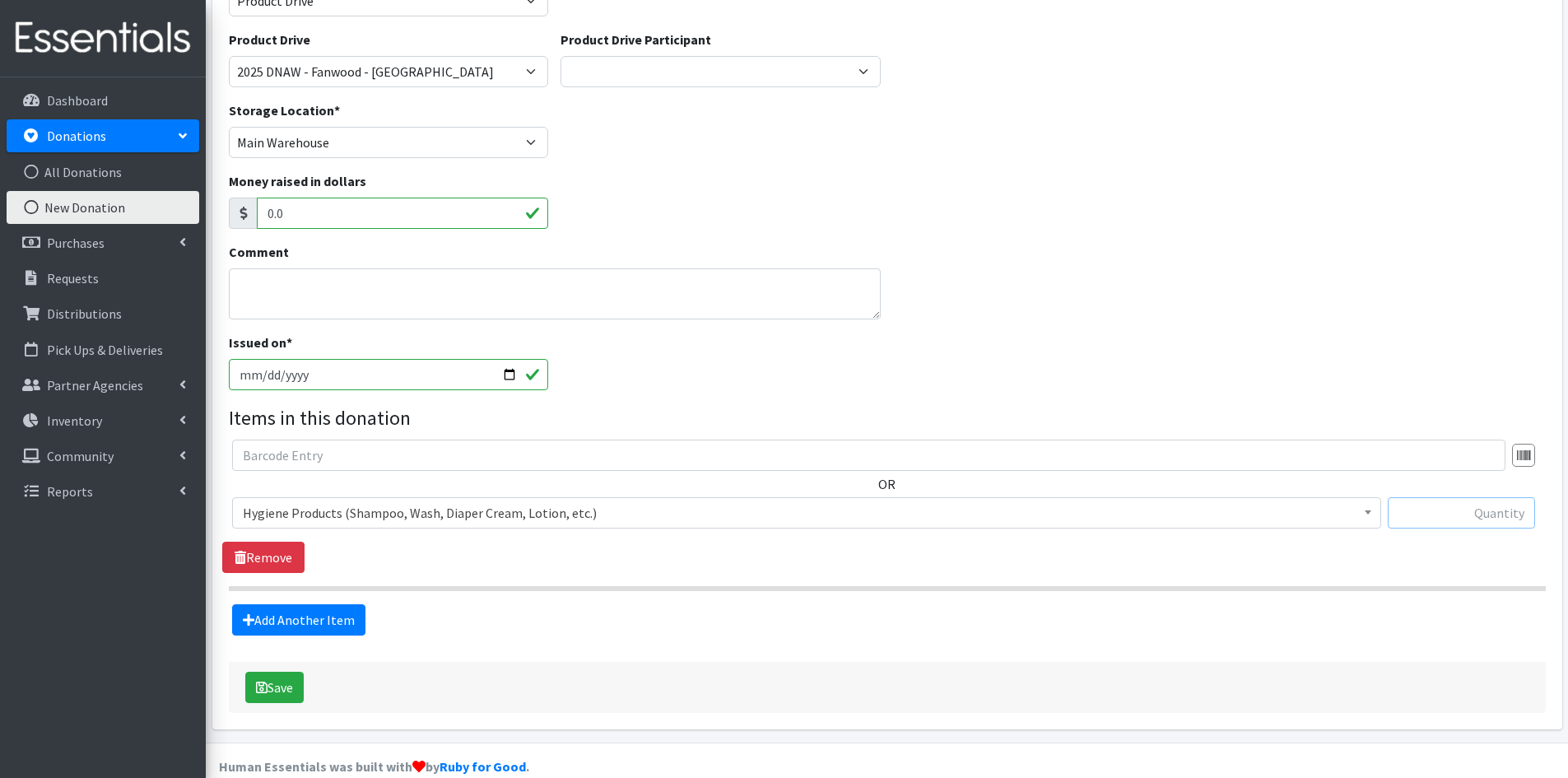
click at [1458, 515] on input "text" at bounding box center [1461, 513] width 147 height 31
type input "1"
click at [1239, 568] on div "OR Choose an item Activity Mat Baby Carriers Bath Tubs Bed Pads Bibs Birthday B…" at bounding box center [886, 507] width 1329 height 133
click at [318, 615] on link "Add Another Item" at bounding box center [299, 620] width 133 height 31
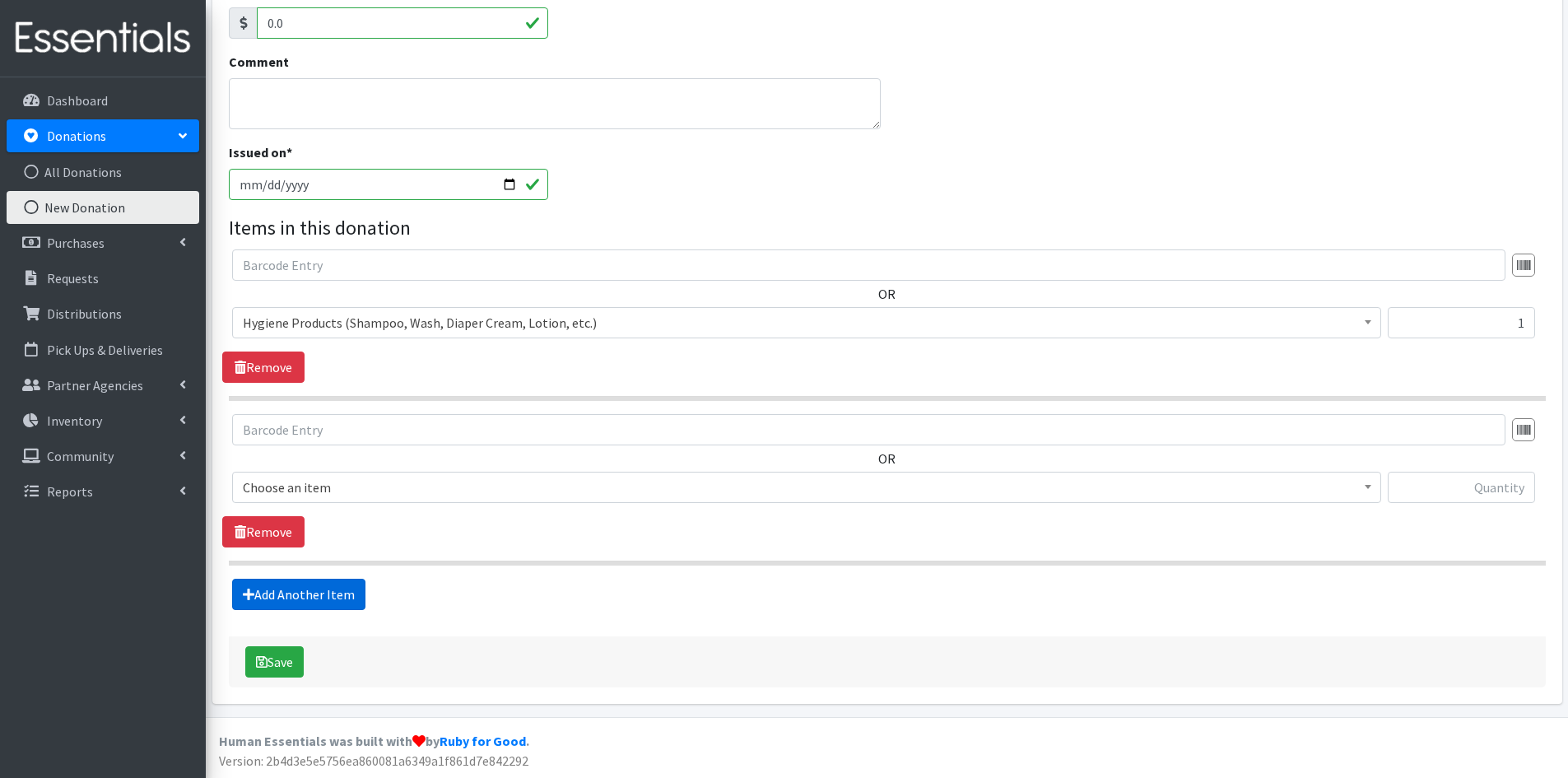
scroll to position [355, 0]
click at [1364, 488] on b at bounding box center [1368, 486] width 7 height 4
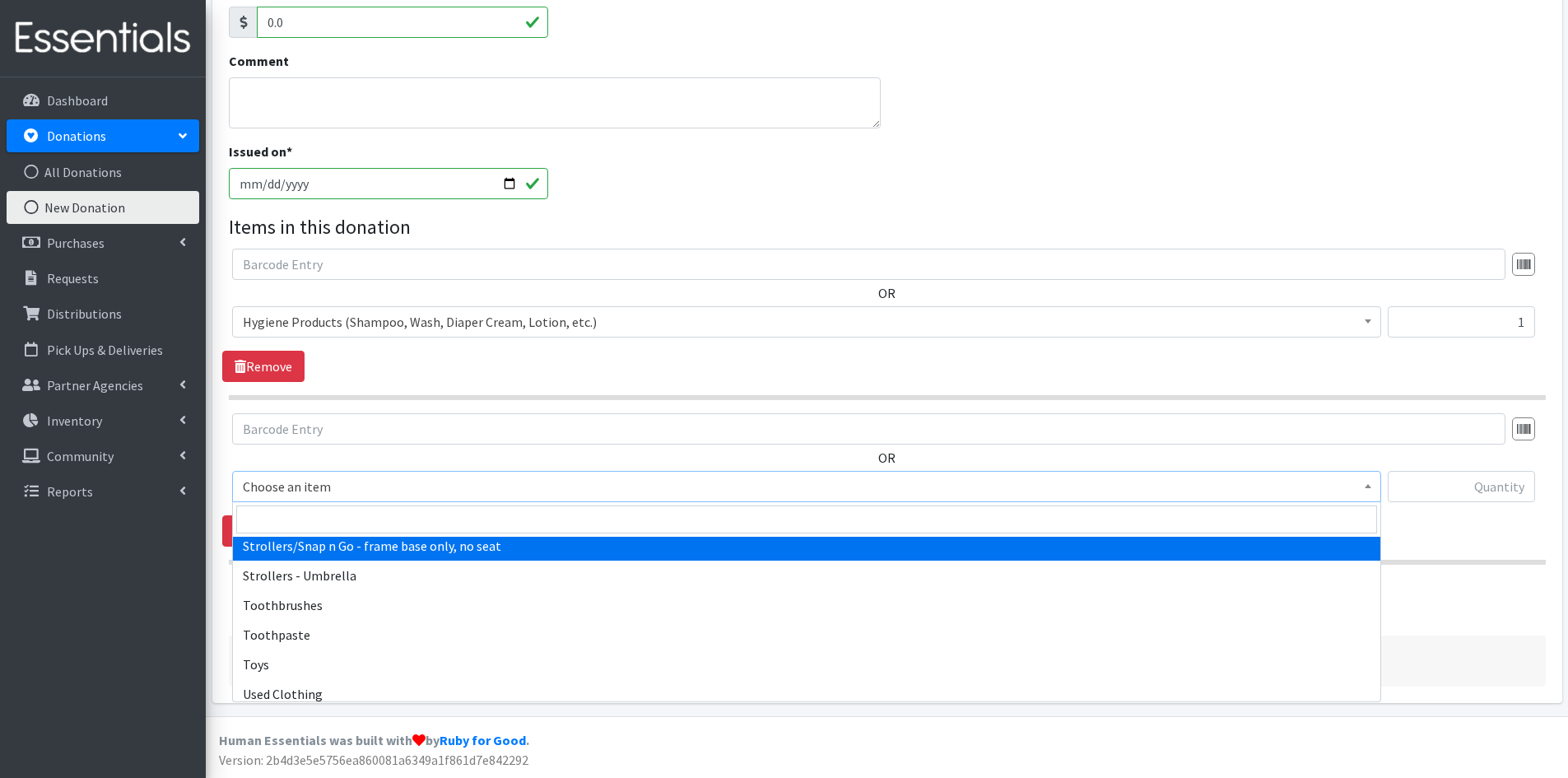
scroll to position [3788, 0]
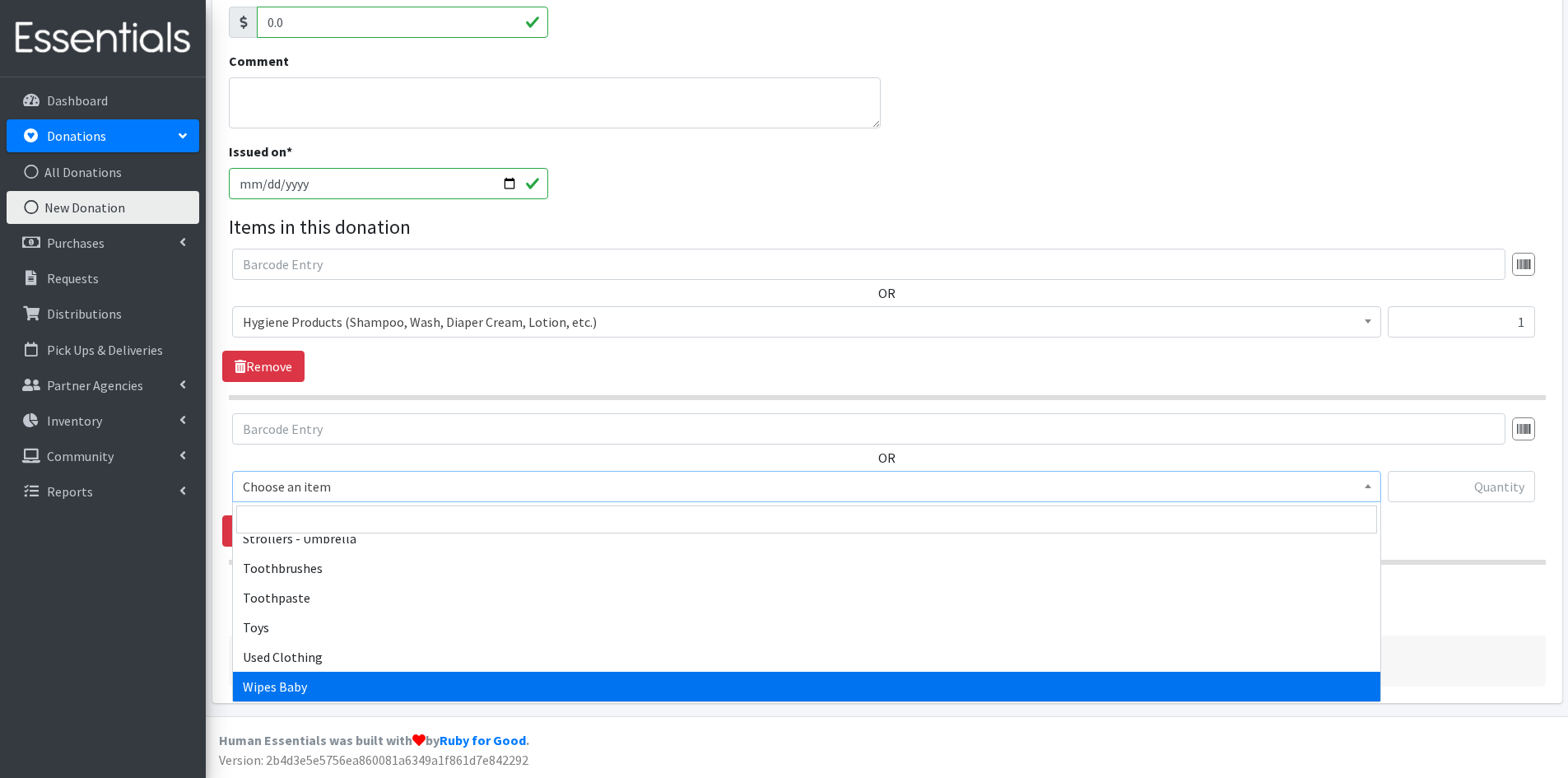
select select "1929"
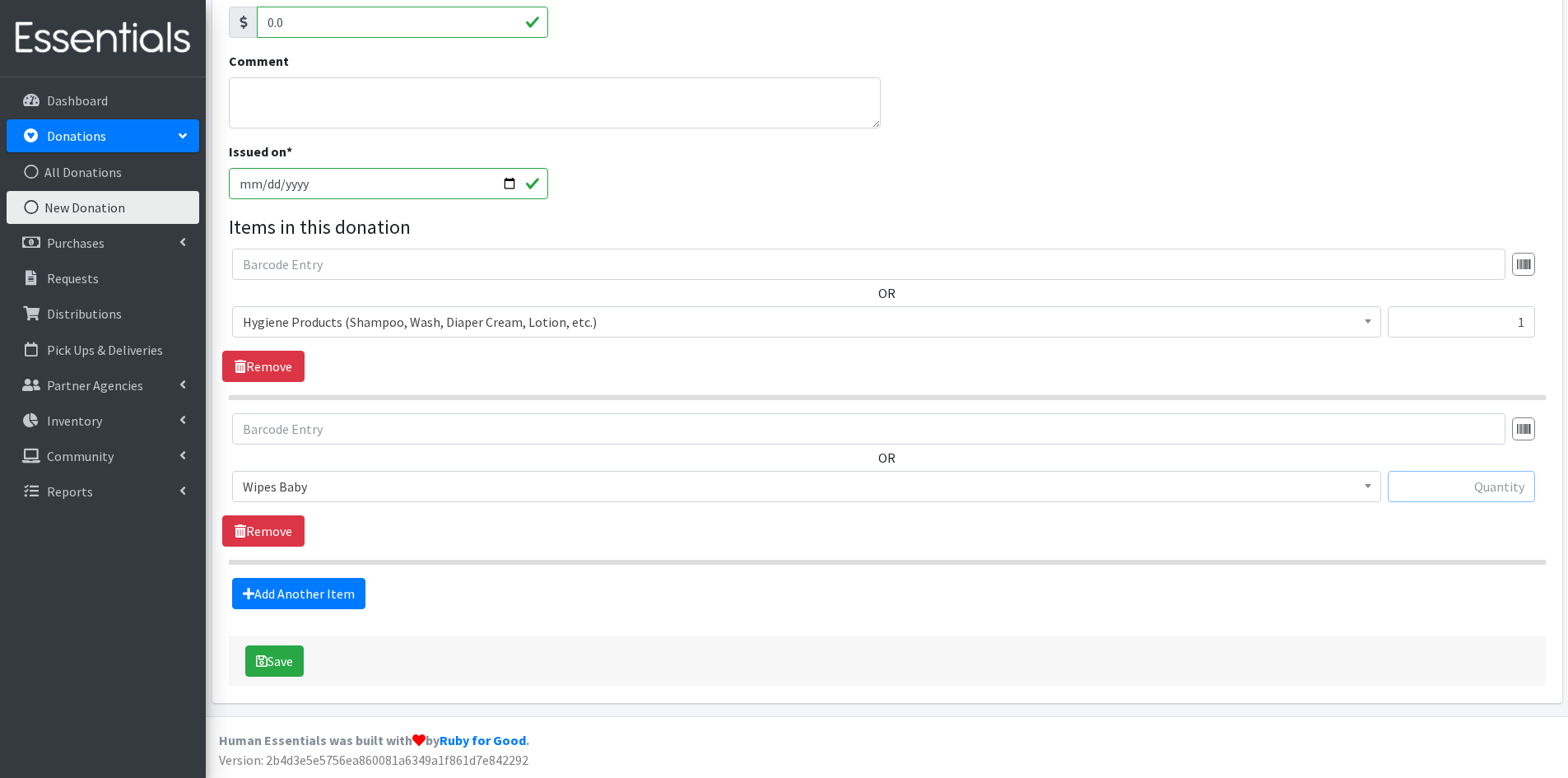
click at [1412, 487] on input "text" at bounding box center [1461, 487] width 147 height 31
type input "900"
click at [272, 593] on link "Add Another Item" at bounding box center [299, 594] width 133 height 31
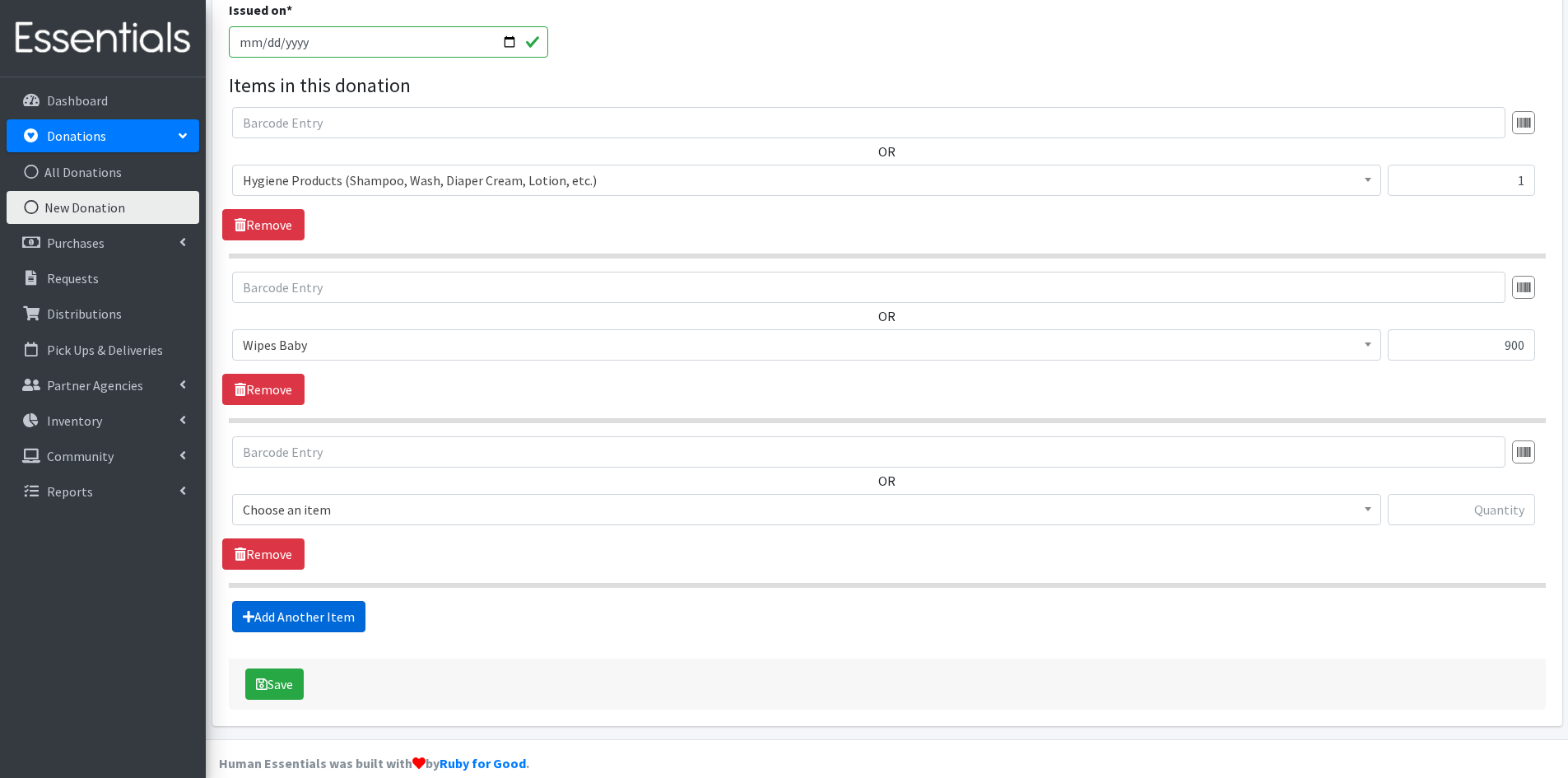
scroll to position [520, 0]
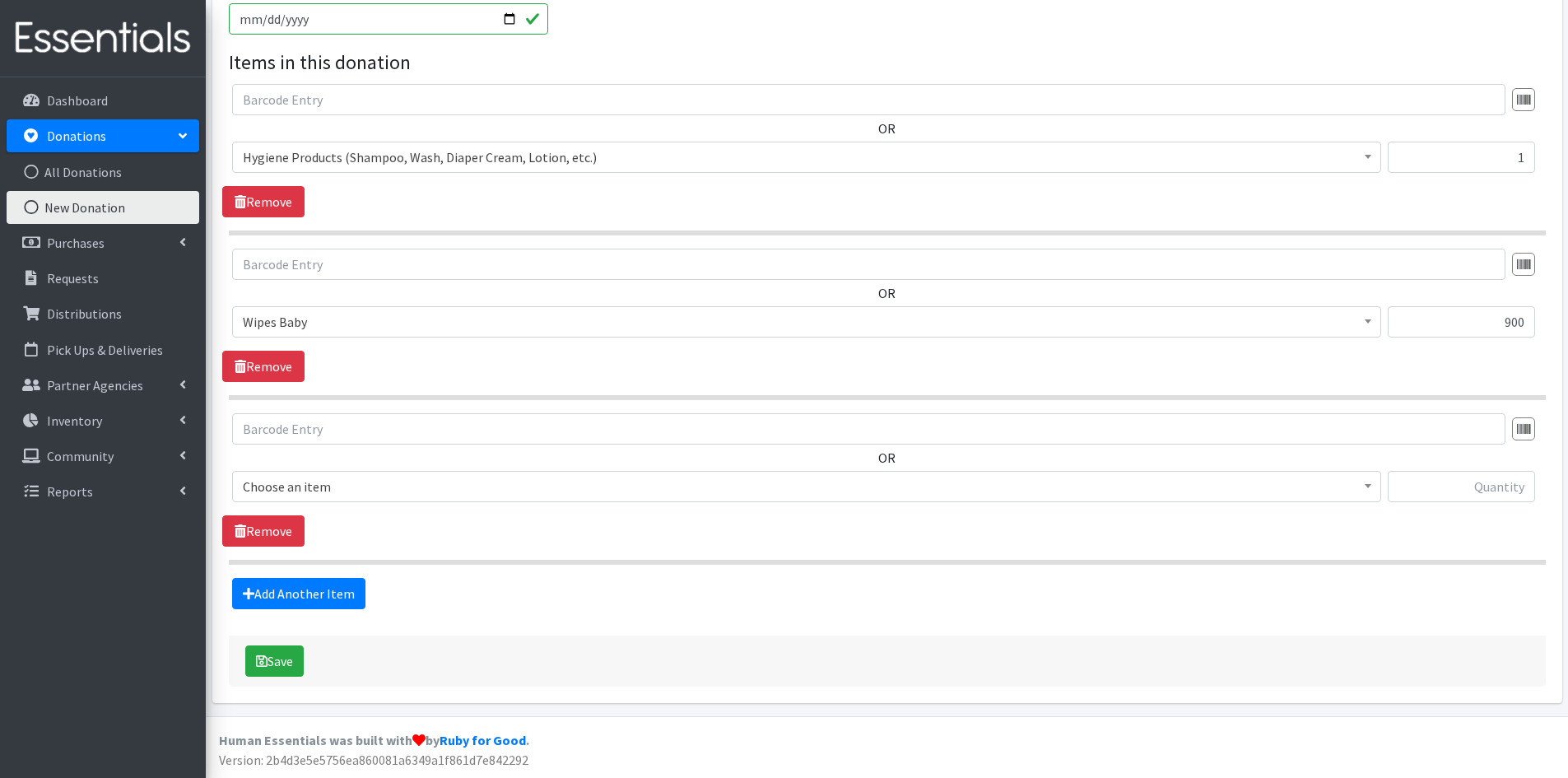
click at [1371, 481] on span at bounding box center [1368, 485] width 16 height 26
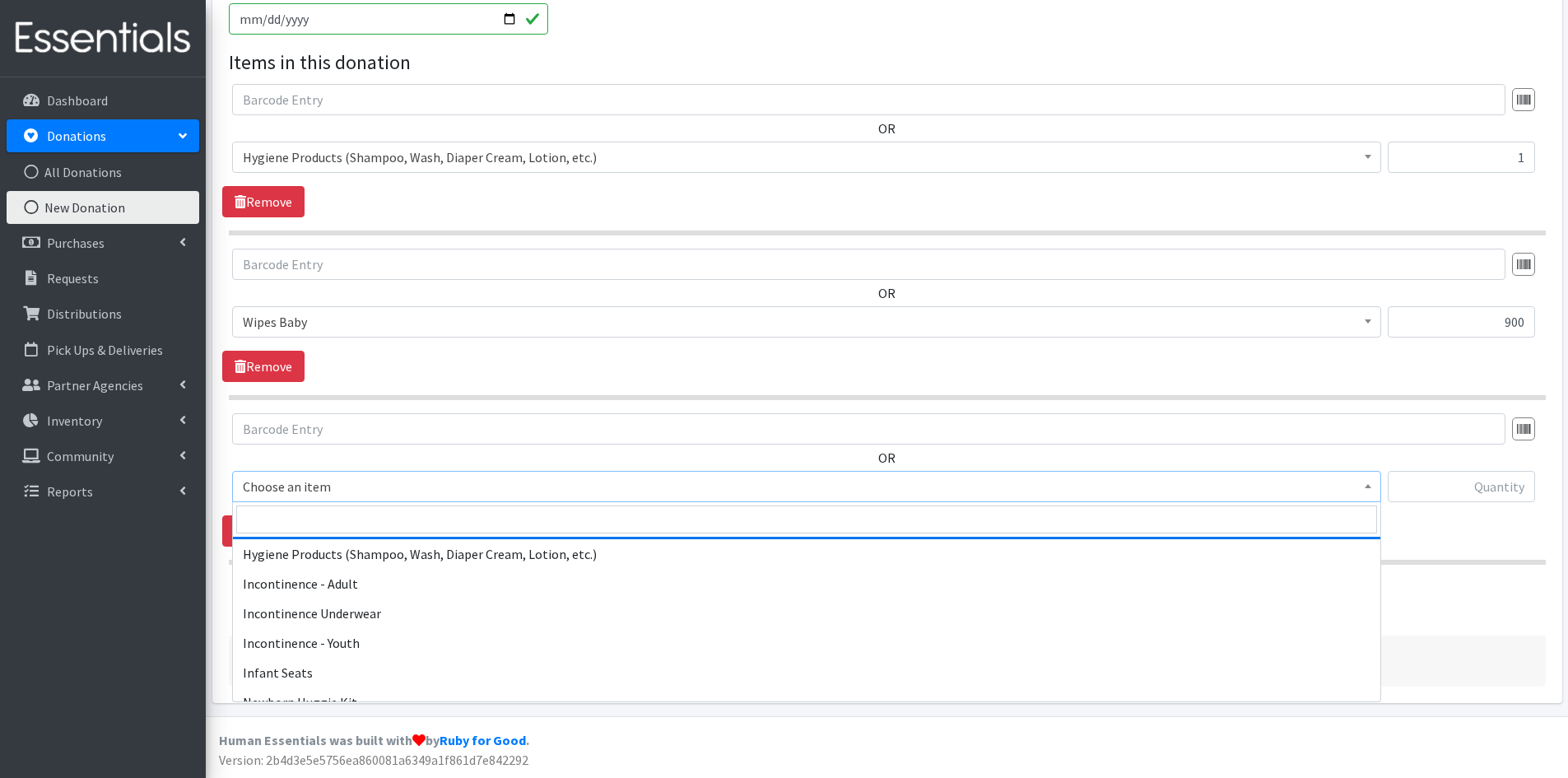
scroll to position [2141, 0]
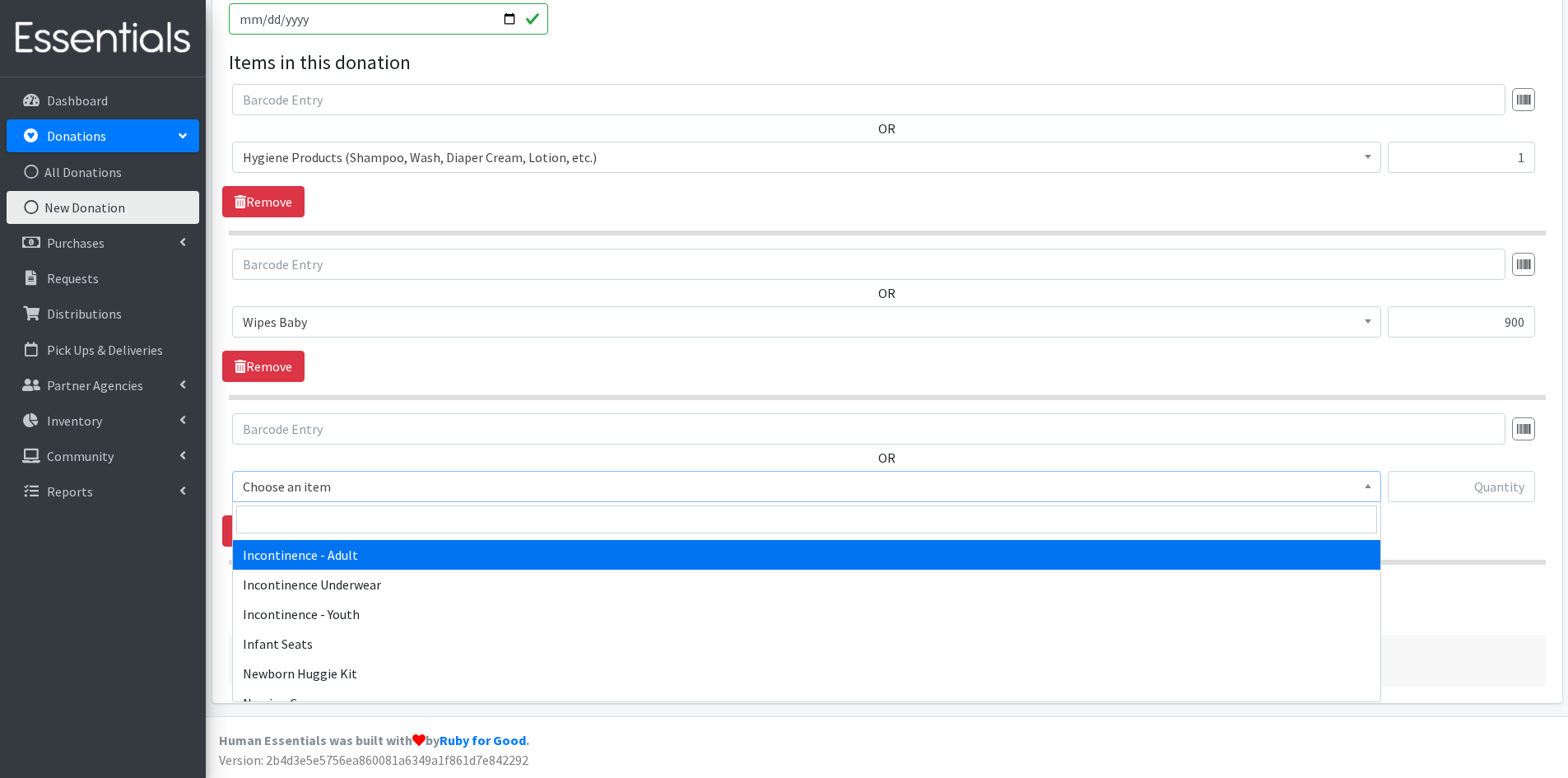
select select "302"
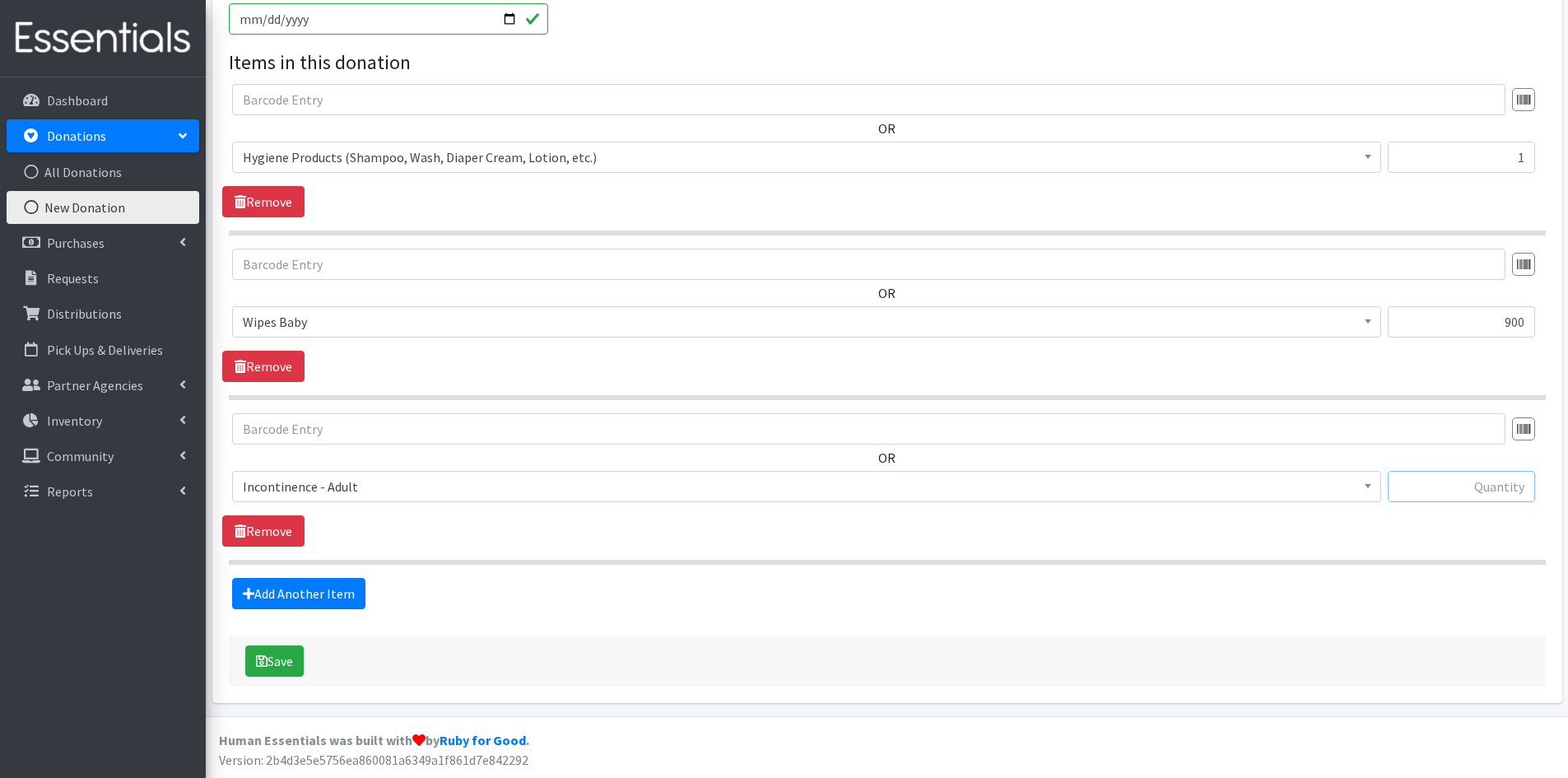
click at [1429, 489] on input "text" at bounding box center [1461, 487] width 147 height 31
type input "21"
click at [308, 592] on link "Add Another Item" at bounding box center [299, 594] width 133 height 31
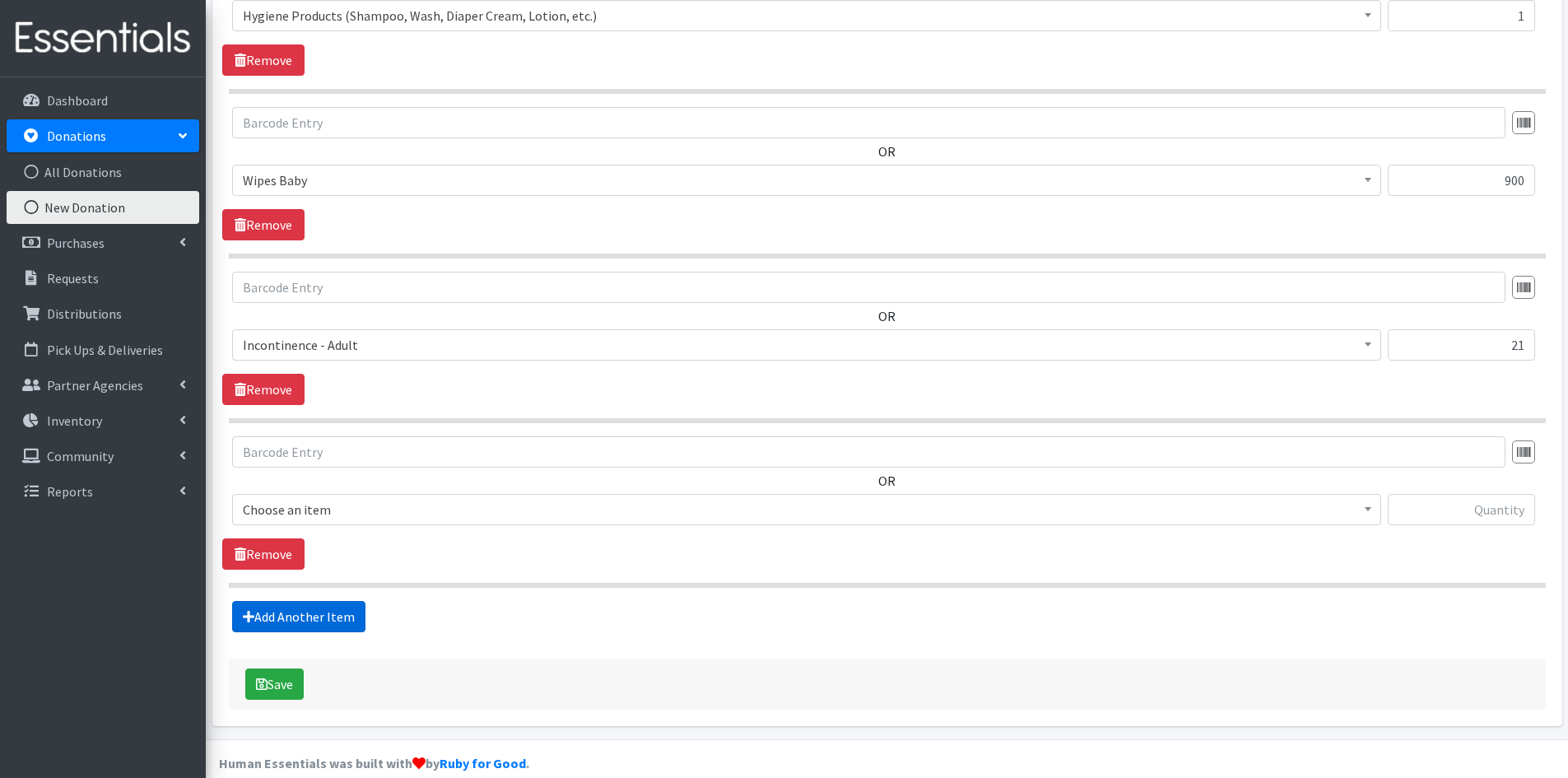
scroll to position [685, 0]
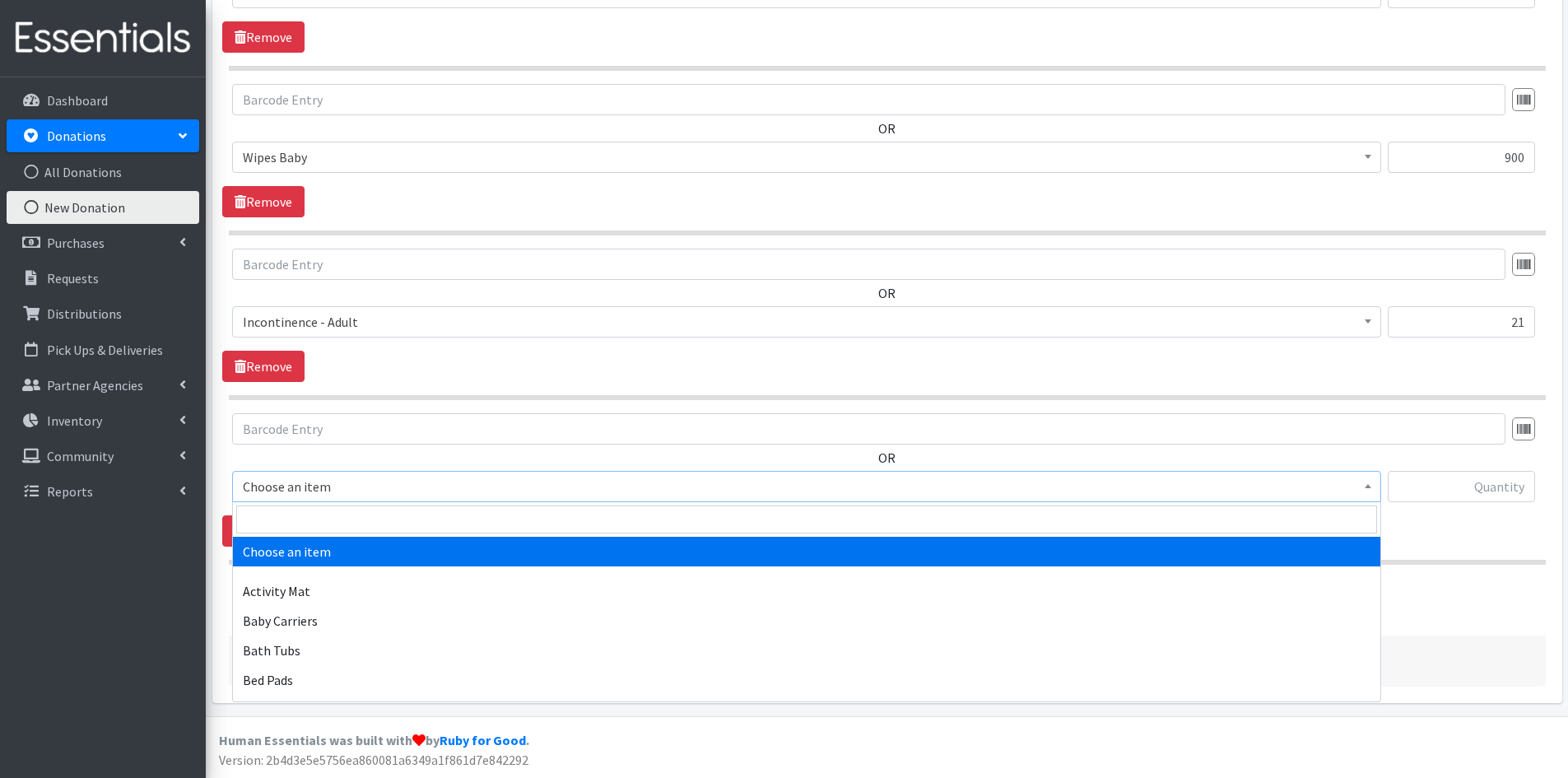
click at [1359, 488] on span "Choose an item" at bounding box center [806, 487] width 1127 height 23
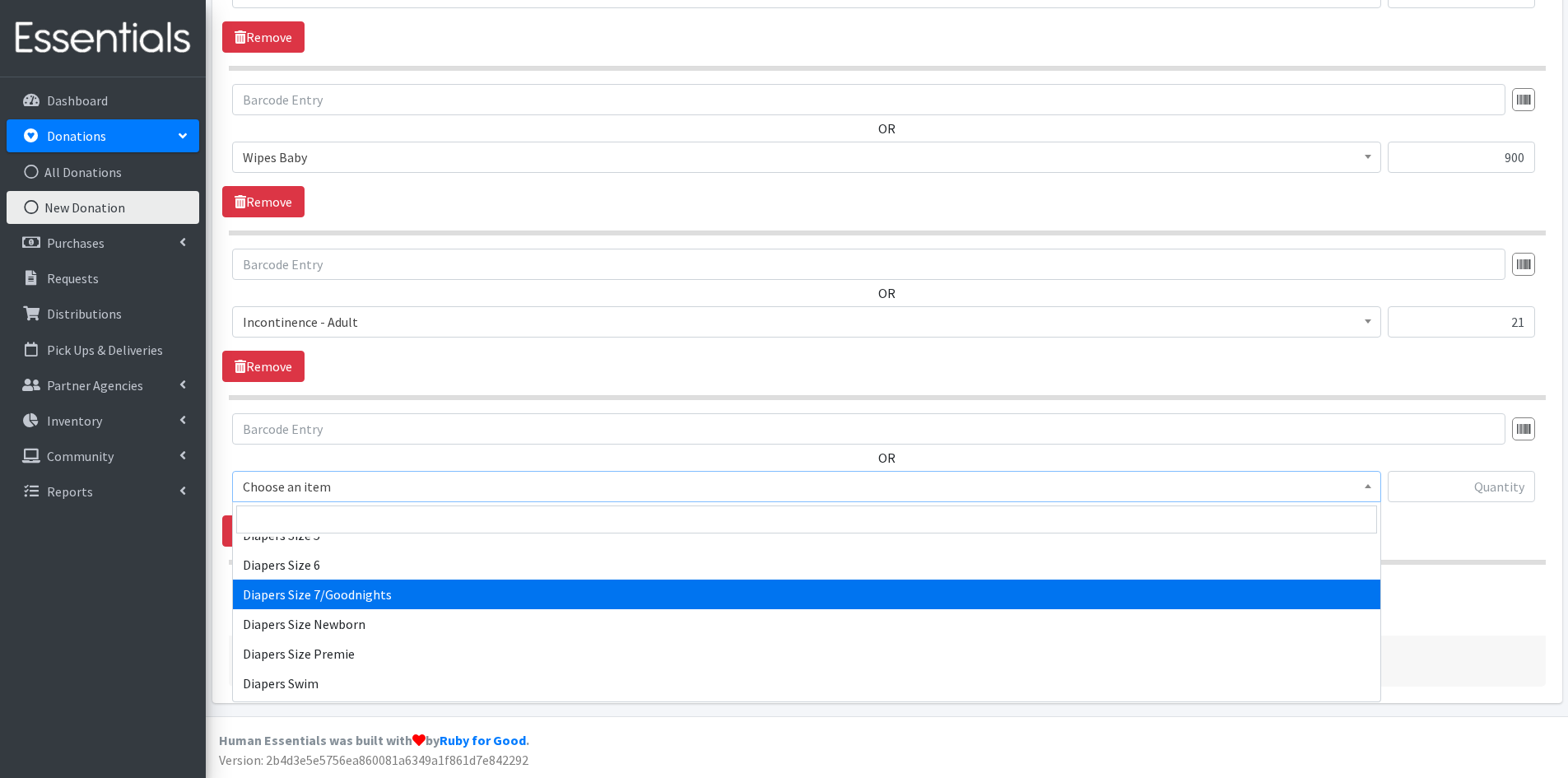
scroll to position [1812, 0]
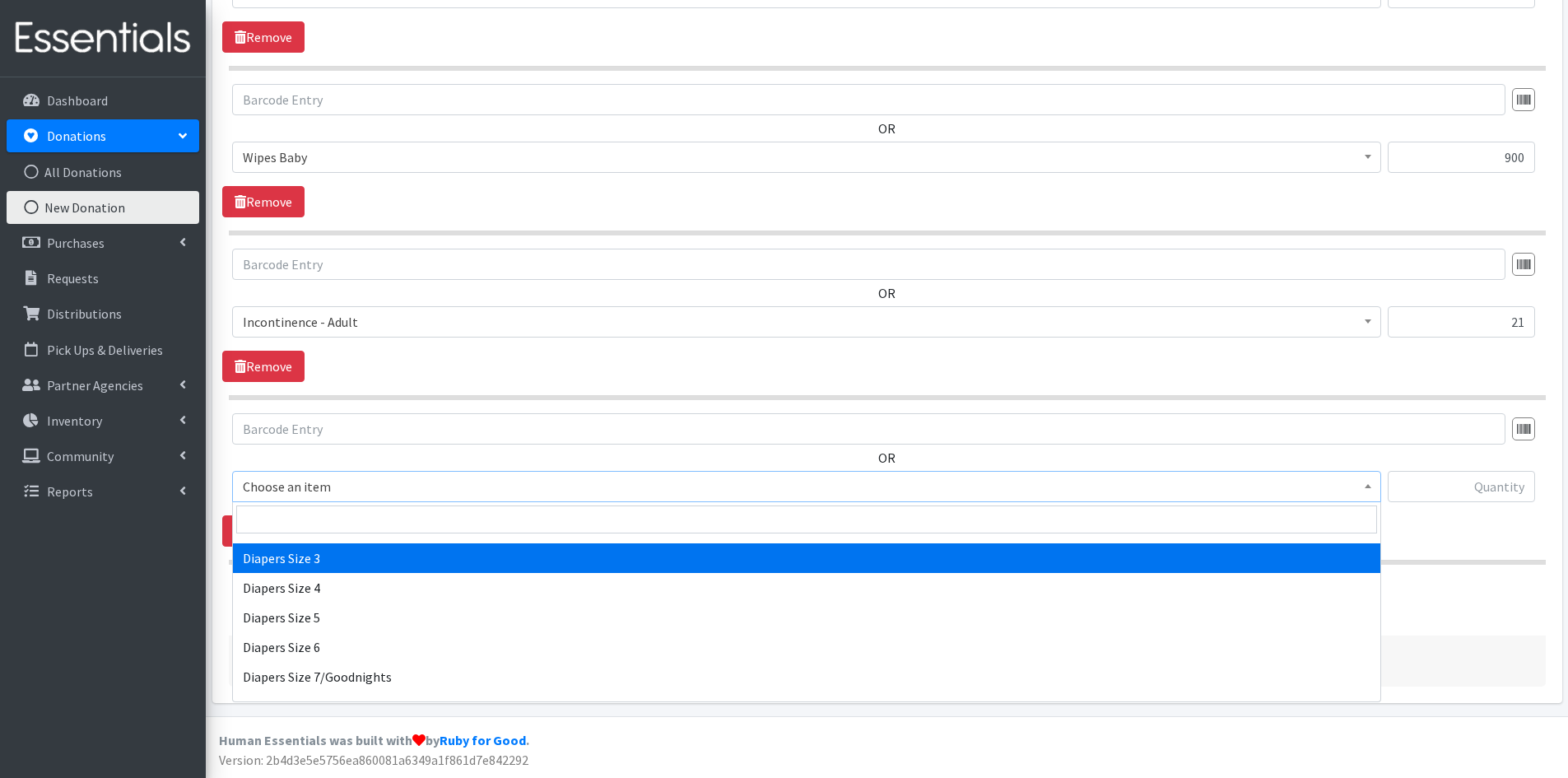
select select "1966"
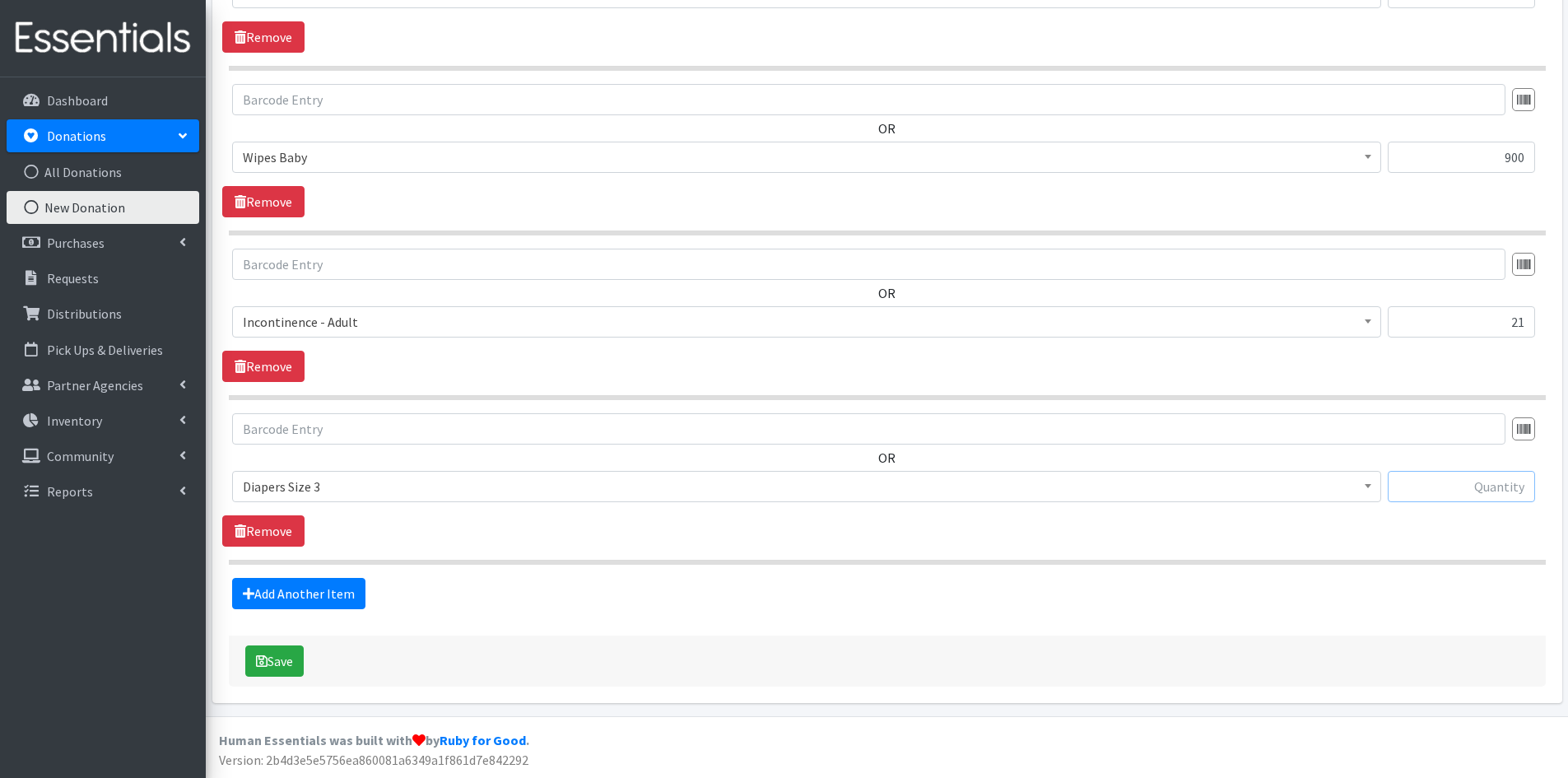
click at [1432, 483] on input "text" at bounding box center [1461, 487] width 147 height 31
type input "66"
click at [327, 595] on link "Add Another Item" at bounding box center [299, 594] width 133 height 31
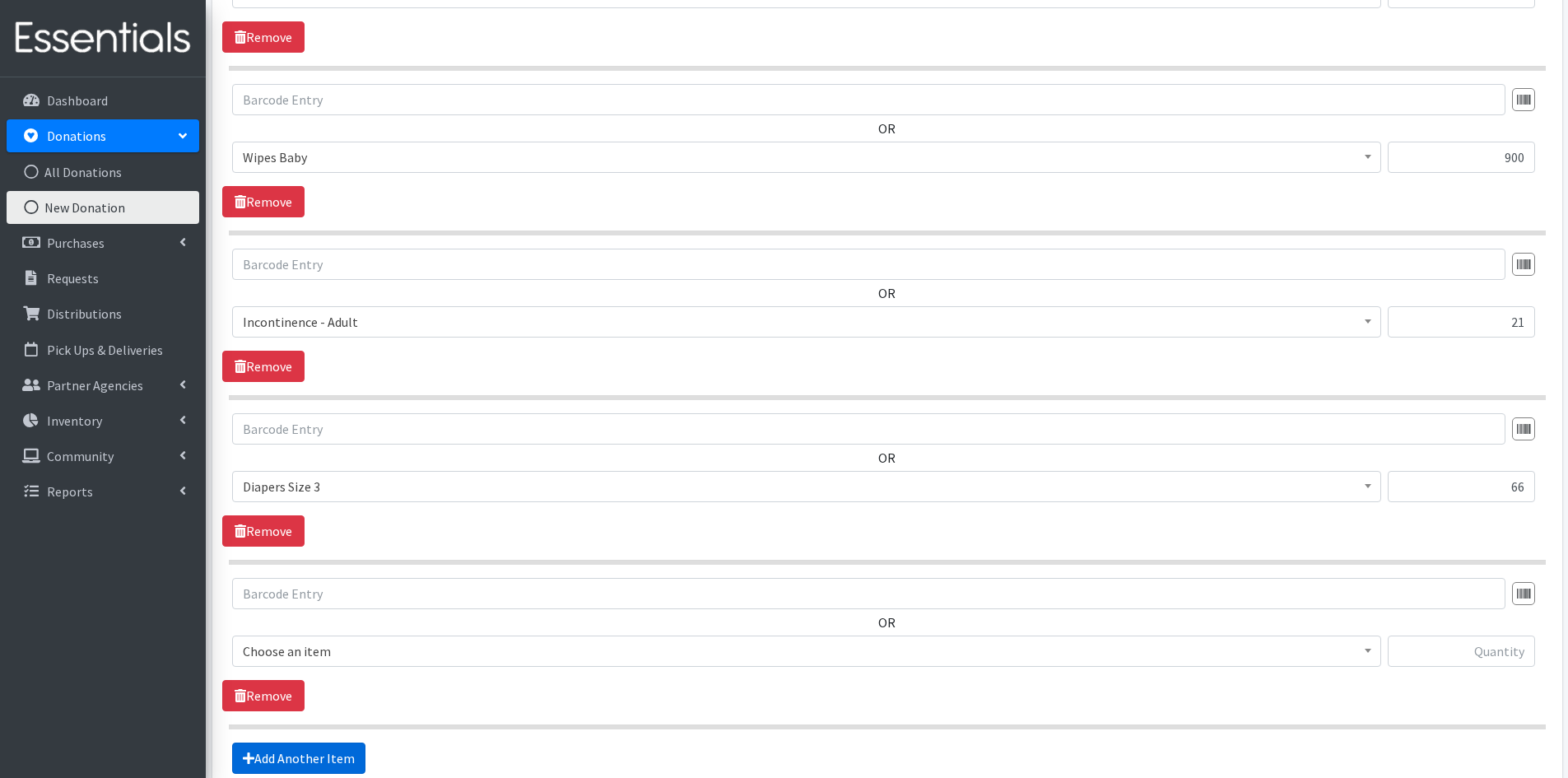
scroll to position [850, 0]
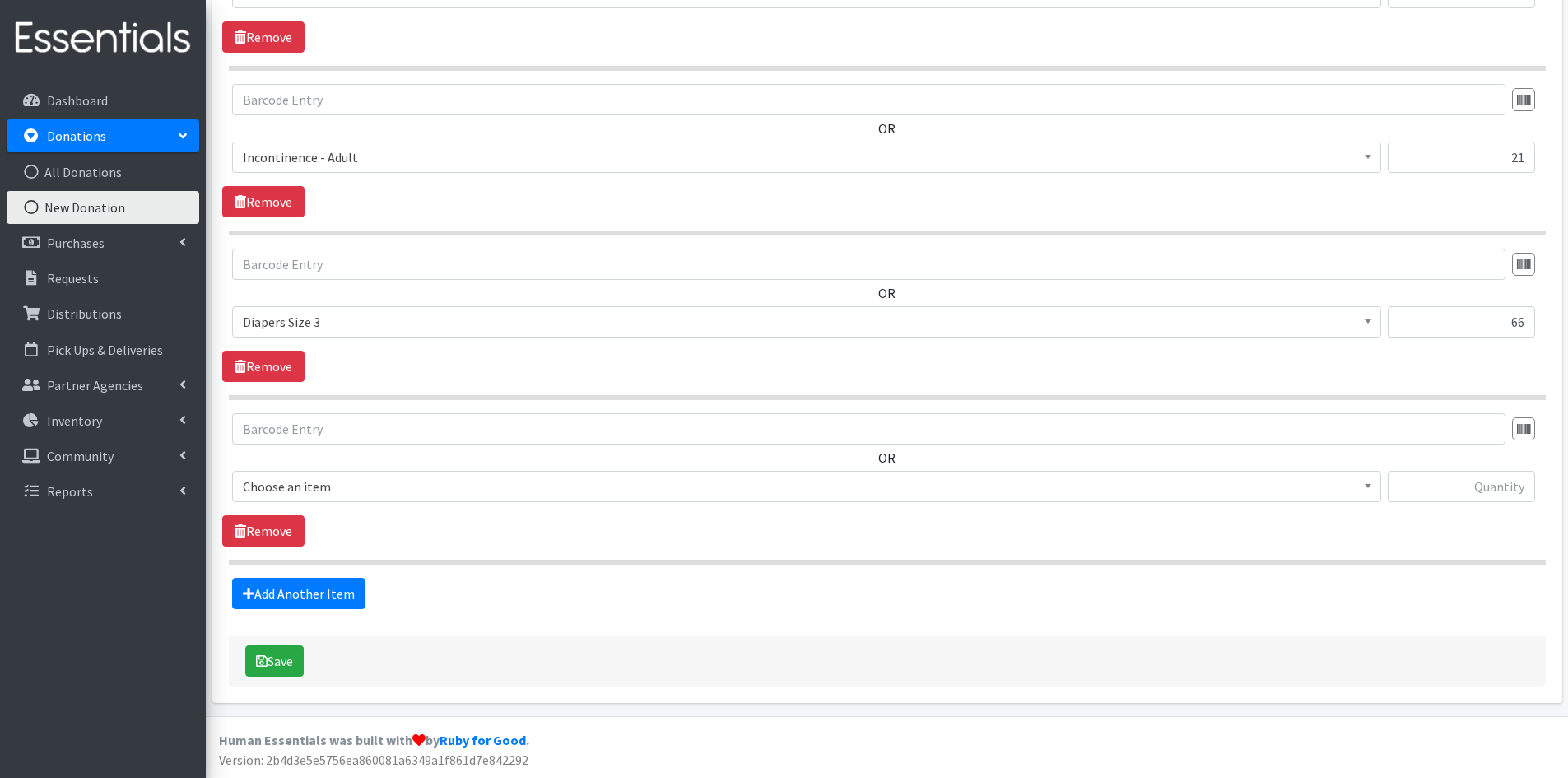
click at [1367, 487] on b at bounding box center [1368, 486] width 7 height 4
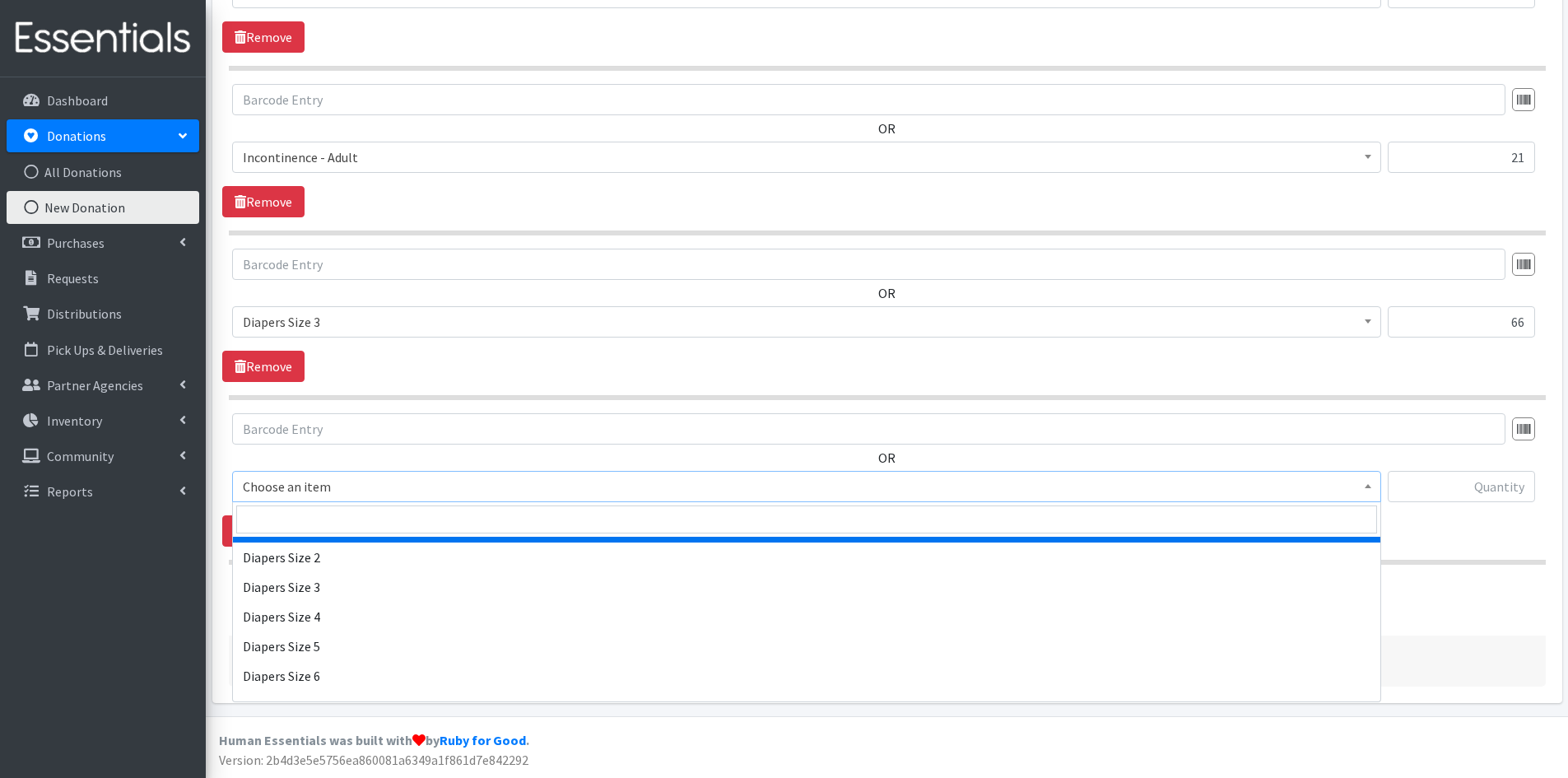
scroll to position [1812, 0]
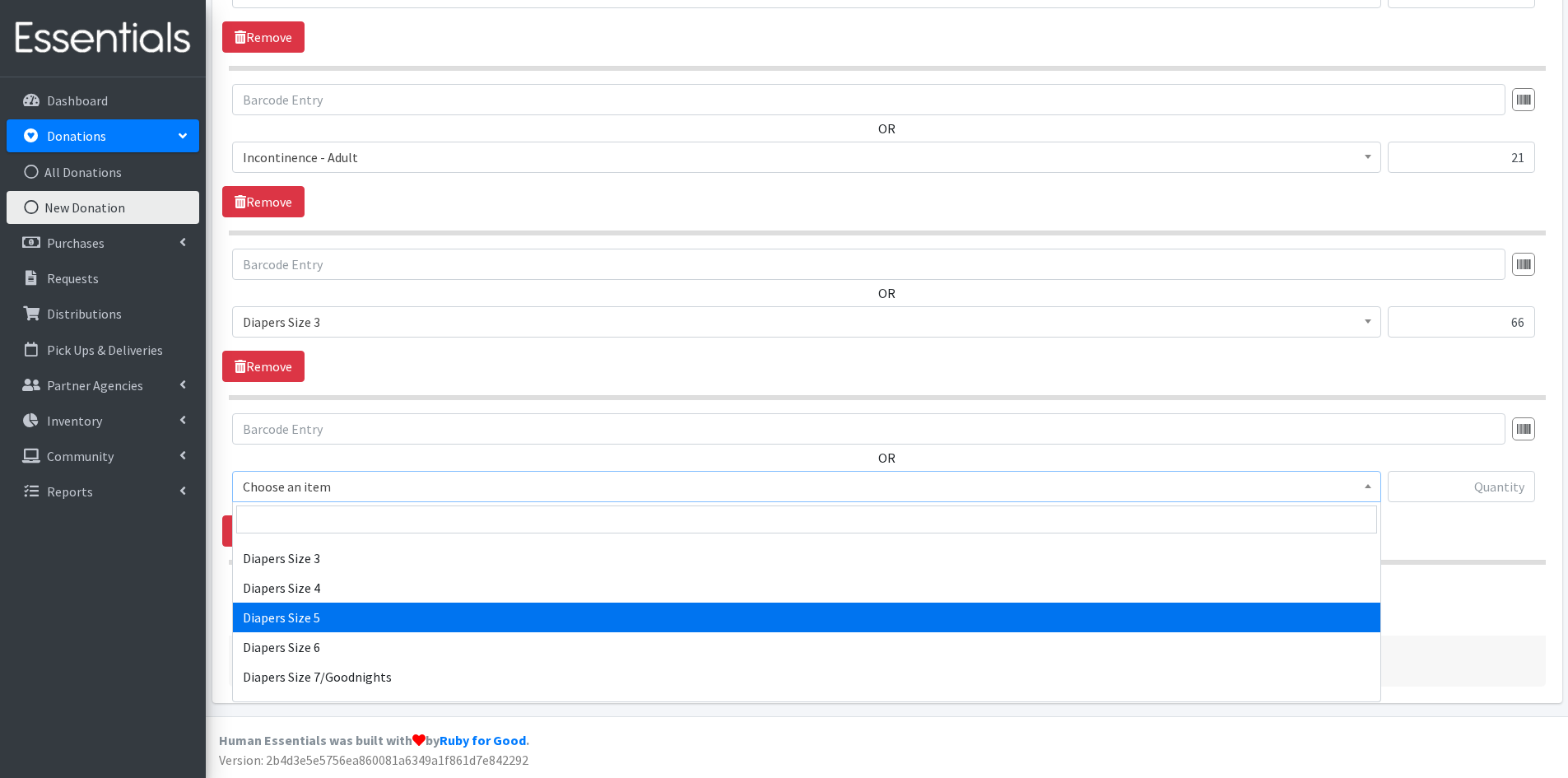
select select "1968"
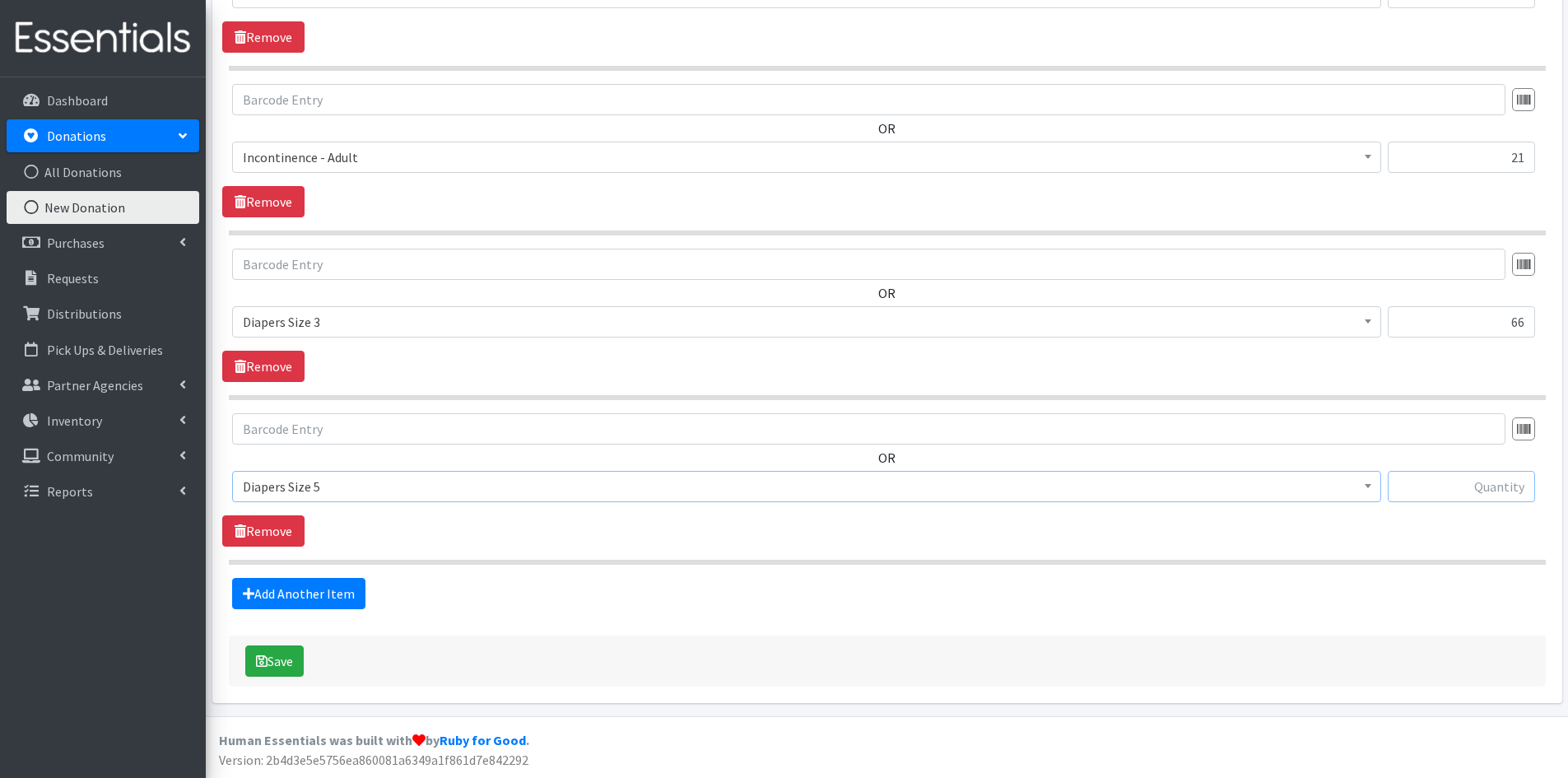
click at [1438, 481] on input "text" at bounding box center [1461, 487] width 147 height 31
type input "7"
click at [277, 593] on link "Add Another Item" at bounding box center [299, 594] width 133 height 31
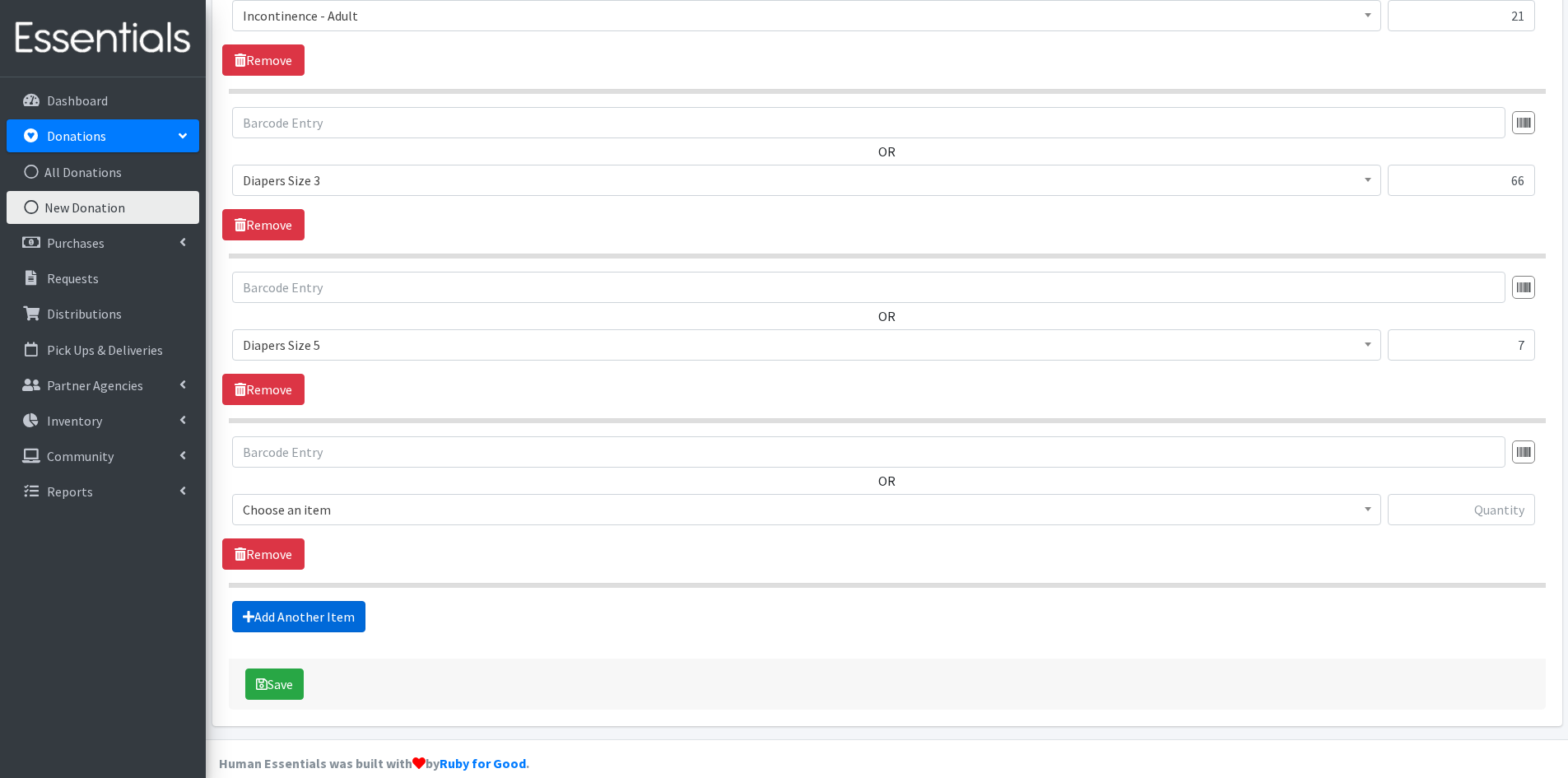
scroll to position [1014, 0]
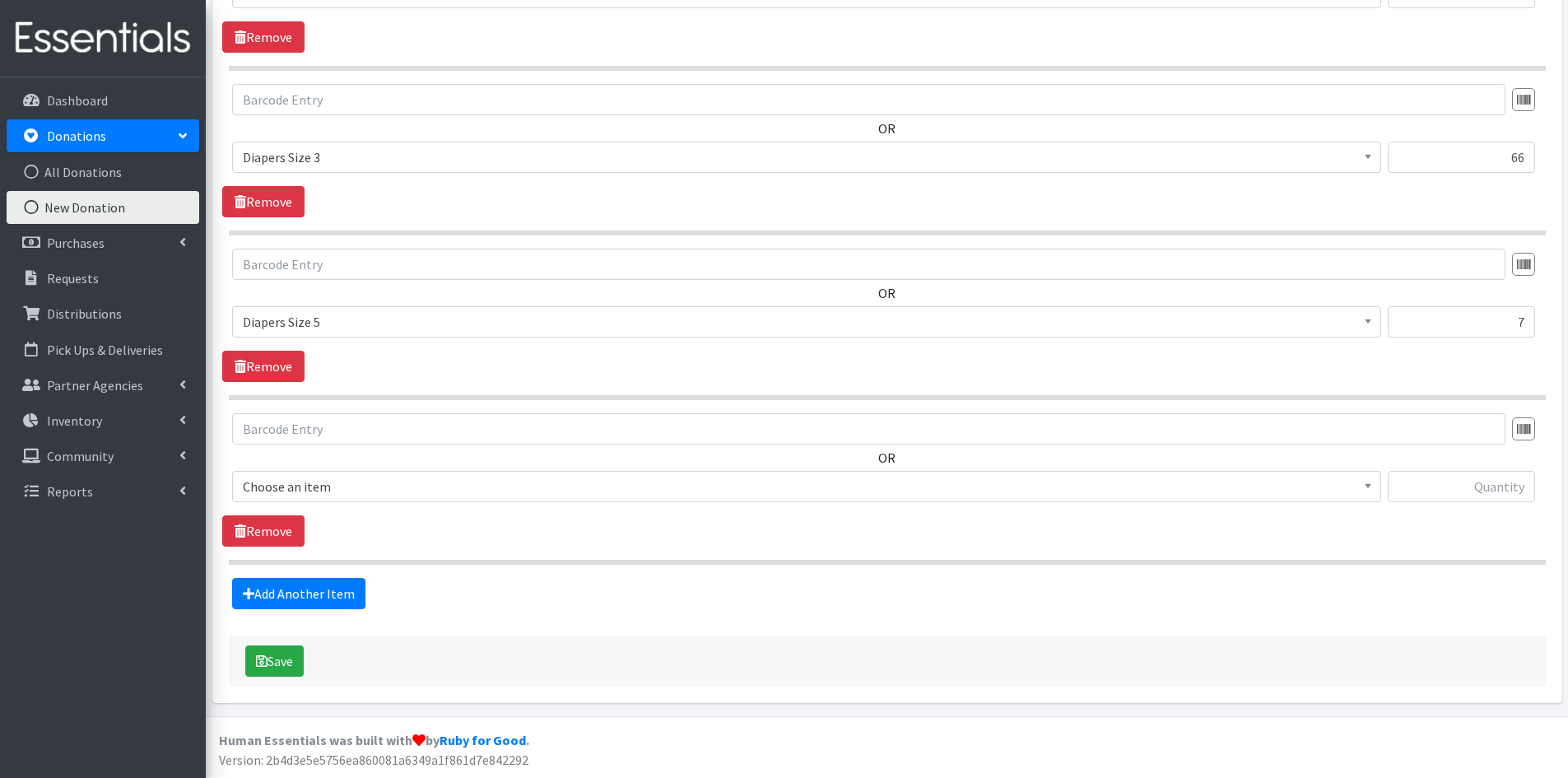
click at [1370, 490] on span at bounding box center [1368, 485] width 16 height 26
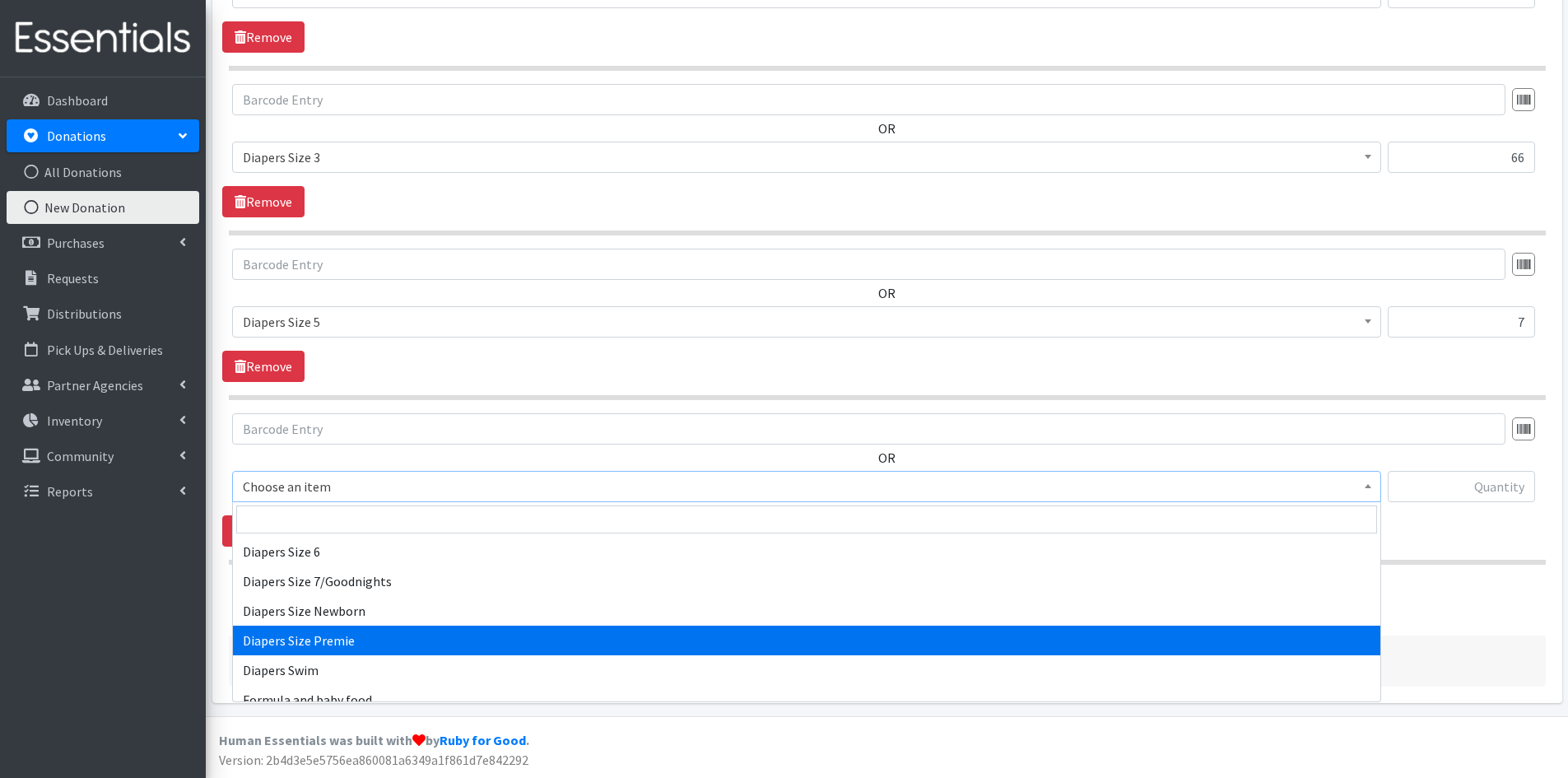
scroll to position [1812, 0]
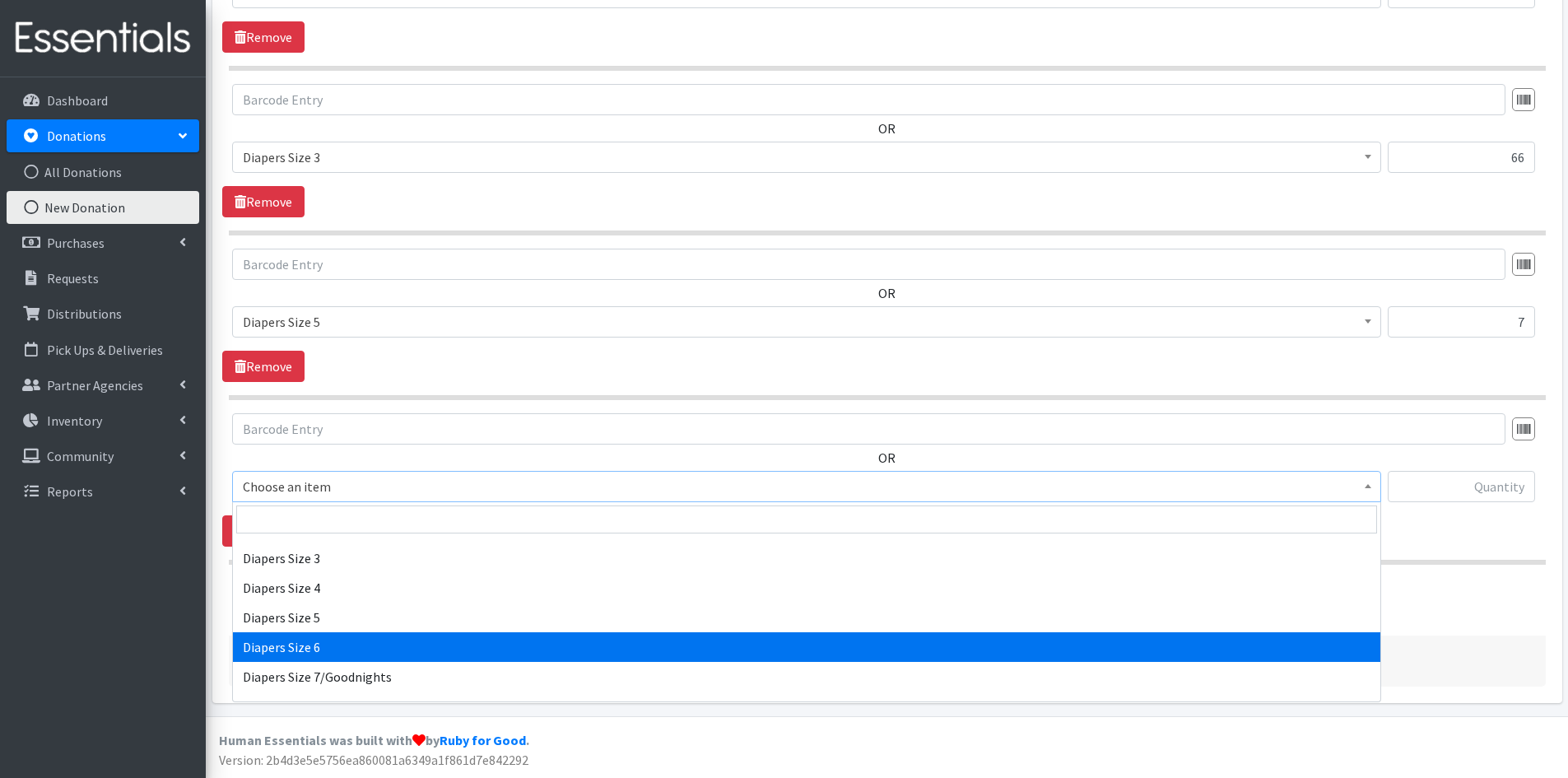
select select "1969"
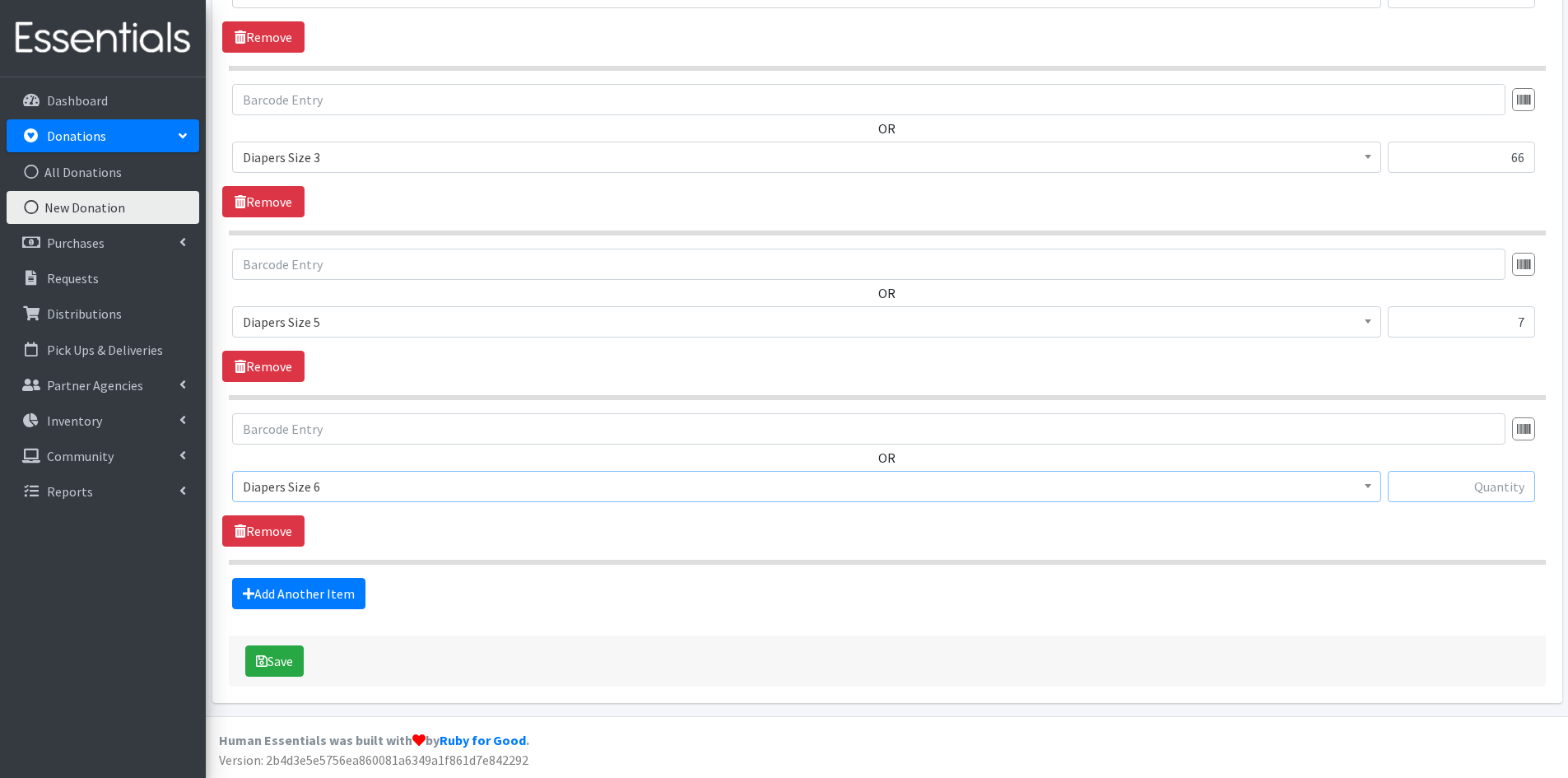
click at [1439, 492] on input "text" at bounding box center [1461, 487] width 147 height 31
type input "18"
click at [325, 591] on link "Add Another Item" at bounding box center [299, 594] width 133 height 31
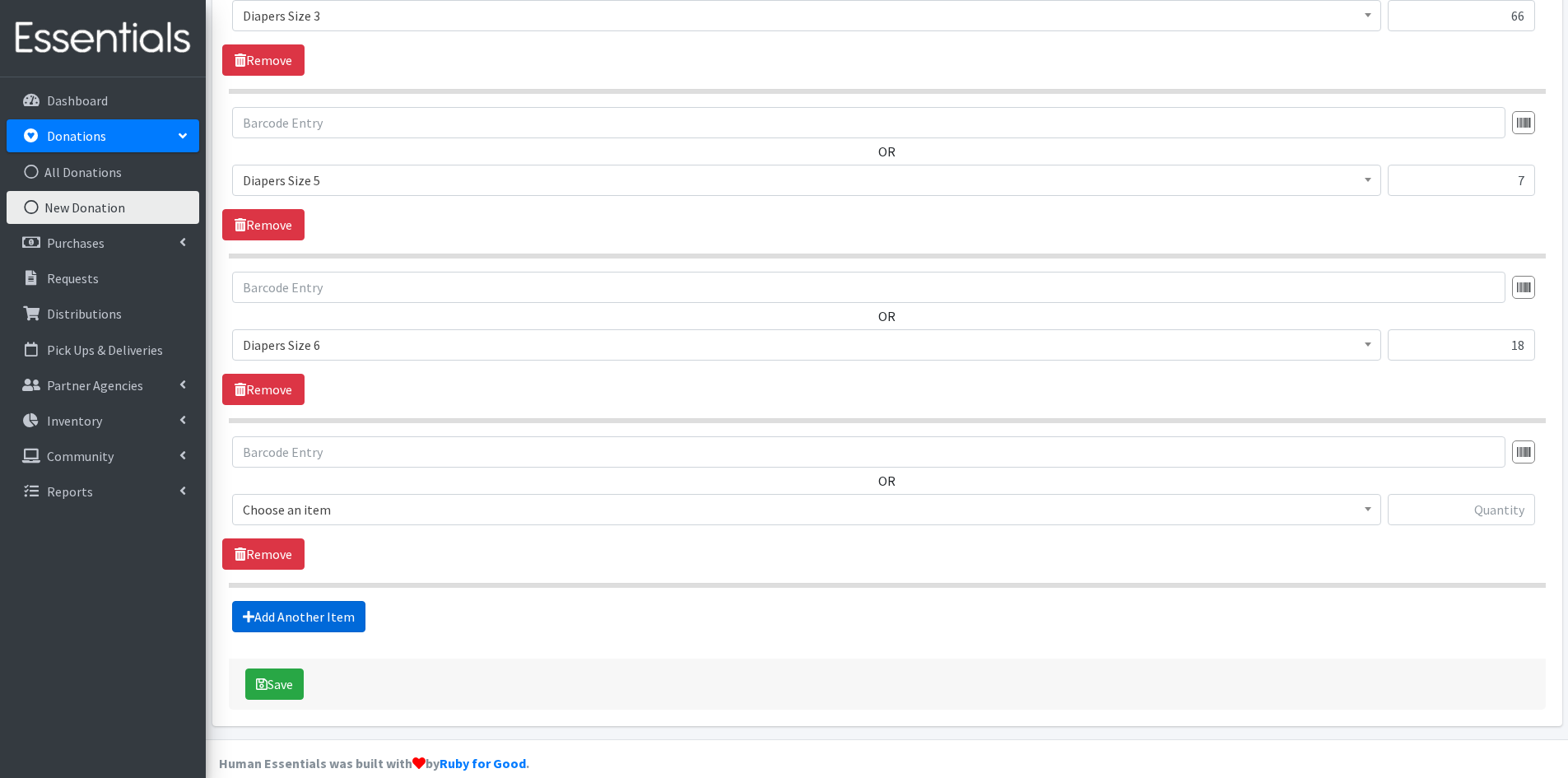
scroll to position [1179, 0]
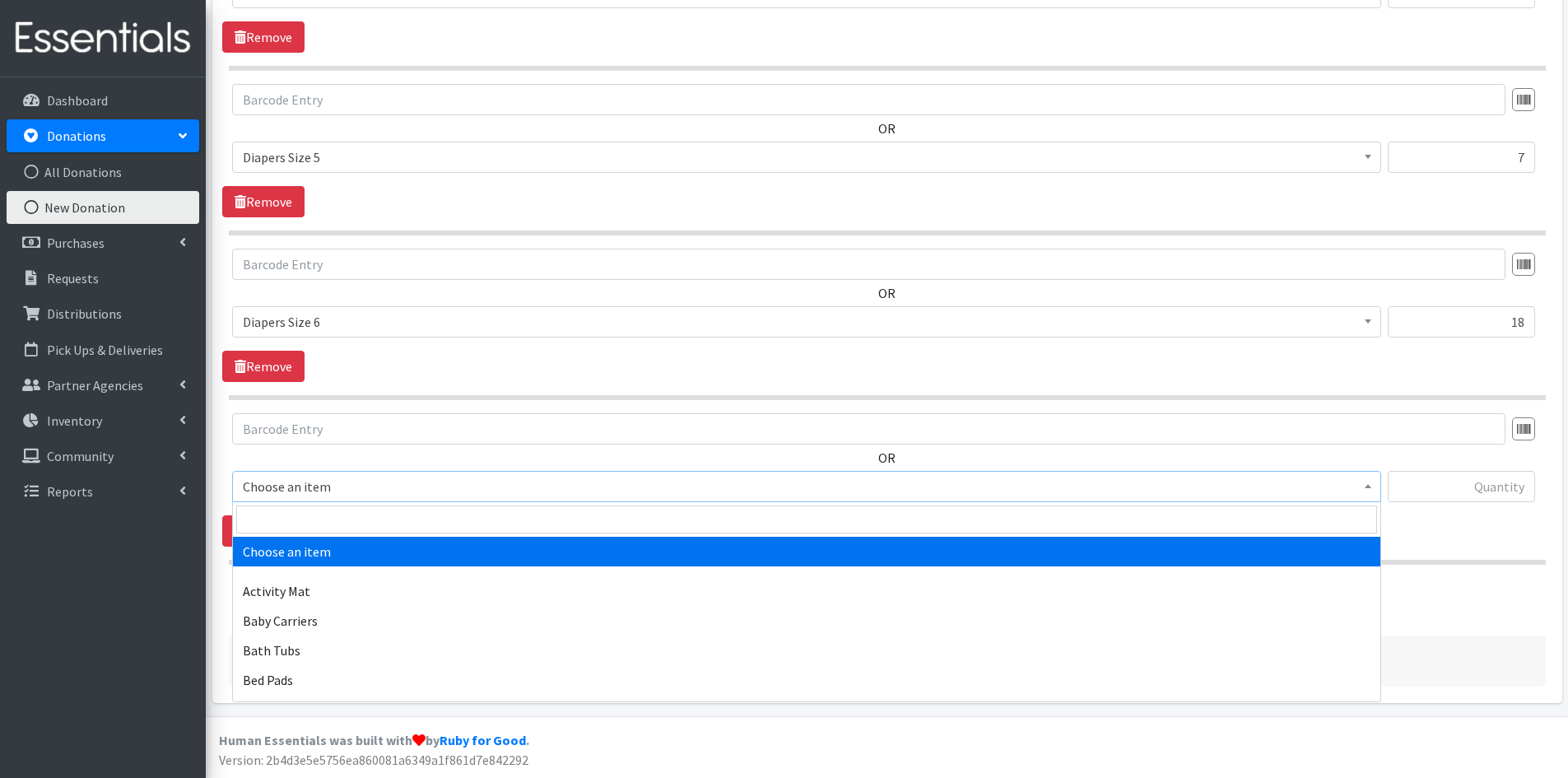
click at [1366, 490] on span at bounding box center [1368, 485] width 16 height 26
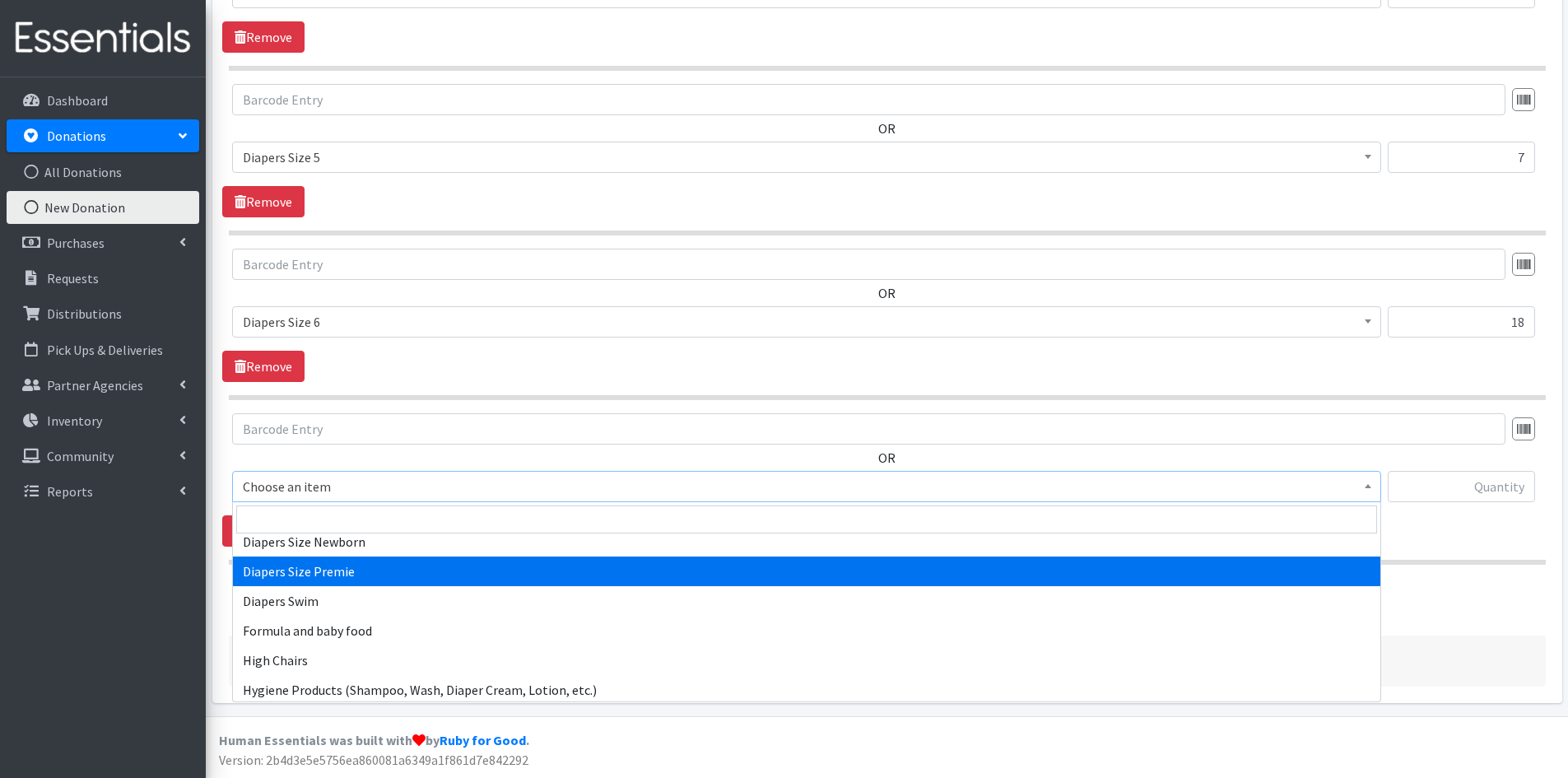
scroll to position [1894, 0]
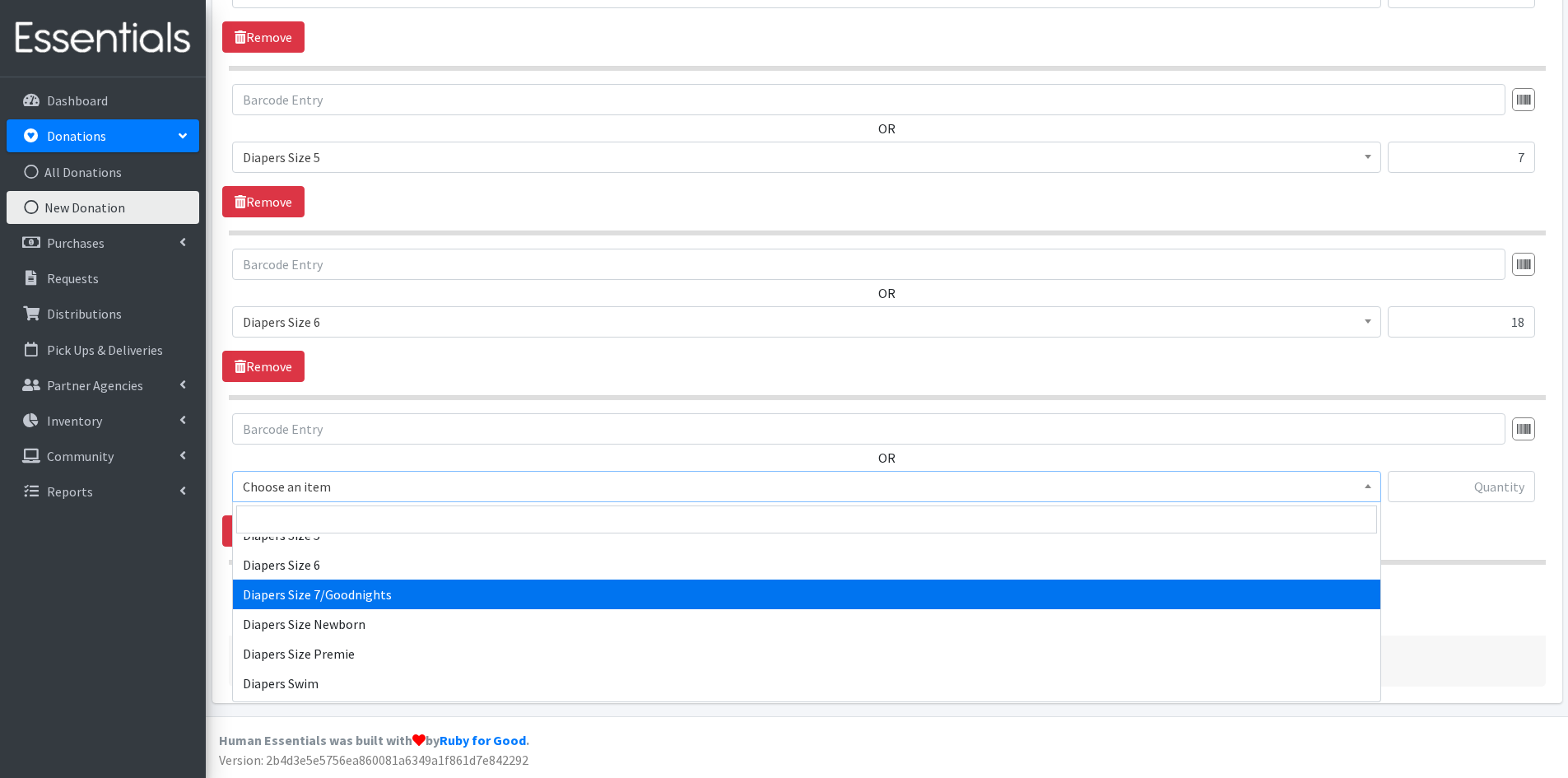
select select "1970"
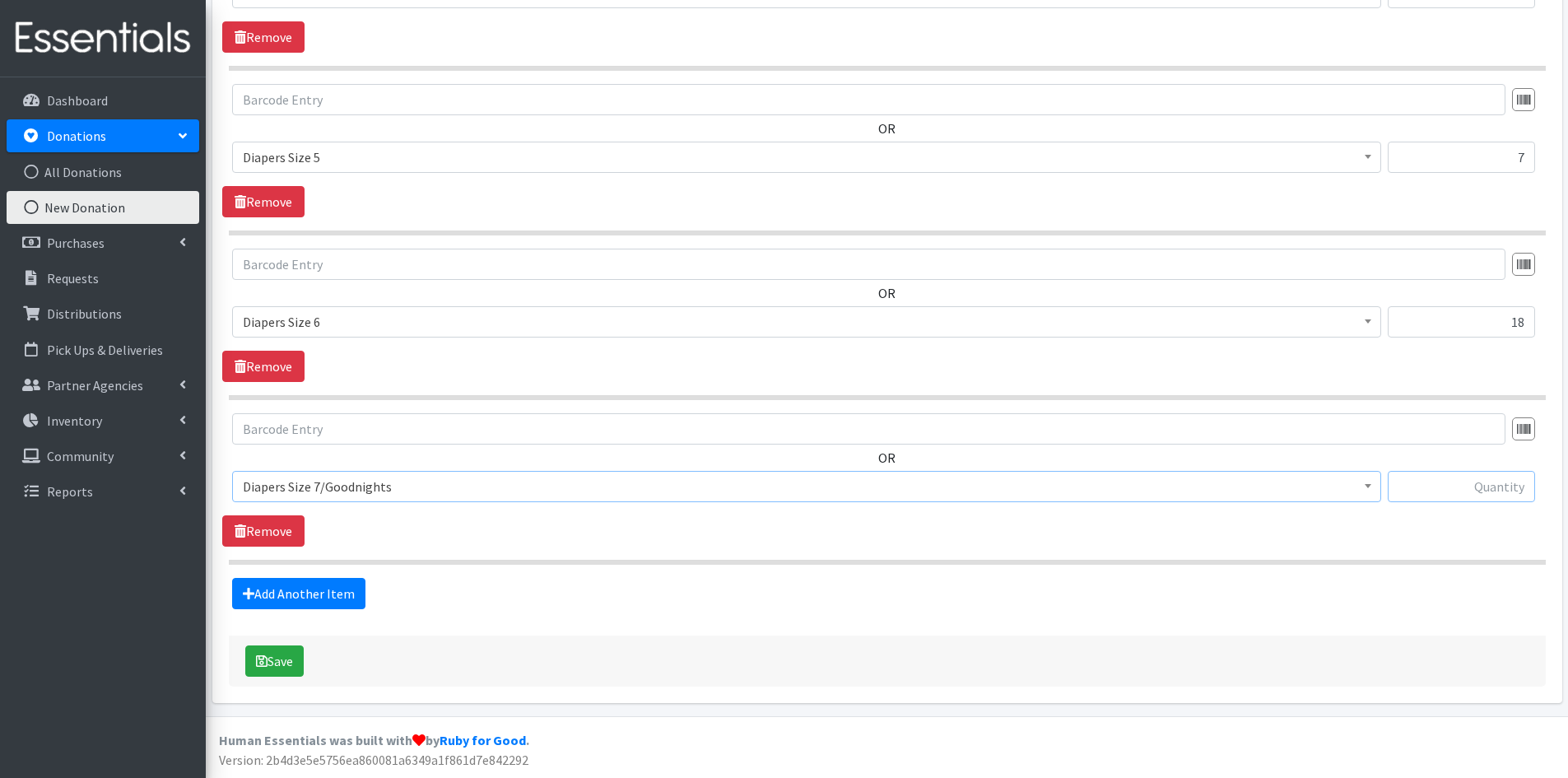
click at [1437, 485] on input "text" at bounding box center [1461, 487] width 147 height 31
type input "88"
click at [306, 593] on link "Add Another Item" at bounding box center [299, 594] width 133 height 31
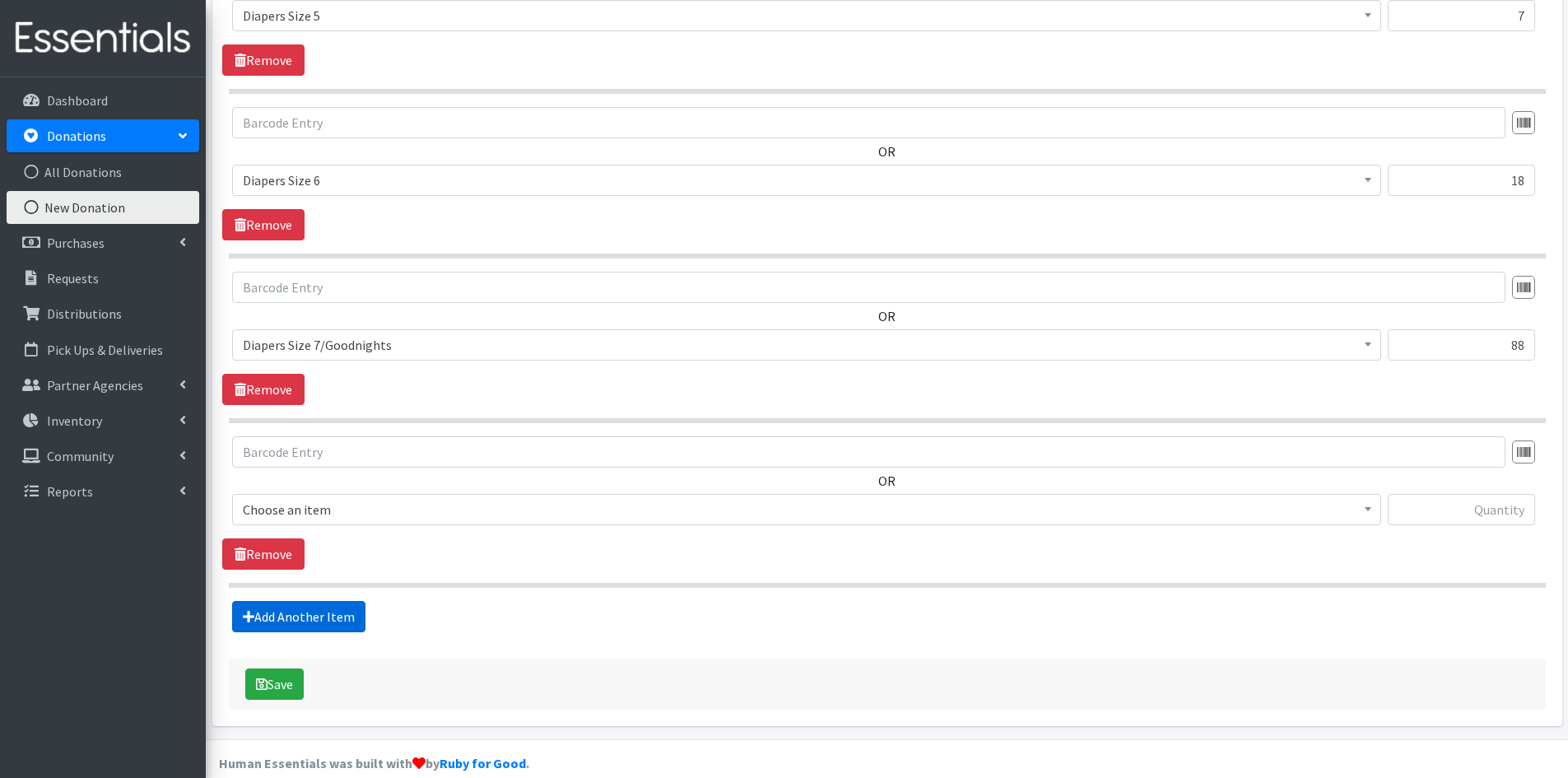
scroll to position [1343, 0]
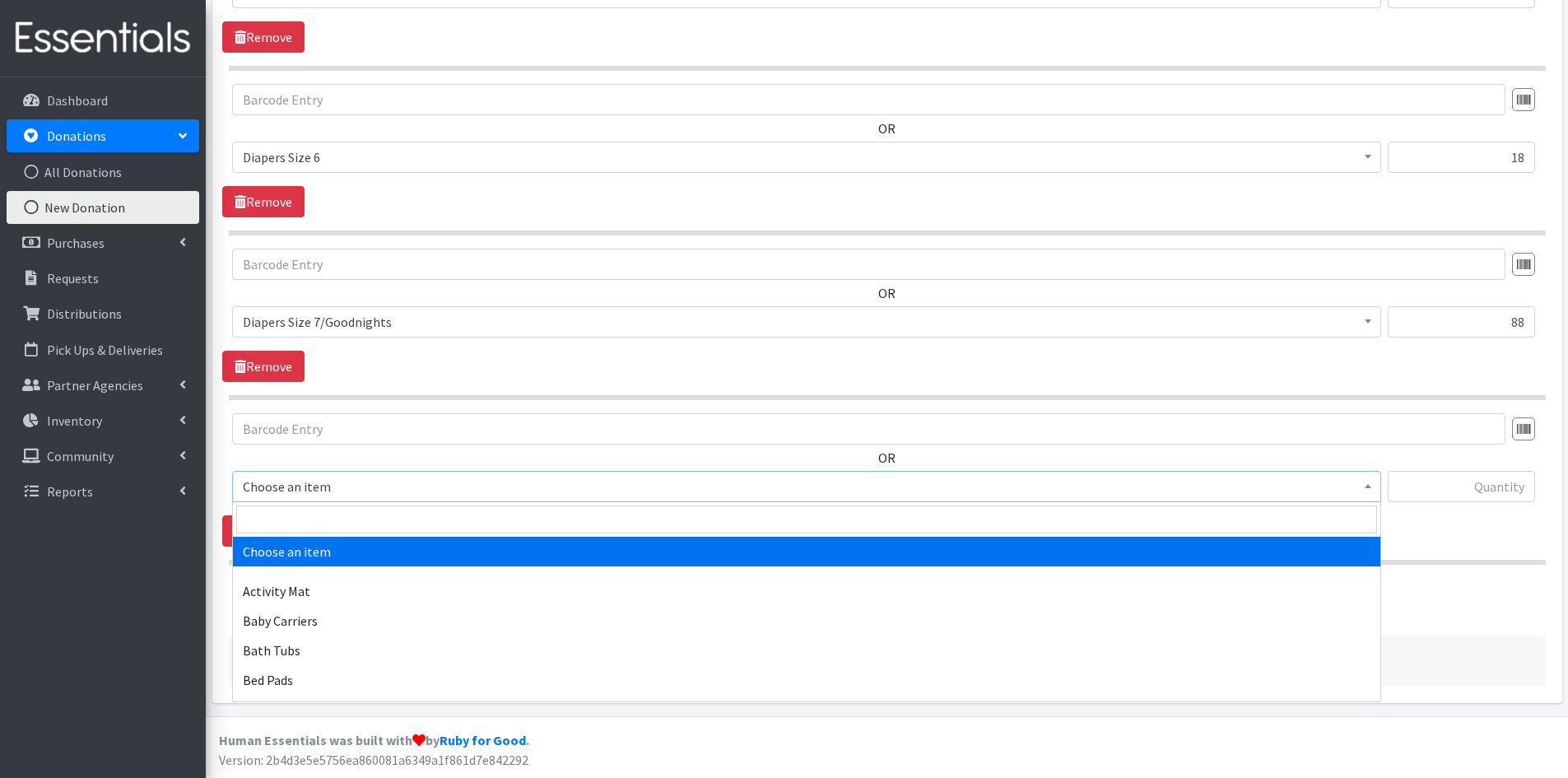
click at [1364, 480] on span at bounding box center [1368, 485] width 16 height 26
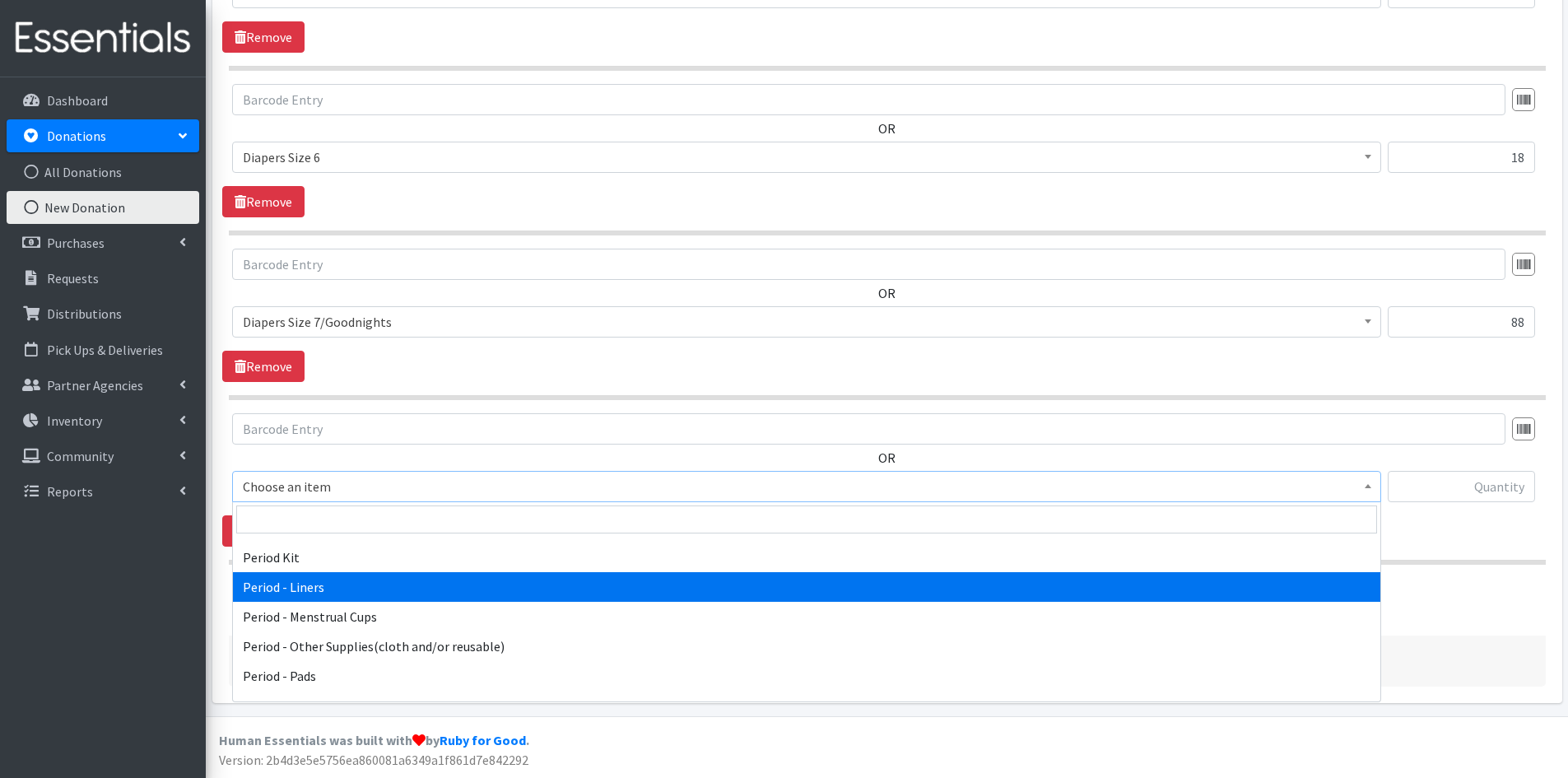
scroll to position [2553, 0]
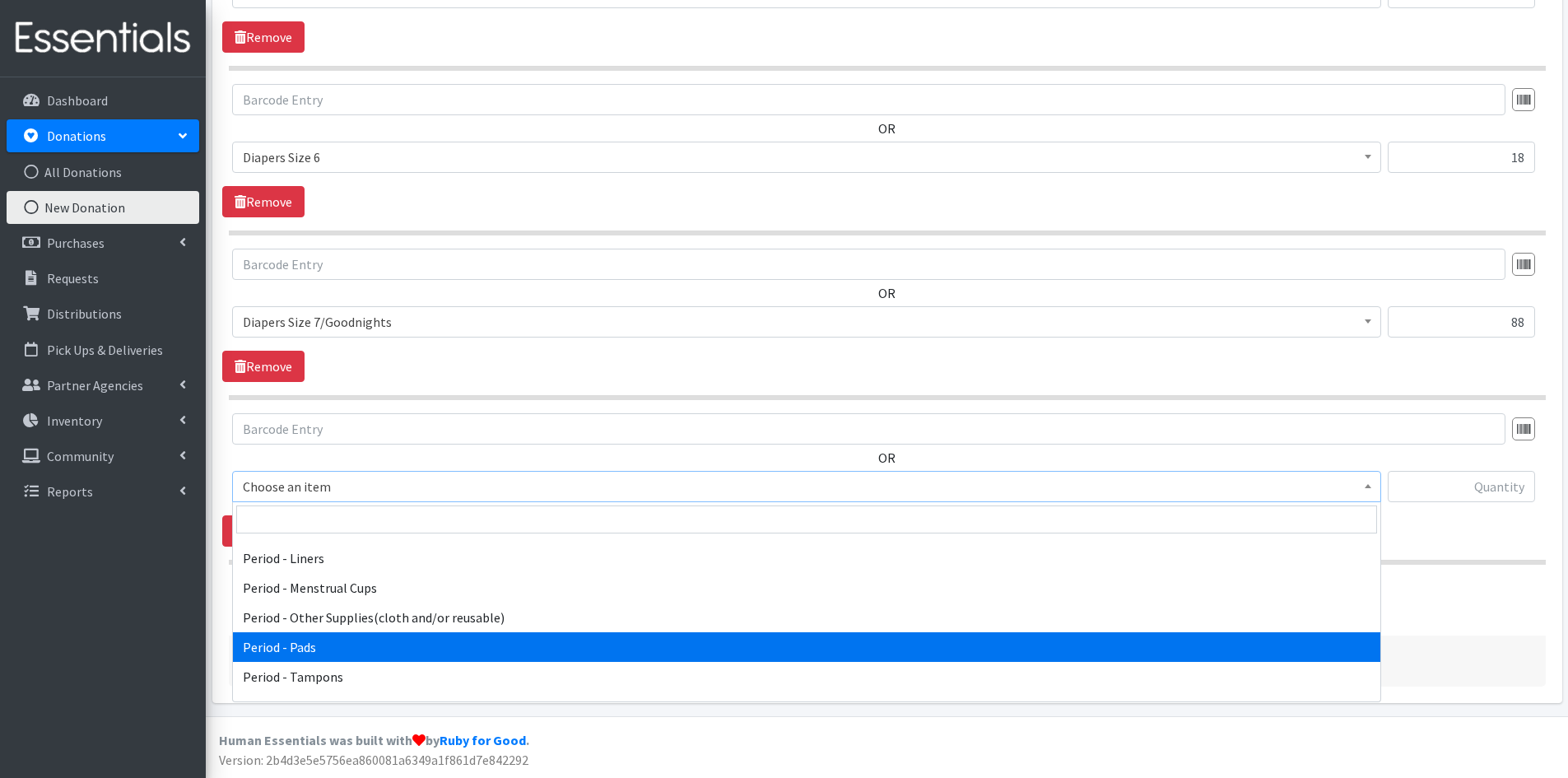
select select "5772"
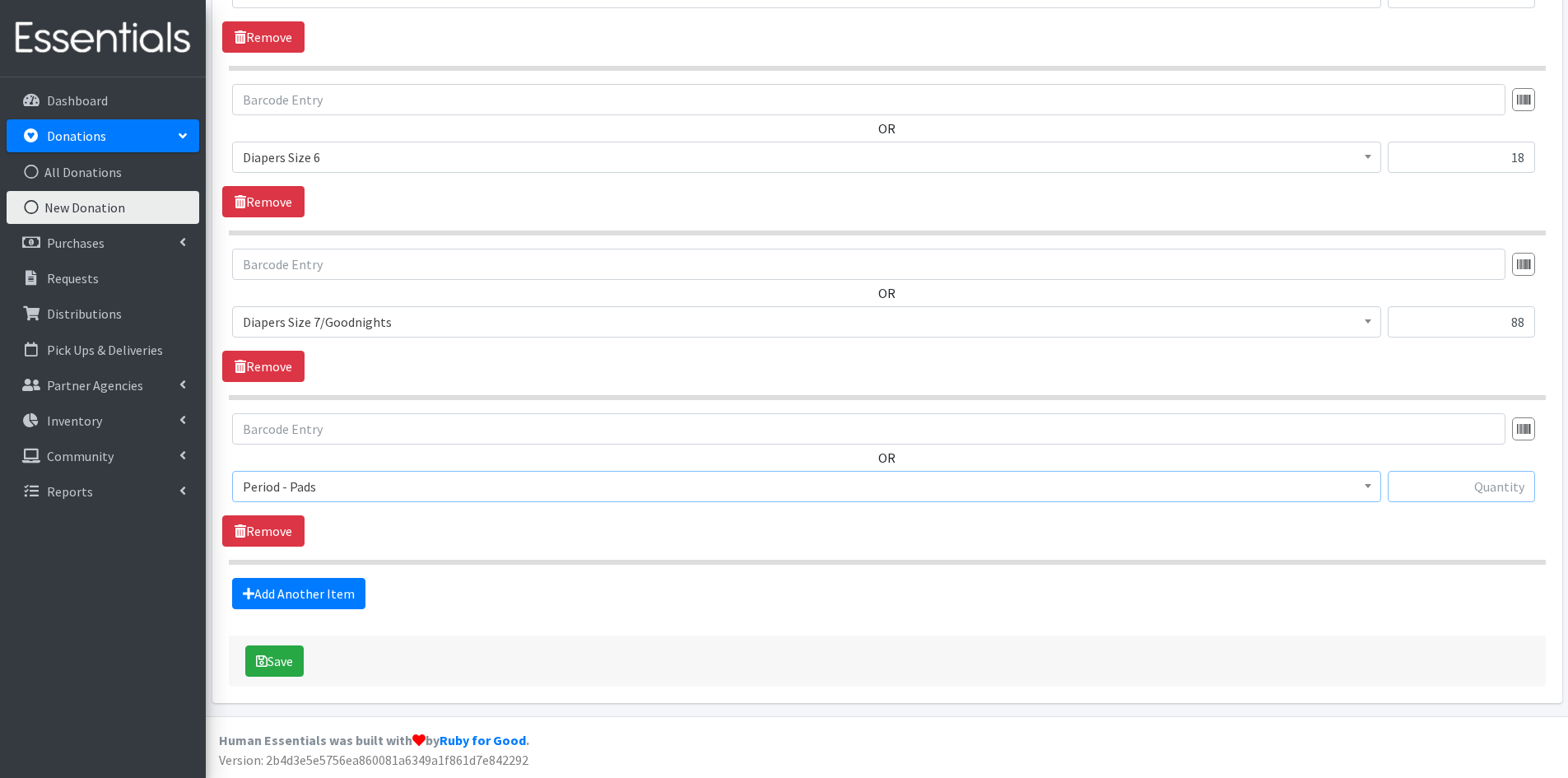
click at [1435, 486] on input "text" at bounding box center [1461, 487] width 147 height 31
type input "100"
click at [281, 662] on button "Save" at bounding box center [275, 661] width 59 height 31
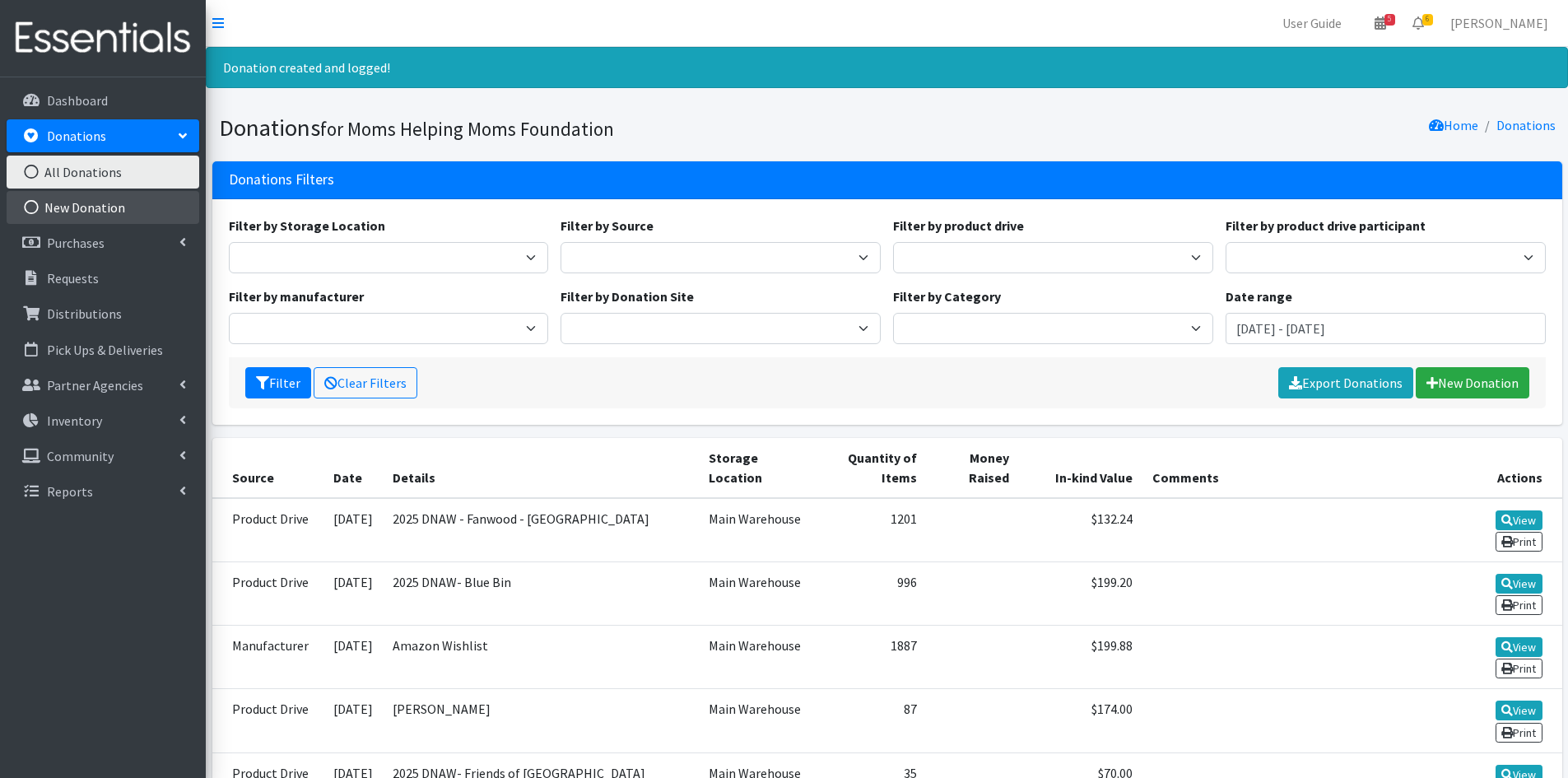
click at [130, 203] on link "New Donation" at bounding box center [103, 207] width 193 height 33
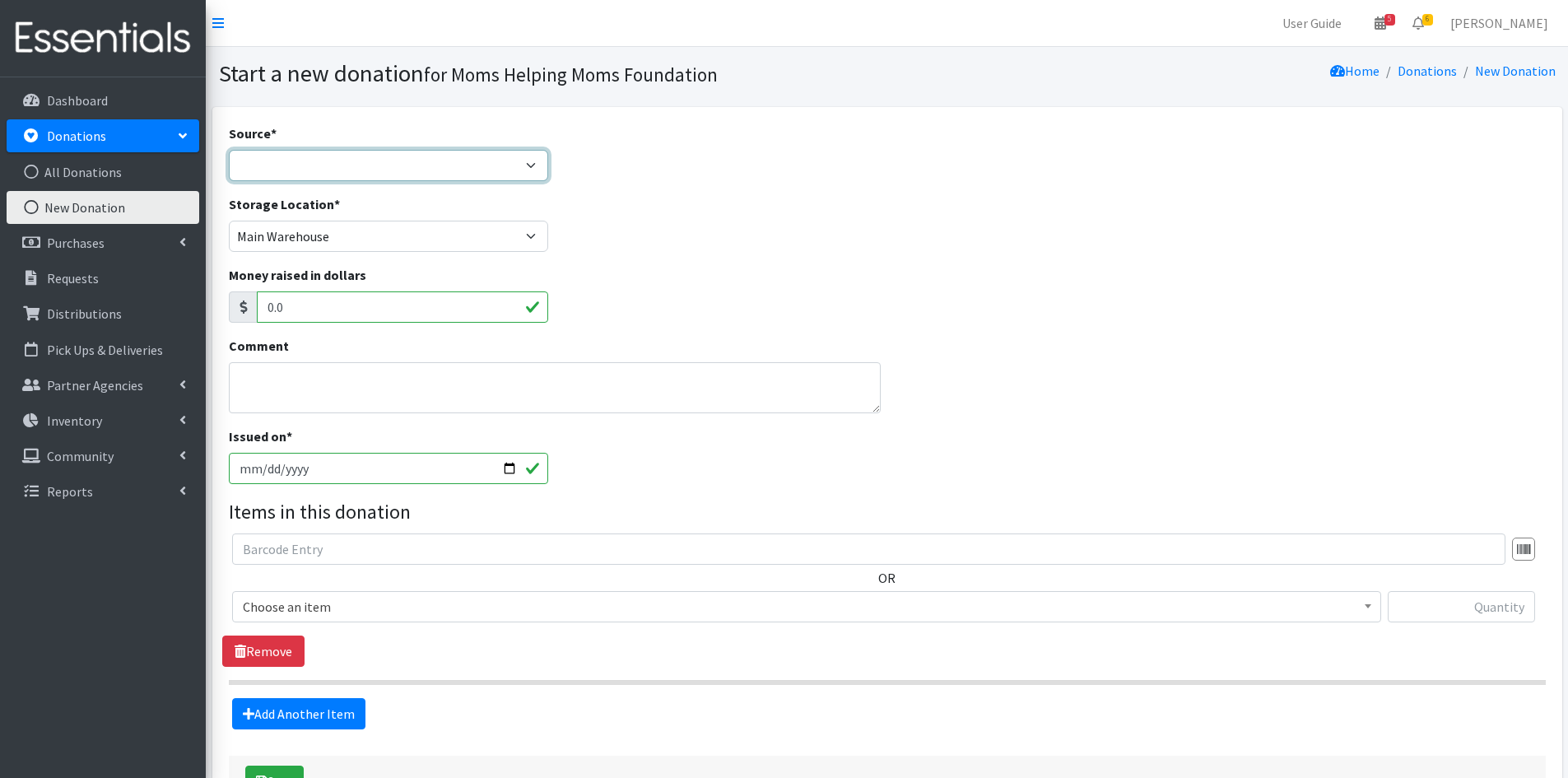
click at [524, 166] on select "Product Drive Manufacturer Donation Site Misc. Donation" at bounding box center [389, 165] width 321 height 31
select select "Product Drive"
click at [229, 150] on select "Product Drive Manufacturer Donation Site Misc. Donation" at bounding box center [389, 165] width 321 height 31
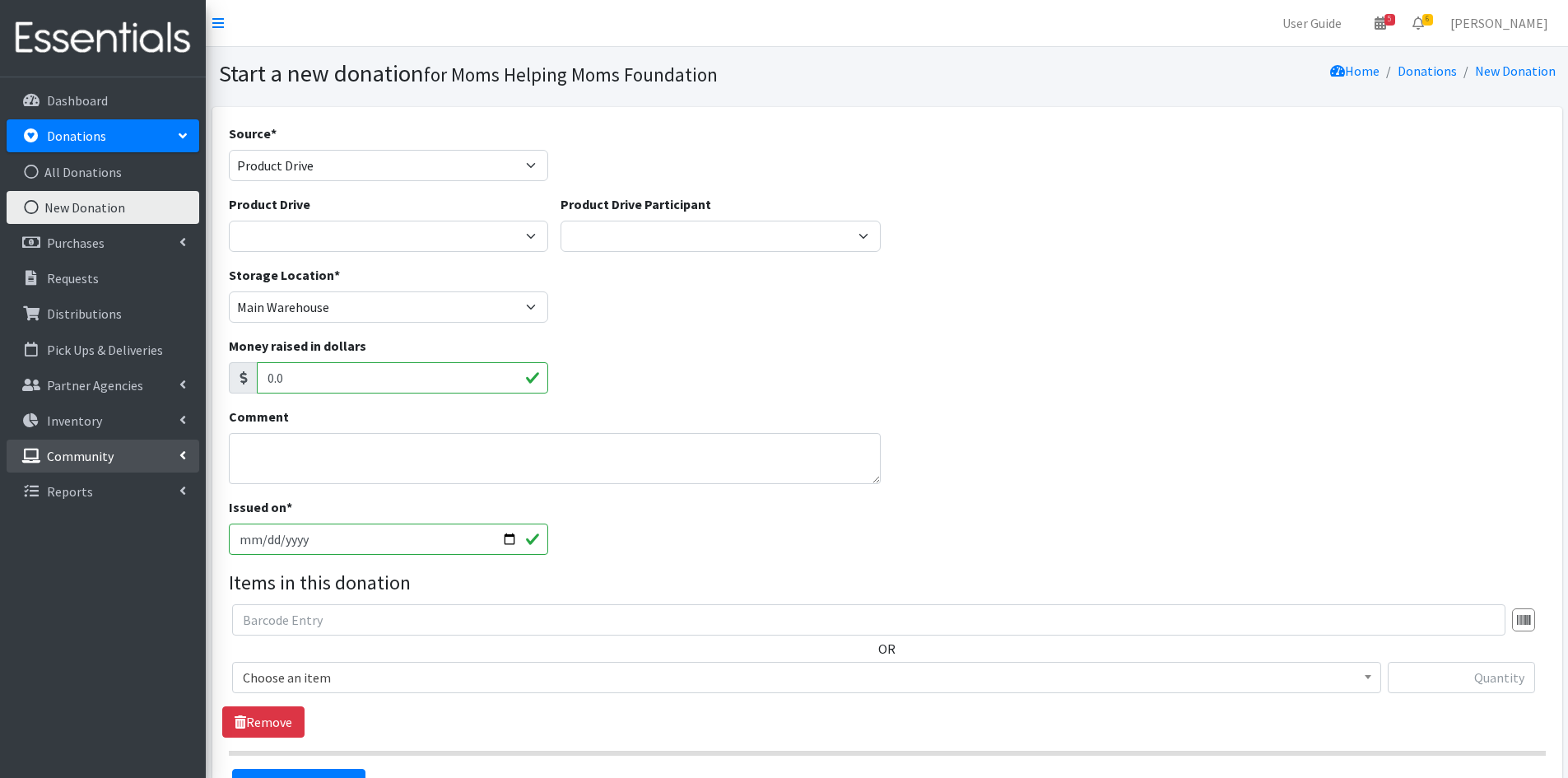
click at [79, 457] on p "Community" at bounding box center [79, 456] width 67 height 16
click at [71, 520] on link "Product Drives" at bounding box center [103, 527] width 193 height 33
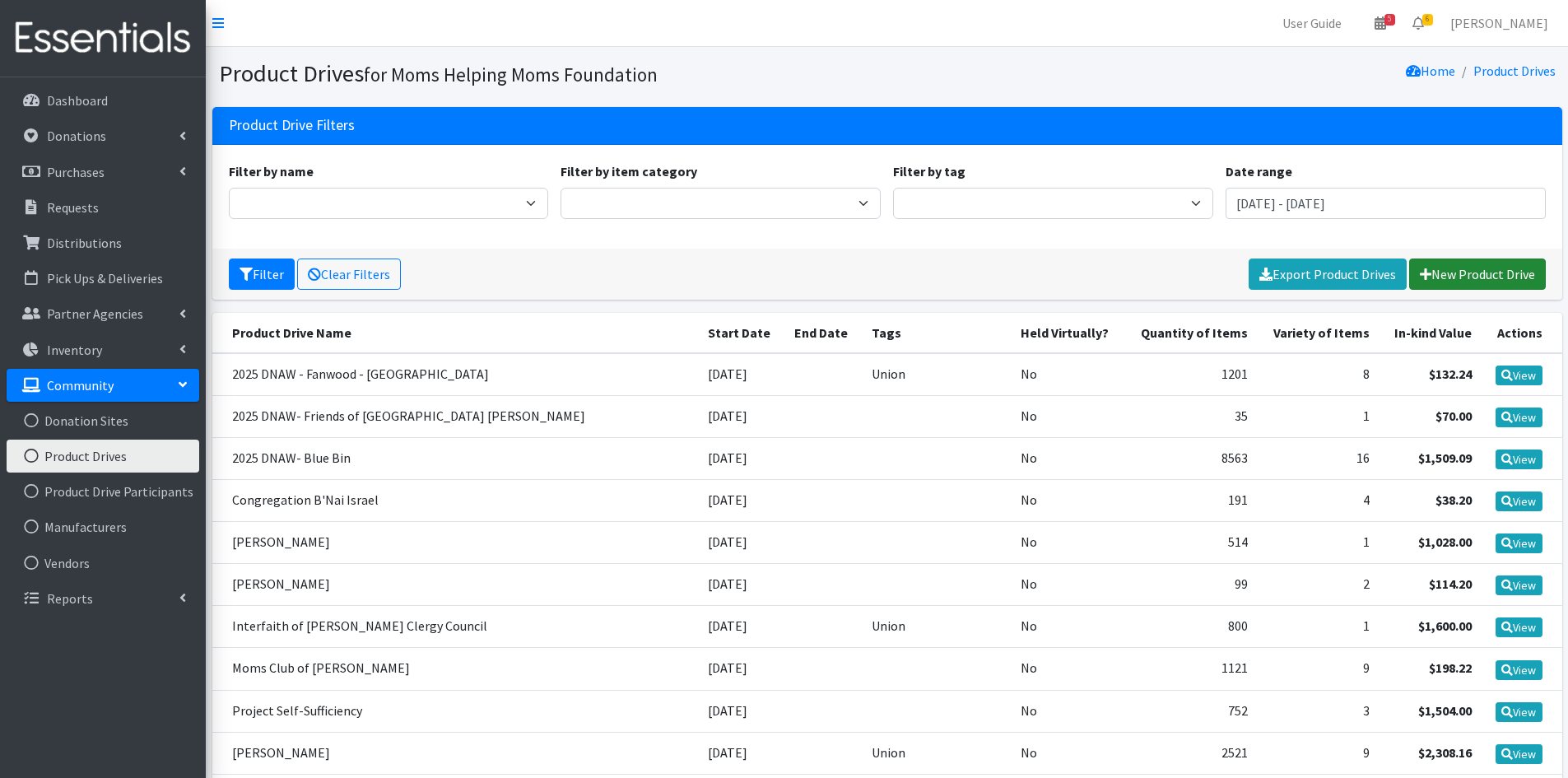
click at [1437, 270] on link "New Product Drive" at bounding box center [1477, 274] width 136 height 31
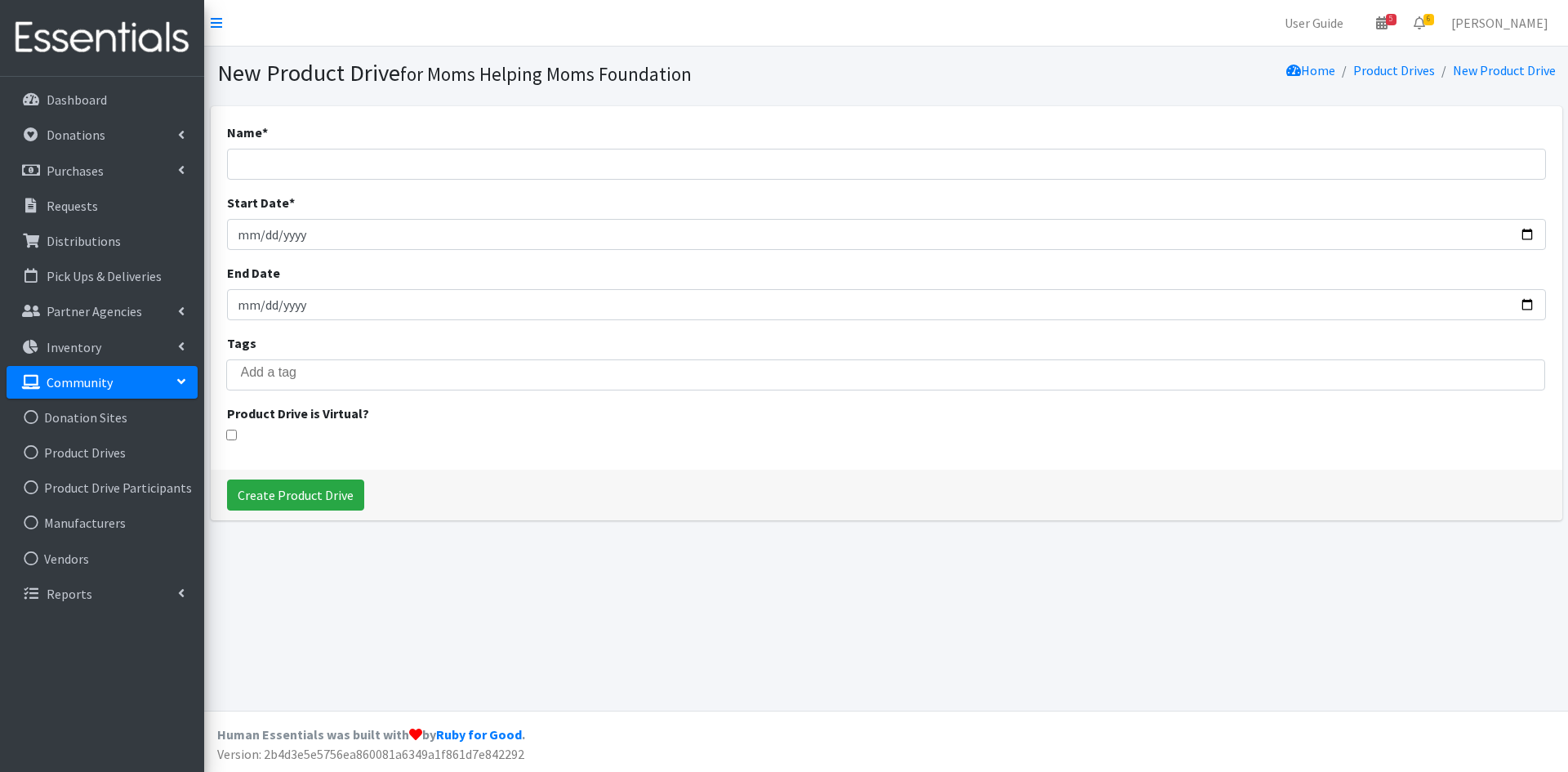
select select
click at [335, 159] on input "Name *" at bounding box center [886, 164] width 1319 height 31
type input "D"
type input "2025 DNAW - Chubb"
click at [267, 232] on input "Start Date *" at bounding box center [886, 234] width 1319 height 31
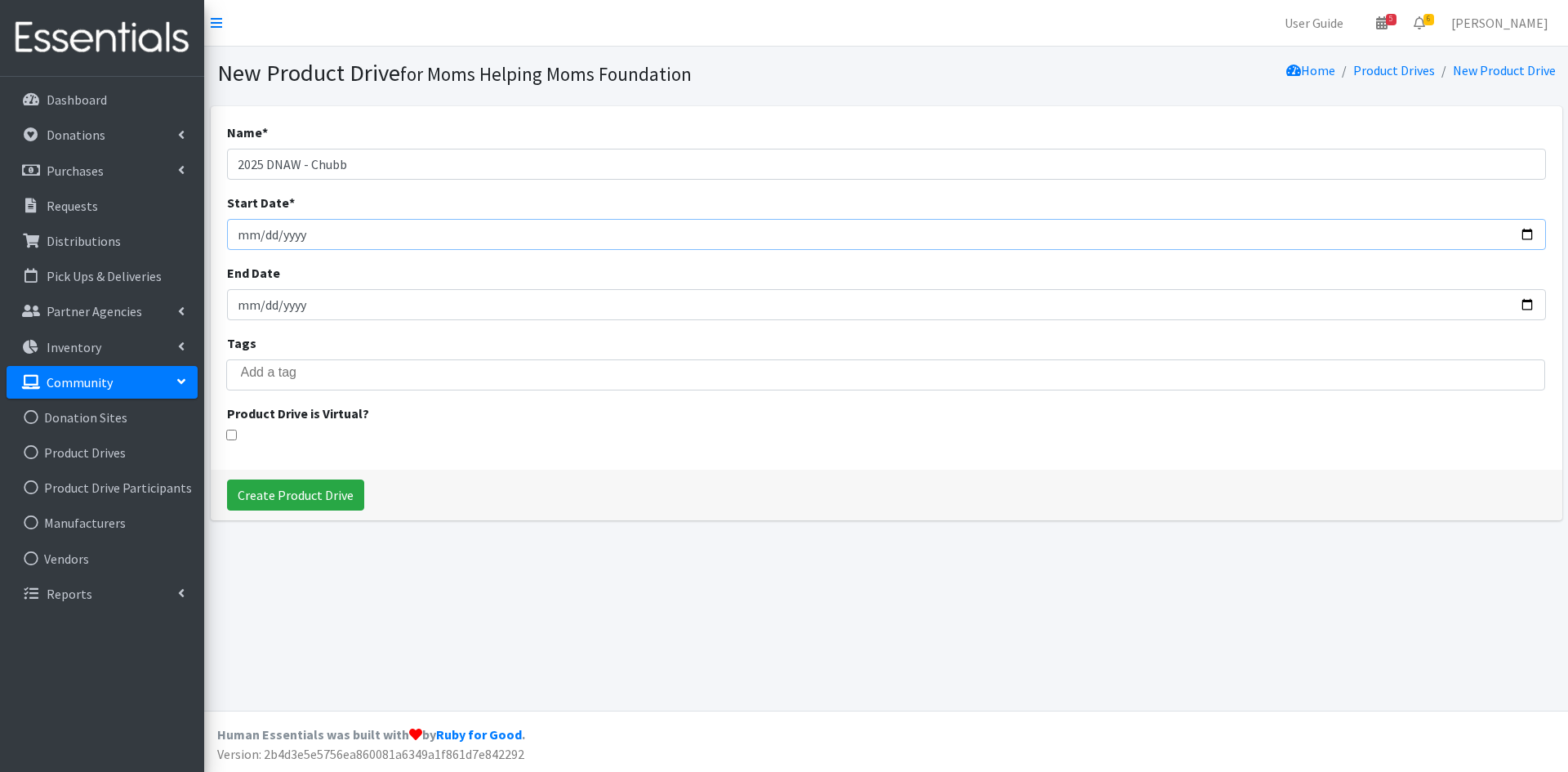
click at [243, 232] on input "Start Date *" at bounding box center [886, 234] width 1319 height 31
type input "[DATE]"
click at [303, 308] on input "End Date" at bounding box center [886, 305] width 1319 height 31
click at [279, 377] on input "search" at bounding box center [898, 372] width 1313 height 15
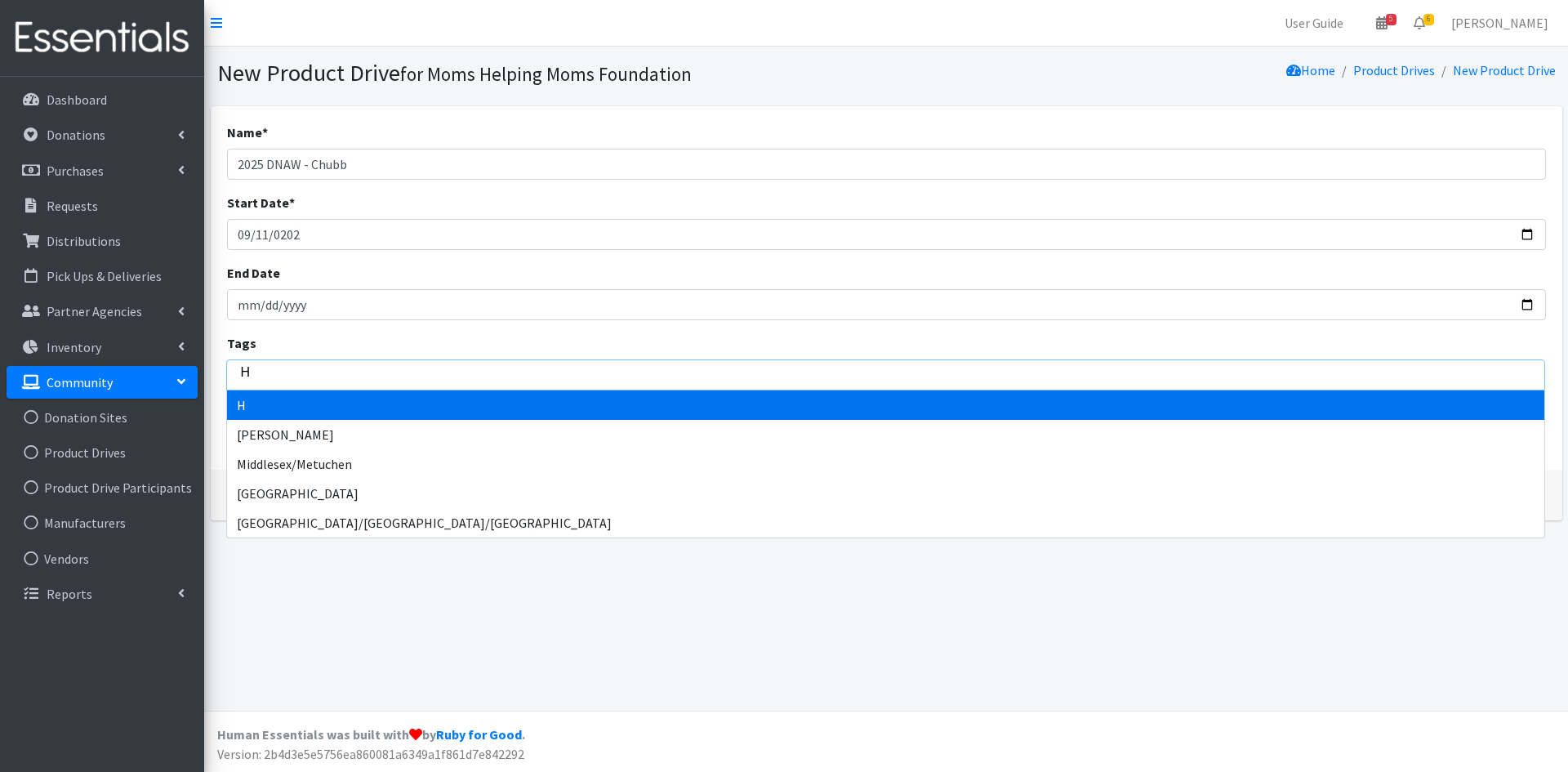
type input "Hu"
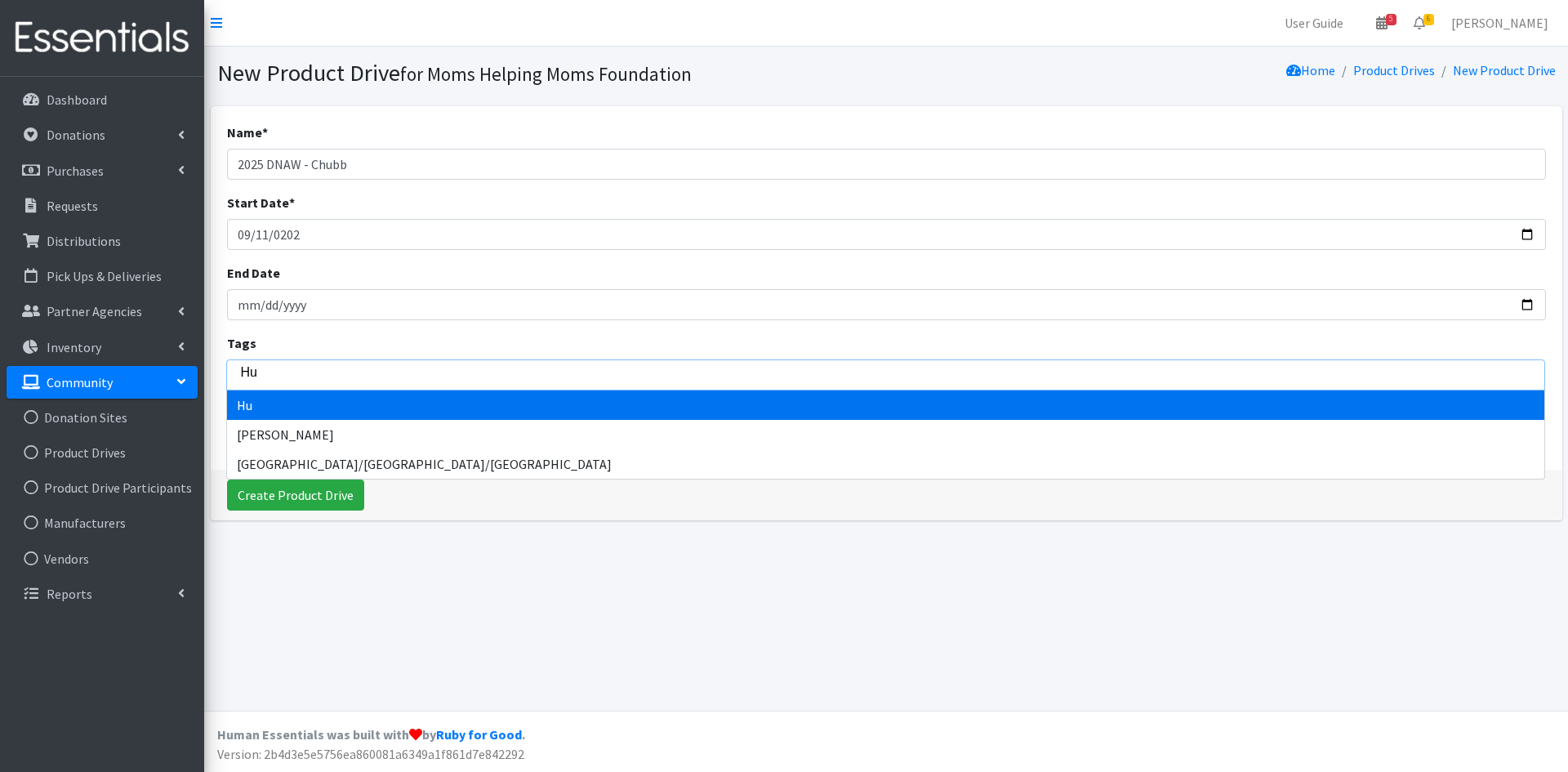
type input "Hun"
type input "[PERSON_NAME]"
type input "Hunter"
type input "Hunterd"
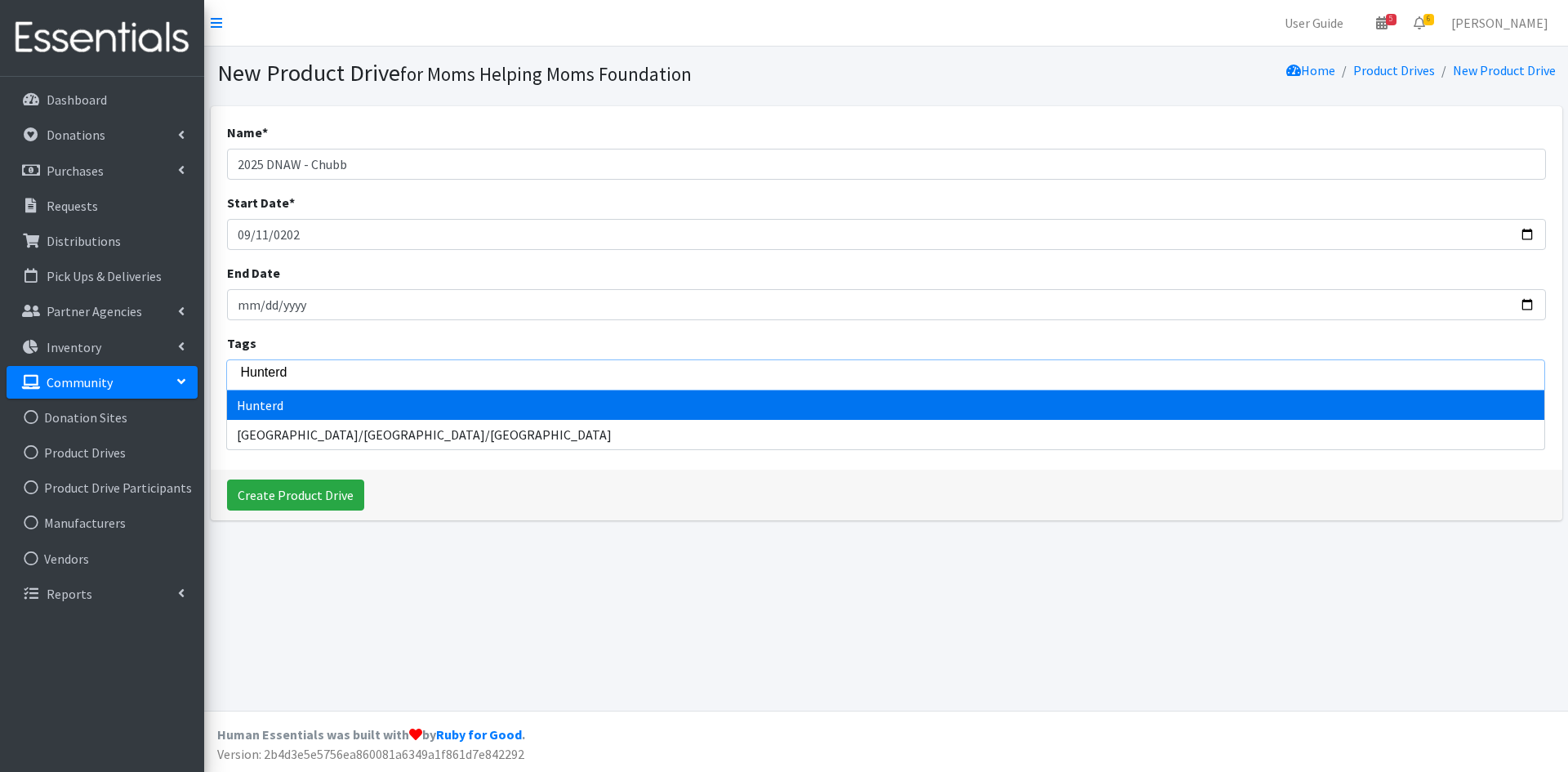
type input "Hunterdo"
type input "Hunterdon"
select select "Hunterdon"
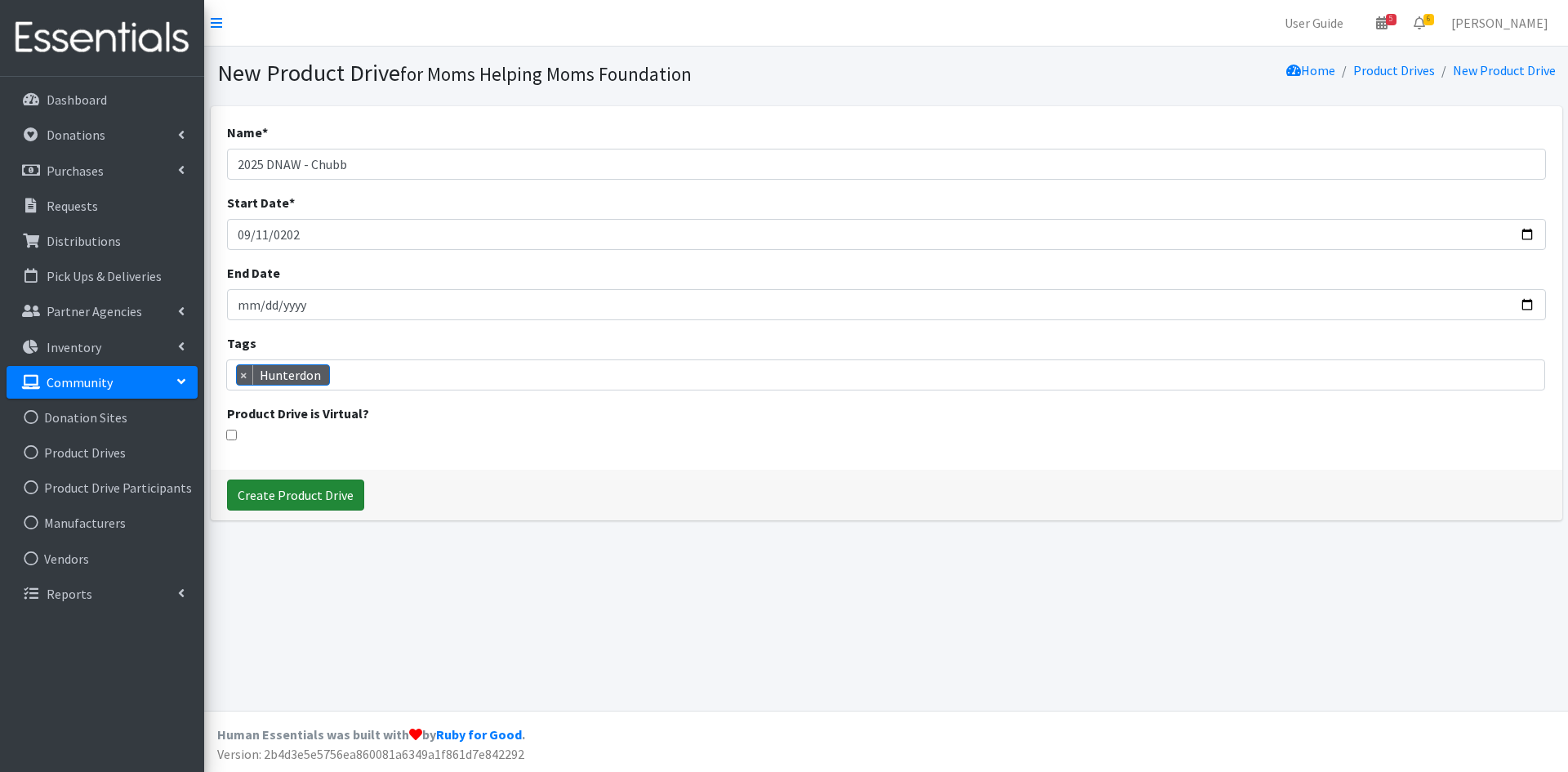
click at [291, 495] on input "Create Product Drive" at bounding box center [296, 495] width 137 height 31
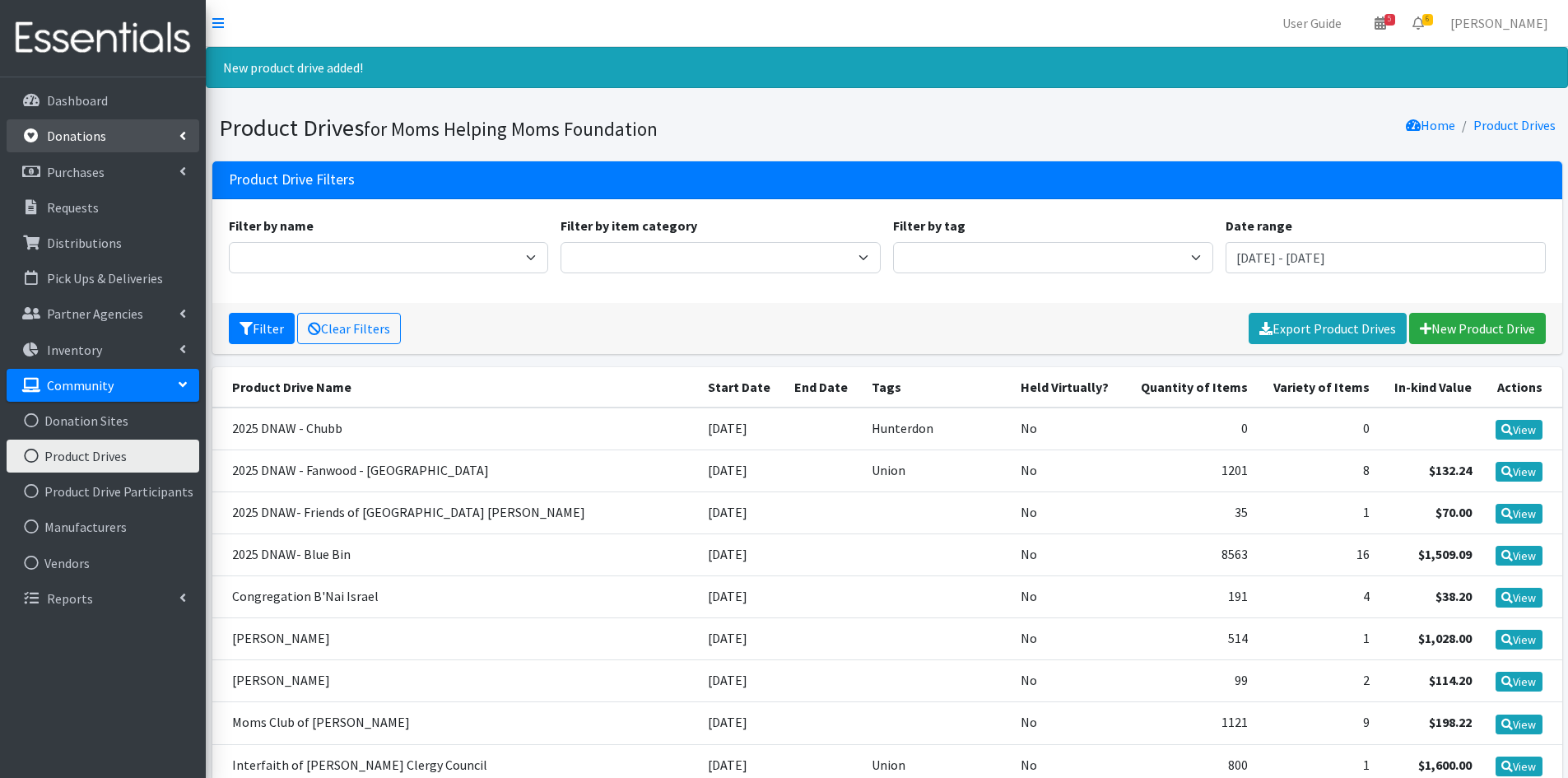
click at [171, 131] on link "Donations" at bounding box center [103, 136] width 193 height 33
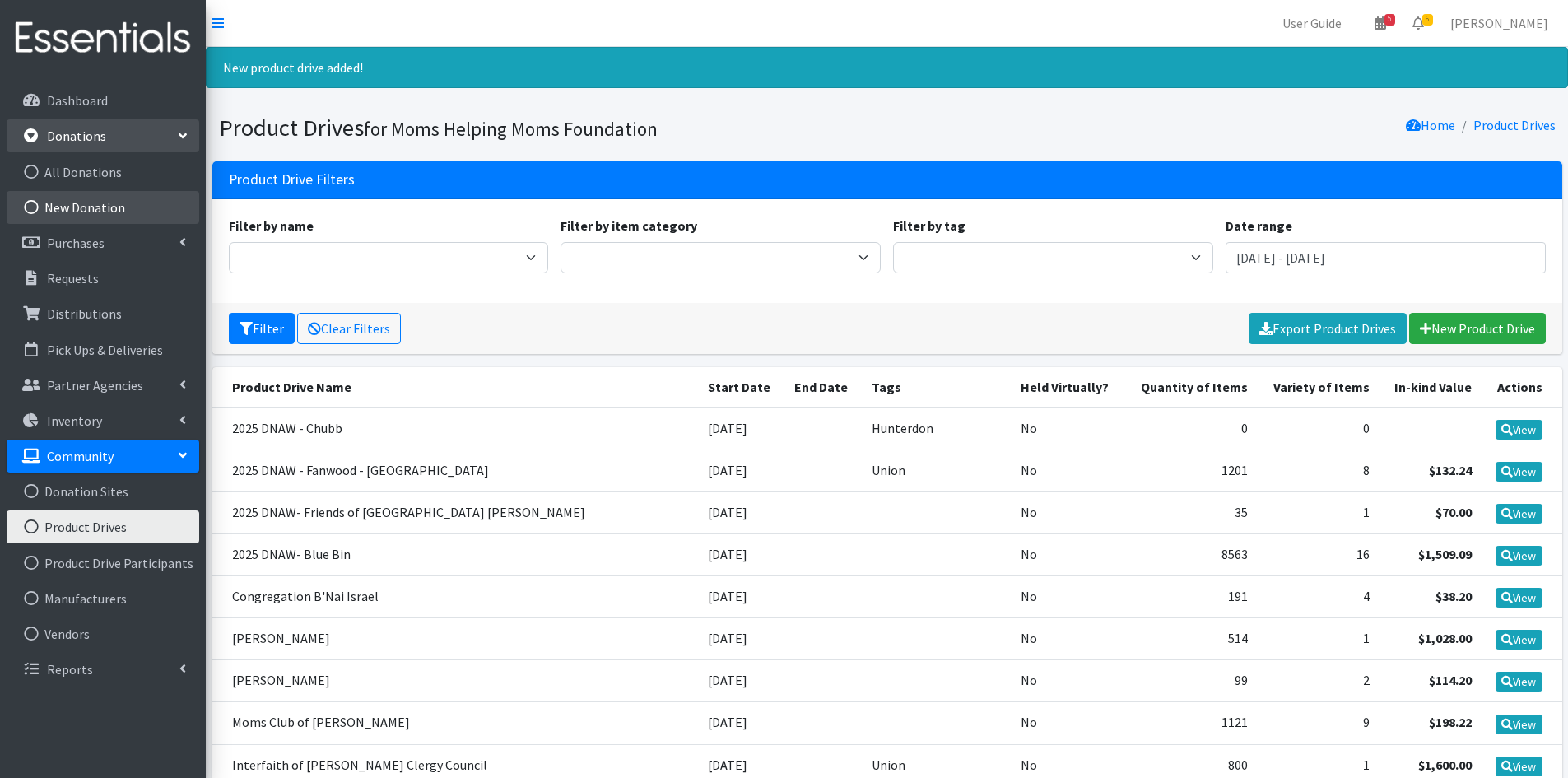
click at [103, 200] on link "New Donation" at bounding box center [103, 207] width 193 height 33
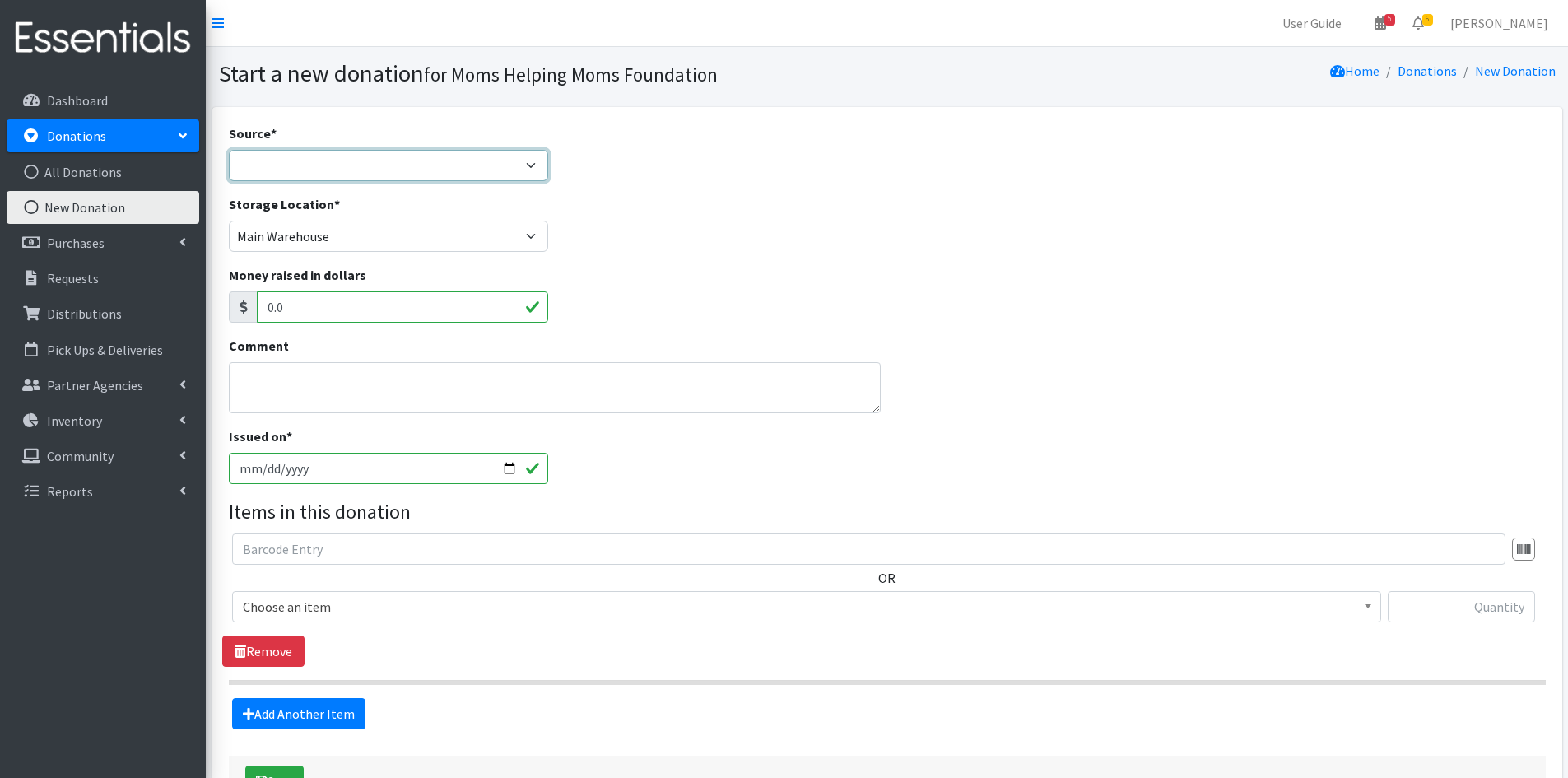
click at [530, 165] on select "Product Drive Manufacturer Donation Site Misc. Donation" at bounding box center [389, 165] width 321 height 31
select select "Product Drive"
click at [229, 150] on select "Product Drive Manufacturer Donation Site Misc. Donation" at bounding box center [389, 165] width 321 height 31
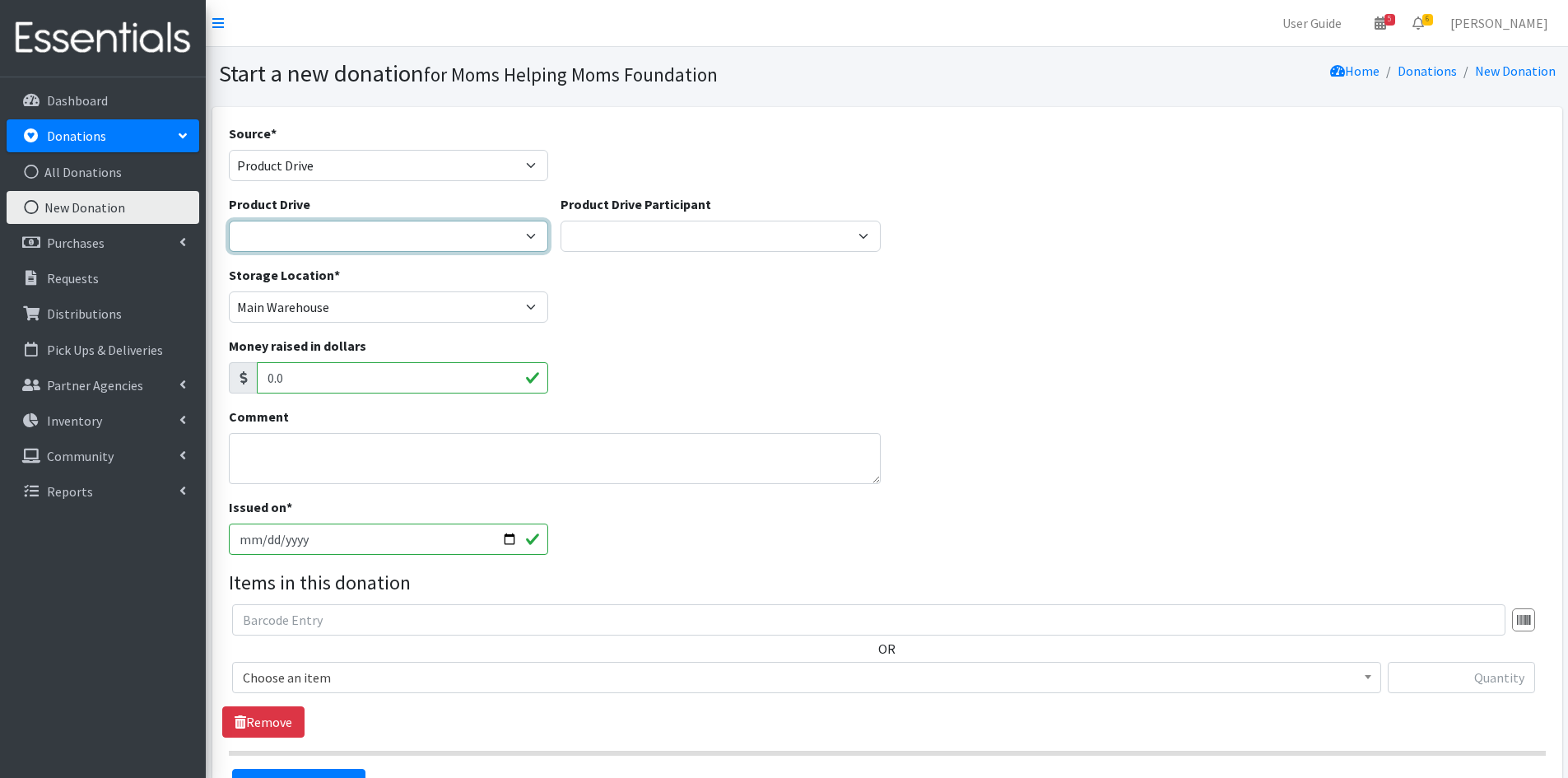
click at [526, 234] on select "2012 MOTHER'S DAY Zeta Phi Beta Sorority (virtual) 2021 HOLIDAY DRIVE AWR Week …" at bounding box center [389, 236] width 321 height 31
select select "3523"
click at [229, 220] on select "2012 MOTHER'S DAY Zeta Phi Beta Sorority (virtual) 2021 HOLIDAY DRIVE AWR Week …" at bounding box center [389, 236] width 321 height 31
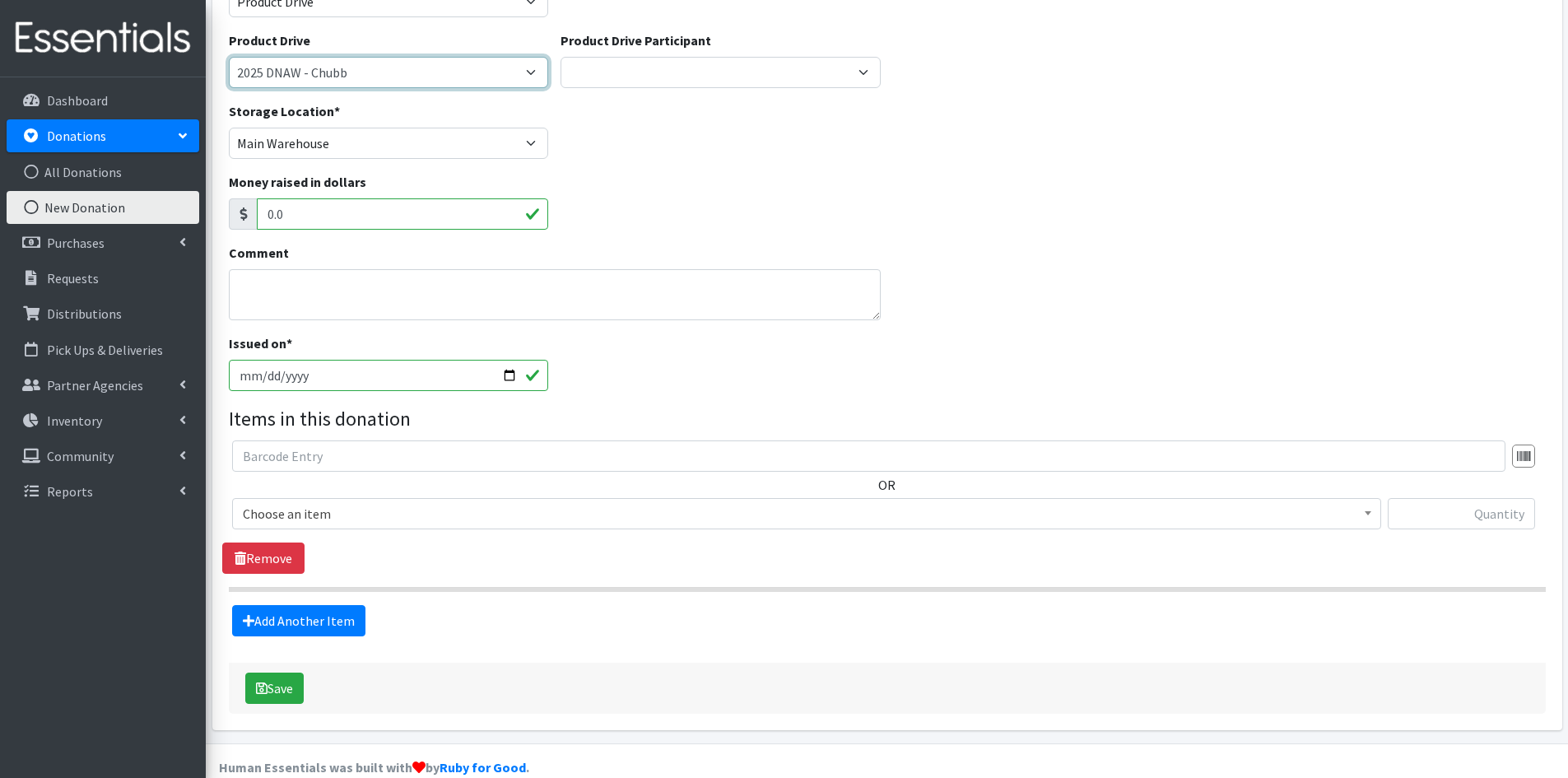
scroll to position [165, 0]
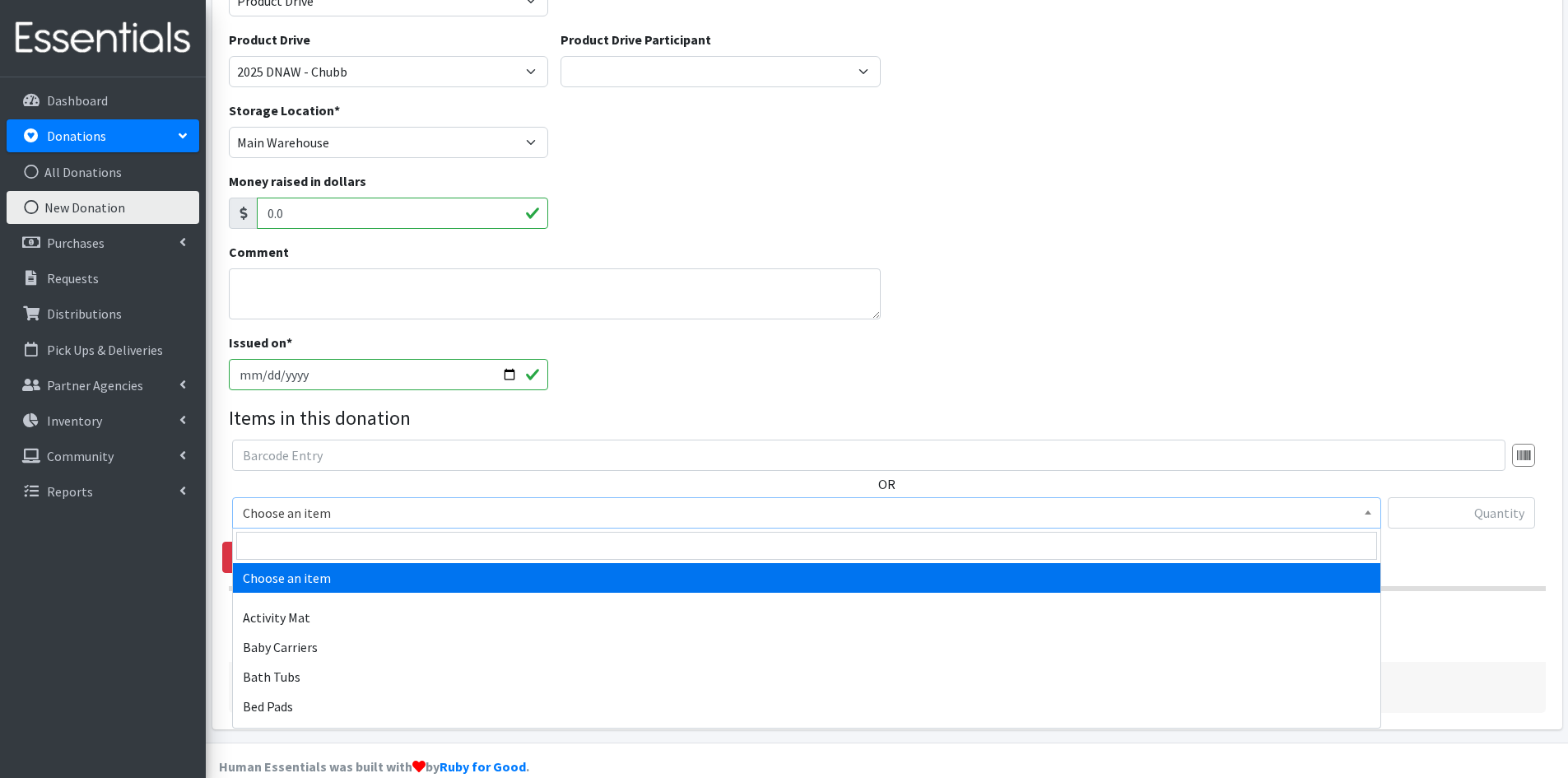
click at [1366, 512] on b at bounding box center [1368, 513] width 7 height 4
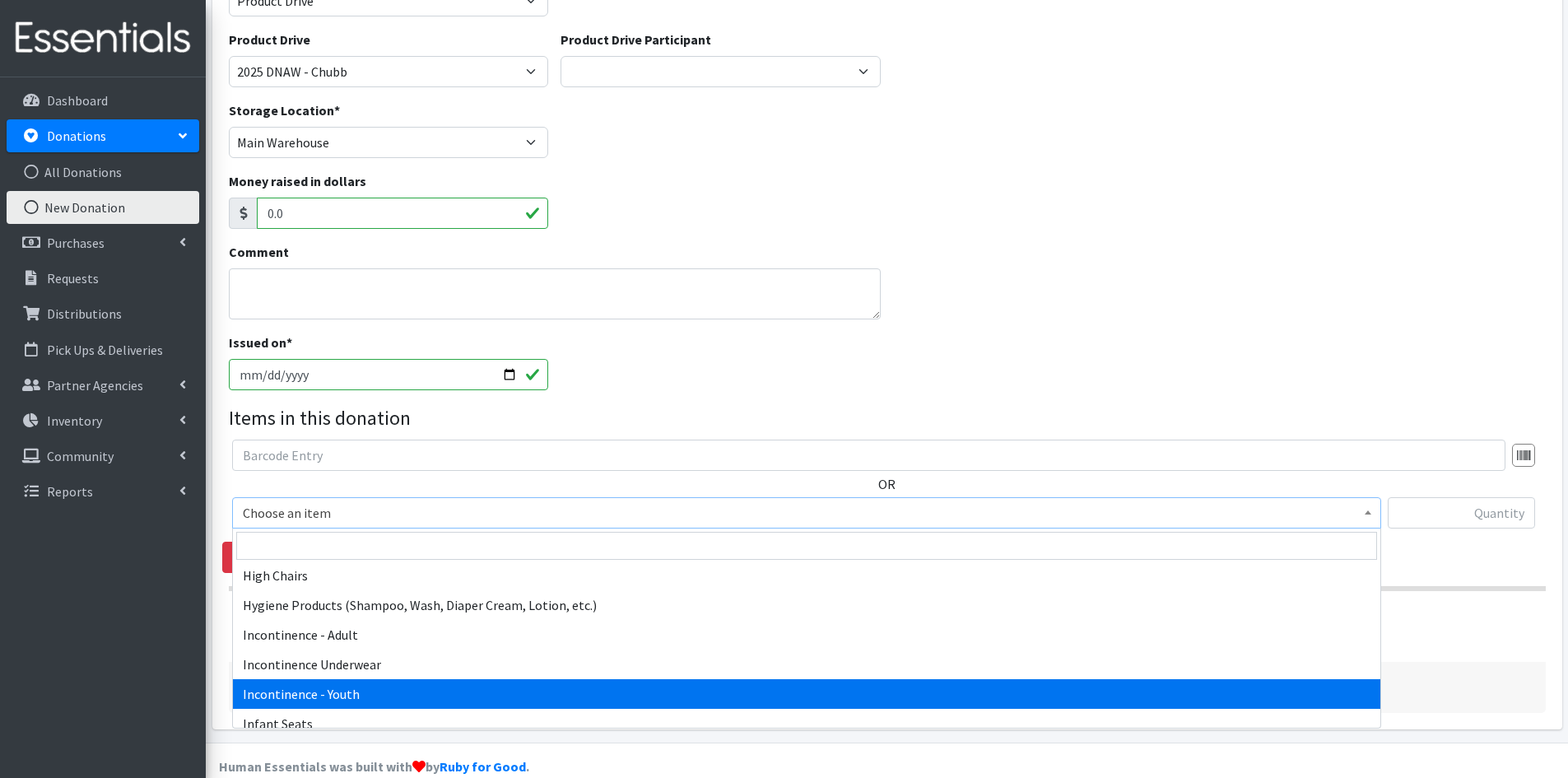
scroll to position [2058, 0]
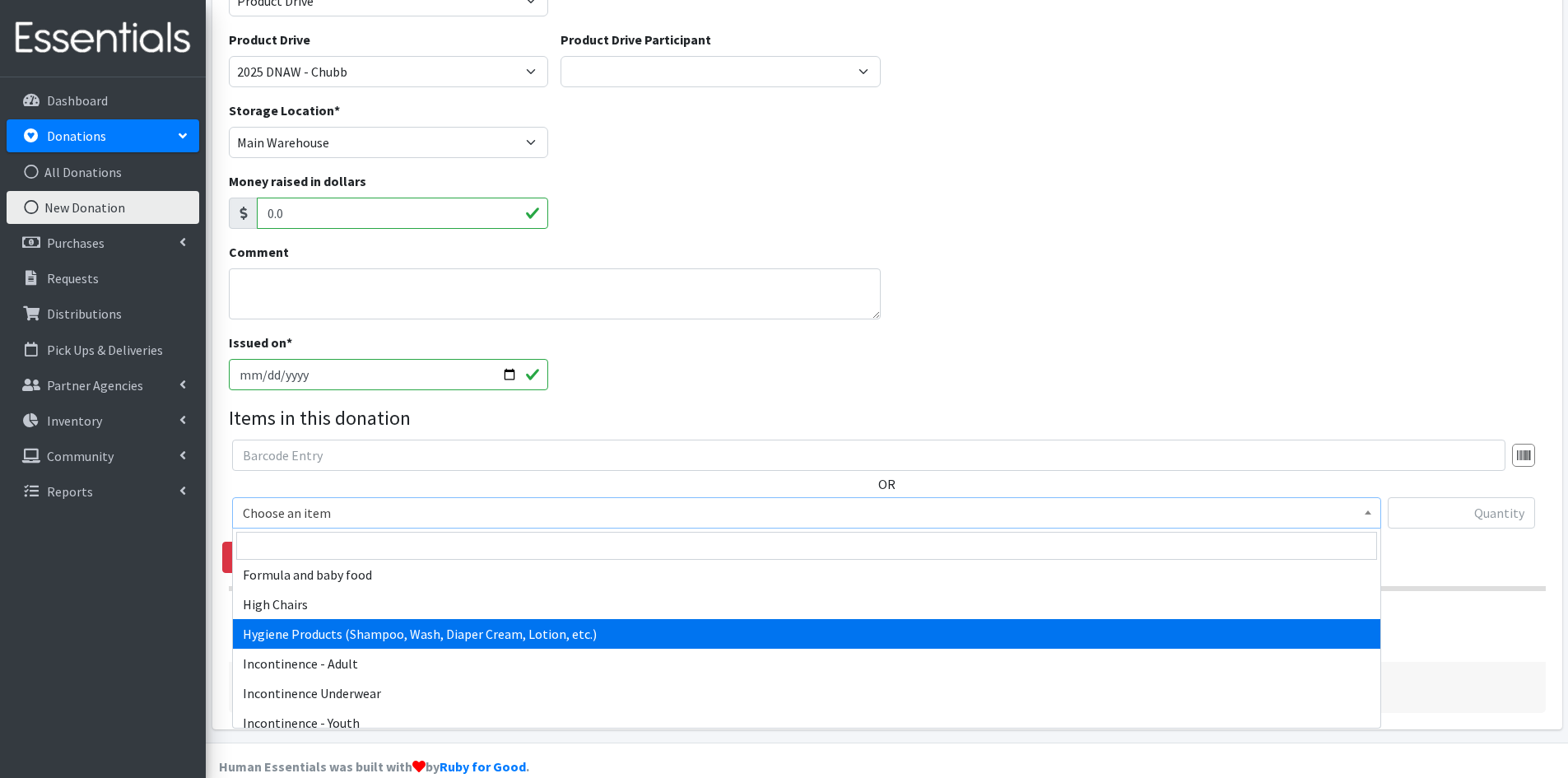
select select "5659"
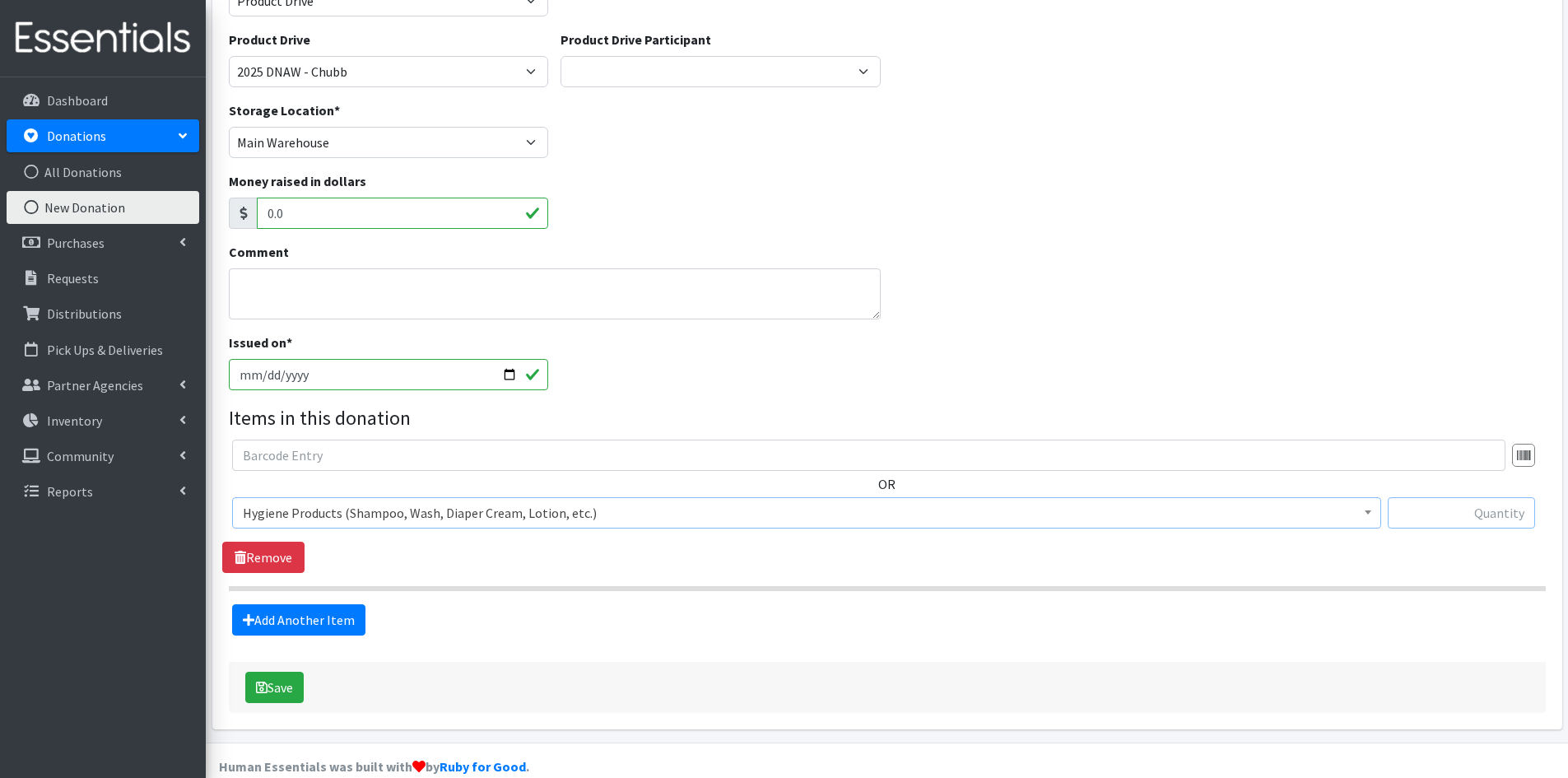
click at [1429, 517] on input "text" at bounding box center [1461, 513] width 147 height 31
type input "5"
click at [1273, 564] on div "OR Choose an item Activity Mat Baby Carriers Bath Tubs Bed Pads Bibs Birthday B…" at bounding box center [886, 507] width 1329 height 133
click at [305, 617] on link "Add Another Item" at bounding box center [299, 620] width 133 height 31
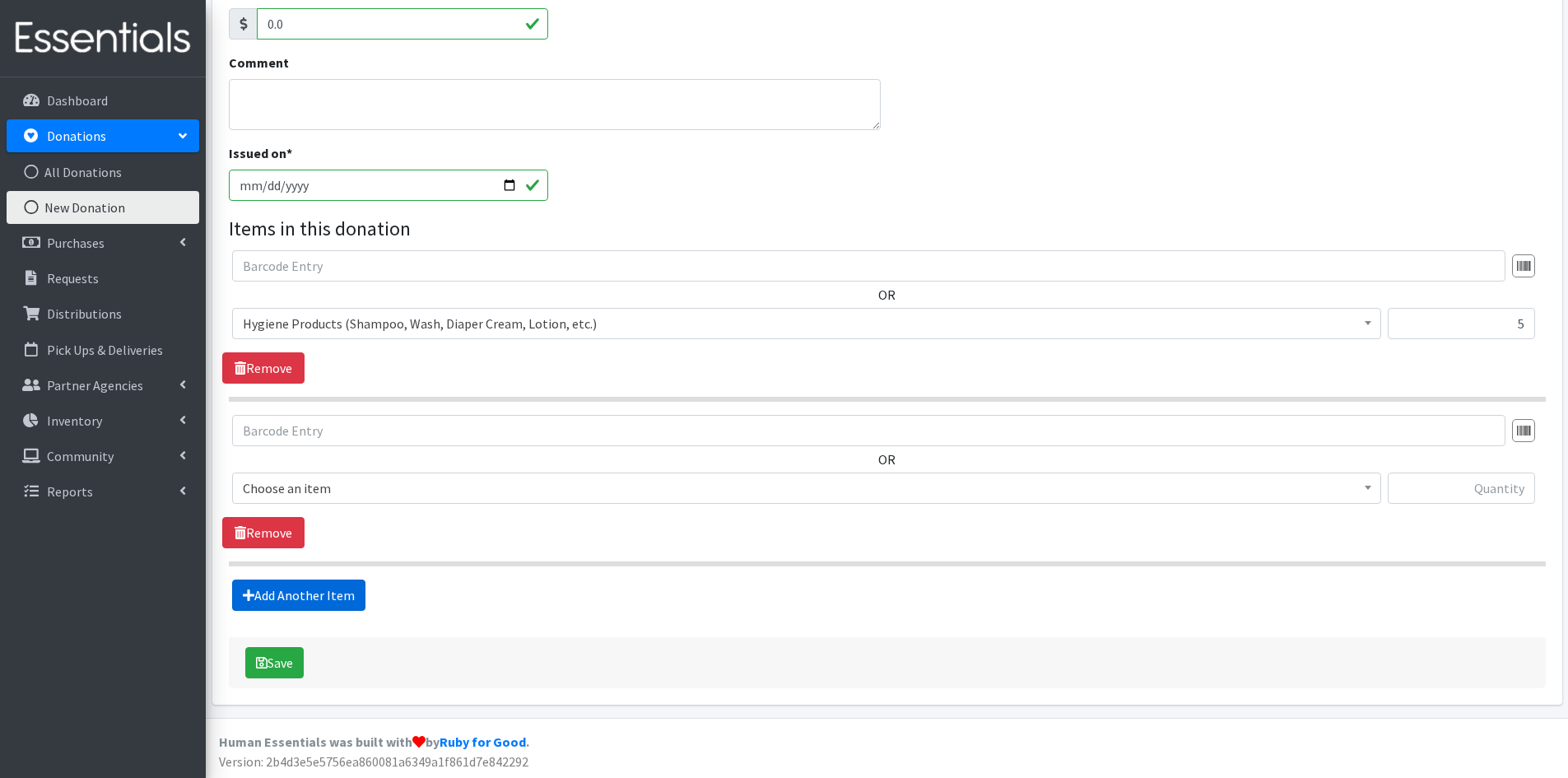
scroll to position [355, 0]
click at [1431, 494] on input "text" at bounding box center [1461, 487] width 147 height 31
type input "2504"
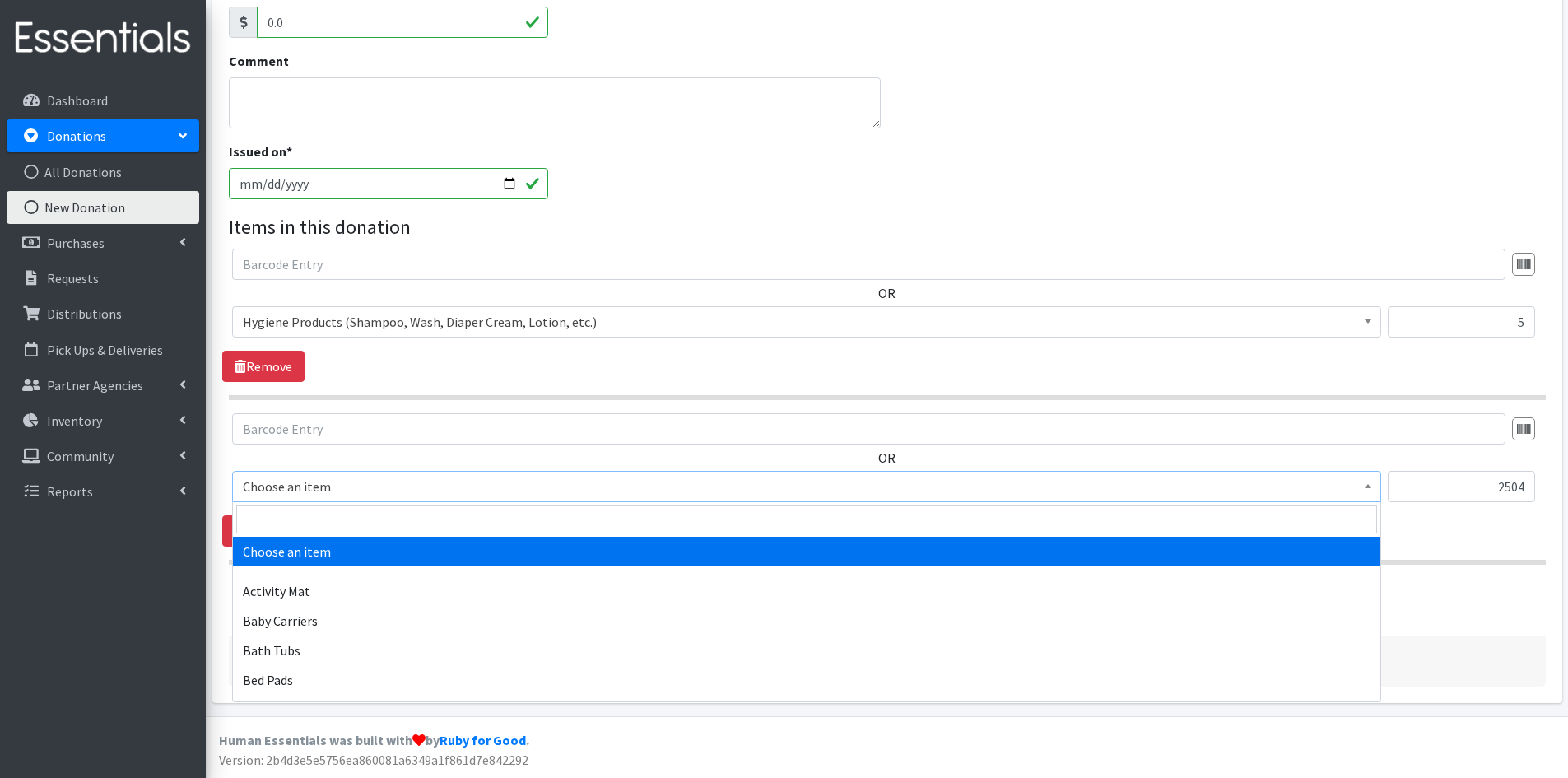
click at [1368, 483] on span at bounding box center [1368, 485] width 16 height 26
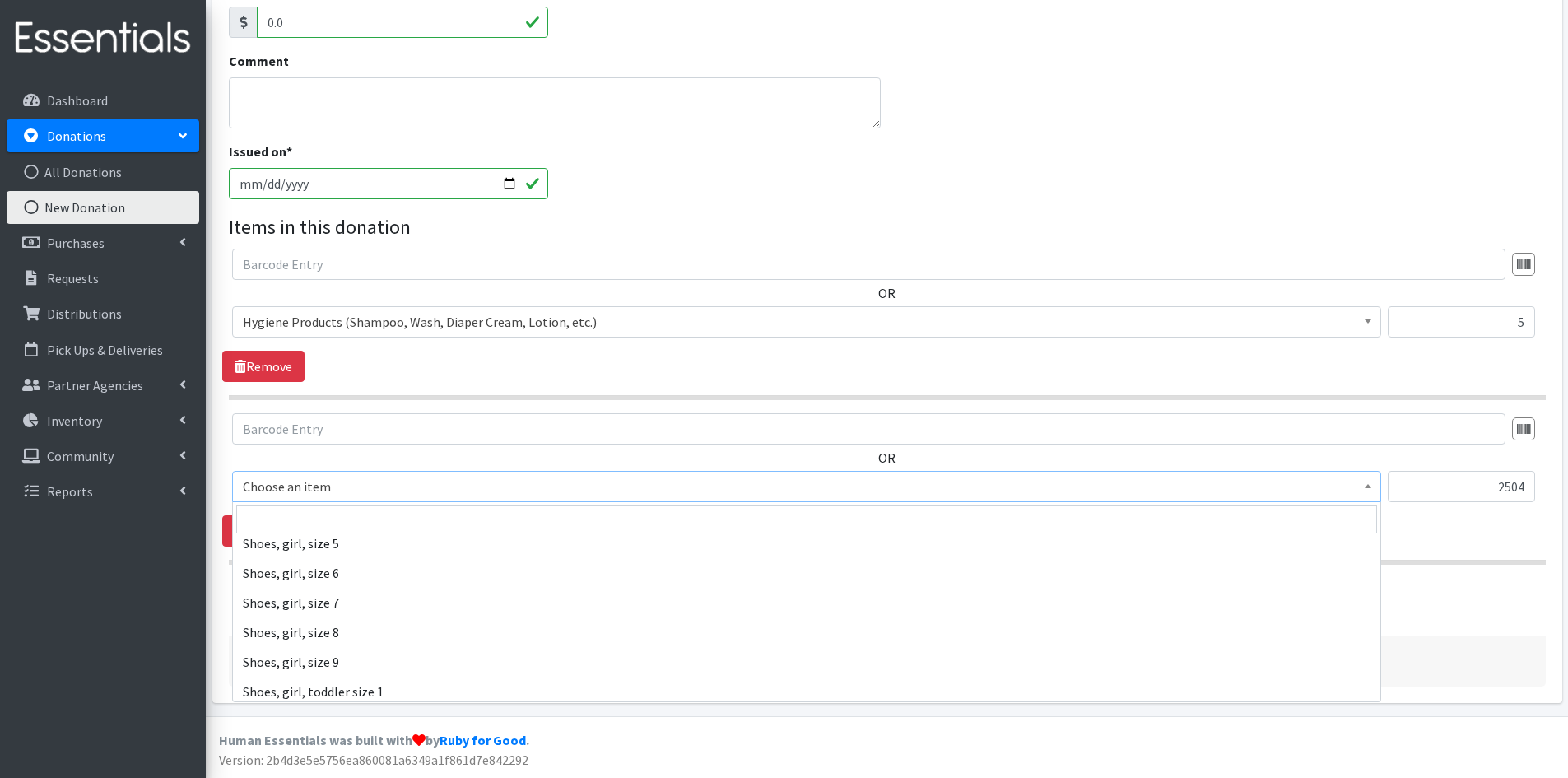
scroll to position [3788, 0]
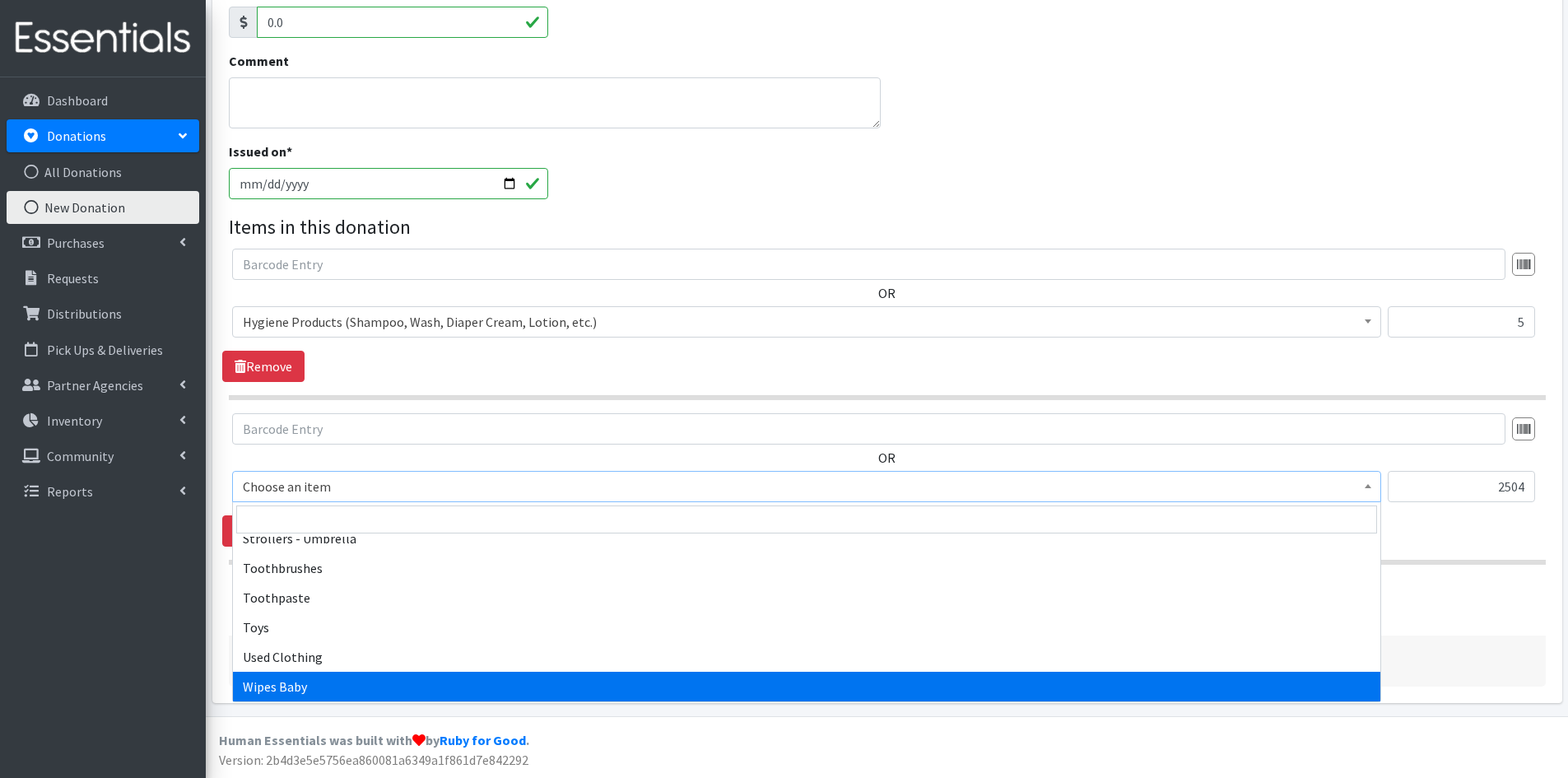
select select "1929"
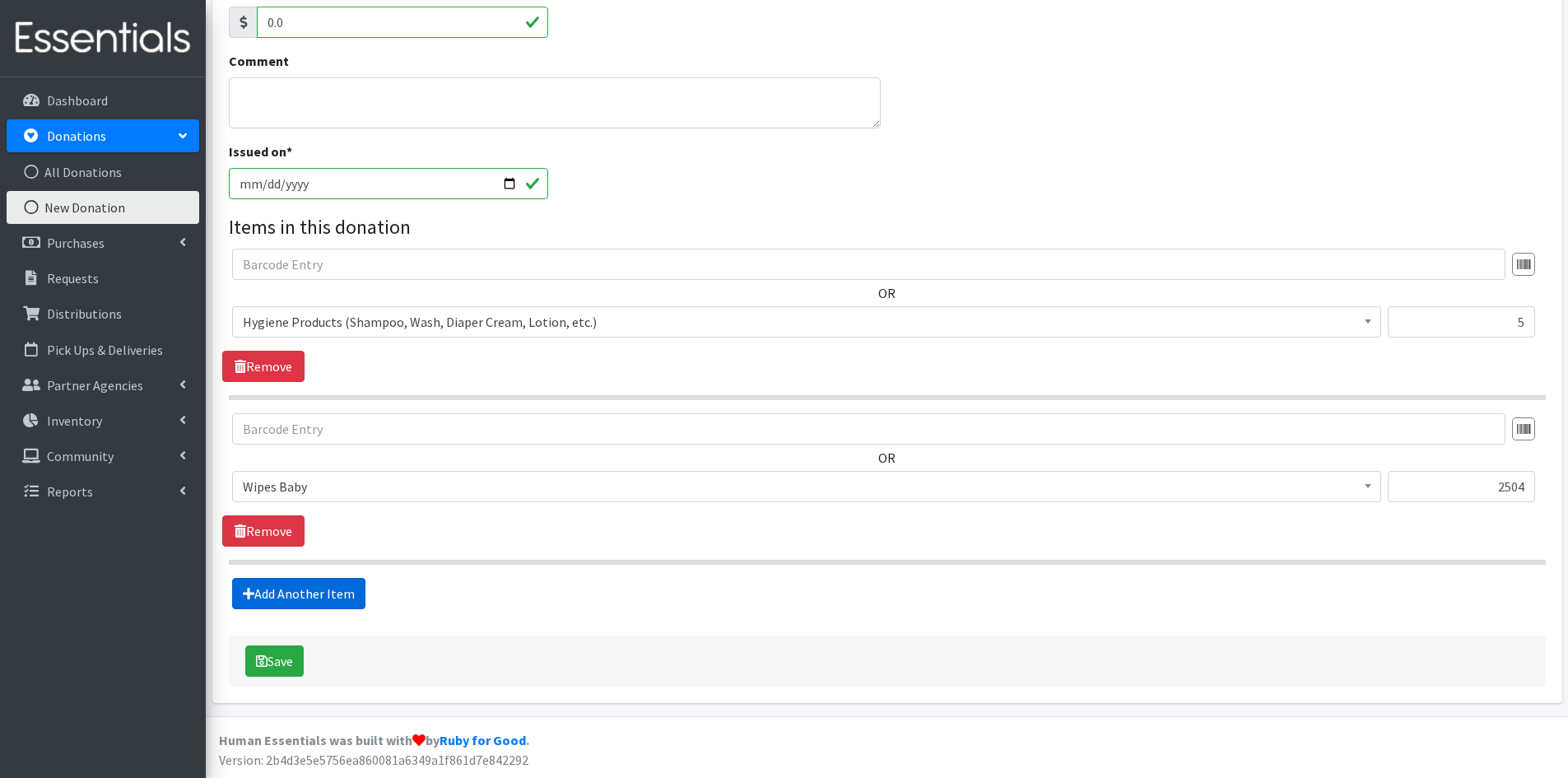
click at [302, 590] on link "Add Another Item" at bounding box center [299, 594] width 133 height 31
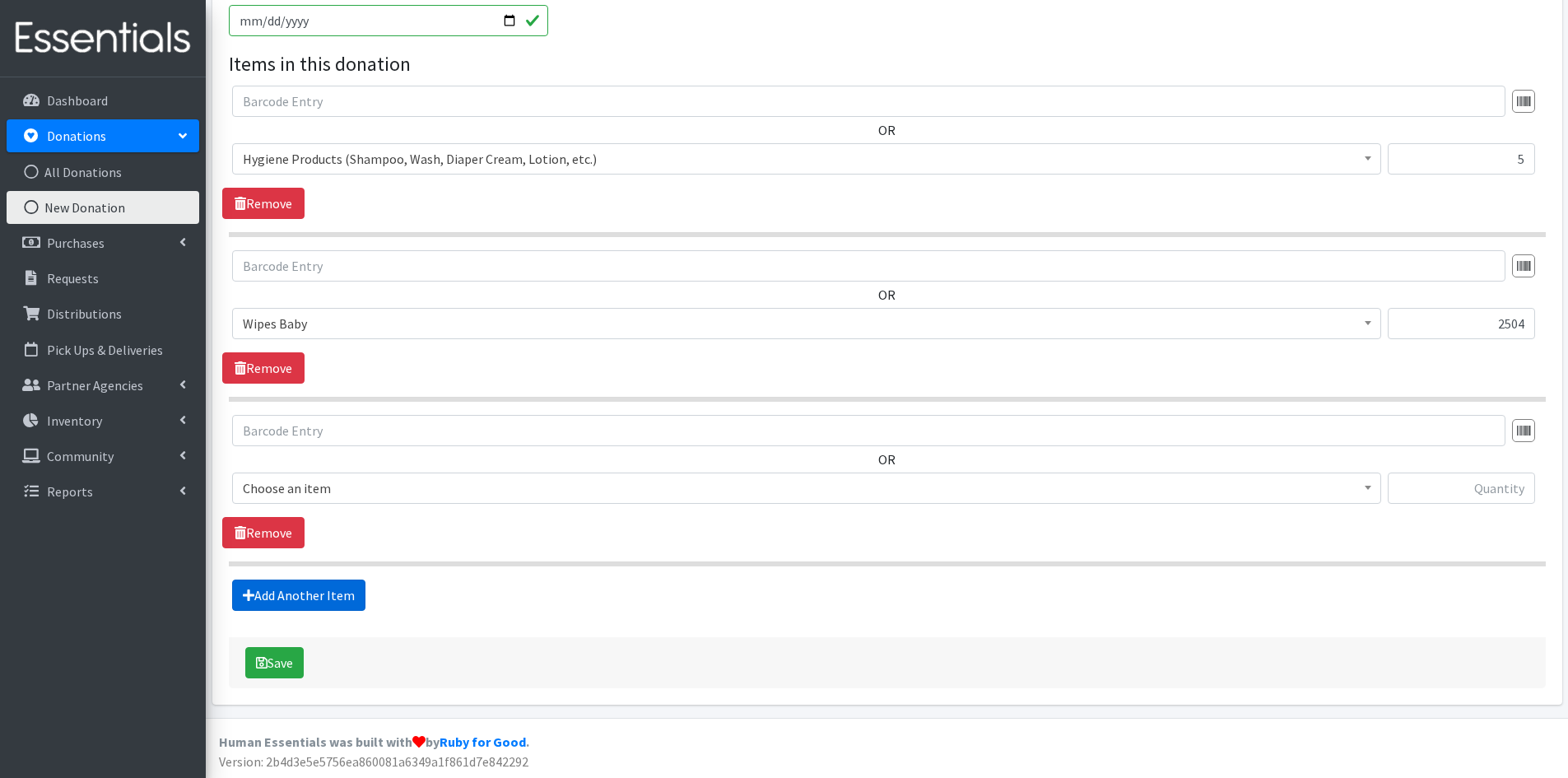
scroll to position [520, 0]
click at [1373, 488] on span at bounding box center [1368, 485] width 16 height 26
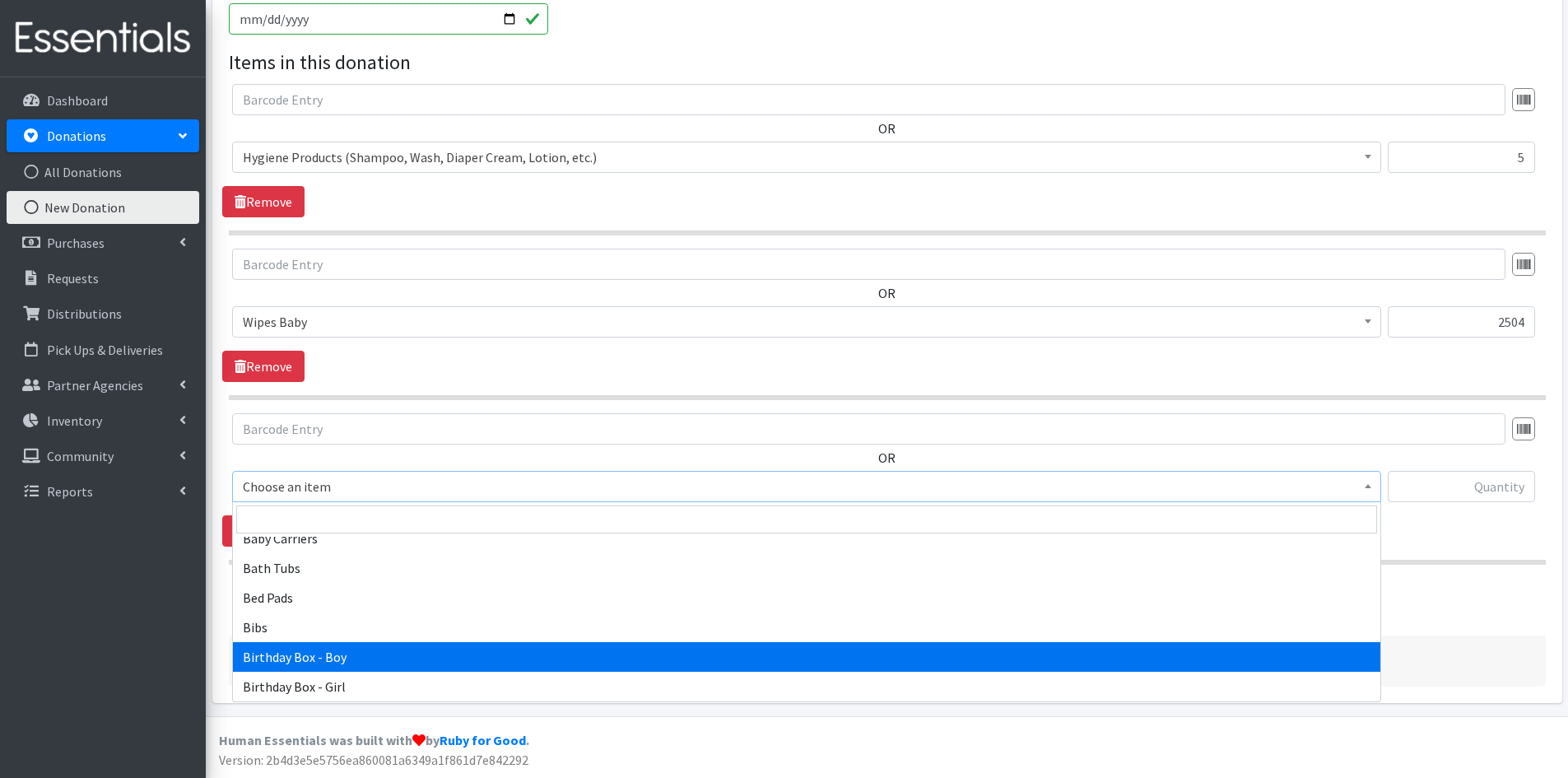
scroll to position [165, 0]
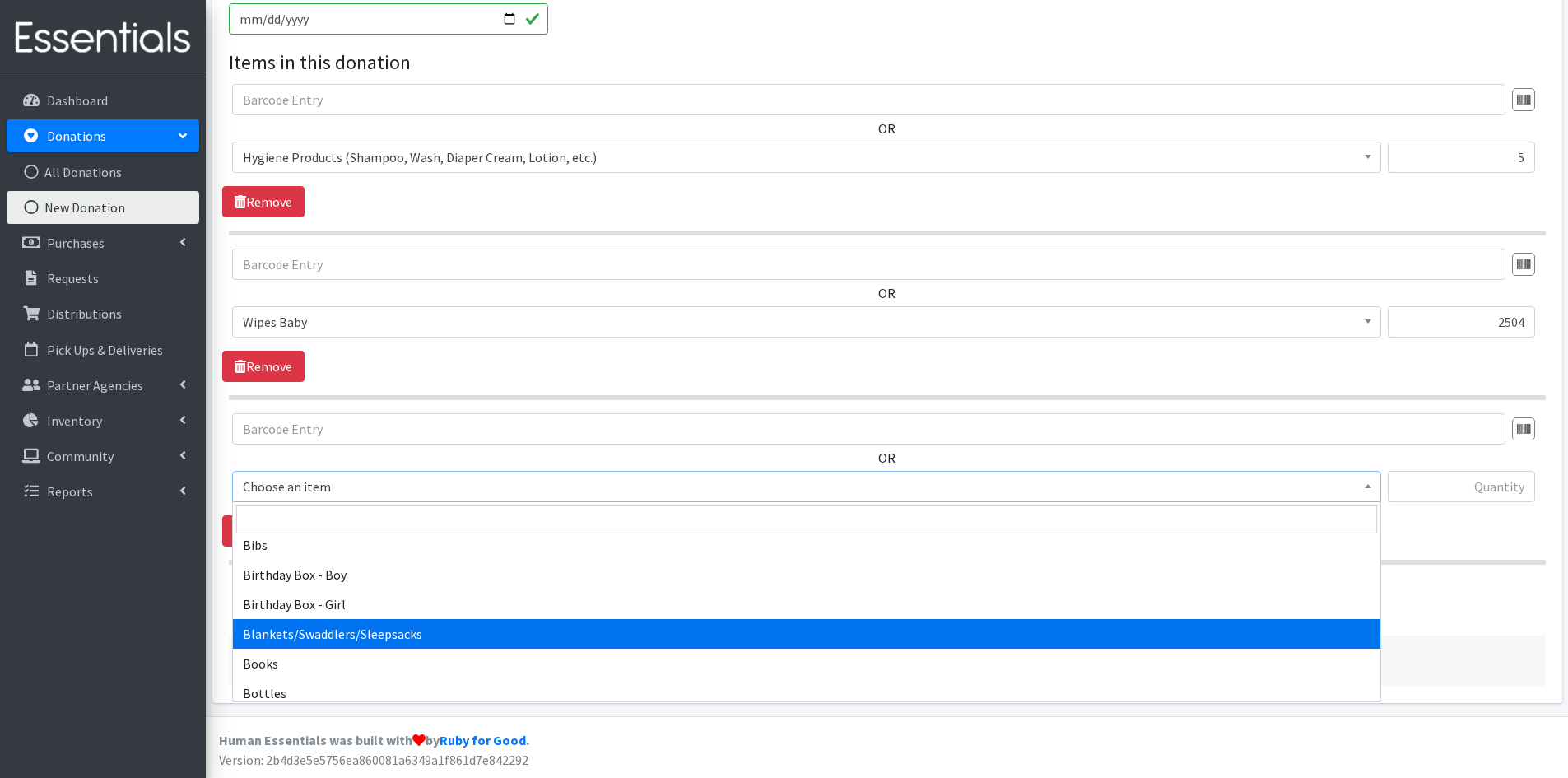
select select "1933"
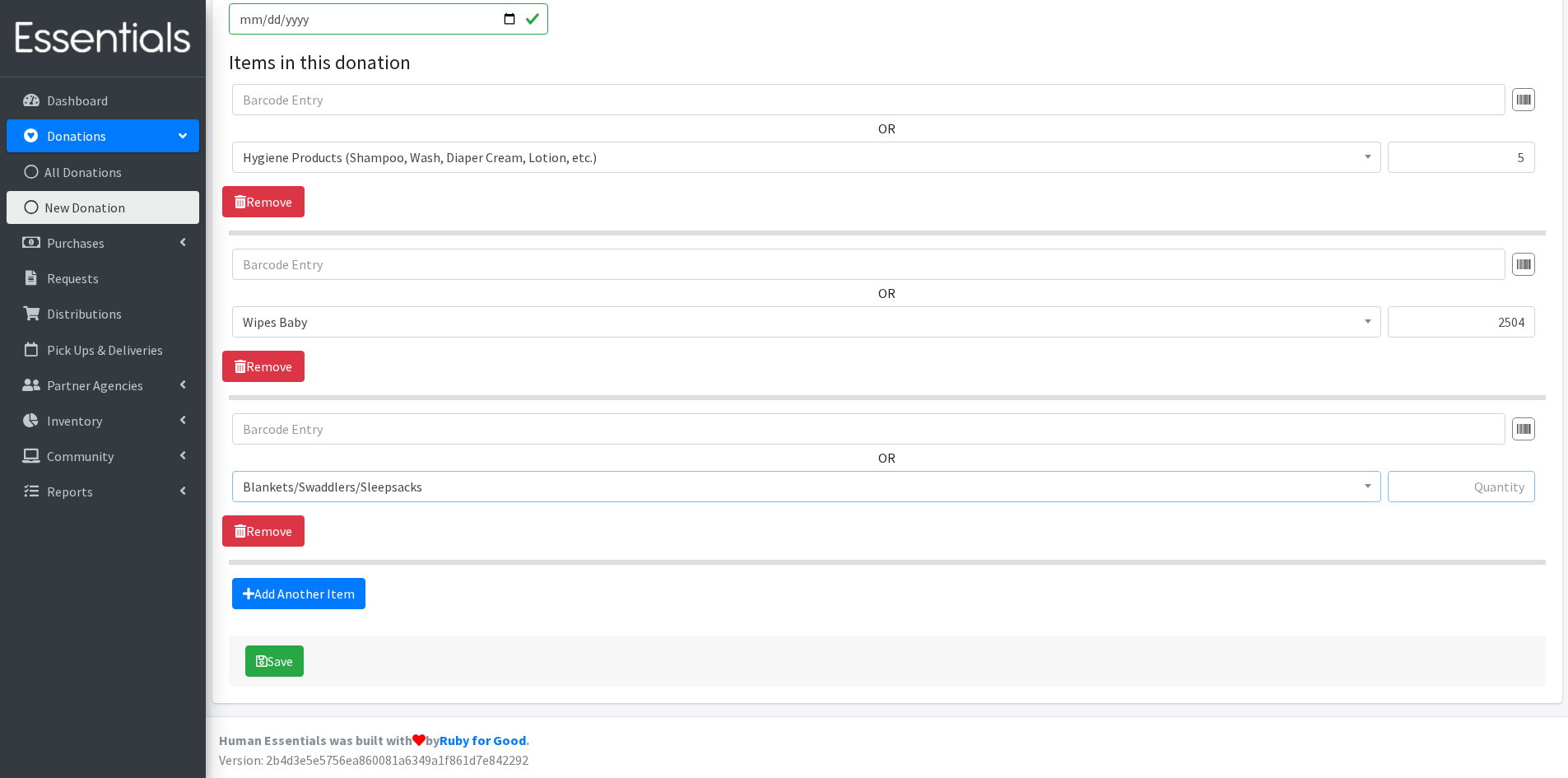
click at [1460, 491] on input "text" at bounding box center [1461, 487] width 147 height 31
type input "6"
click at [314, 592] on link "Add Another Item" at bounding box center [299, 594] width 133 height 31
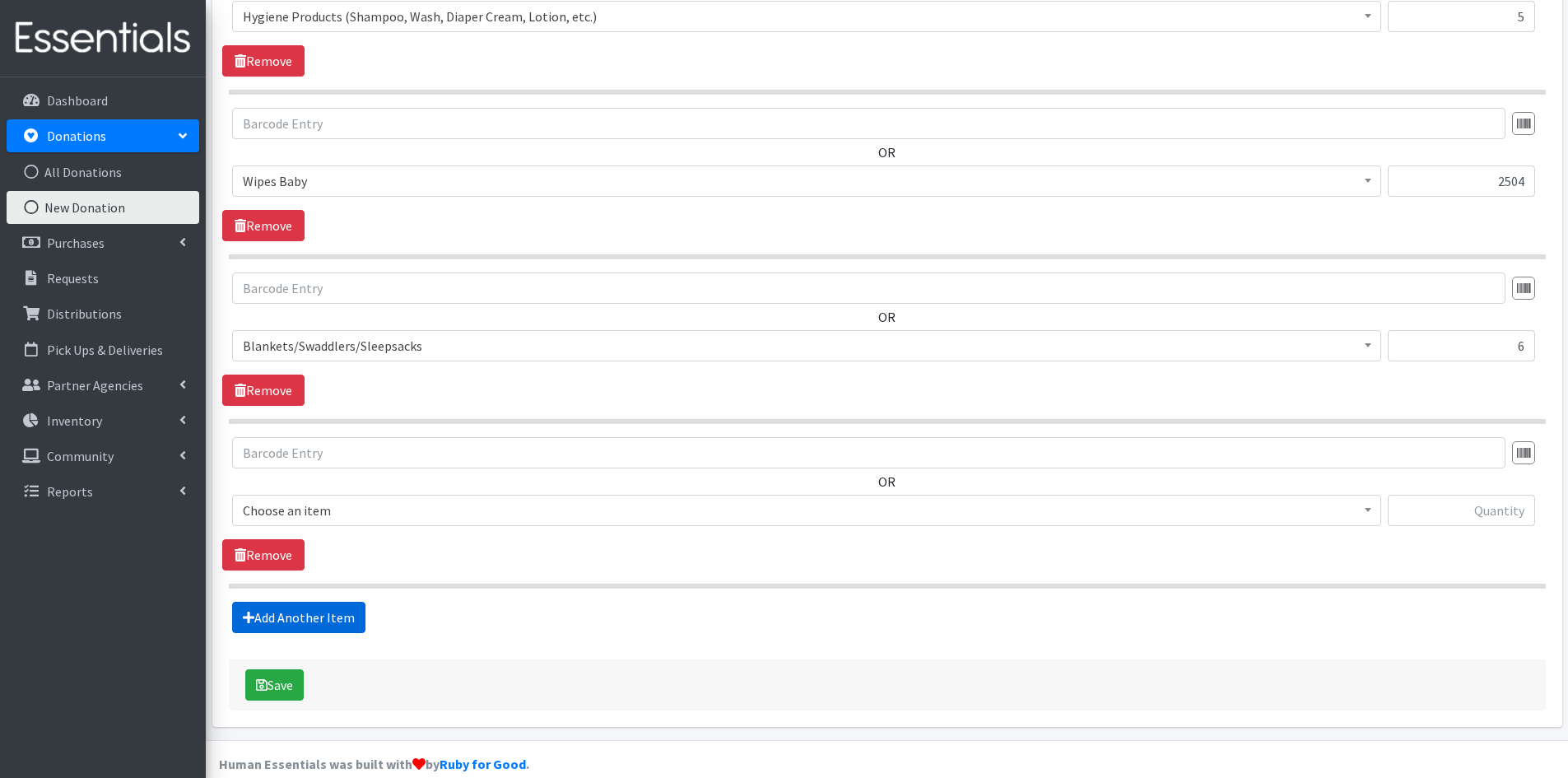
scroll to position [685, 0]
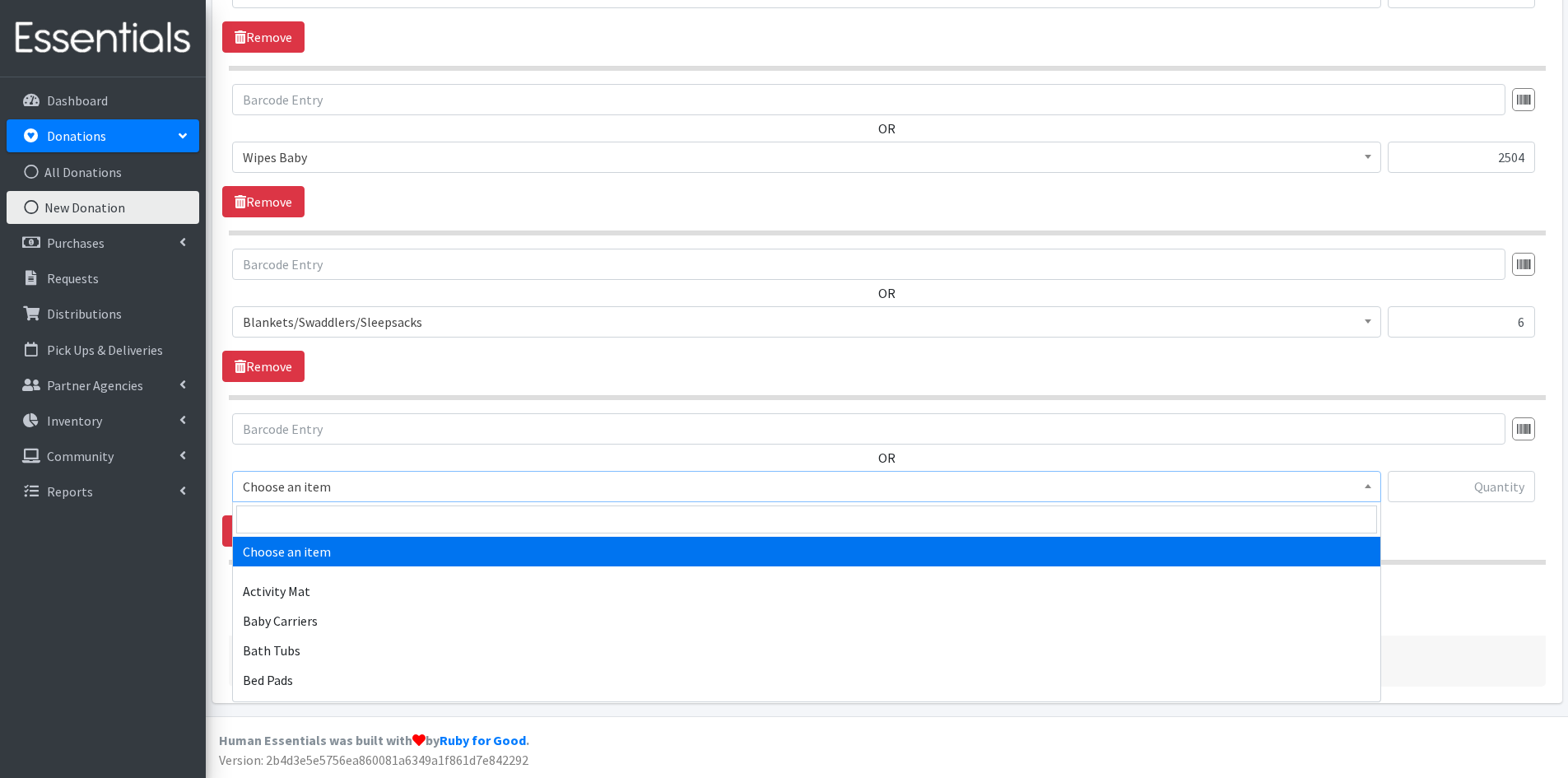
click at [1363, 481] on span at bounding box center [1368, 485] width 16 height 26
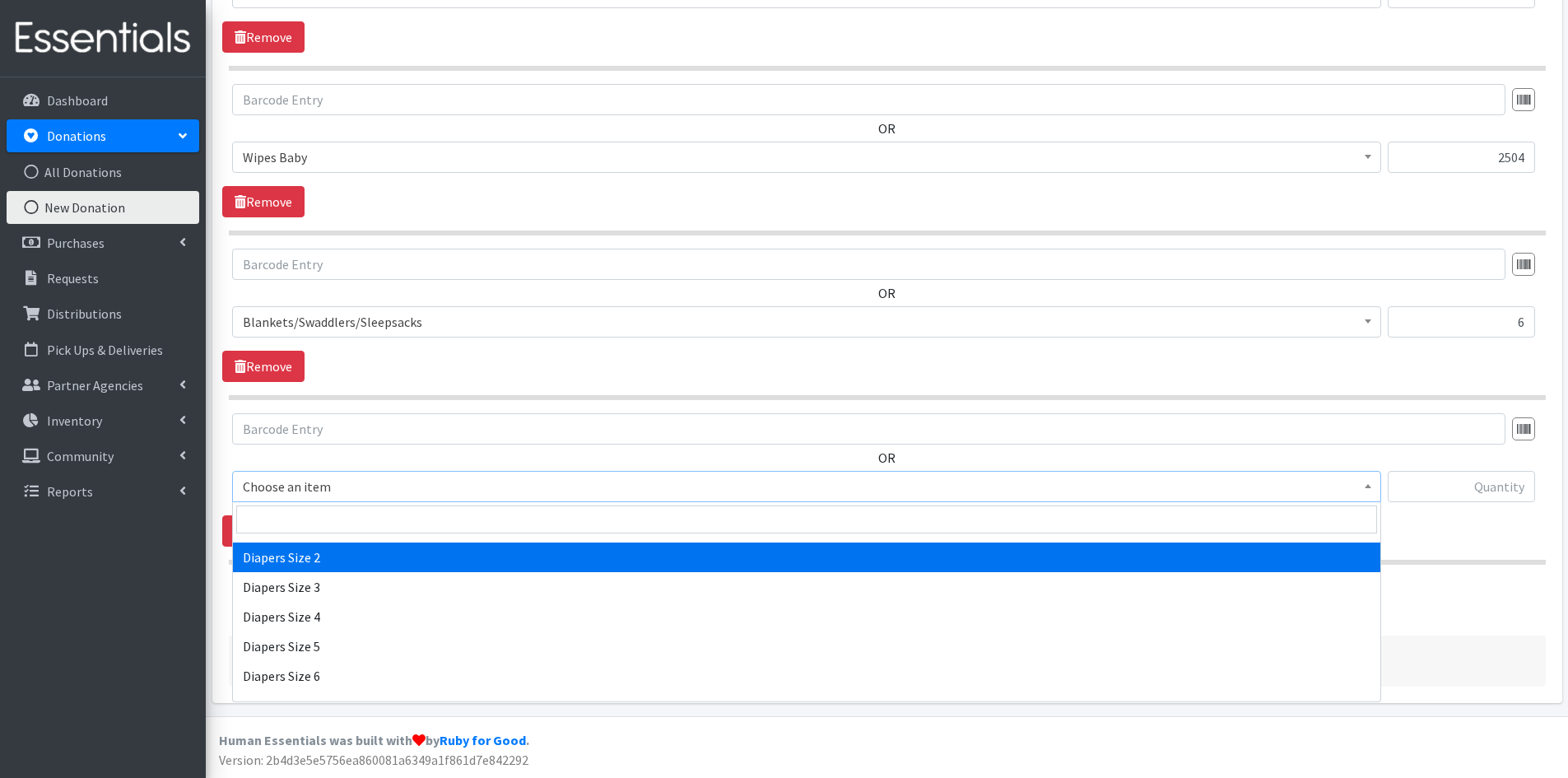
scroll to position [1812, 0]
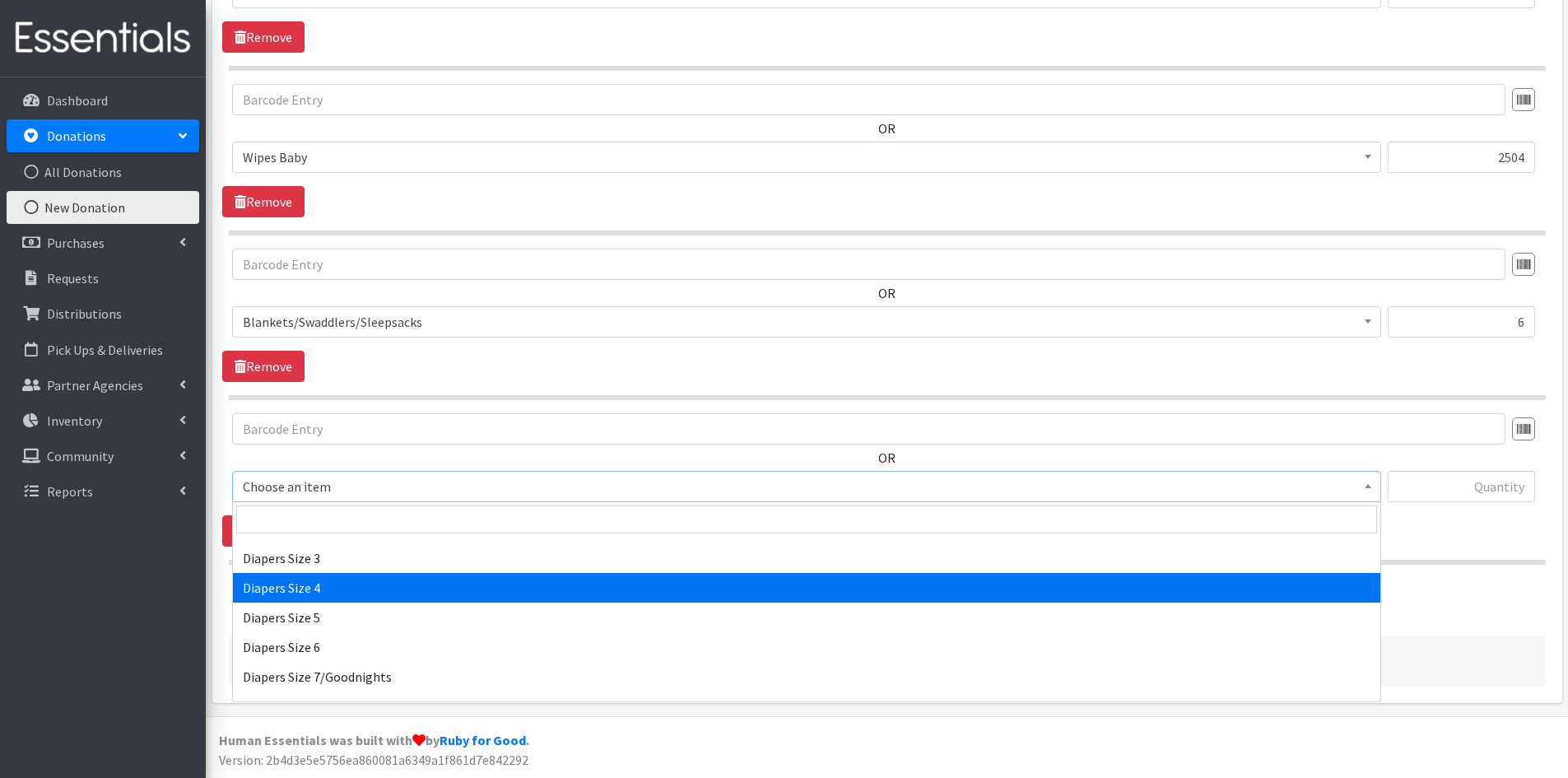
select select "1967"
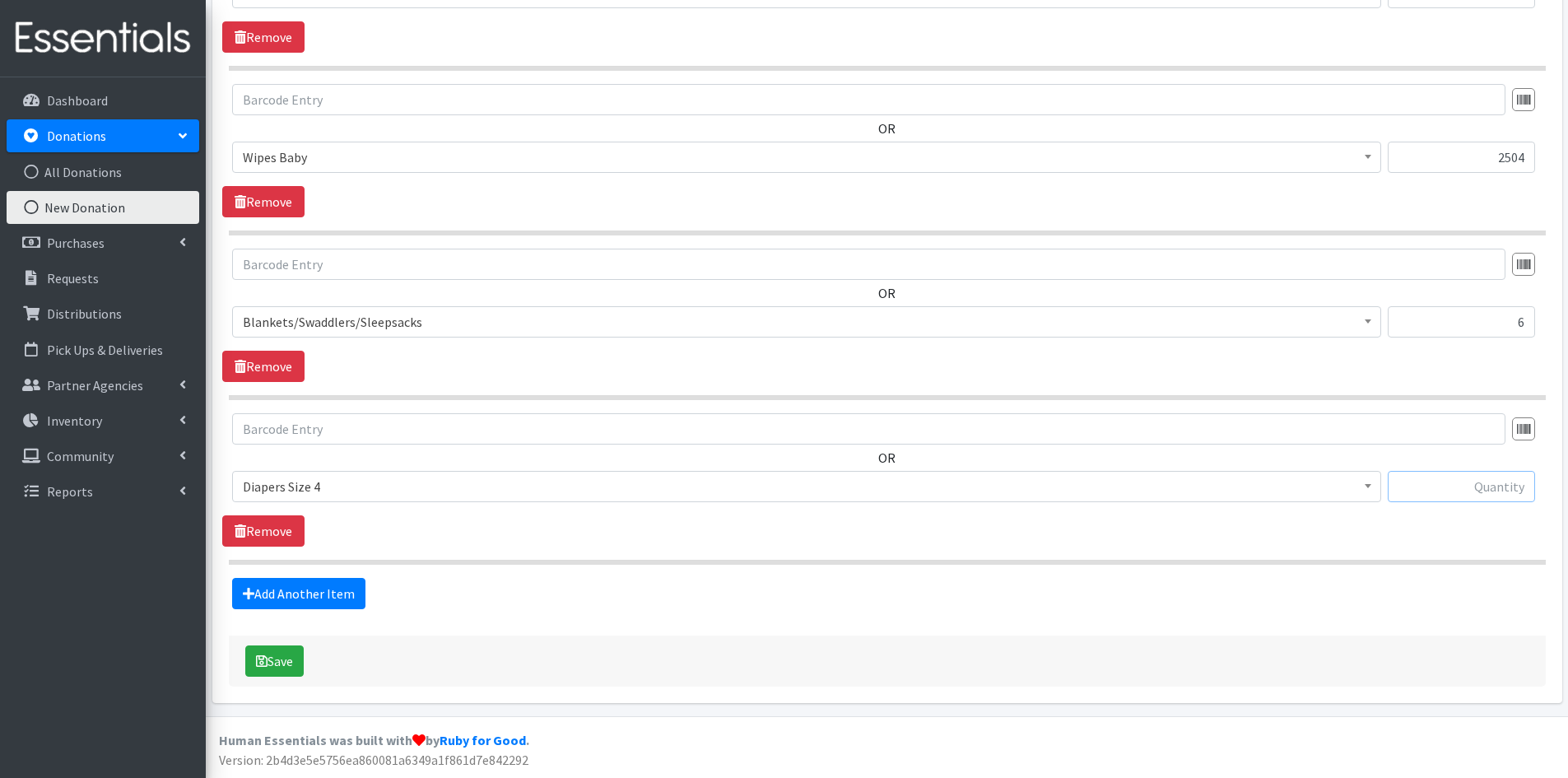
click at [1429, 494] on input "text" at bounding box center [1461, 487] width 147 height 31
type input "504"
click at [296, 592] on link "Add Another Item" at bounding box center [299, 594] width 133 height 31
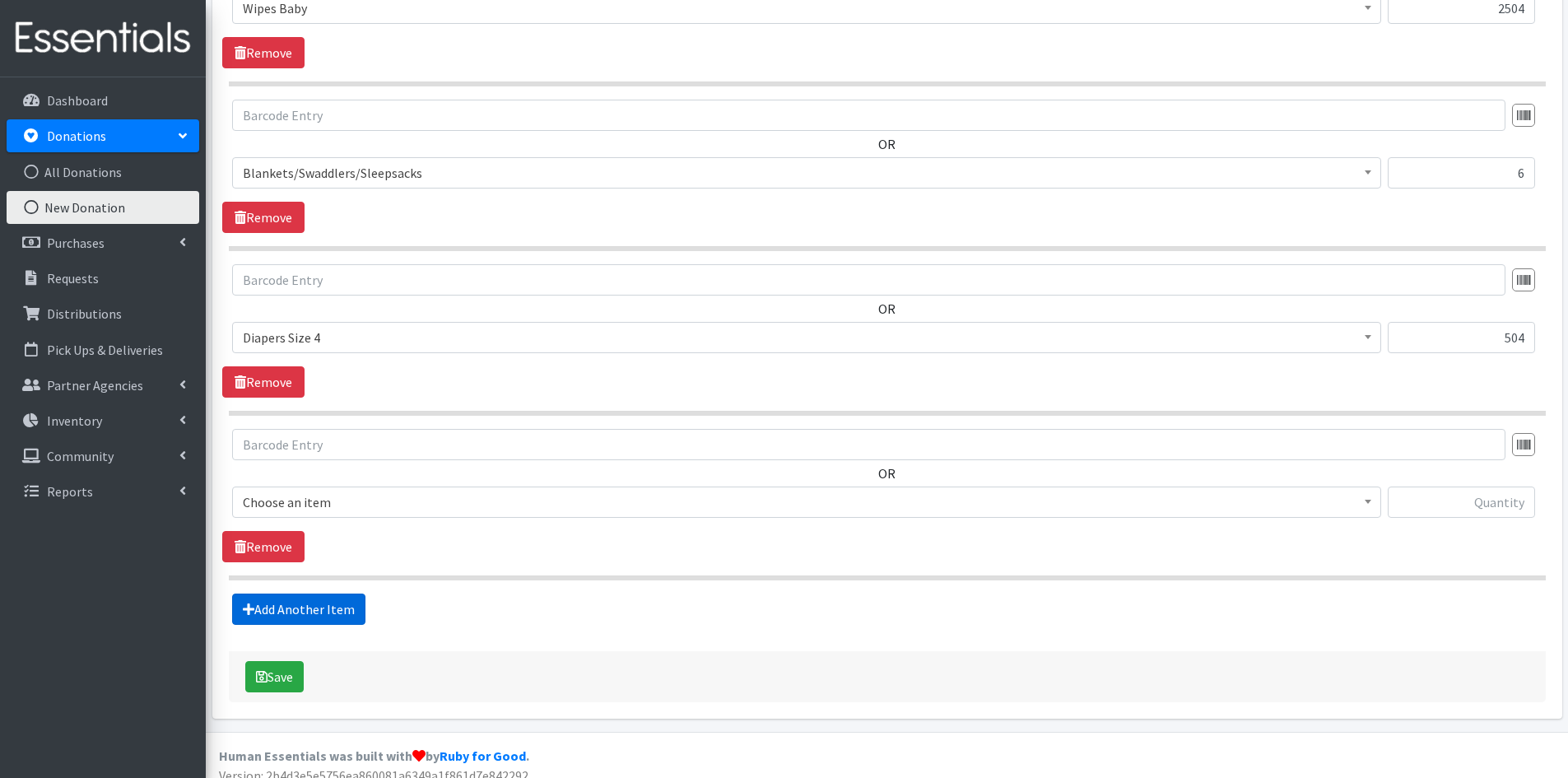
scroll to position [850, 0]
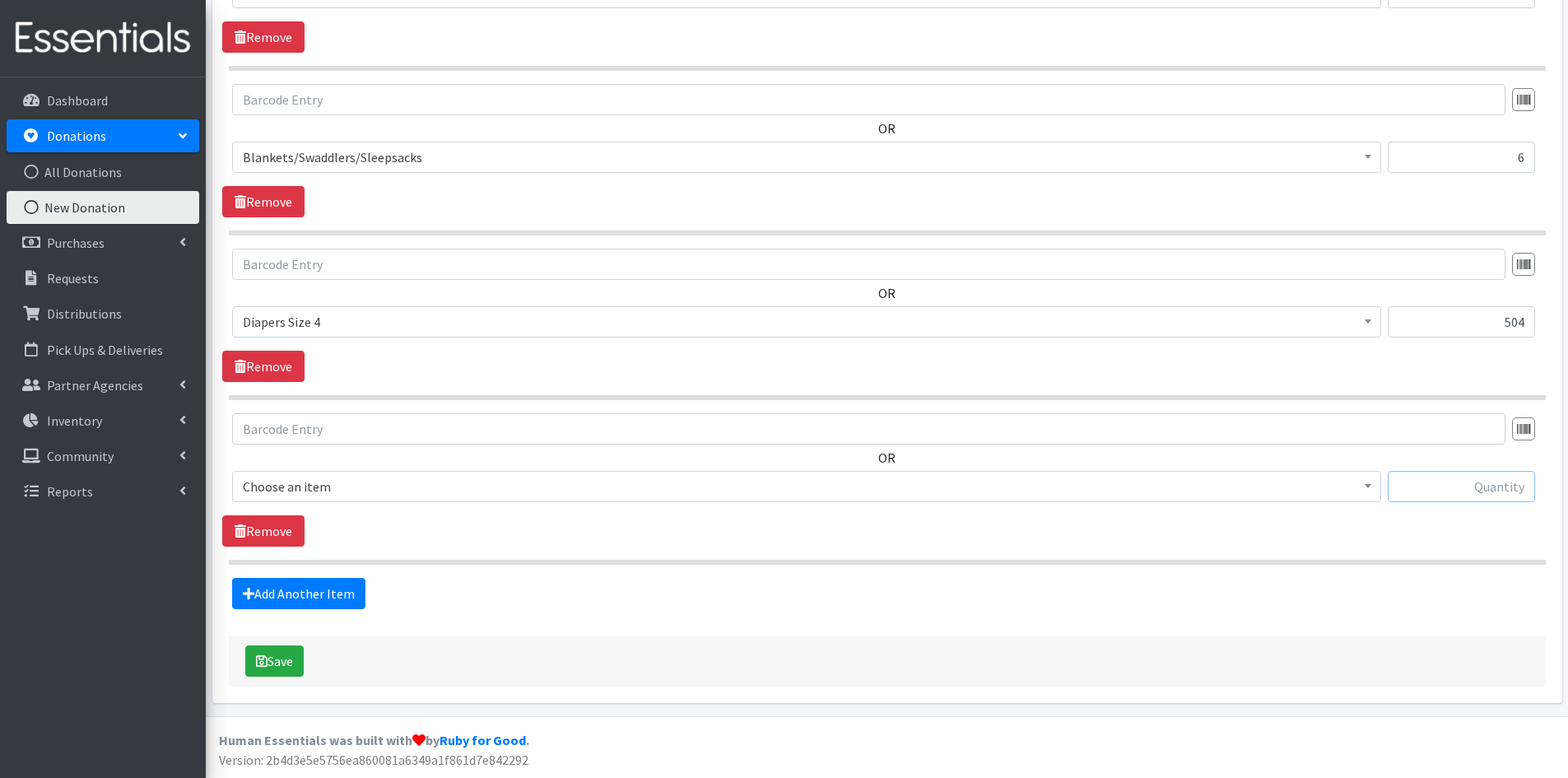
click at [1457, 483] on input "text" at bounding box center [1461, 487] width 147 height 31
type input "168"
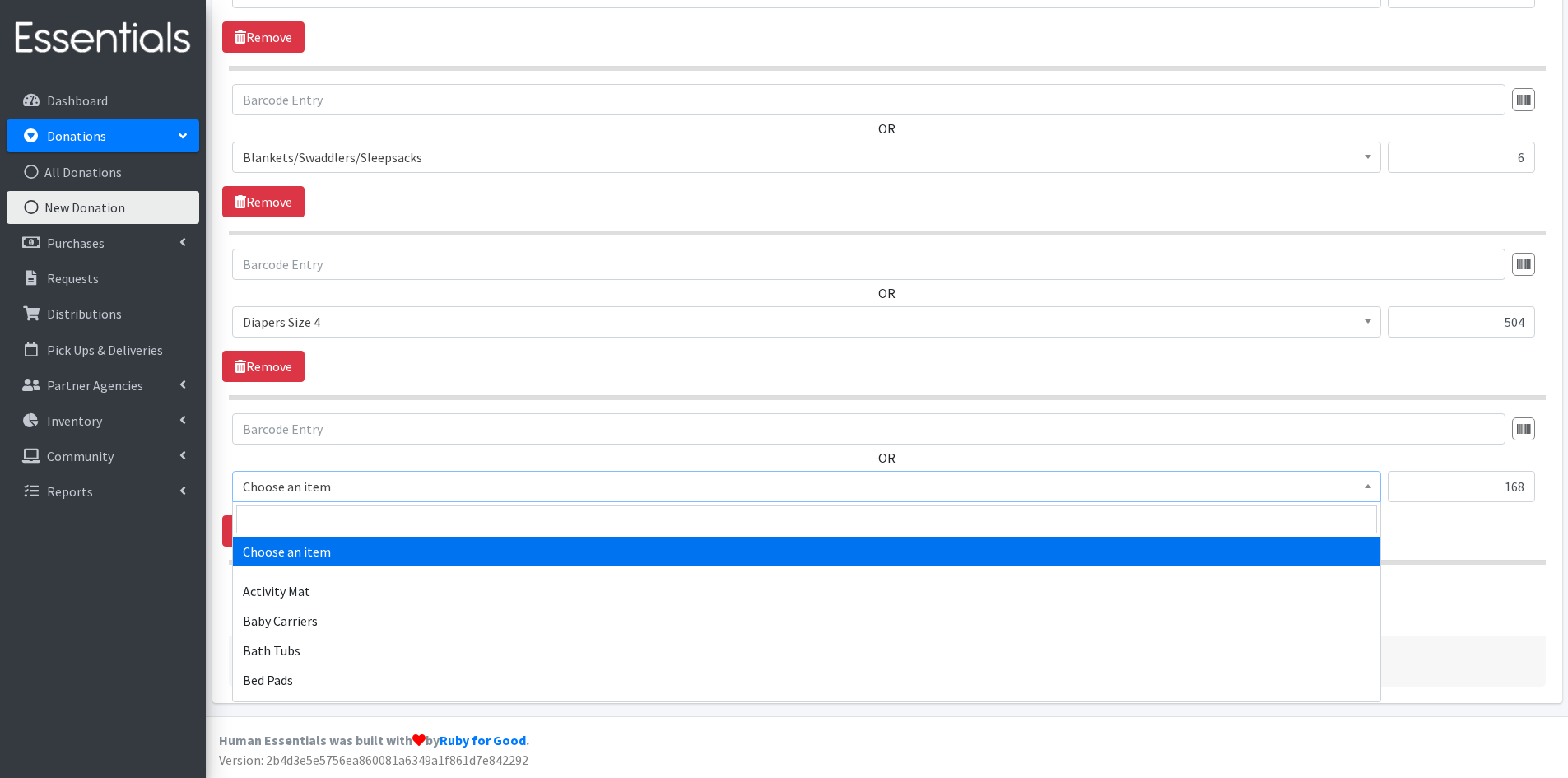
click at [1364, 491] on span at bounding box center [1368, 485] width 16 height 26
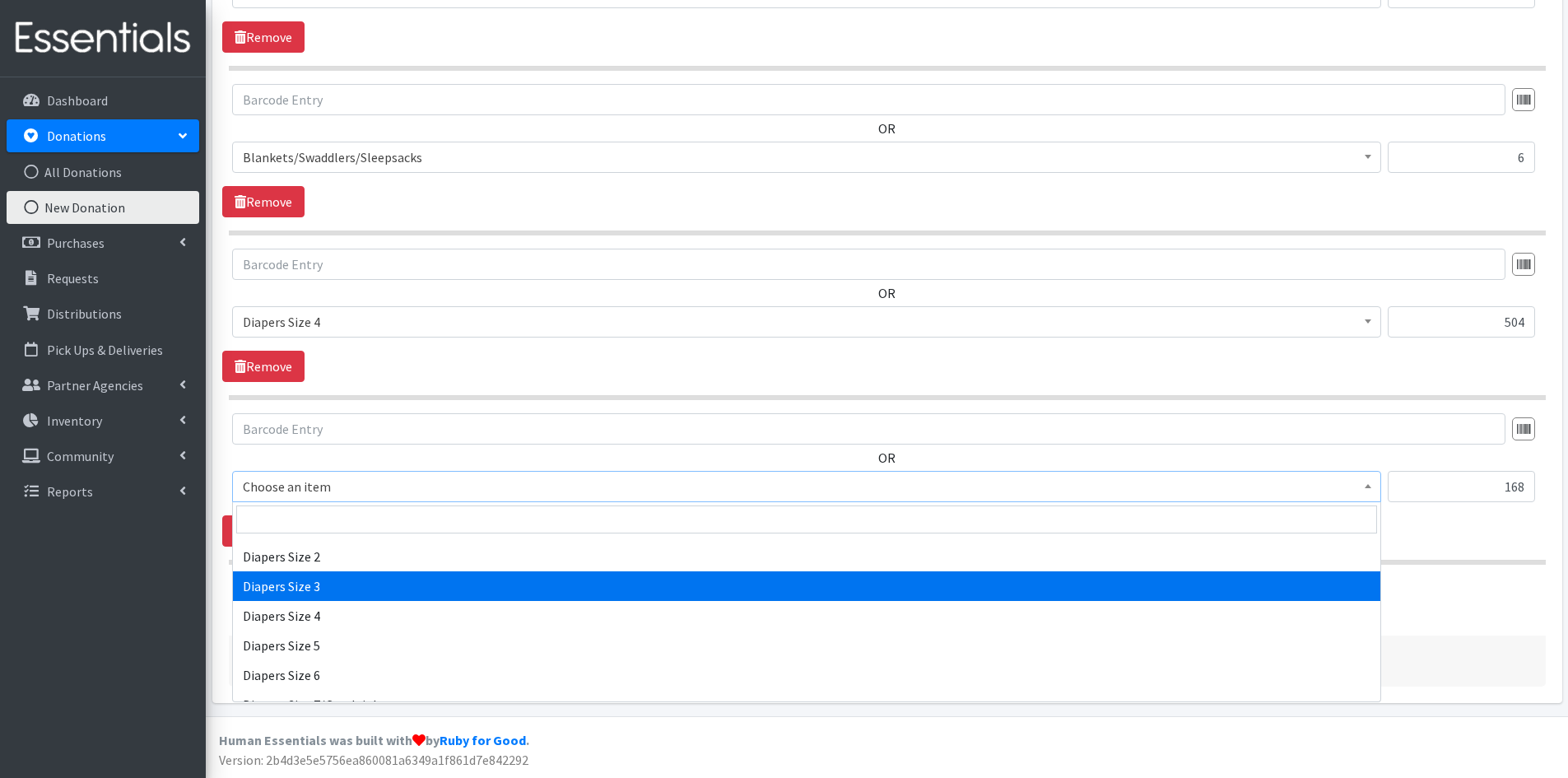
scroll to position [1812, 0]
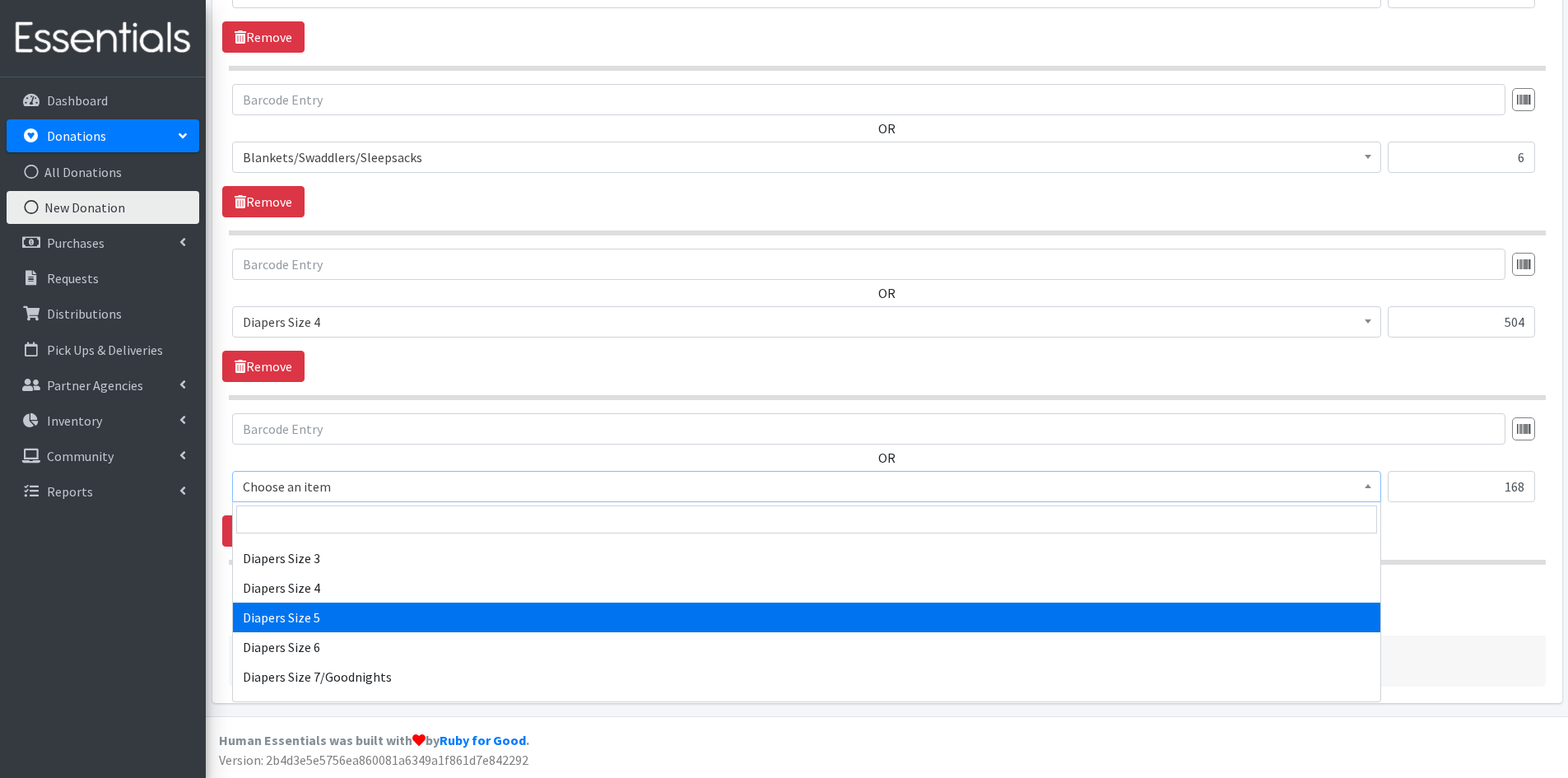
select select "1968"
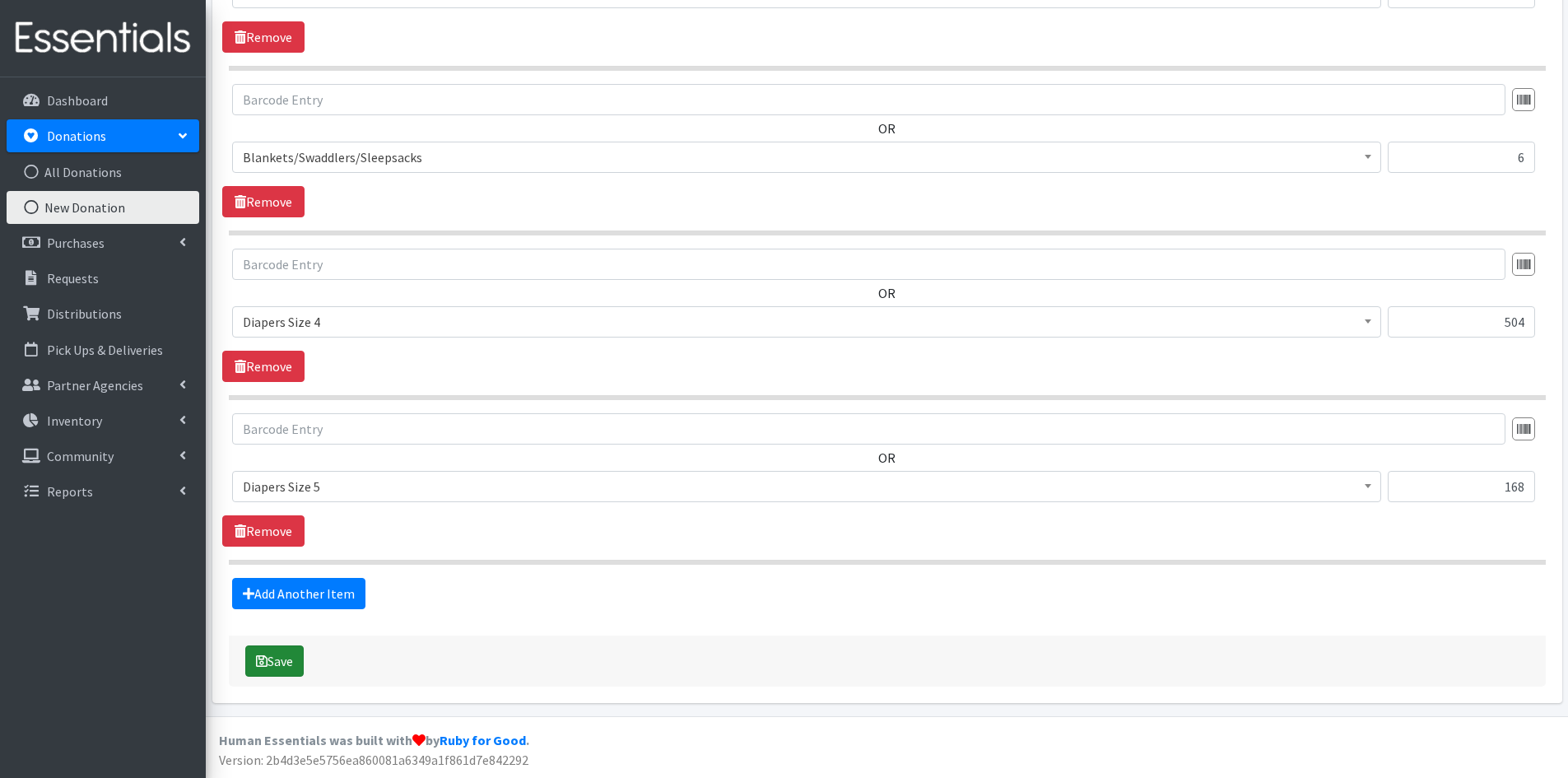
click at [273, 663] on button "Save" at bounding box center [275, 661] width 59 height 31
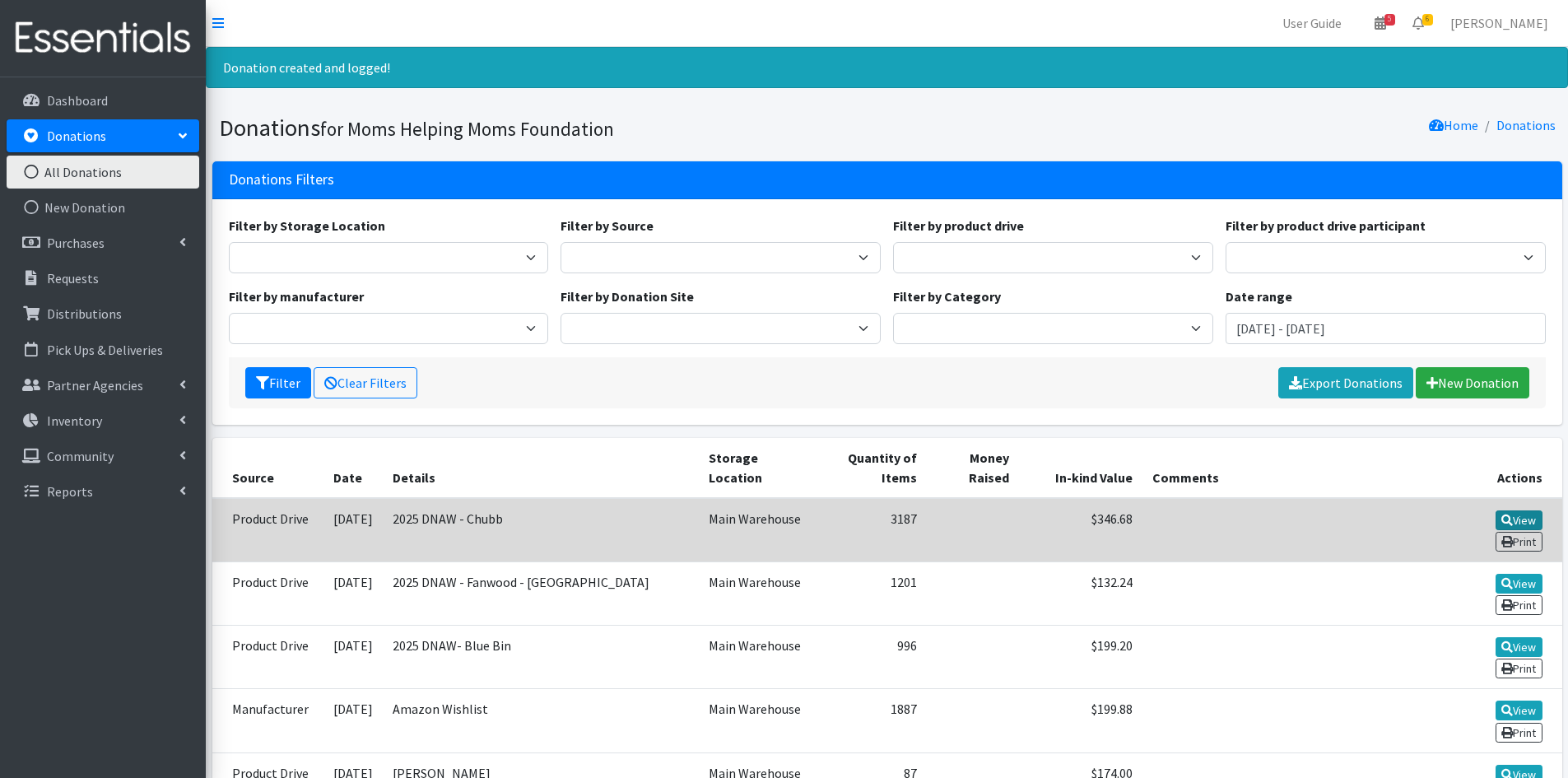
click at [1495, 511] on link "View" at bounding box center [1519, 520] width 47 height 20
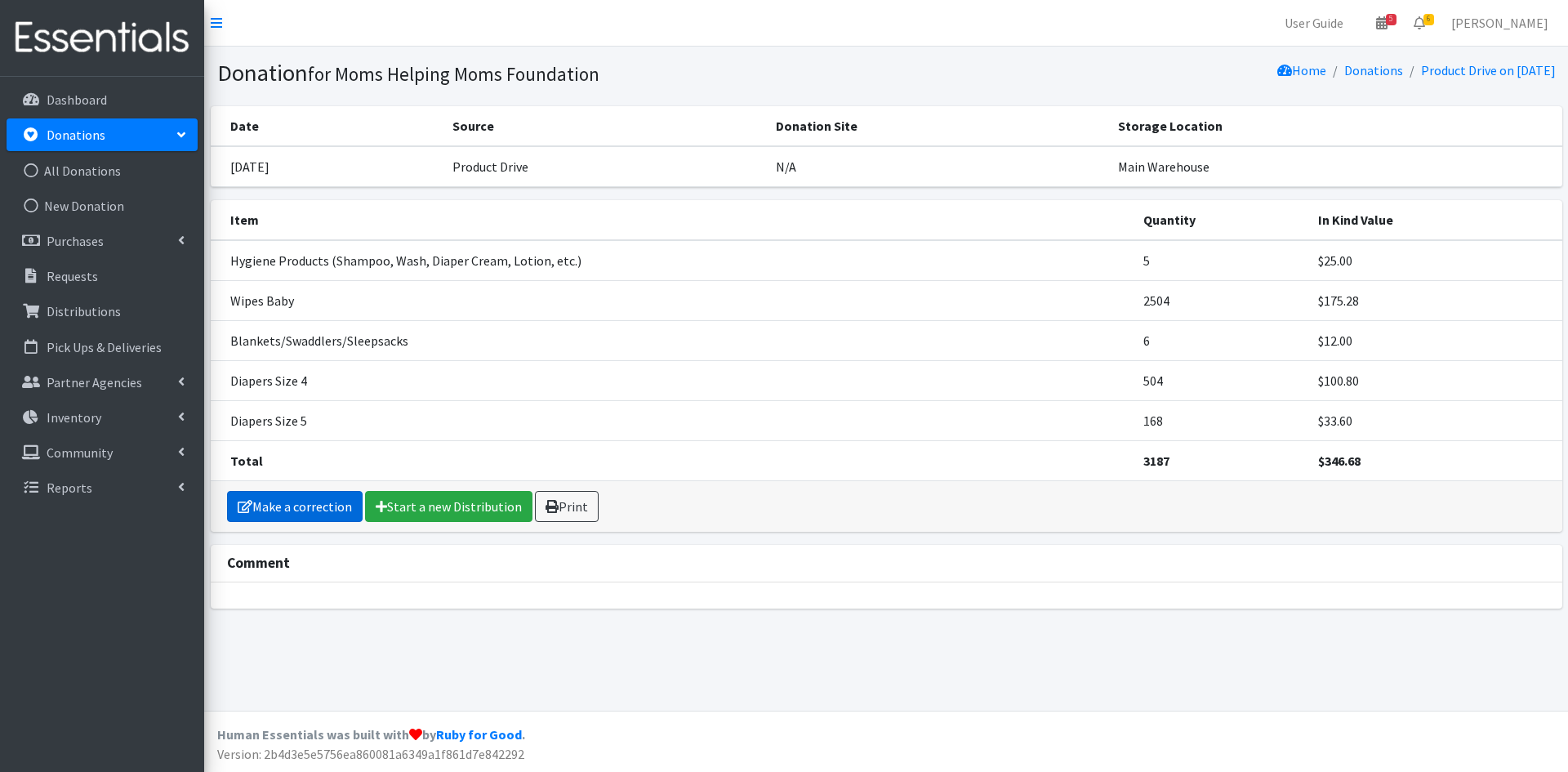
click at [296, 510] on link "Make a correction" at bounding box center [295, 506] width 135 height 31
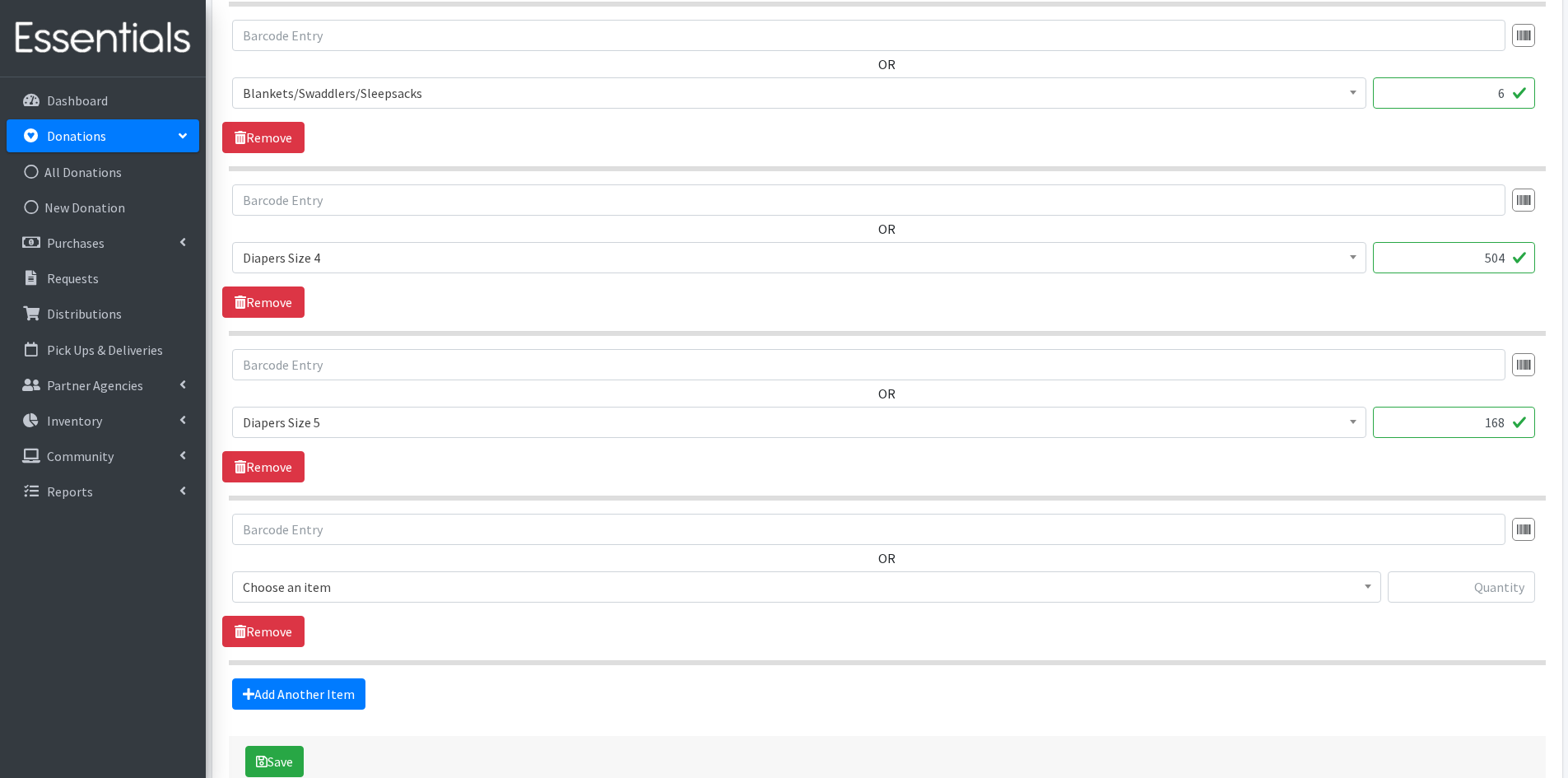
scroll to position [1014, 0]
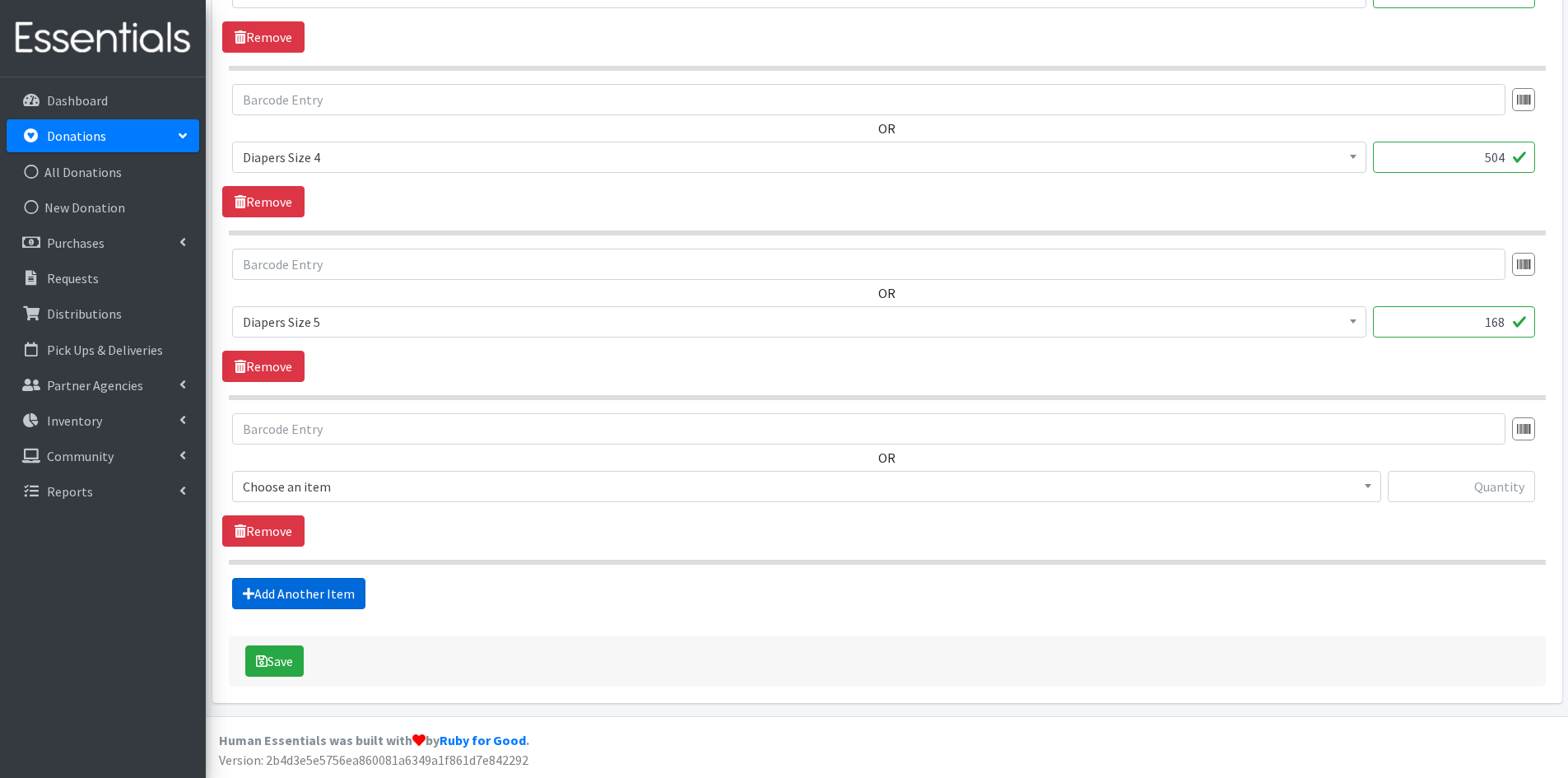
click at [302, 594] on link "Add Another Item" at bounding box center [299, 594] width 133 height 31
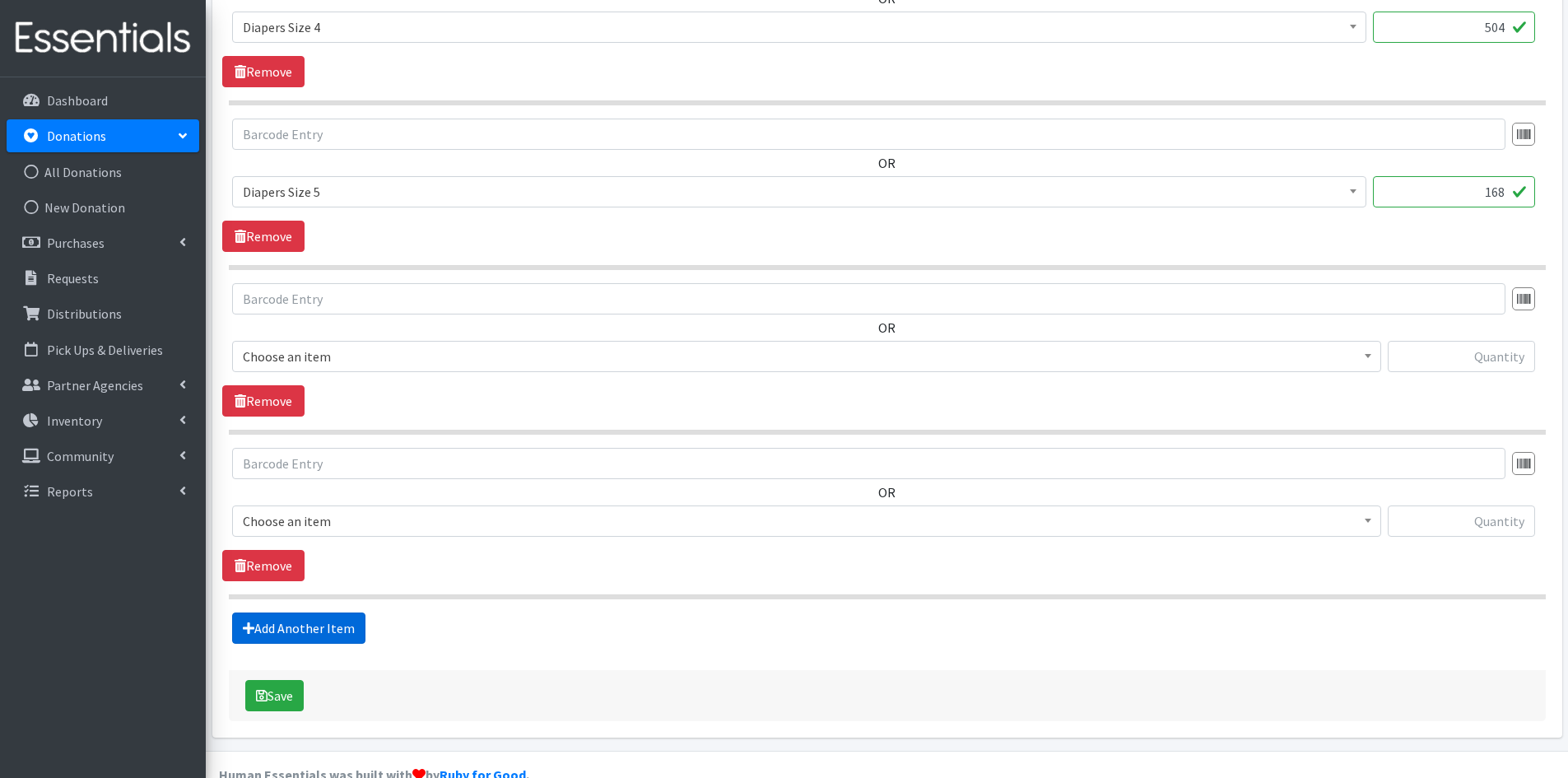
scroll to position [1179, 0]
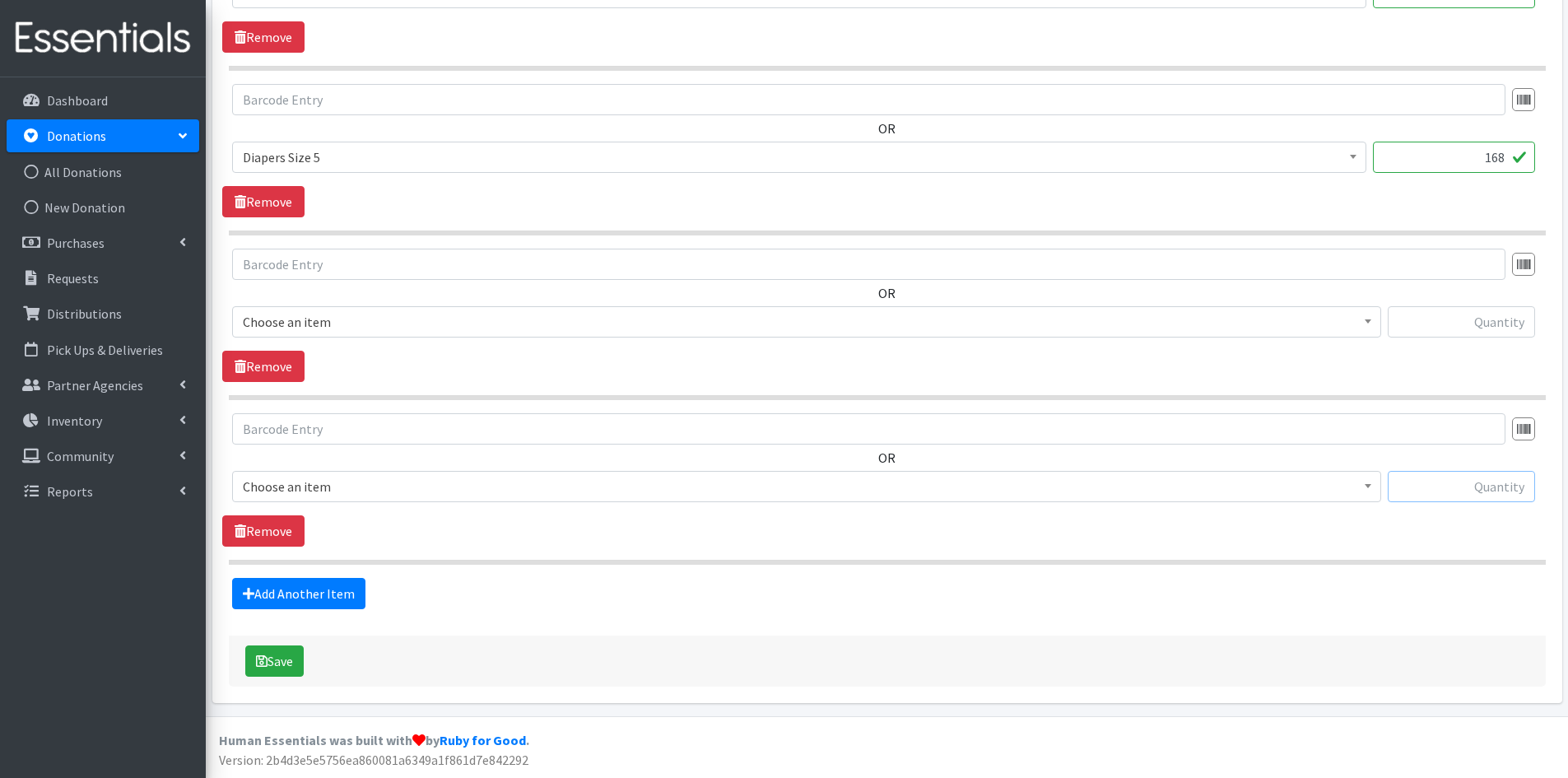
click at [1455, 497] on input "text" at bounding box center [1461, 487] width 147 height 31
type input "9"
click at [1366, 490] on span at bounding box center [1368, 485] width 16 height 26
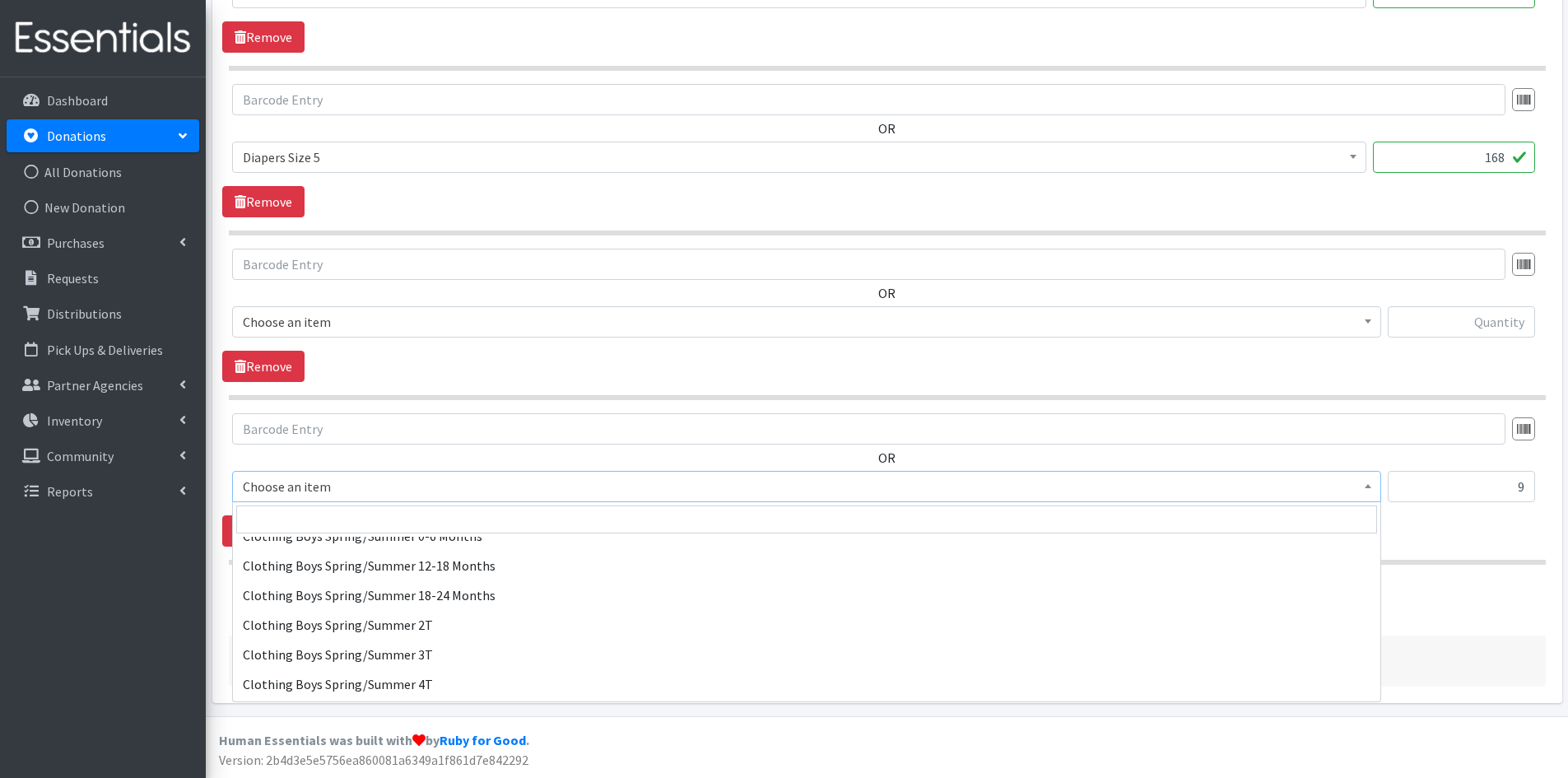
scroll to position [741, 0]
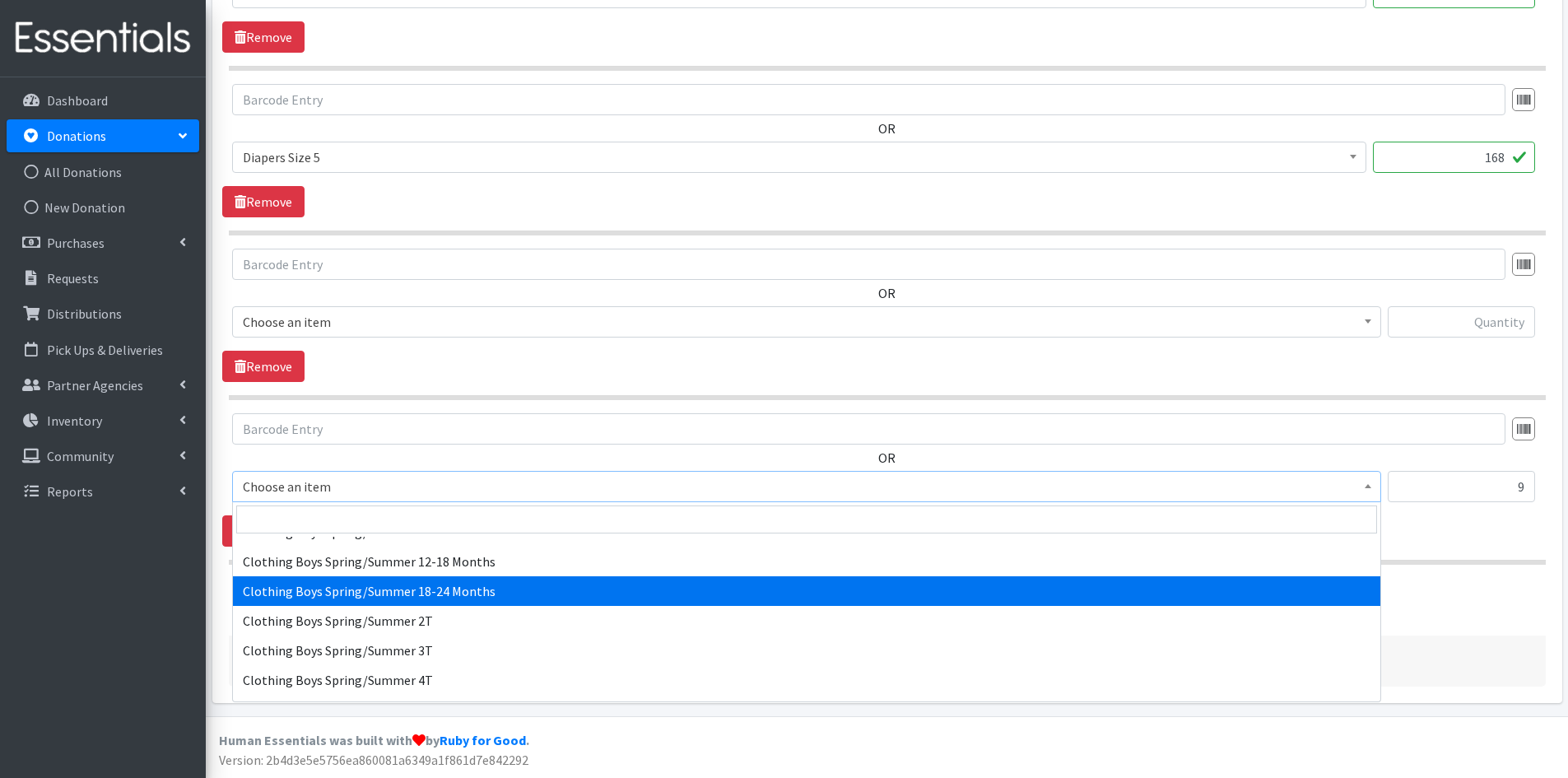
select select "5726"
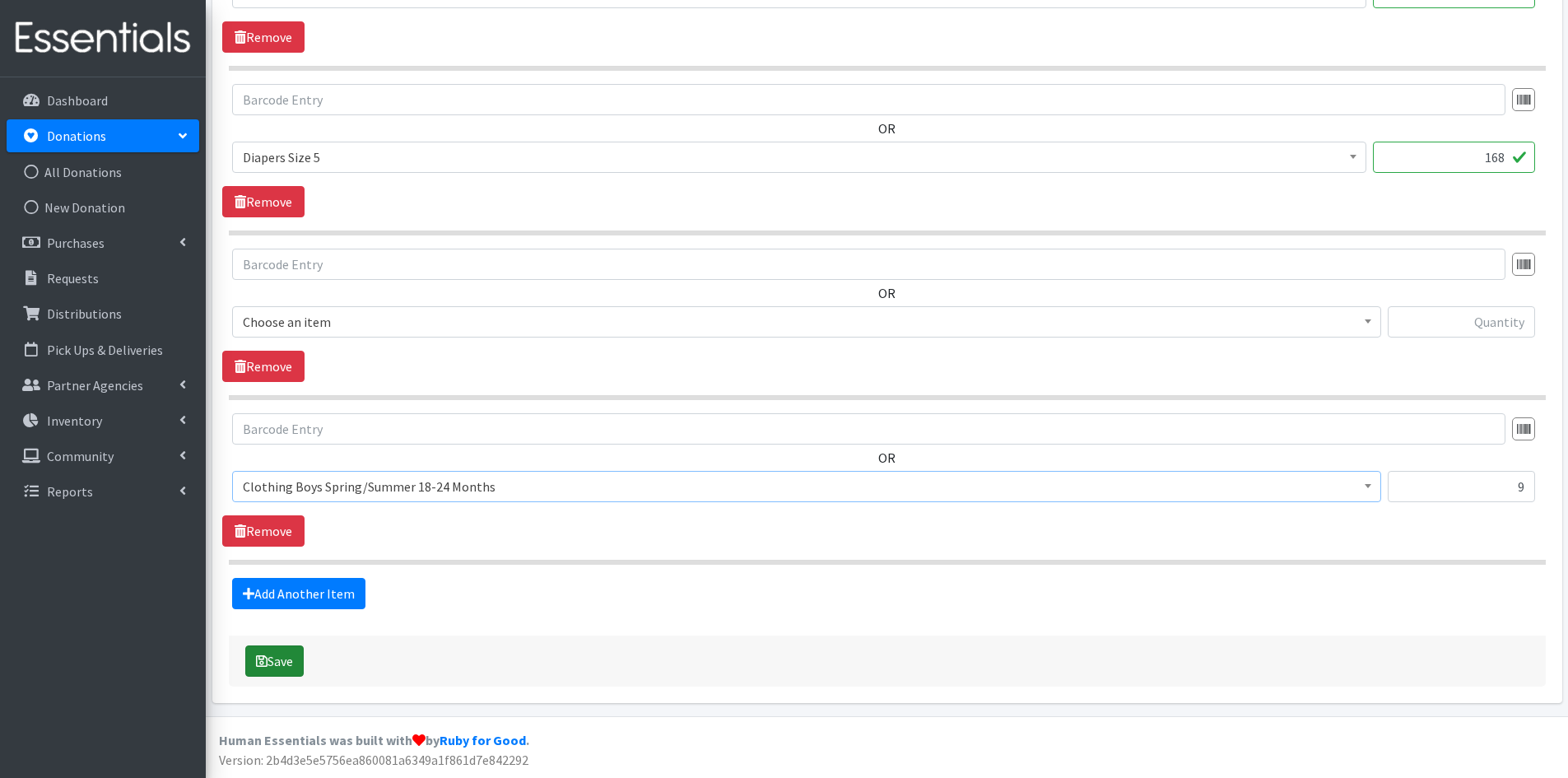
click at [286, 657] on button "Save" at bounding box center [275, 661] width 59 height 31
